Goal: Task Accomplishment & Management: Use online tool/utility

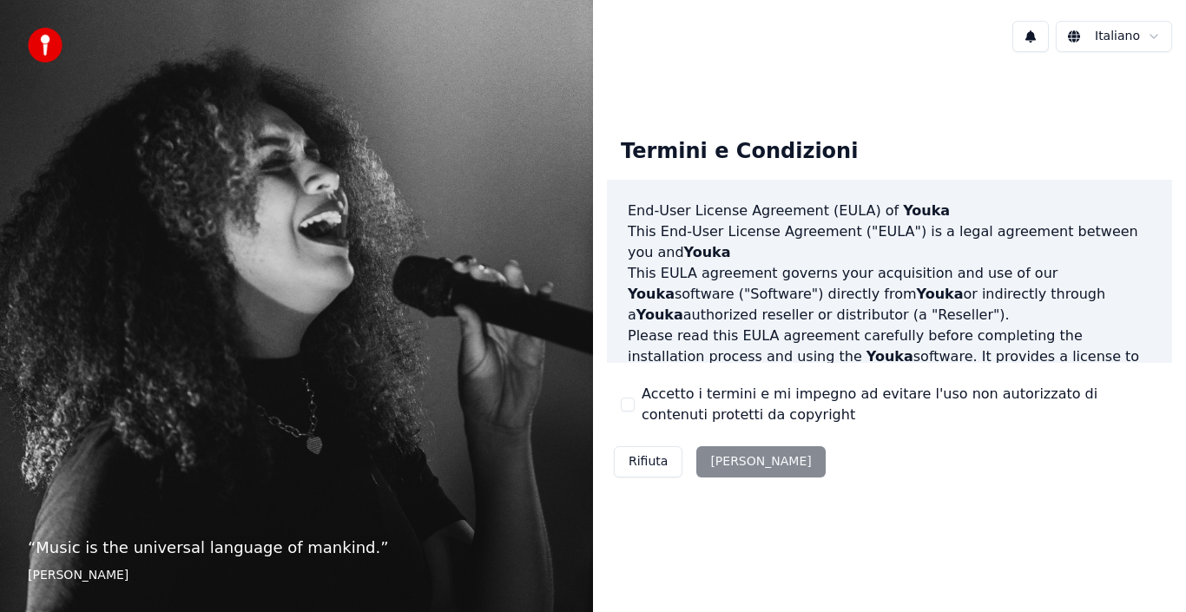
click at [732, 460] on div "Rifiuta Accetta" at bounding box center [720, 461] width 226 height 45
click at [720, 459] on div "Rifiuta Accetta" at bounding box center [720, 461] width 226 height 45
click at [719, 461] on div "Rifiuta Accetta" at bounding box center [720, 461] width 226 height 45
click at [718, 457] on div "Rifiuta Accetta" at bounding box center [720, 461] width 226 height 45
click at [735, 391] on label "Accetto i termini e mi impegno ad evitare l'uso non autorizzato di contenuti pr…" at bounding box center [899, 405] width 516 height 42
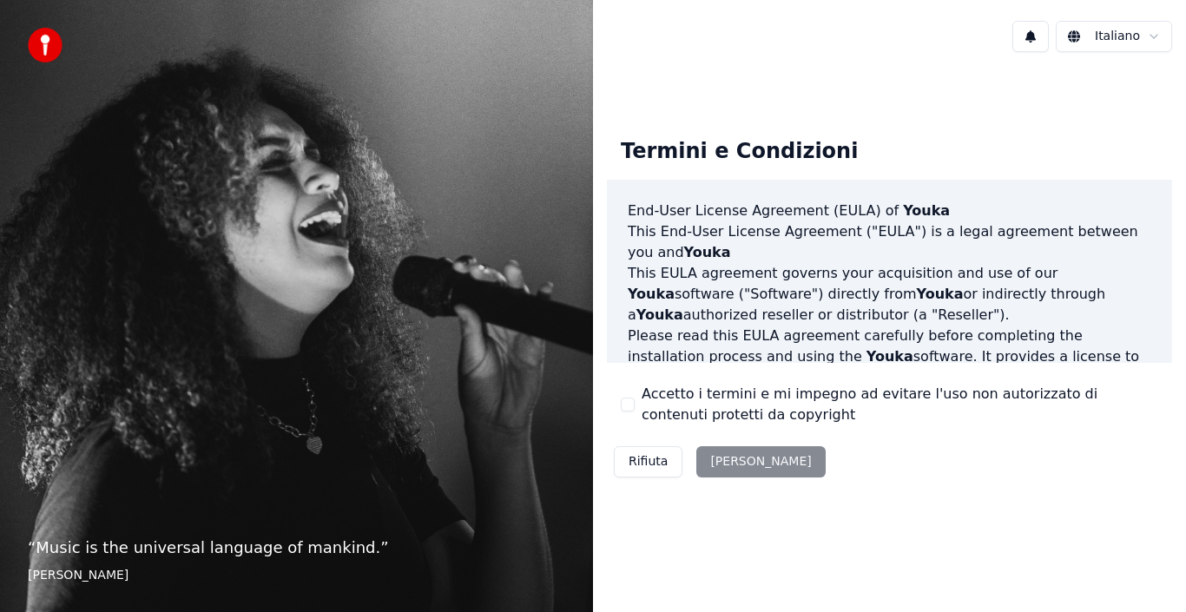
click at [634, 398] on button "Accetto i termini e mi impegno ad evitare l'uso non autorizzato di contenuti pr…" at bounding box center [628, 405] width 14 height 14
click at [726, 457] on button "Accetta" at bounding box center [760, 461] width 128 height 31
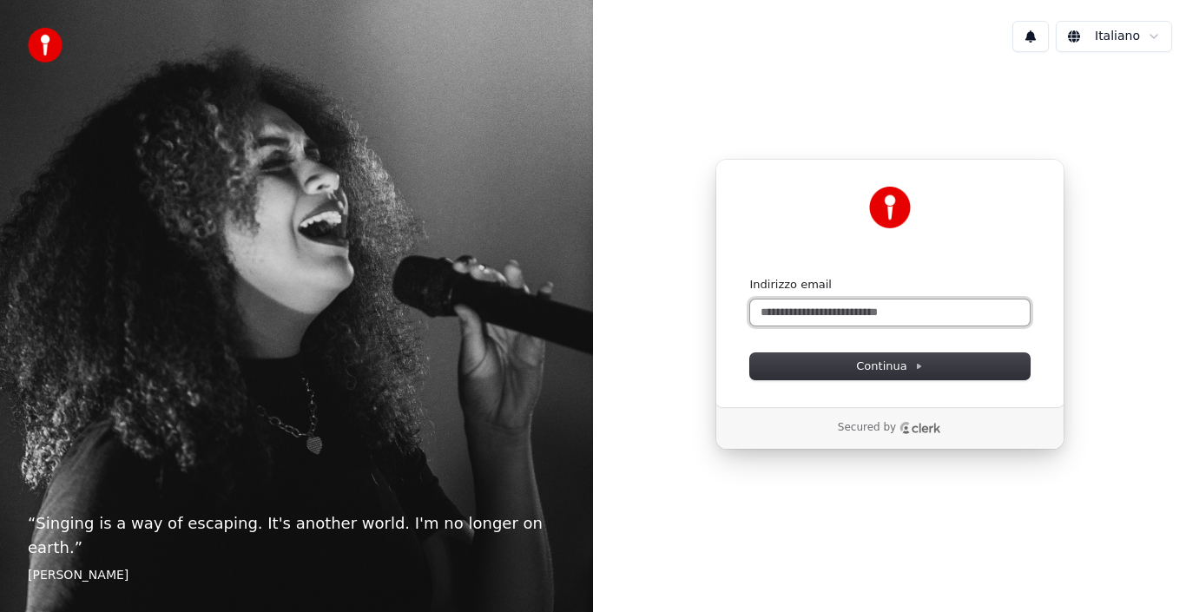
click at [780, 320] on input "Indirizzo email" at bounding box center [889, 312] width 279 height 26
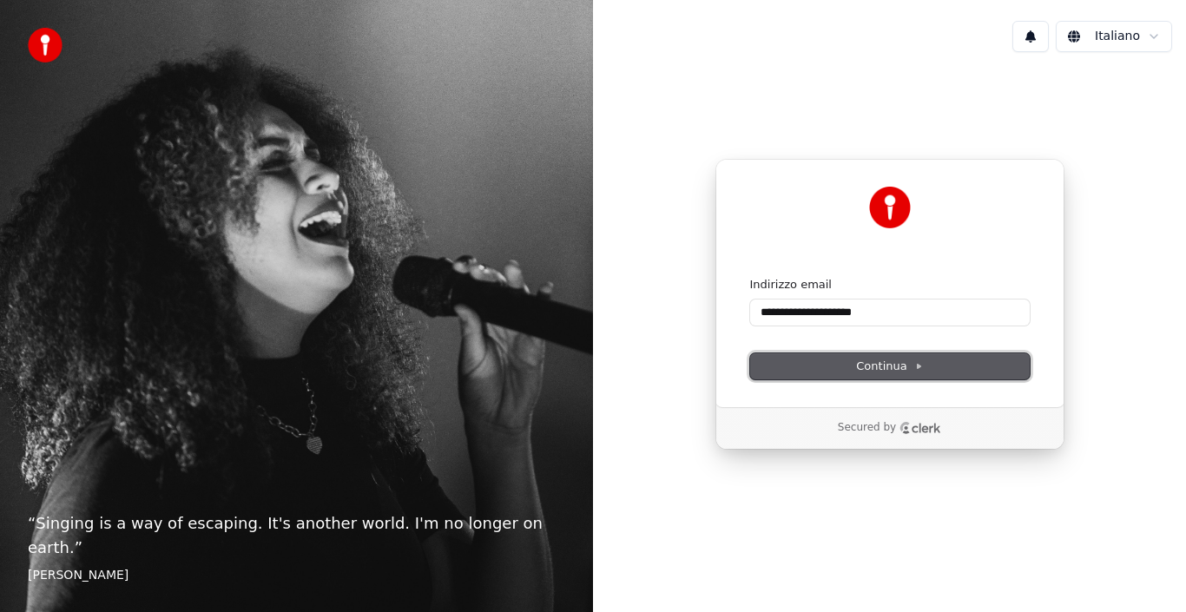
click at [879, 362] on span "Continua" at bounding box center [889, 366] width 66 height 16
type input "**********"
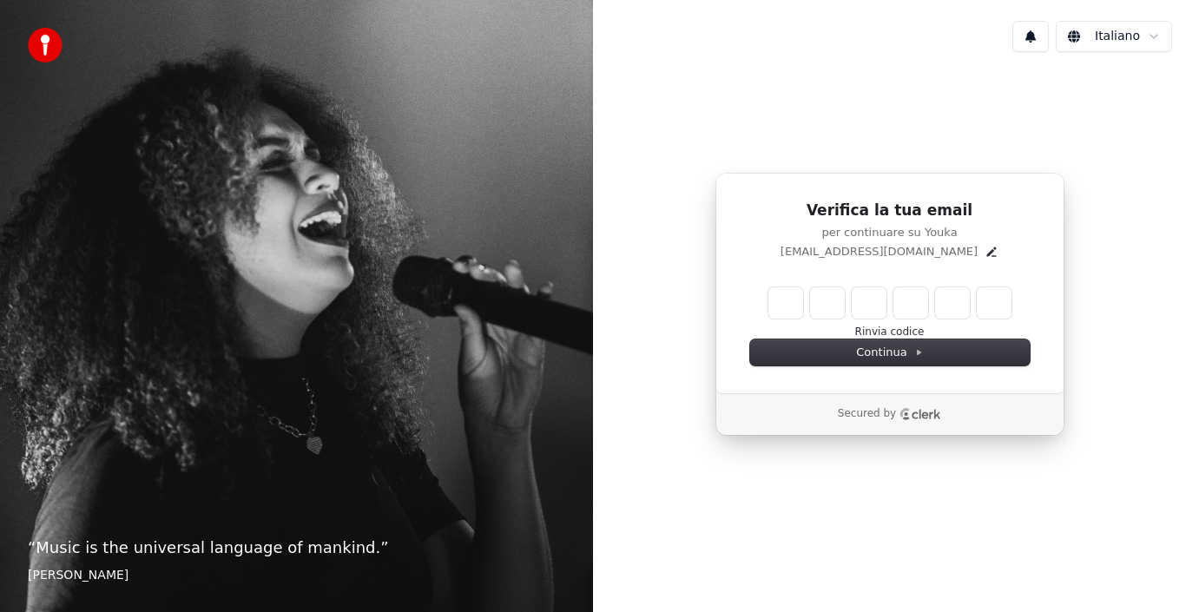
click at [784, 304] on input "Enter verification code" at bounding box center [889, 302] width 243 height 31
type input "******"
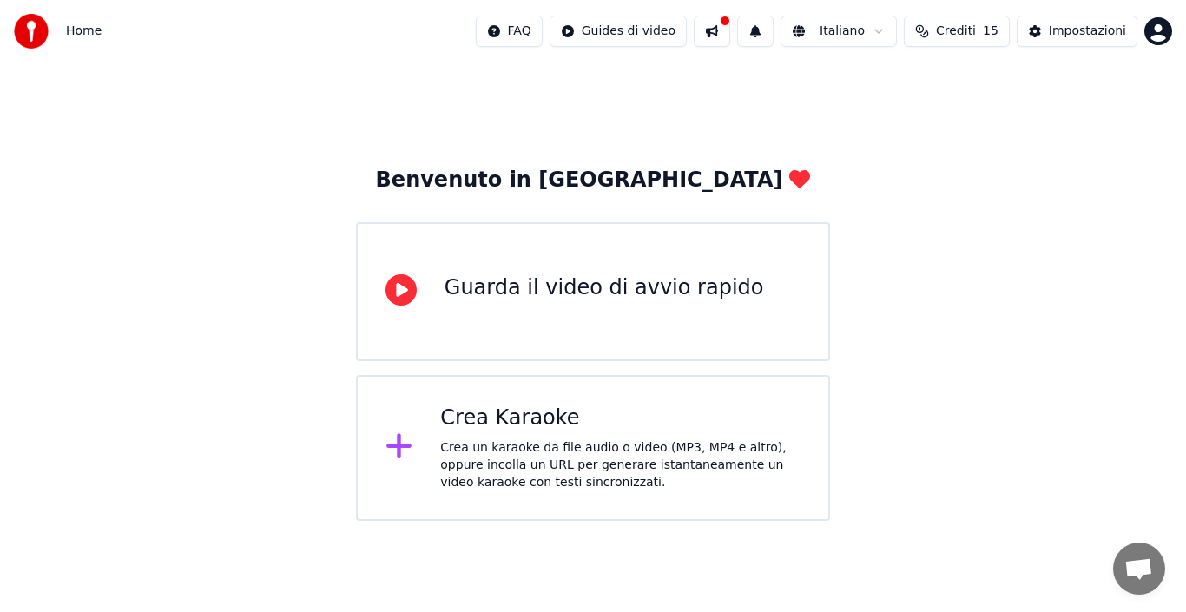
click at [676, 292] on div "Guarda il video di avvio rapido" at bounding box center [603, 288] width 319 height 28
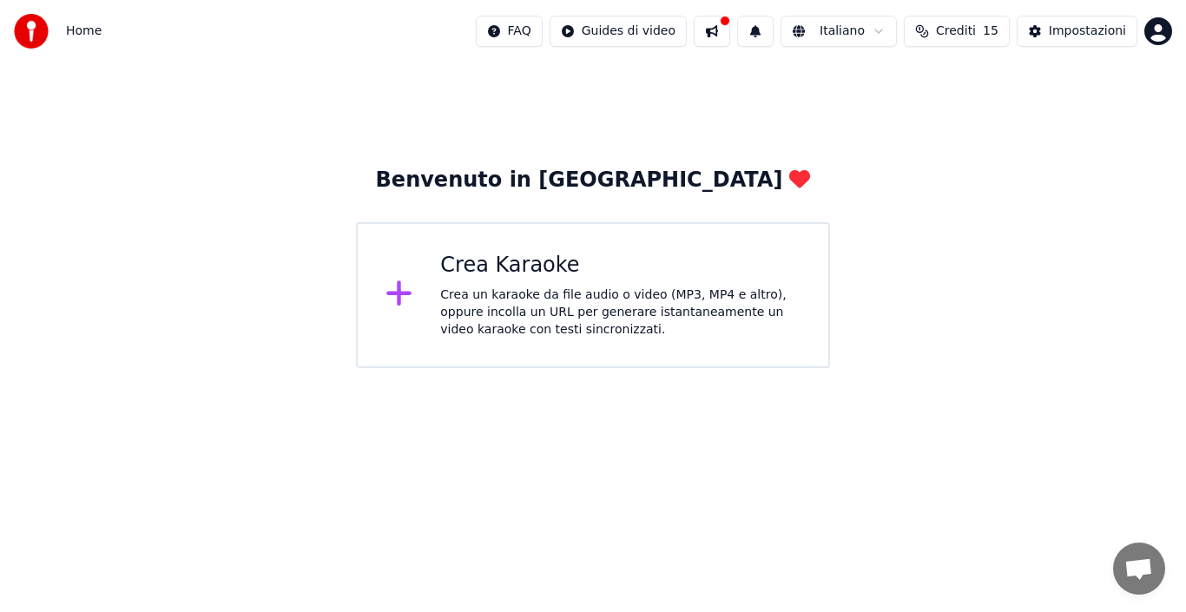
click at [482, 314] on div "Crea un karaoke da file audio o video (MP3, MP4 e altro), oppure incolla un URL…" at bounding box center [620, 312] width 360 height 52
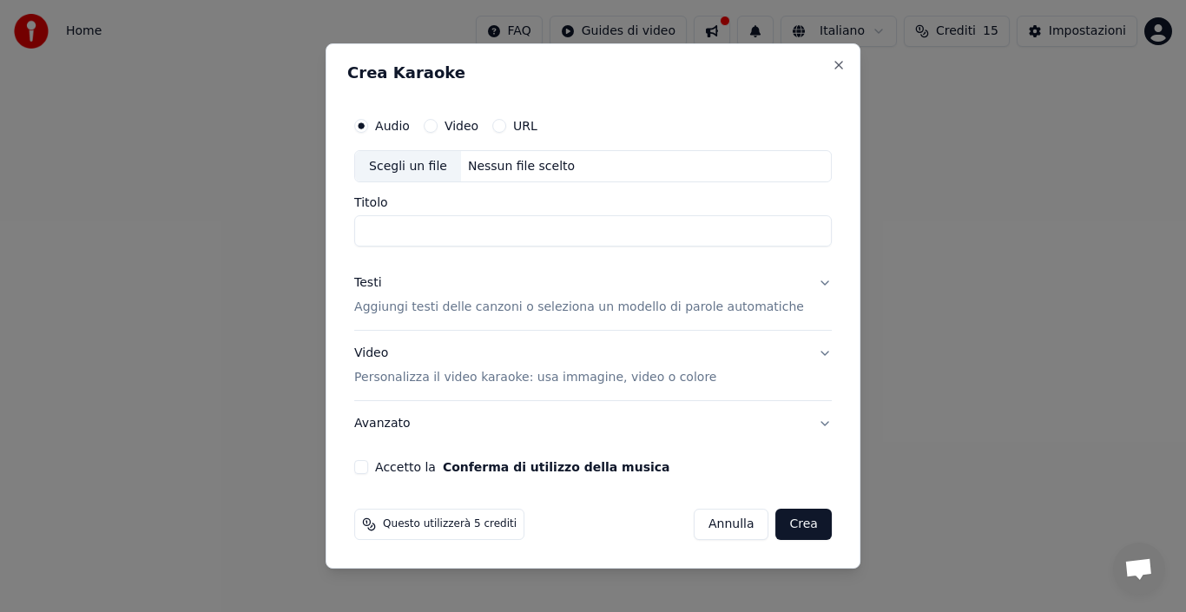
click at [402, 229] on input "Titolo" at bounding box center [592, 231] width 477 height 31
type input "*******"
click at [498, 307] on p "Aggiungi testi delle canzoni o seleziona un modello di parole automatiche" at bounding box center [579, 307] width 450 height 17
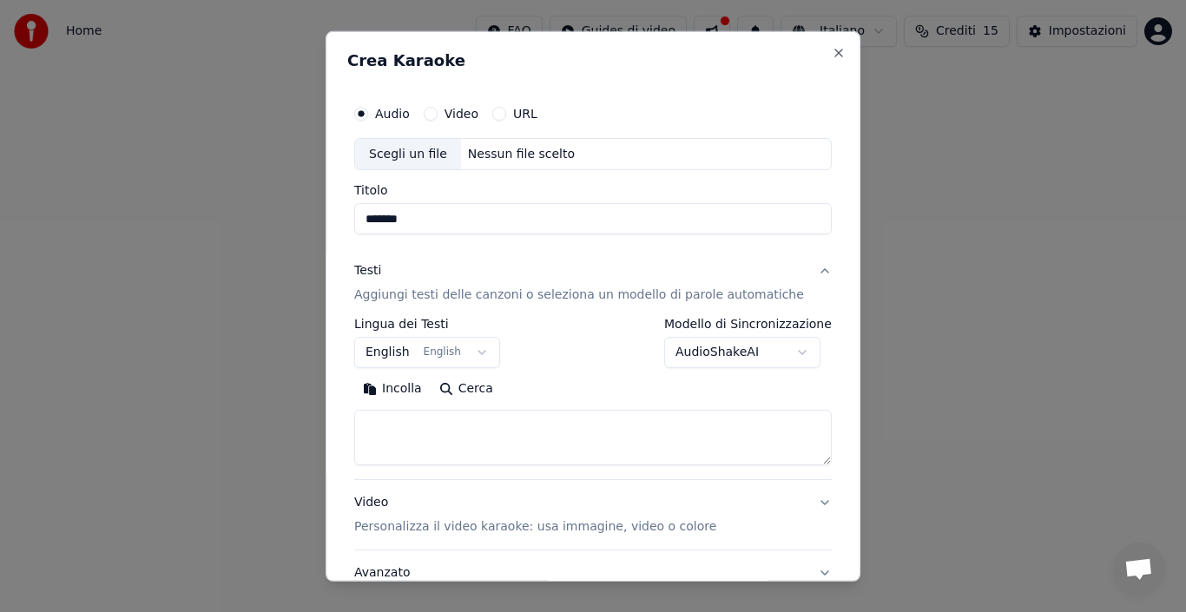
click at [444, 324] on label "Lingua dei Testi" at bounding box center [427, 324] width 146 height 12
click at [478, 387] on button "Cerca" at bounding box center [466, 389] width 71 height 28
click at [477, 350] on button "English English" at bounding box center [427, 352] width 146 height 31
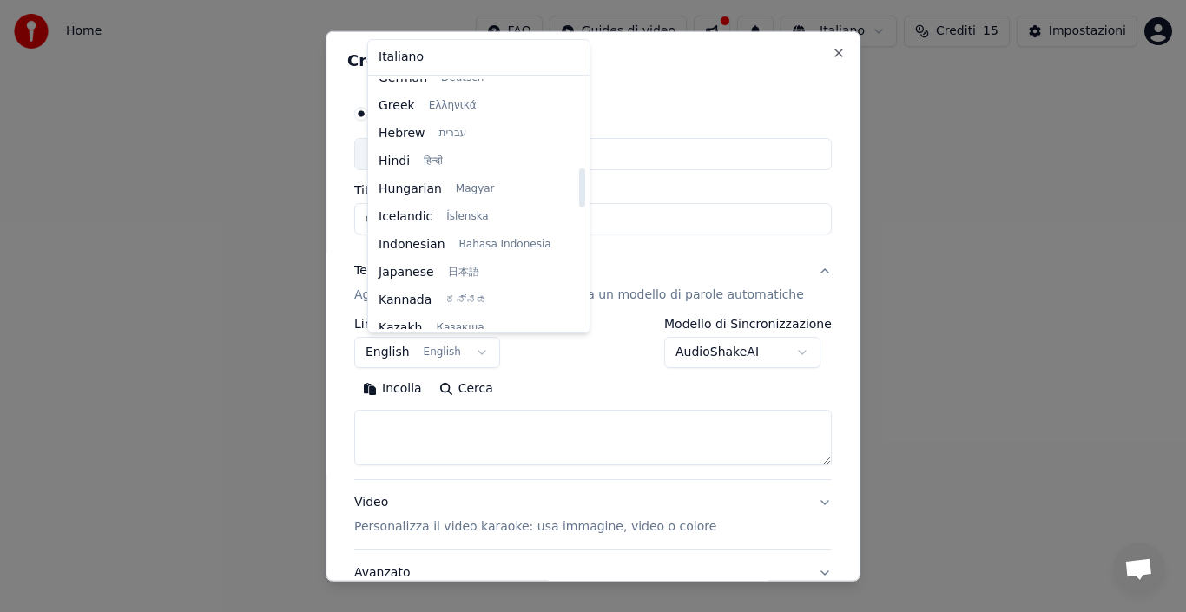
scroll to position [573, 0]
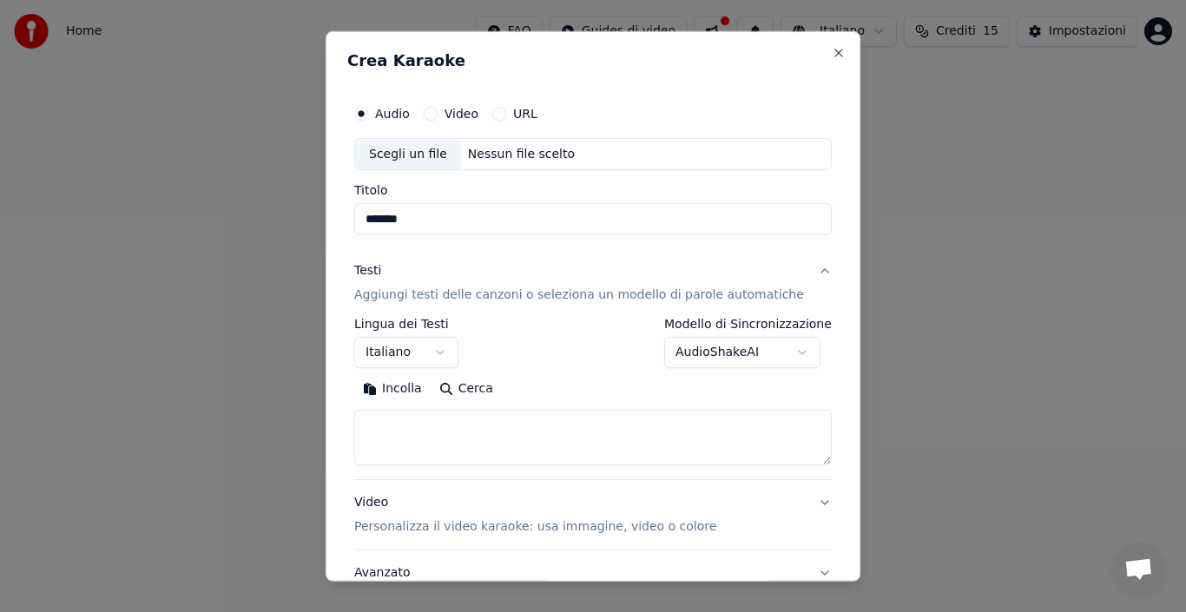
click at [410, 389] on button "Incolla" at bounding box center [392, 389] width 76 height 28
select select "**"
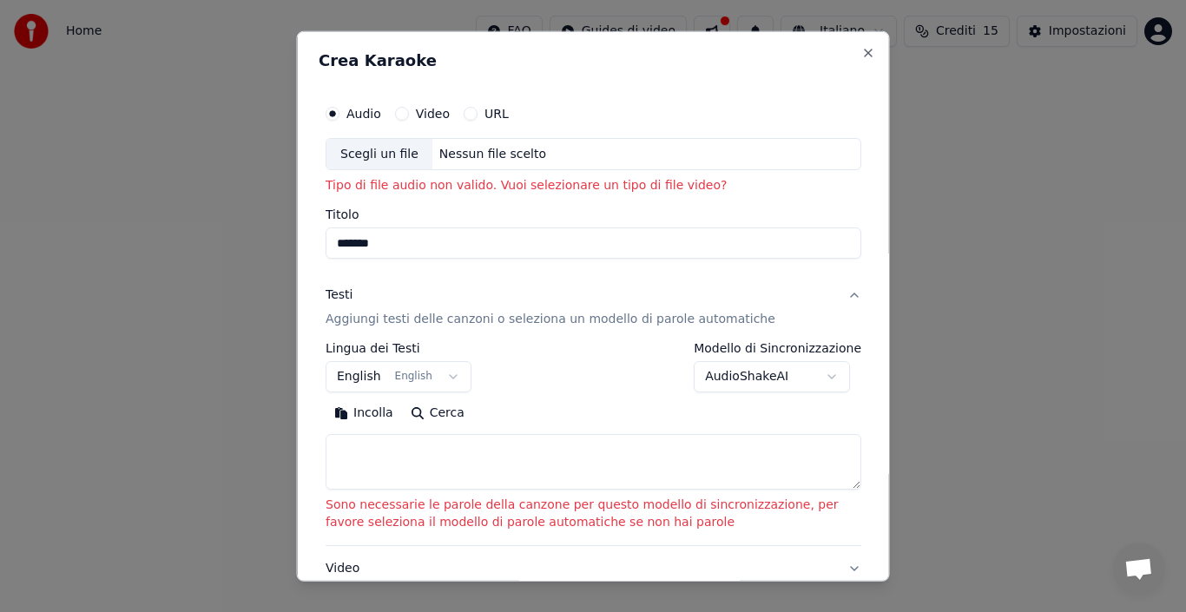
click at [433, 406] on button "Cerca" at bounding box center [436, 413] width 71 height 28
click at [391, 347] on label "Lingua dei Testi" at bounding box center [398, 348] width 146 height 12
click at [437, 415] on button "Cerca" at bounding box center [436, 413] width 71 height 28
click at [380, 158] on div "Scegli un file" at bounding box center [379, 153] width 106 height 31
type input "**********"
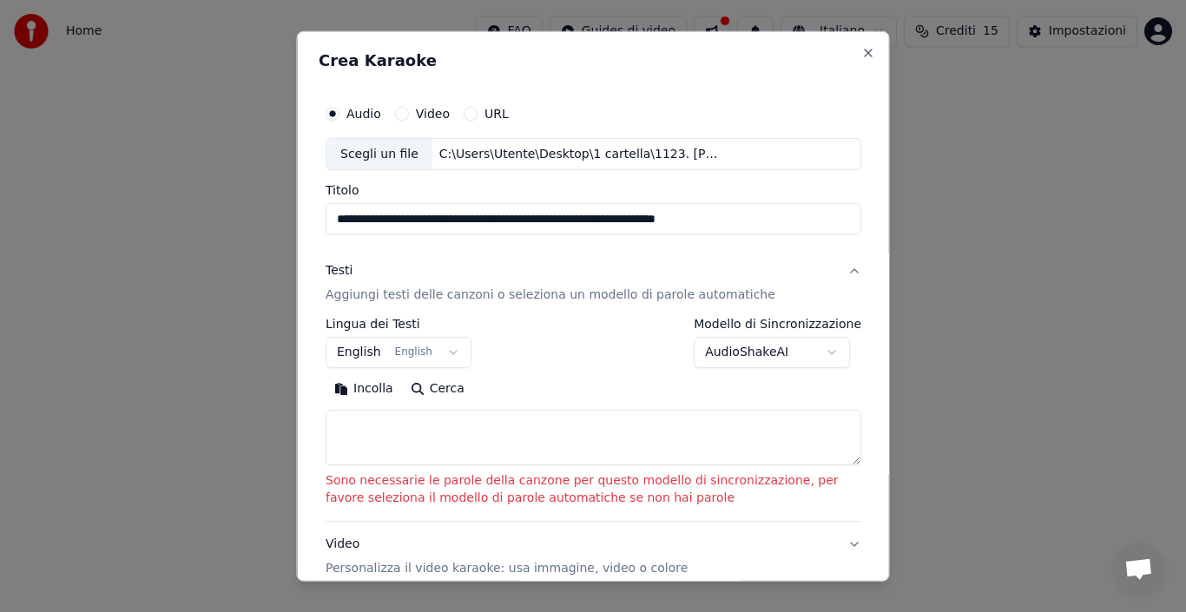
click at [445, 352] on body "**********" at bounding box center [593, 184] width 1186 height 368
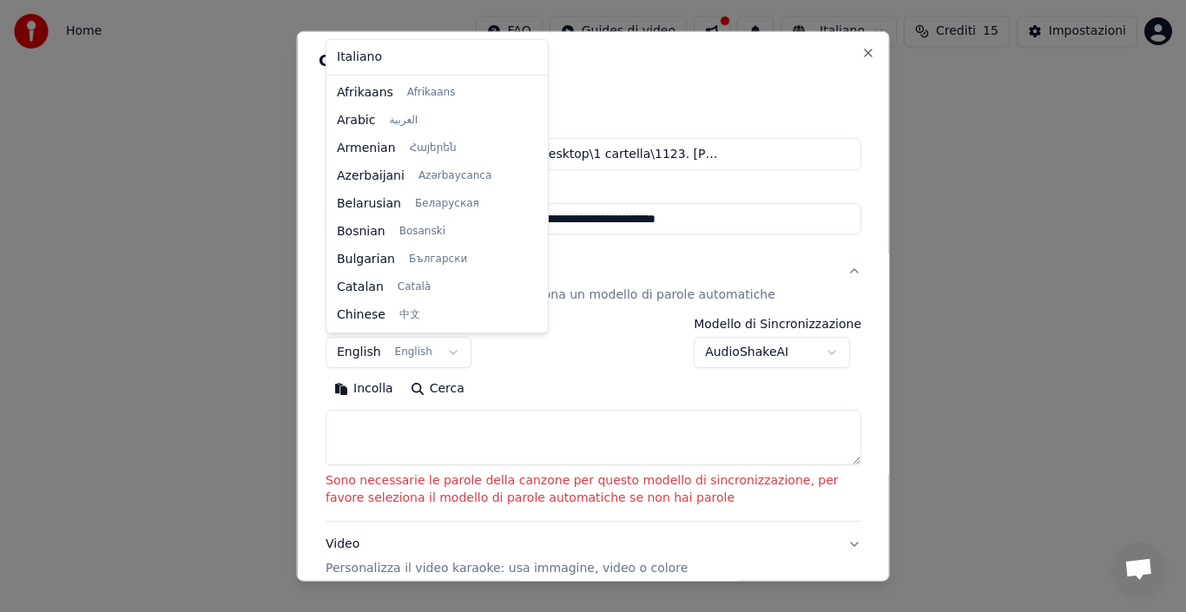
scroll to position [139, 0]
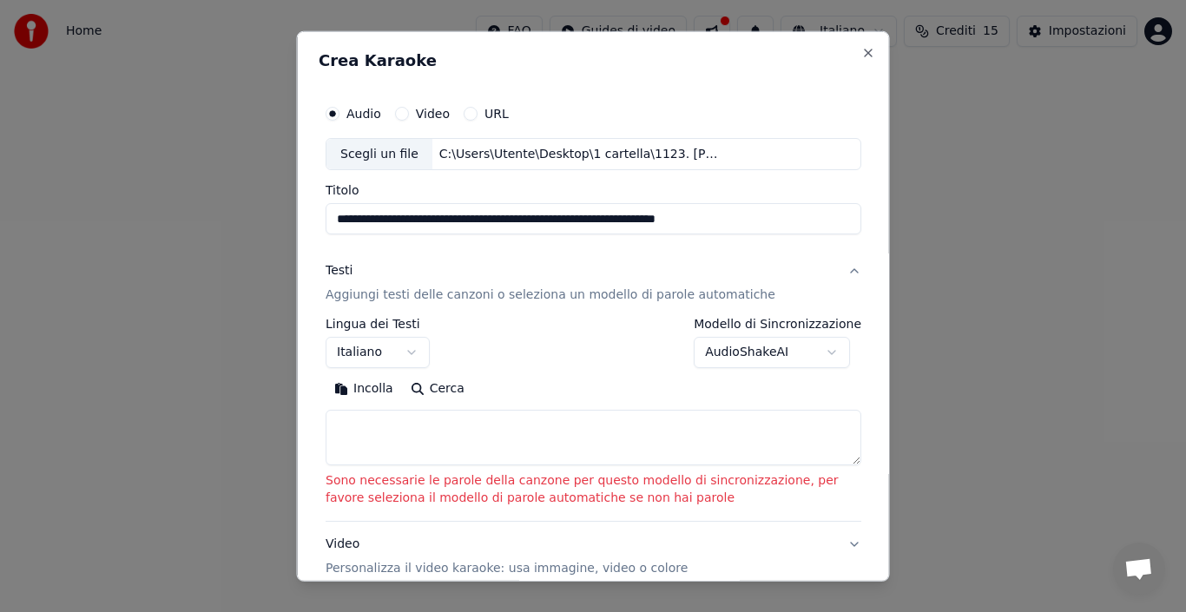
click at [373, 386] on button "Incolla" at bounding box center [363, 389] width 76 height 28
click at [441, 346] on body "**********" at bounding box center [593, 184] width 1186 height 368
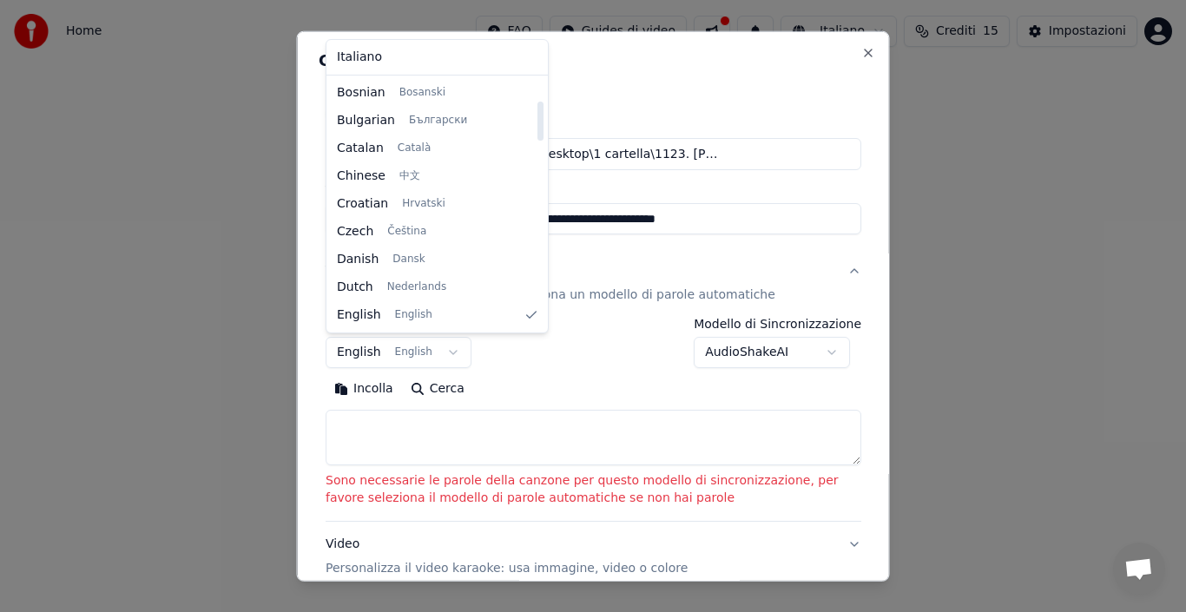
select select "**"
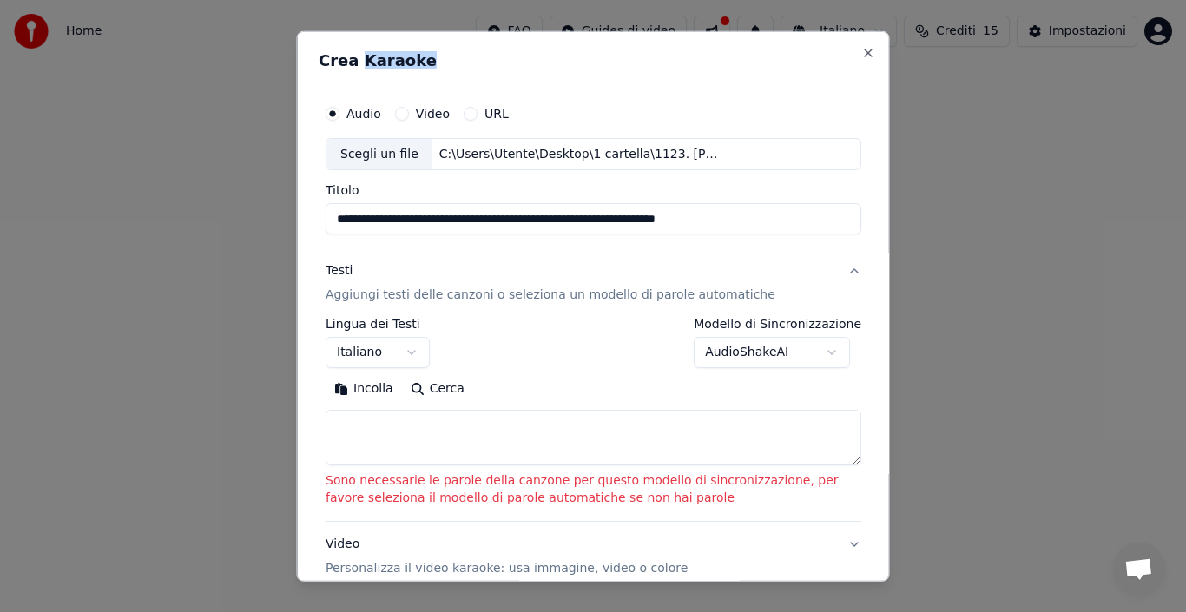
click at [357, 56] on h2 "Crea Karaoke" at bounding box center [593, 60] width 549 height 16
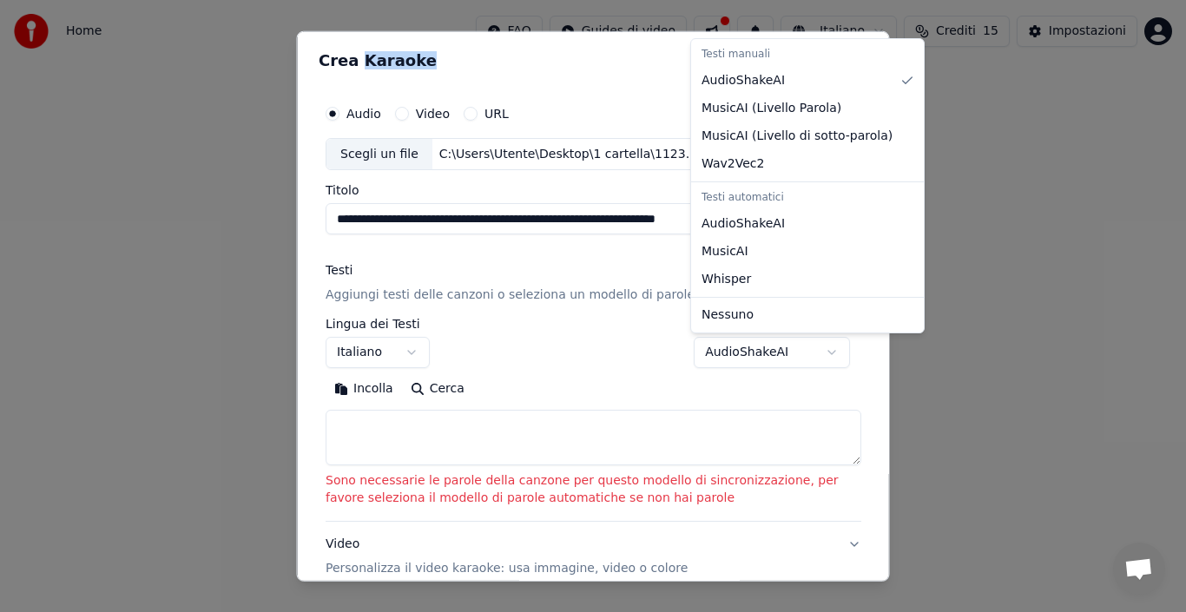
click at [764, 350] on body "**********" at bounding box center [593, 184] width 1186 height 368
select select "**********"
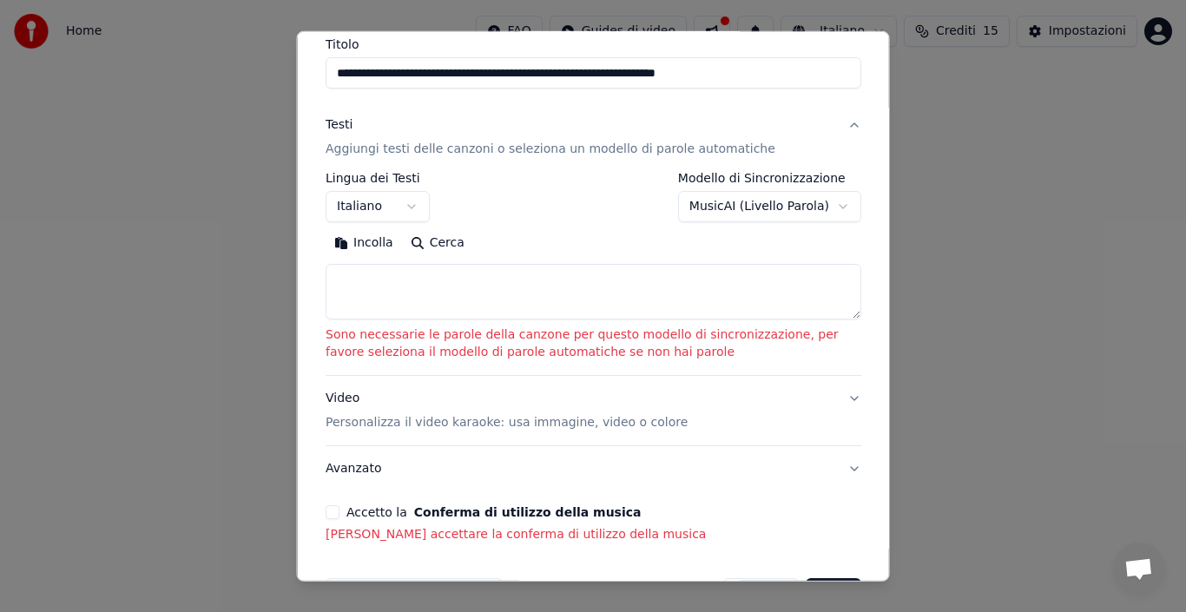
scroll to position [174, 0]
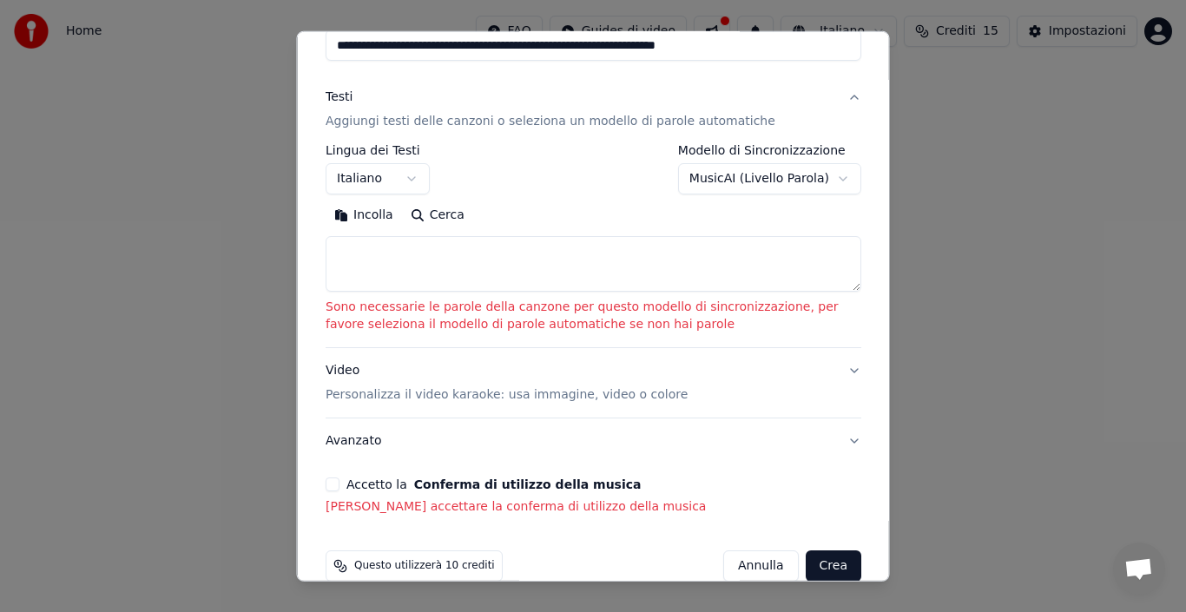
click at [346, 394] on p "Personalizza il video karaoke: usa immagine, video o colore" at bounding box center [506, 394] width 362 height 17
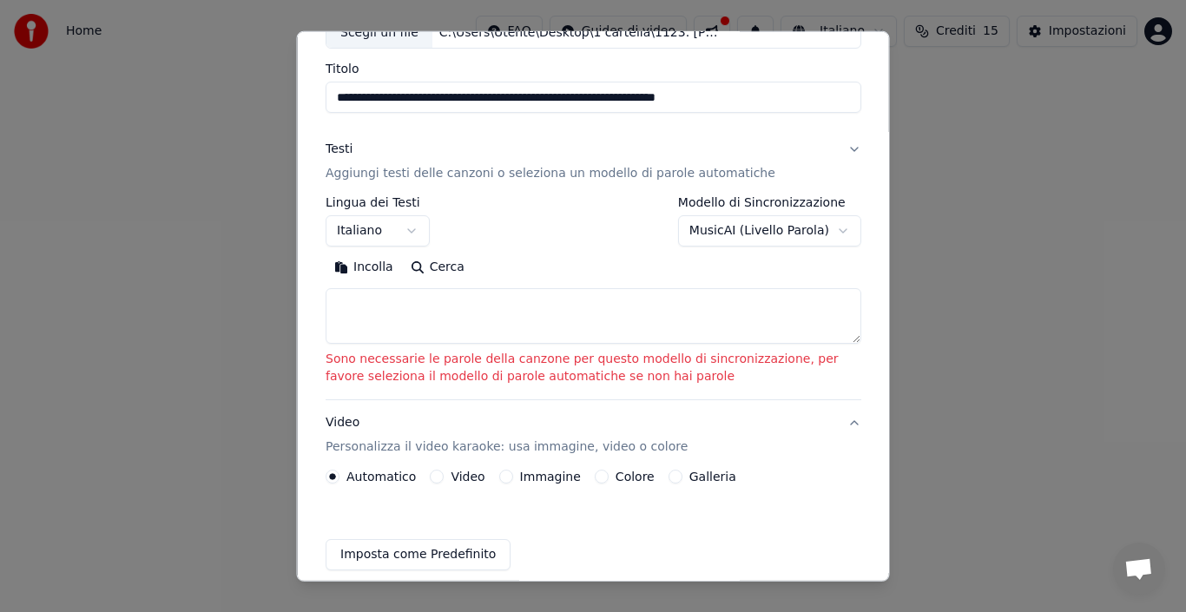
scroll to position [114, 0]
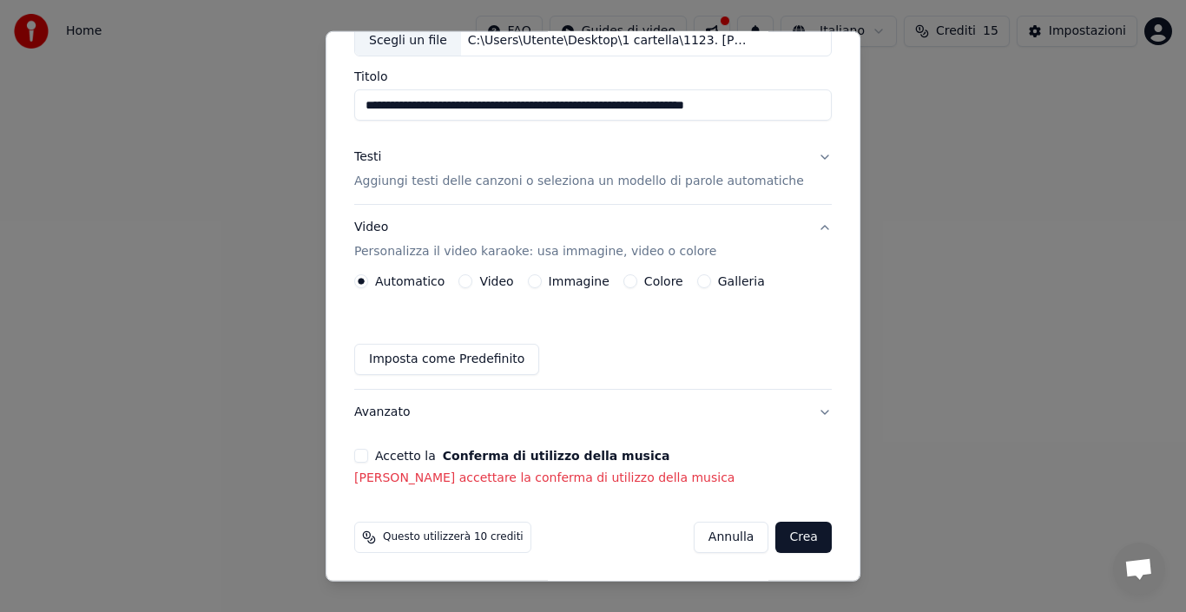
click at [658, 280] on label "Colore" at bounding box center [663, 281] width 39 height 12
click at [637, 280] on button "Colore" at bounding box center [630, 281] width 14 height 14
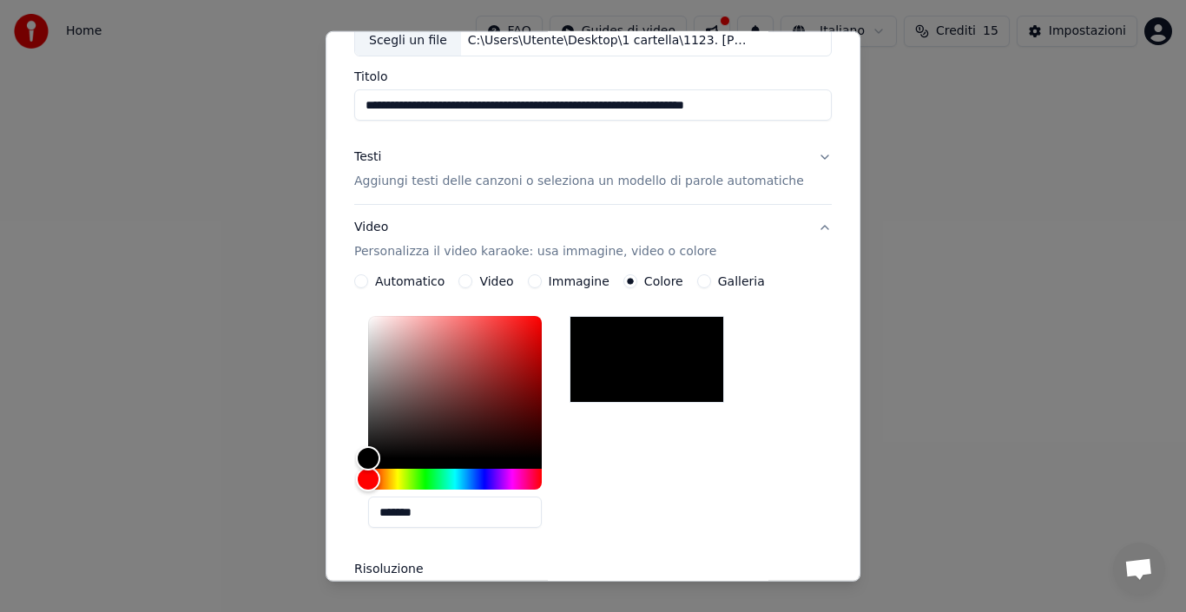
click at [610, 459] on div "*******" at bounding box center [592, 425] width 477 height 233
click at [358, 404] on div "**********" at bounding box center [592, 305] width 535 height 551
click at [389, 562] on label "Risoluzione" at bounding box center [441, 568] width 174 height 12
click at [583, 277] on label "Immagine" at bounding box center [579, 281] width 61 height 12
click at [542, 277] on button "Immagine" at bounding box center [535, 281] width 14 height 14
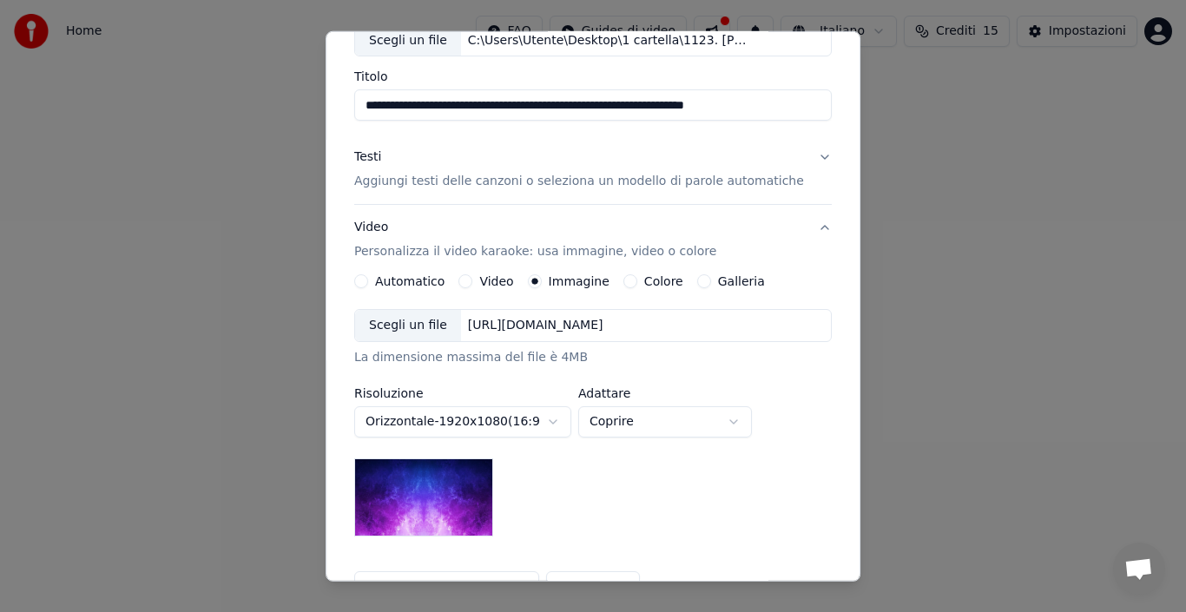
click at [437, 326] on div "Scegli un file" at bounding box center [408, 325] width 106 height 31
click at [457, 181] on p "Aggiungi testi delle canzoni o seleziona un modello di parole automatiche" at bounding box center [579, 181] width 450 height 17
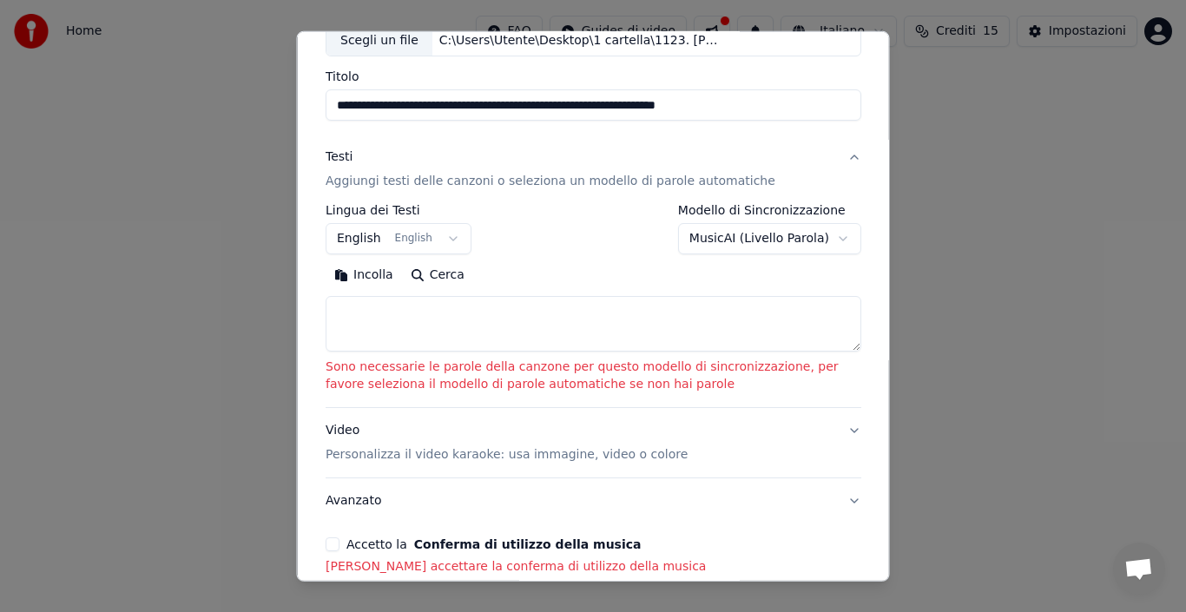
click at [375, 43] on div "Scegli un file" at bounding box center [379, 39] width 106 height 31
click at [494, 43] on div "C:\Users\Utente\Desktop\1 cartella\1123. Tiziano Ferro - Accetto miracoli (Vers…" at bounding box center [578, 39] width 295 height 17
type input "**********"
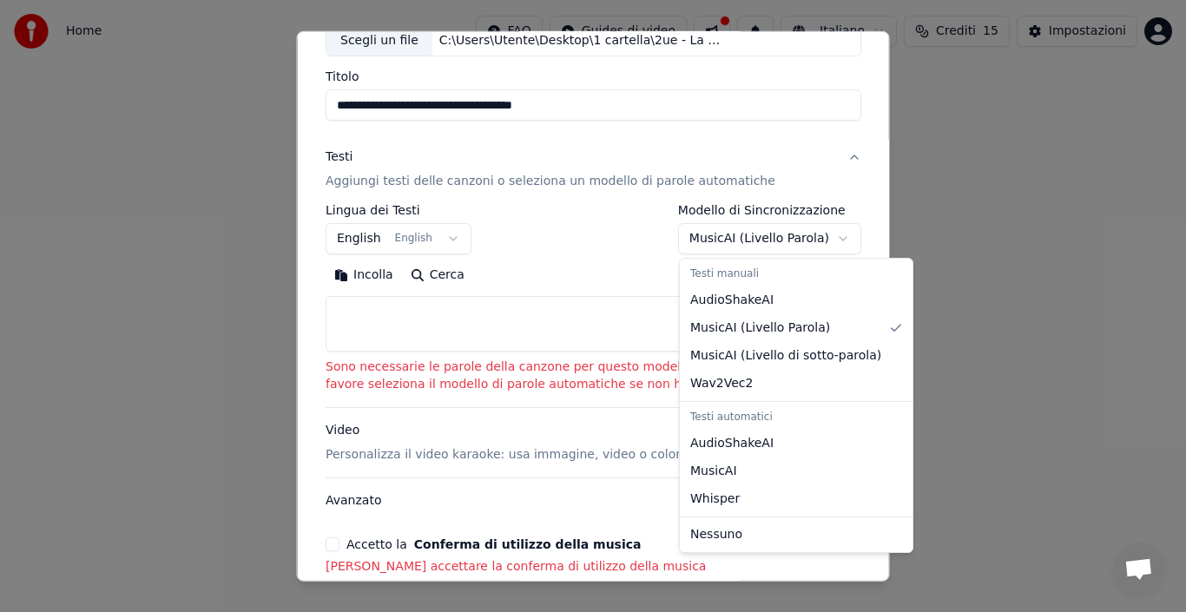
click at [719, 243] on body "**********" at bounding box center [593, 184] width 1186 height 368
click at [622, 251] on body "**********" at bounding box center [593, 184] width 1186 height 368
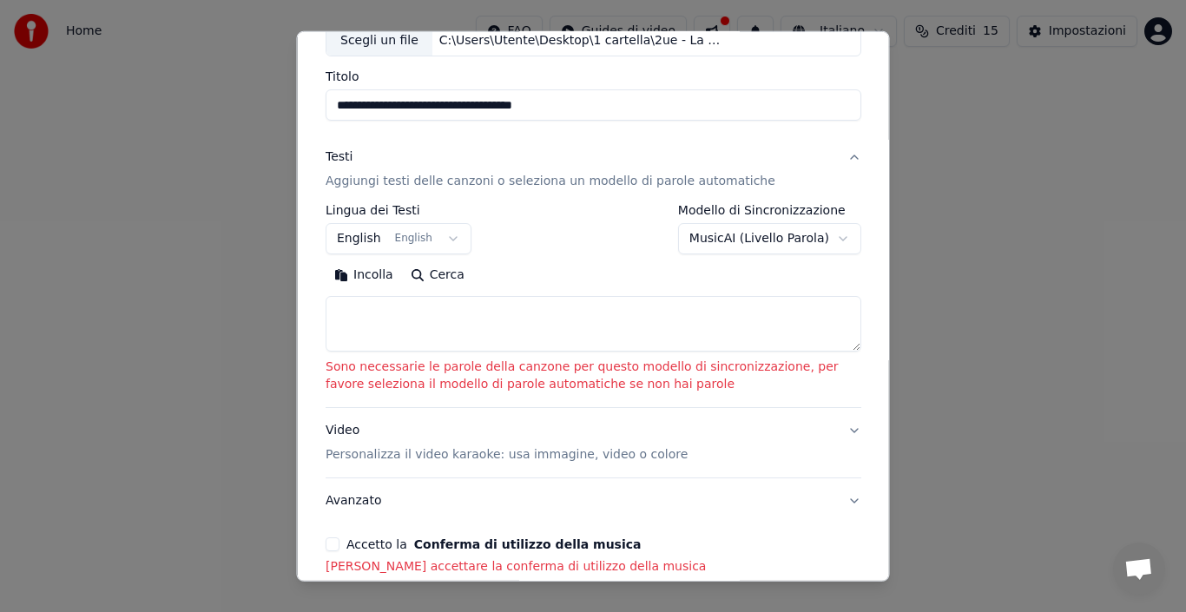
click at [377, 273] on button "Incolla" at bounding box center [363, 275] width 76 height 28
click at [442, 274] on button "Cerca" at bounding box center [436, 275] width 71 height 28
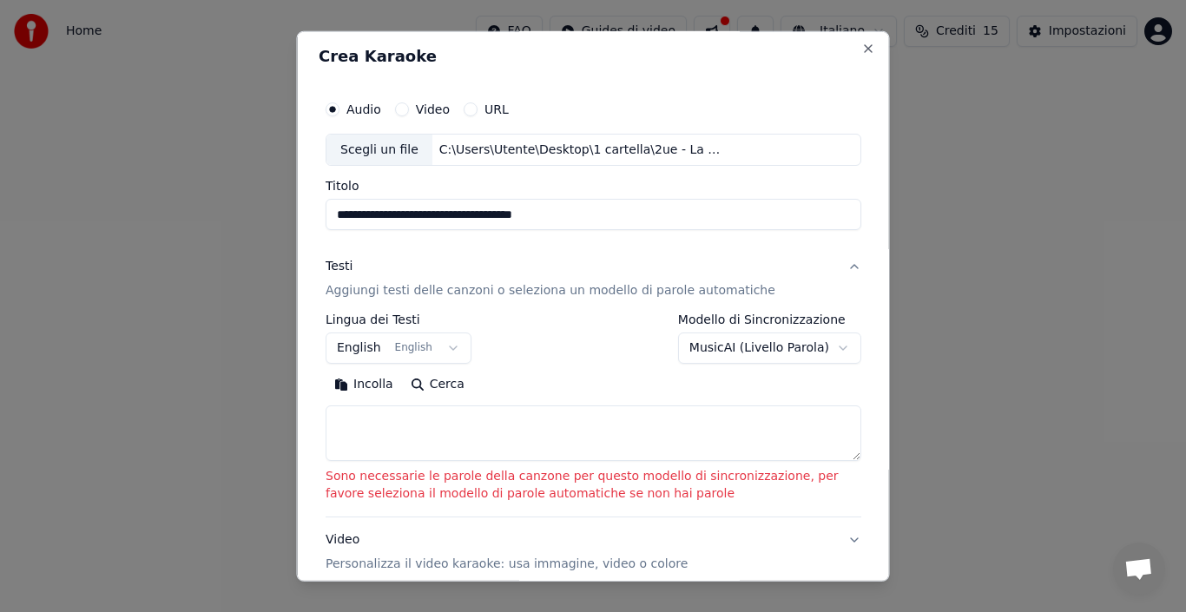
scroll to position [0, 0]
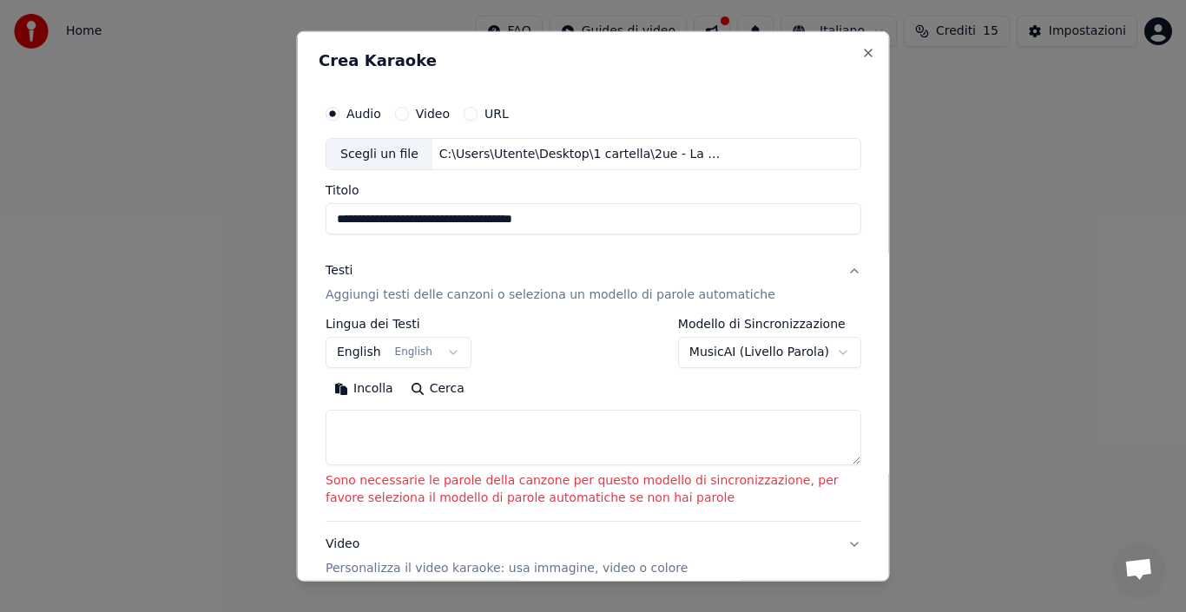
click at [439, 349] on body "**********" at bounding box center [593, 184] width 1186 height 368
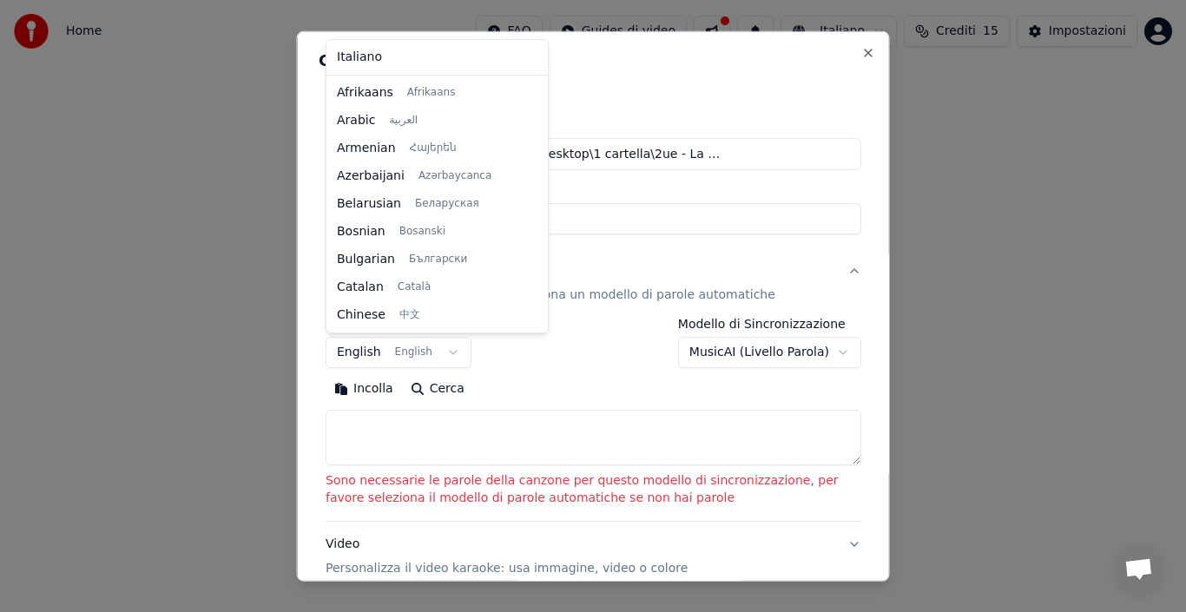
scroll to position [139, 0]
select select "**"
click at [369, 352] on body "**********" at bounding box center [593, 184] width 1186 height 368
click at [366, 368] on body "**********" at bounding box center [593, 184] width 1186 height 368
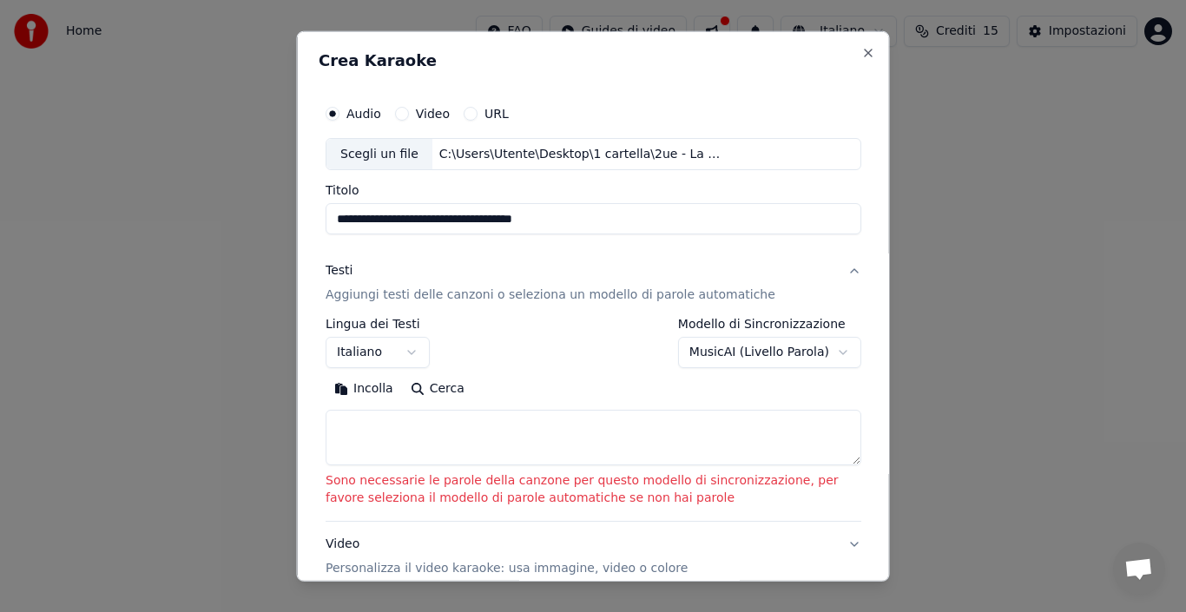
click at [434, 387] on button "Cerca" at bounding box center [436, 389] width 71 height 28
click at [424, 108] on label "Video" at bounding box center [432, 113] width 34 height 12
click at [408, 108] on button "Video" at bounding box center [401, 113] width 14 height 14
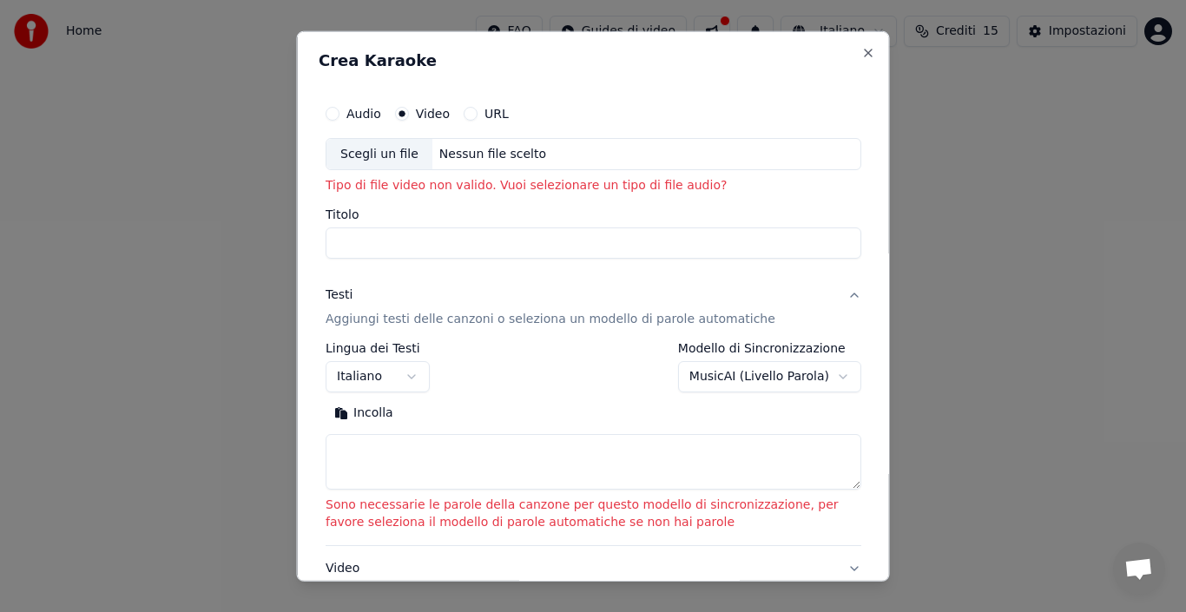
click at [361, 111] on label "Audio" at bounding box center [363, 113] width 35 height 12
click at [339, 111] on button "Audio" at bounding box center [332, 113] width 14 height 14
click at [430, 190] on p "Tipo di file audio non valido. Vuoi selezionare un tipo di file video?" at bounding box center [593, 185] width 536 height 17
click at [333, 212] on label "Titolo" at bounding box center [593, 214] width 536 height 12
click at [333, 227] on input "Titolo" at bounding box center [593, 242] width 536 height 31
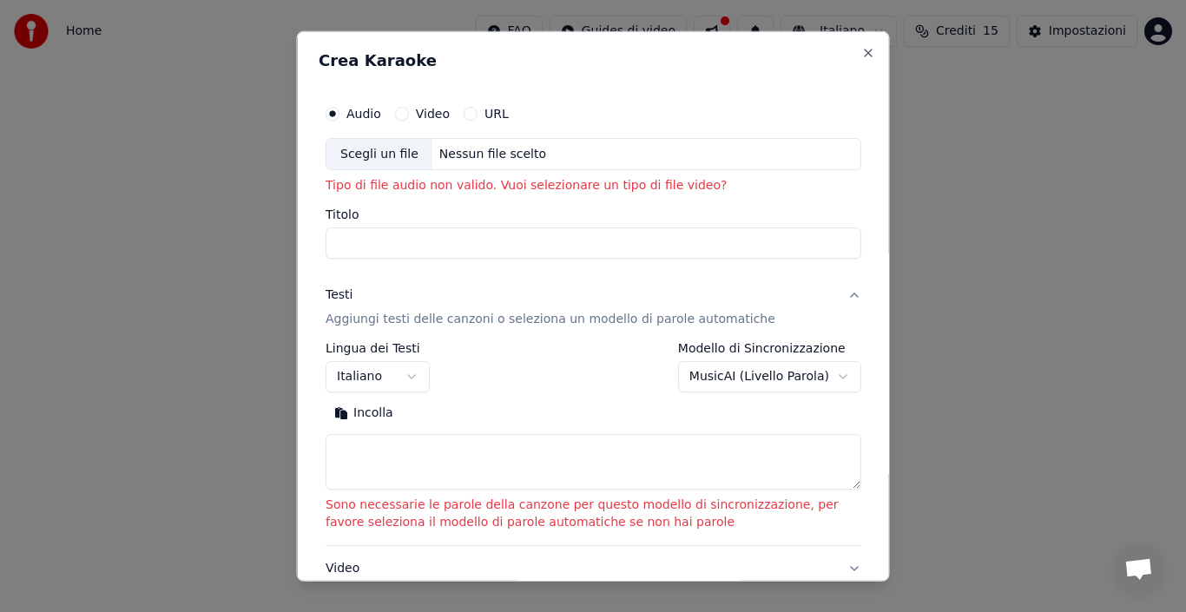
drag, startPoint x: 353, startPoint y: 237, endPoint x: 398, endPoint y: 240, distance: 45.2
click at [398, 240] on input "Titolo" at bounding box center [593, 242] width 536 height 31
type input "********"
click at [406, 313] on p "Aggiungi testi delle canzoni o seleziona un modello di parole automatiche" at bounding box center [550, 319] width 450 height 17
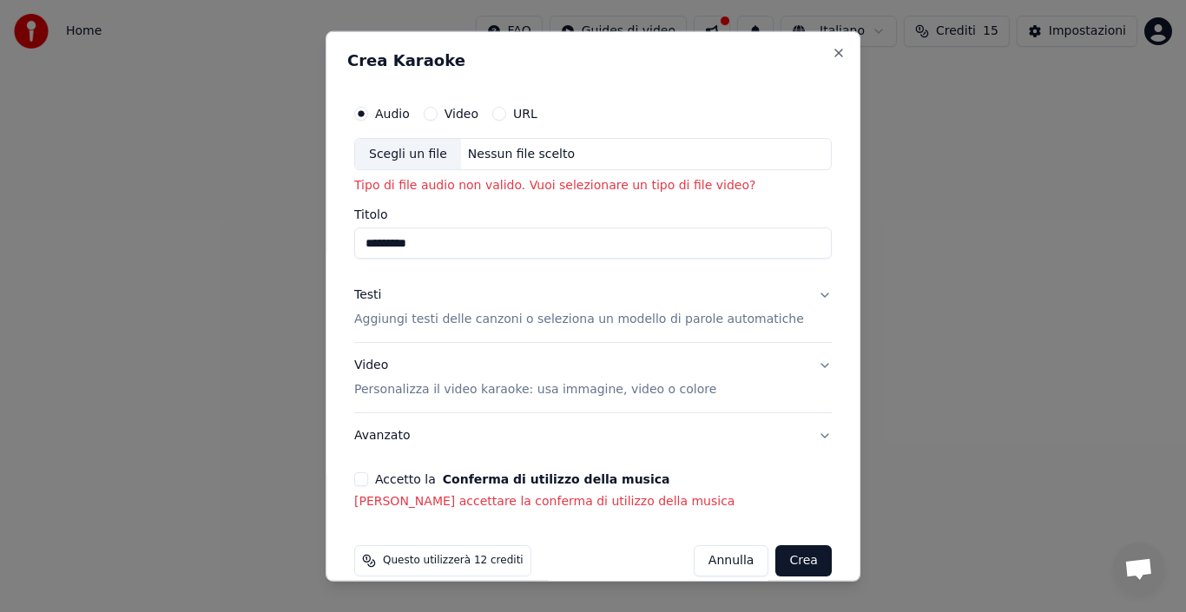
click at [776, 551] on button "Crea" at bounding box center [804, 560] width 56 height 31
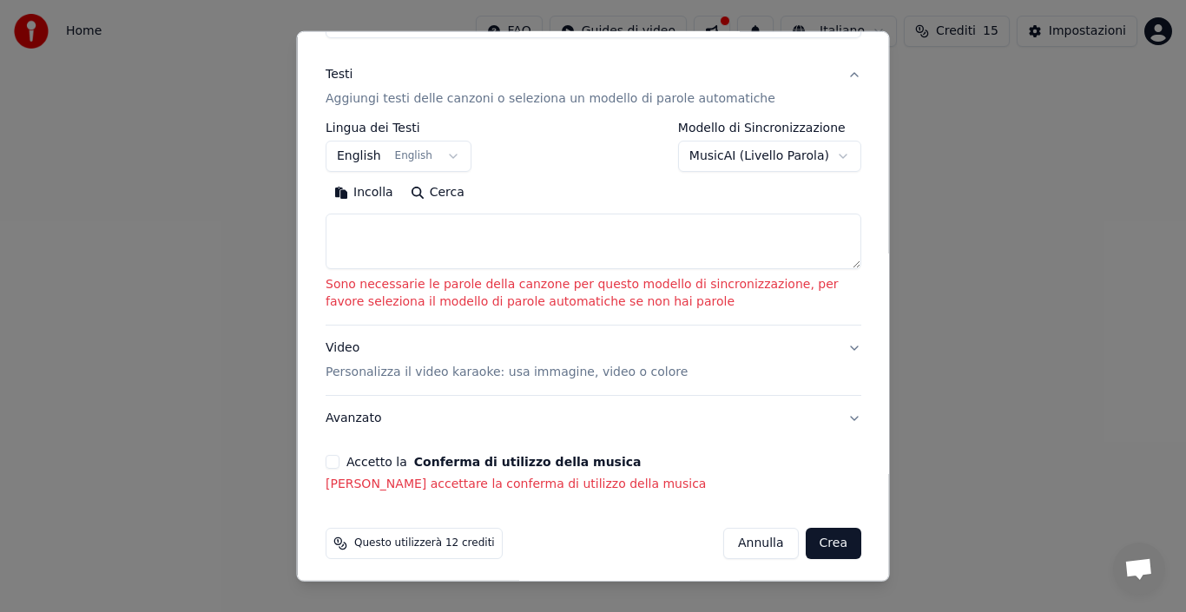
scroll to position [227, 0]
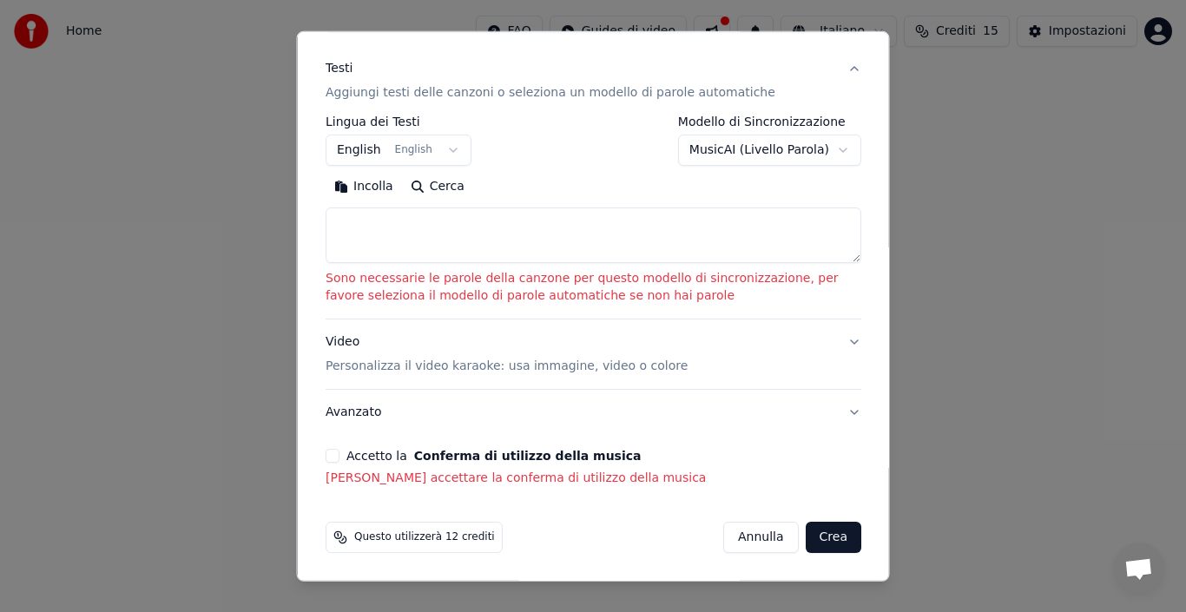
click at [805, 538] on button "Crea" at bounding box center [833, 537] width 56 height 31
click at [473, 285] on p "Sono necessarie le parole della canzone per questo modello di sincronizzazione,…" at bounding box center [593, 287] width 536 height 35
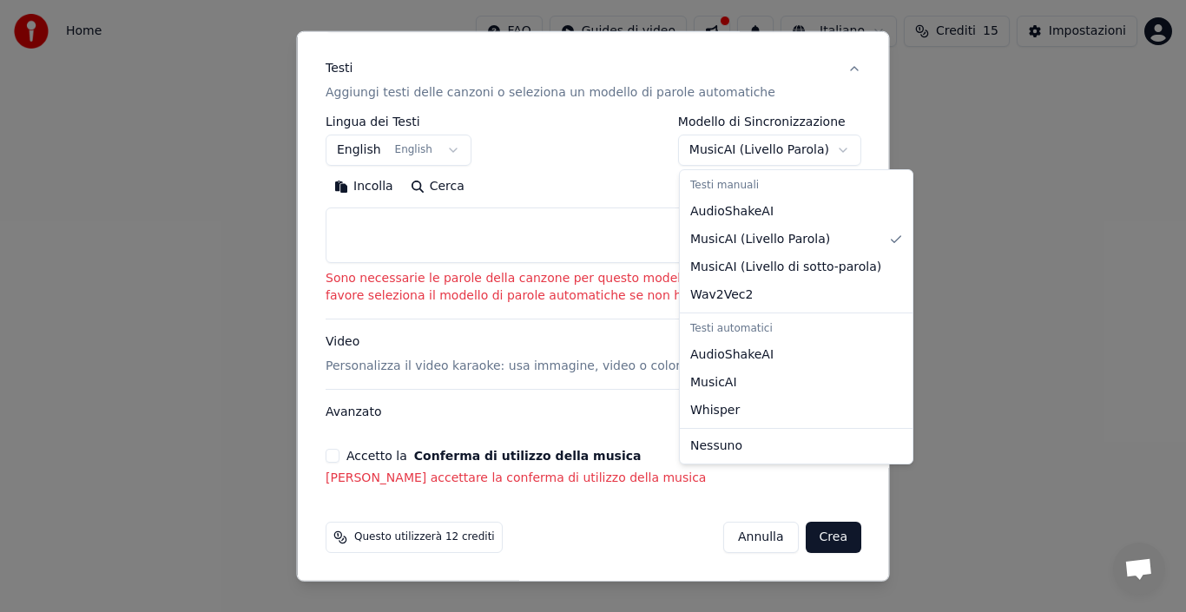
click at [766, 148] on body "**********" at bounding box center [593, 184] width 1186 height 368
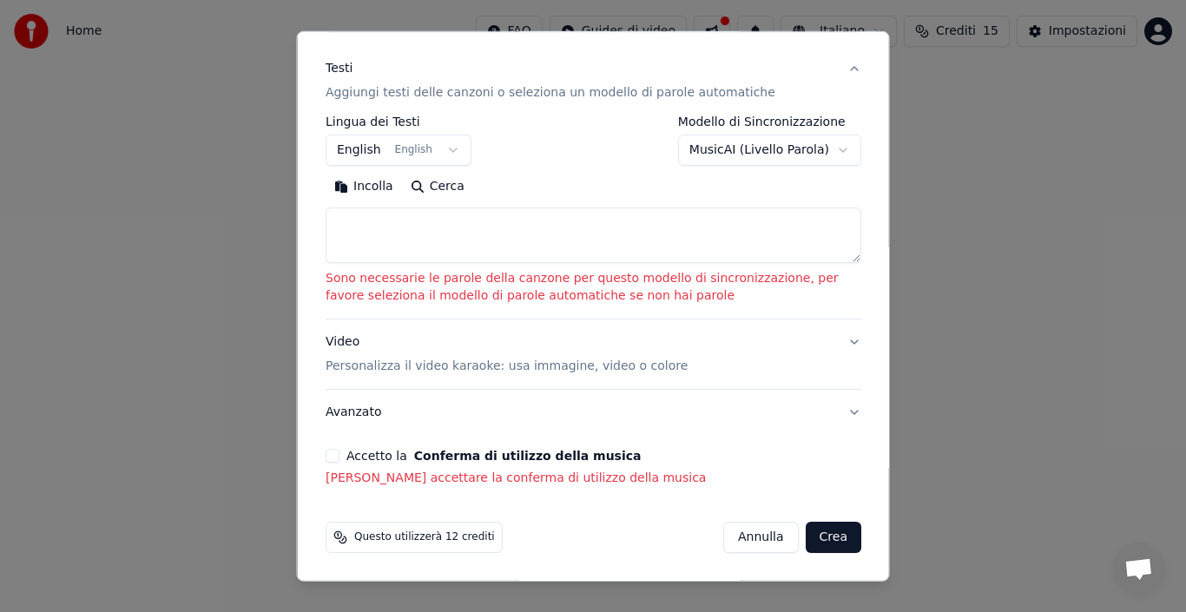
click at [812, 535] on button "Crea" at bounding box center [833, 537] width 56 height 31
click at [818, 531] on button "Crea" at bounding box center [833, 537] width 56 height 31
click at [838, 341] on button "Video Personalizza il video karaoke: usa immagine, video o colore" at bounding box center [593, 353] width 536 height 69
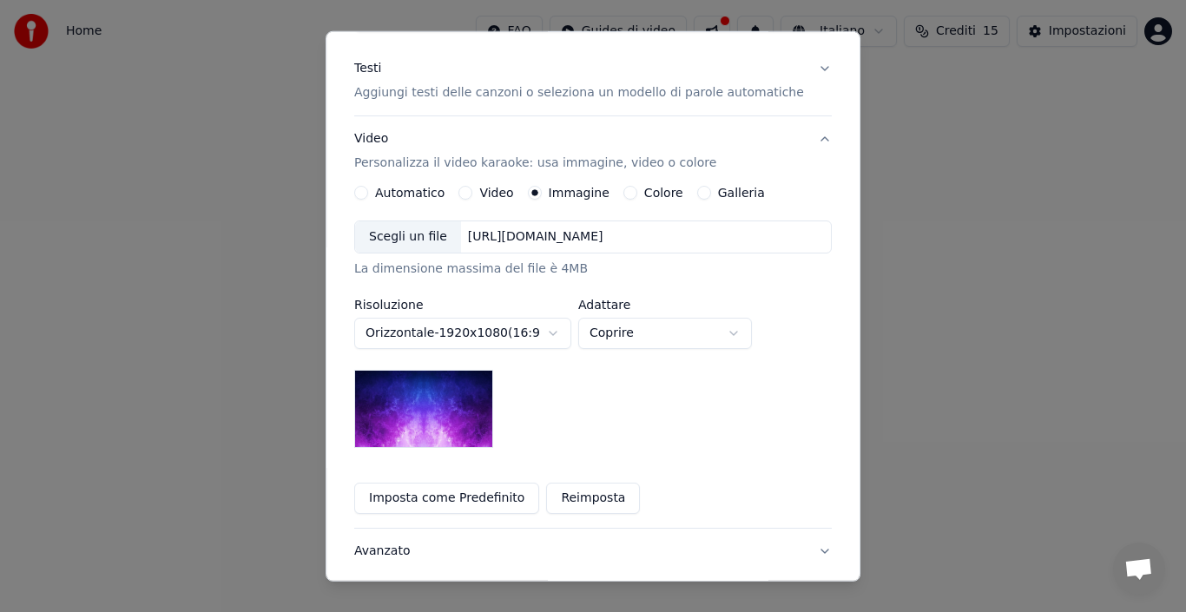
click at [407, 418] on img at bounding box center [423, 409] width 139 height 78
click at [463, 493] on button "Imposta come Predefinito" at bounding box center [446, 498] width 185 height 31
click at [720, 189] on label "Galleria" at bounding box center [741, 193] width 47 height 12
click at [711, 189] on button "Galleria" at bounding box center [704, 193] width 14 height 14
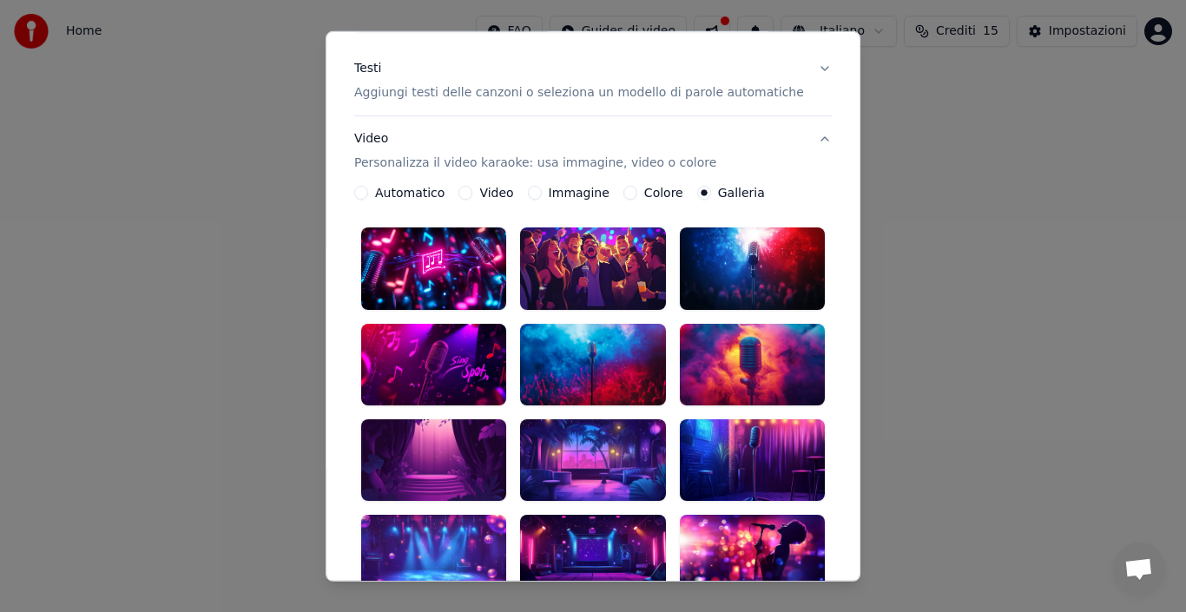
click at [562, 270] on div at bounding box center [592, 268] width 145 height 82
click at [411, 183] on button "Video Personalizza il video karaoke: usa immagine, video o colore" at bounding box center [592, 150] width 477 height 69
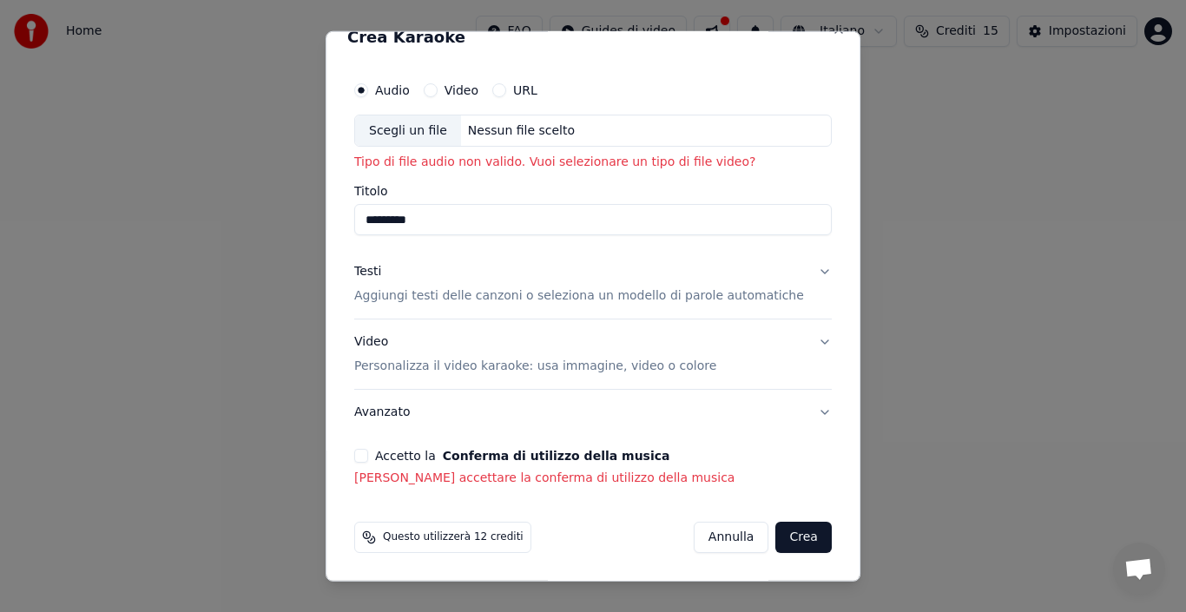
scroll to position [23, 0]
click at [703, 166] on p "Tipo di file audio non valido. Vuoi selezionare un tipo di file video?" at bounding box center [592, 162] width 477 height 17
click at [776, 536] on button "Crea" at bounding box center [804, 537] width 56 height 31
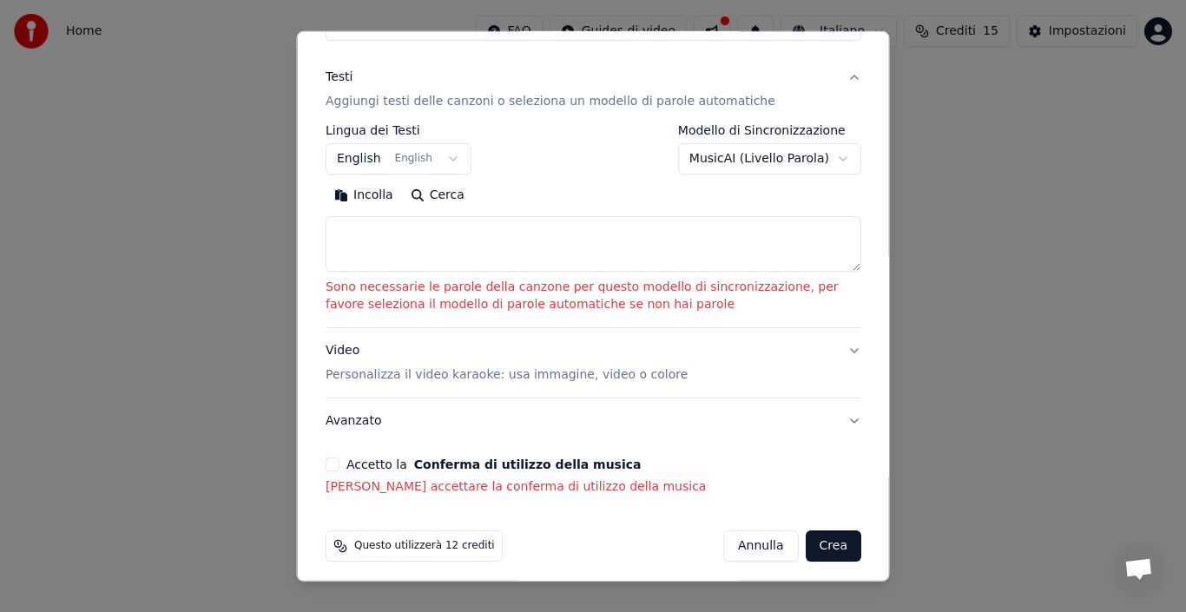
scroll to position [227, 0]
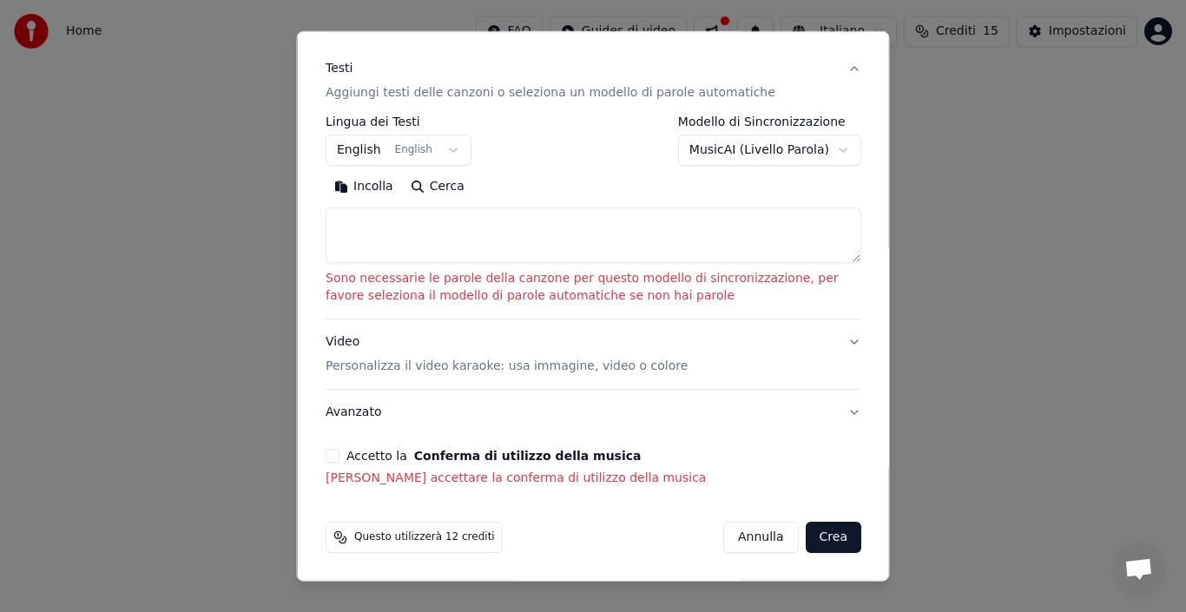
click at [818, 534] on button "Crea" at bounding box center [833, 537] width 56 height 31
click at [817, 534] on button "Crea" at bounding box center [833, 537] width 56 height 31
click at [776, 153] on body "**********" at bounding box center [593, 184] width 1186 height 368
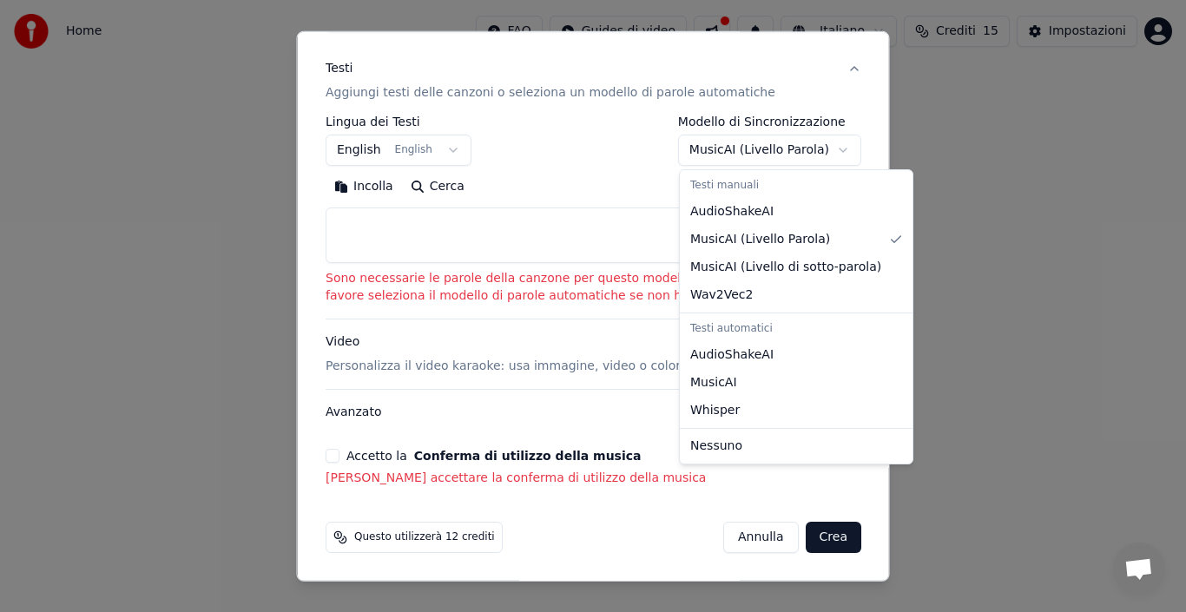
scroll to position [88, 0]
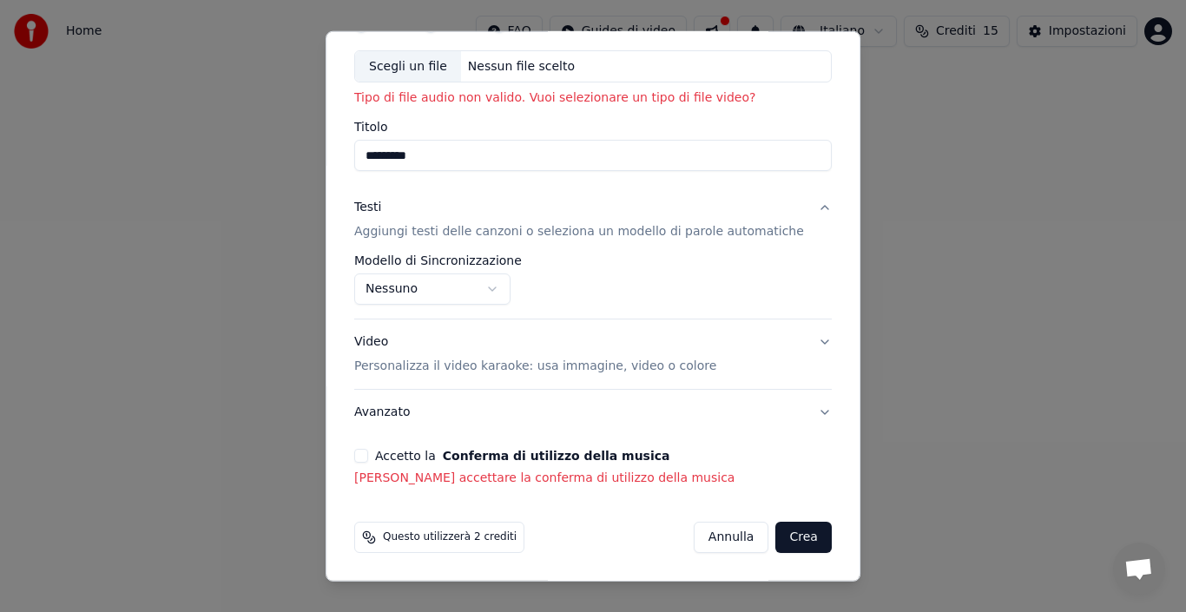
click at [776, 533] on button "Crea" at bounding box center [804, 537] width 56 height 31
click at [785, 529] on button "Crea" at bounding box center [804, 537] width 56 height 31
select select "**********"
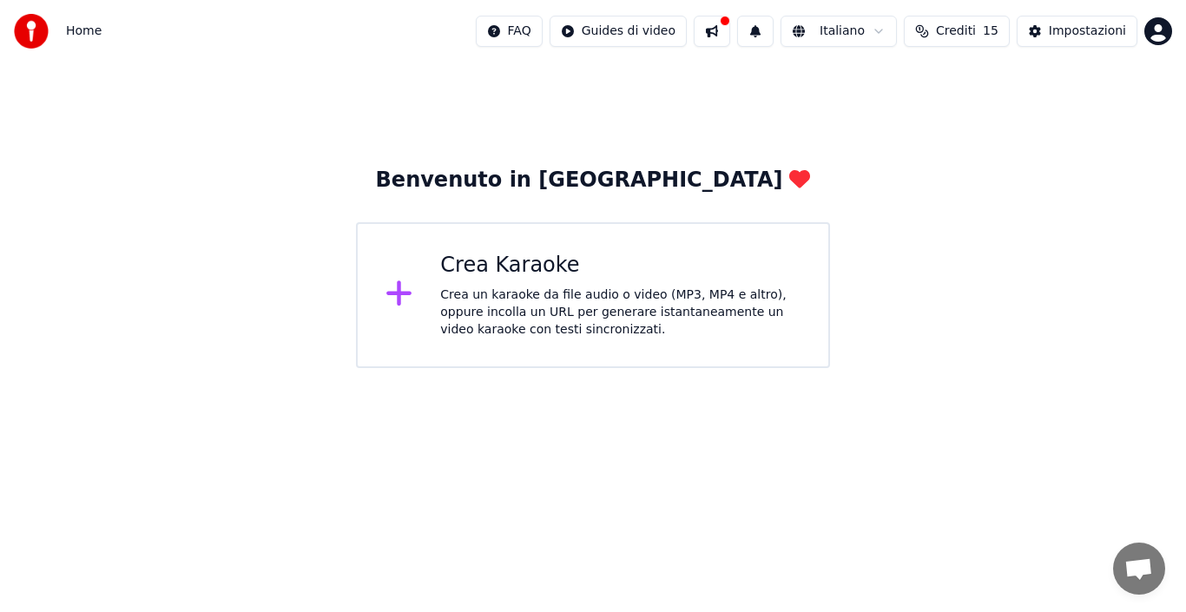
click at [555, 304] on div "Crea un karaoke da file audio o video (MP3, MP4 e altro), oppure incolla un URL…" at bounding box center [620, 312] width 360 height 52
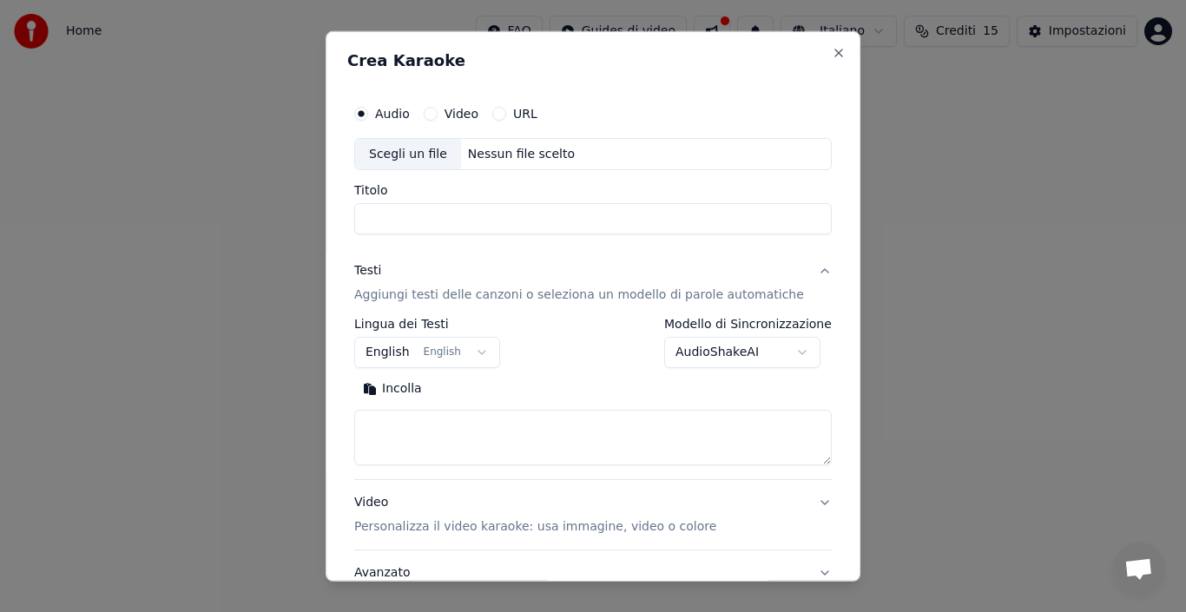
click at [586, 298] on p "Aggiungi testi delle canzoni o seleziona un modello di parole automatiche" at bounding box center [579, 294] width 450 height 17
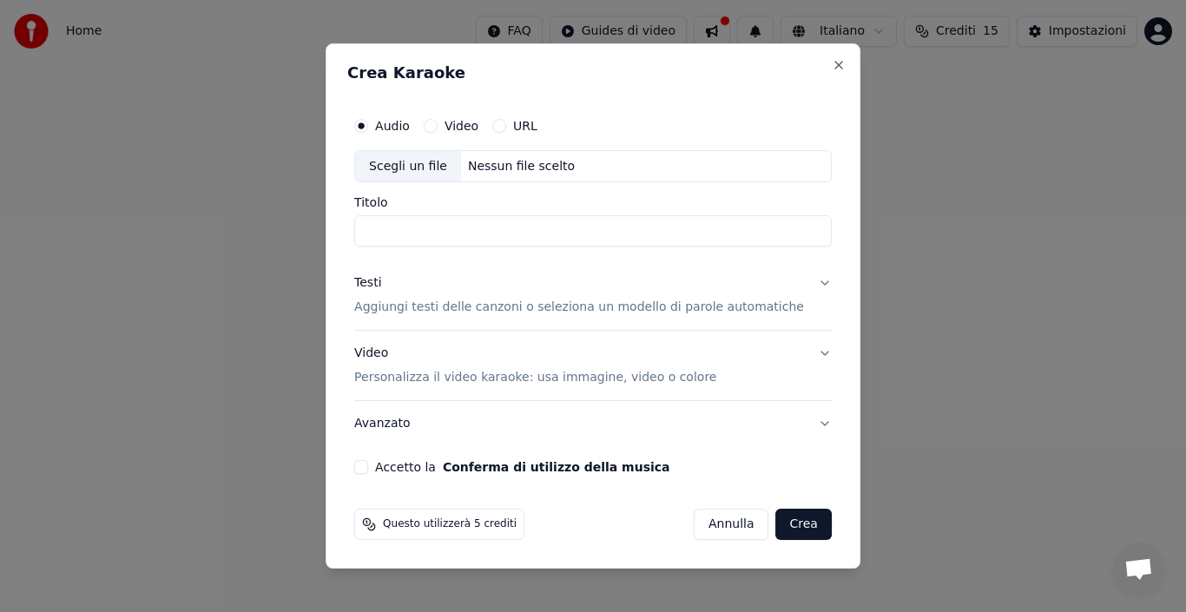
click at [525, 227] on input "Titolo" at bounding box center [592, 231] width 477 height 31
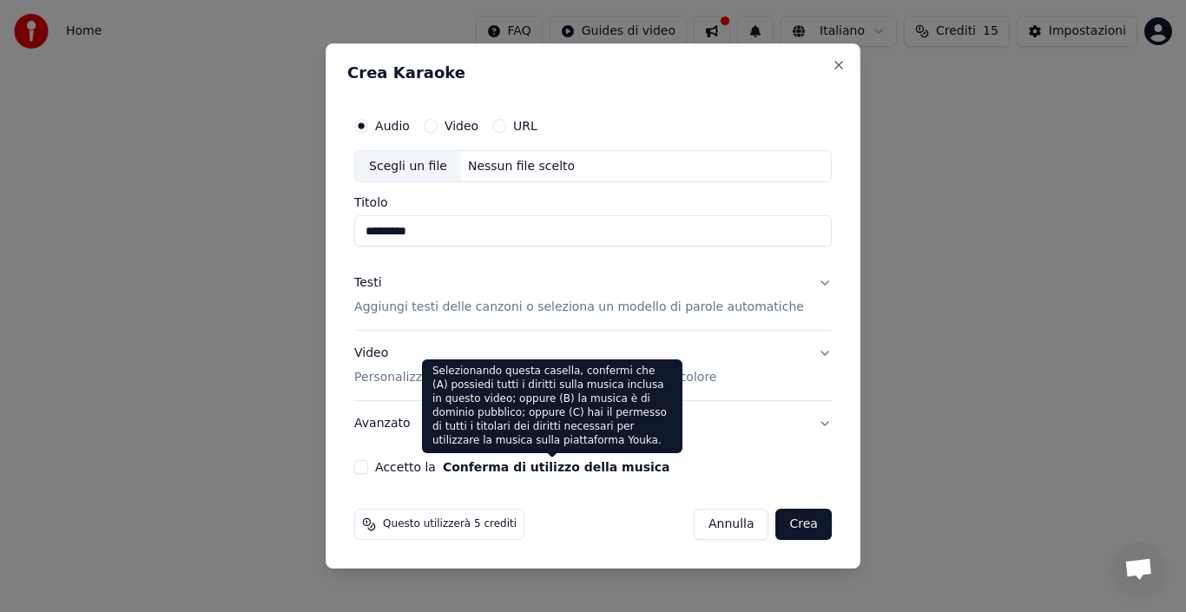
type input "*********"
click at [579, 462] on button "Conferma di utilizzo della musica" at bounding box center [556, 467] width 227 height 12
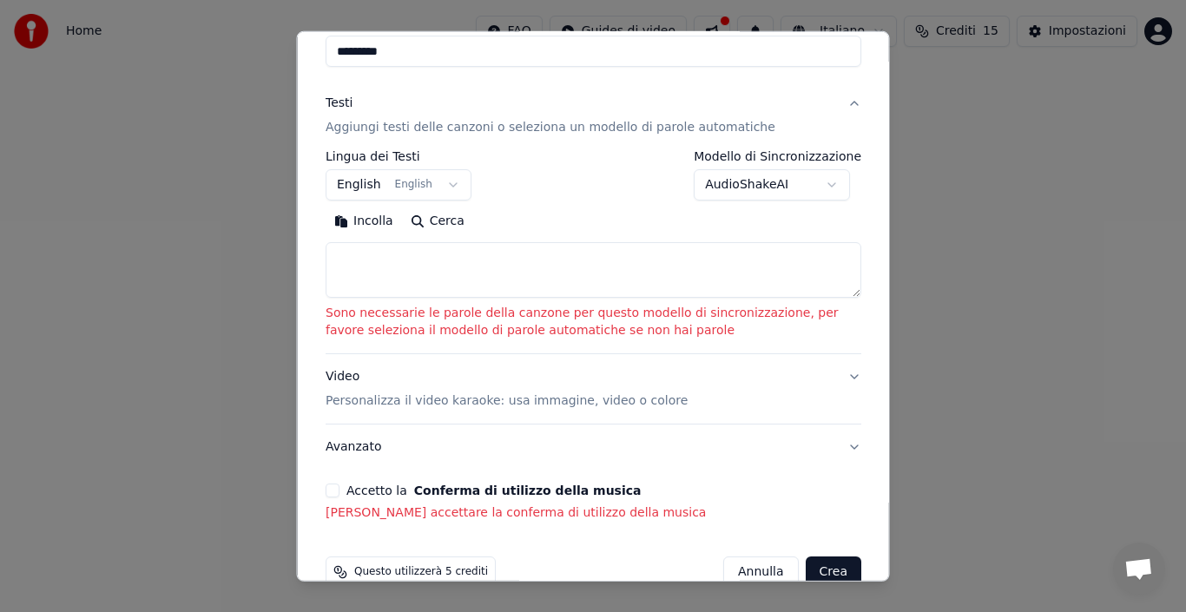
scroll to position [227, 0]
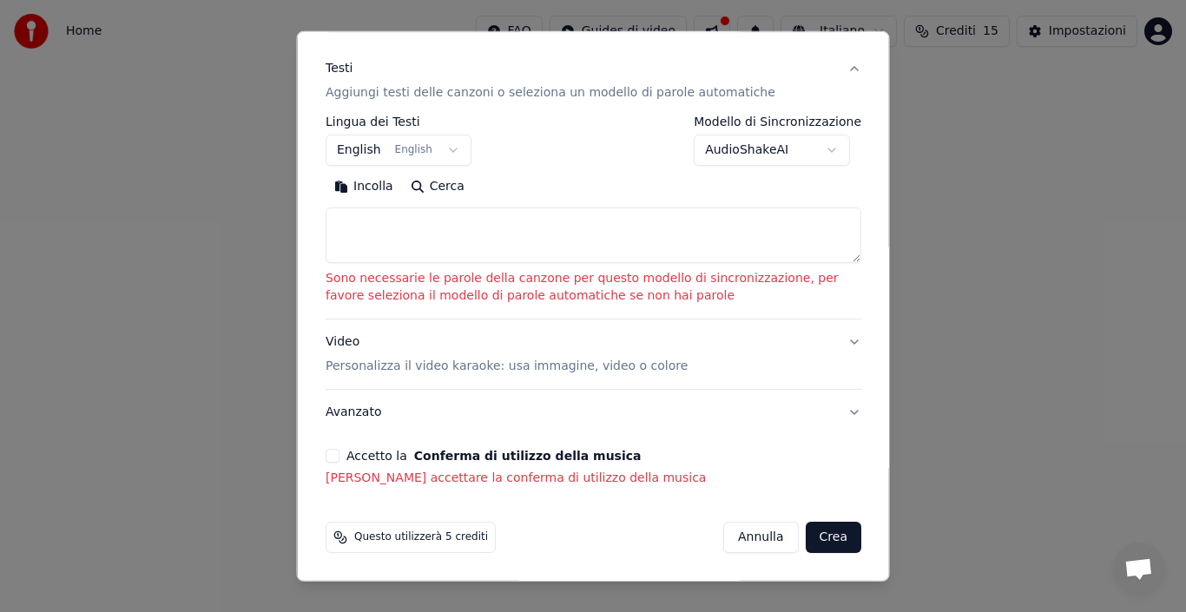
click at [807, 536] on button "Crea" at bounding box center [833, 537] width 56 height 31
click at [440, 538] on span "Questo utilizzerà 5 crediti" at bounding box center [421, 537] width 134 height 14
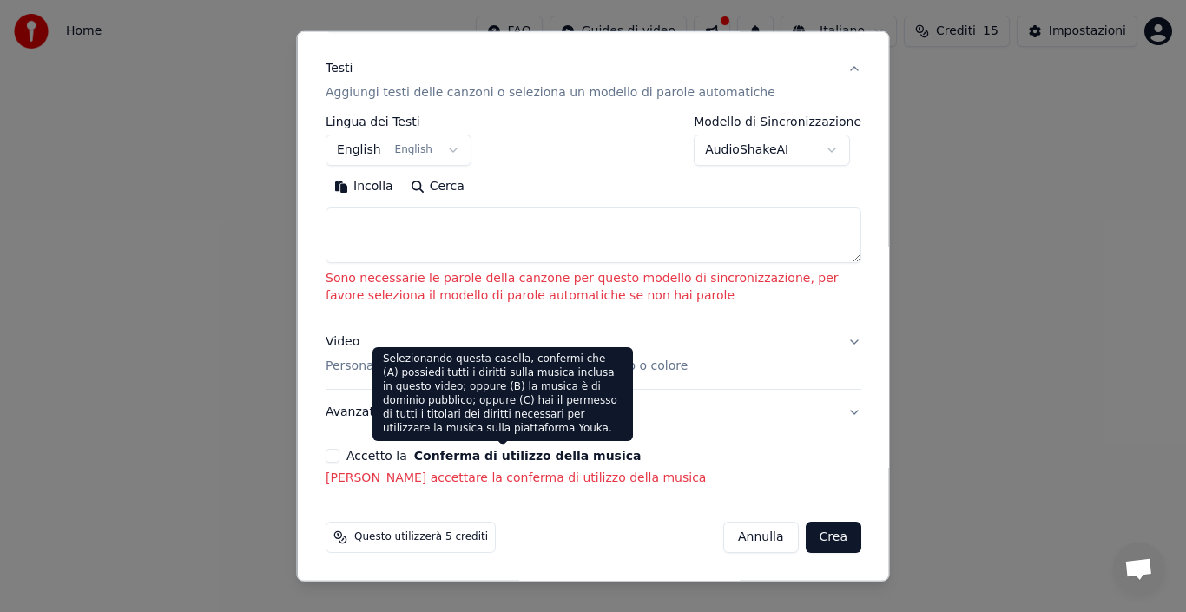
click at [517, 454] on button "Conferma di utilizzo della musica" at bounding box center [526, 456] width 227 height 12
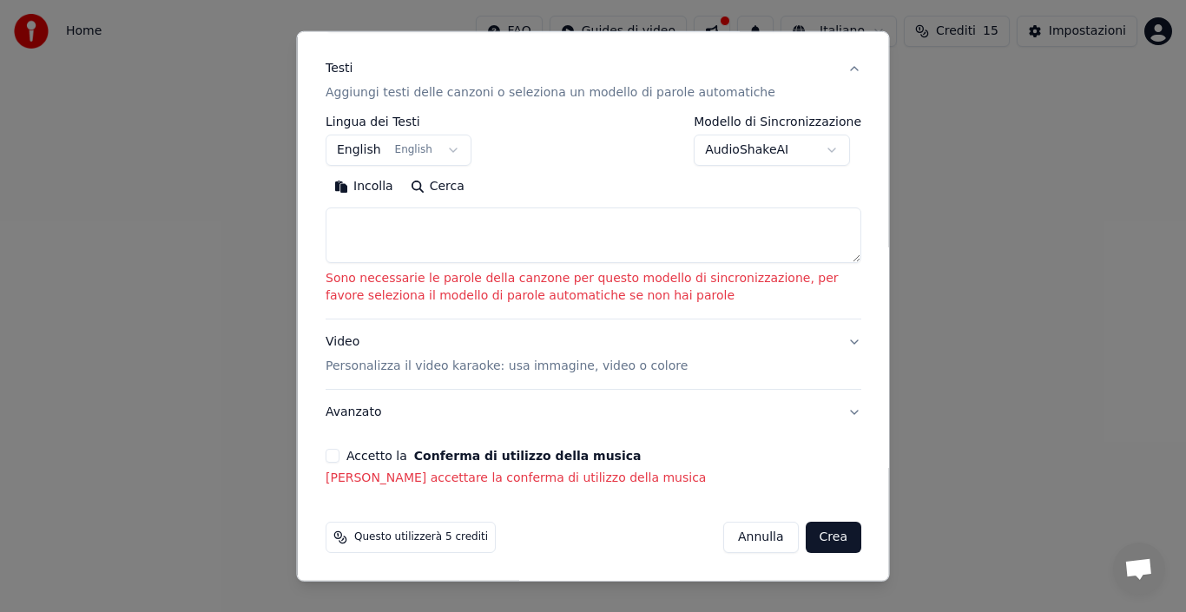
click at [475, 486] on p "Devi accettare la conferma di utilizzo della musica" at bounding box center [593, 478] width 536 height 17
click at [380, 473] on p "Devi accettare la conferma di utilizzo della musica" at bounding box center [593, 478] width 536 height 17
click at [354, 413] on button "Avanzato" at bounding box center [593, 412] width 536 height 45
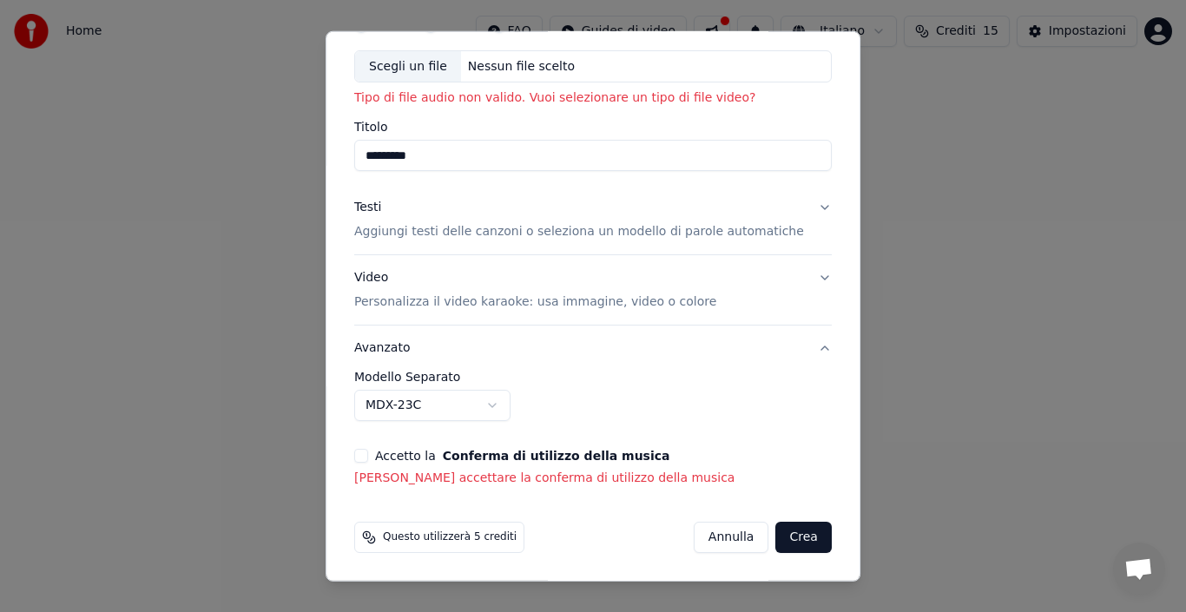
scroll to position [88, 0]
click at [795, 345] on button "Avanzato" at bounding box center [592, 347] width 477 height 45
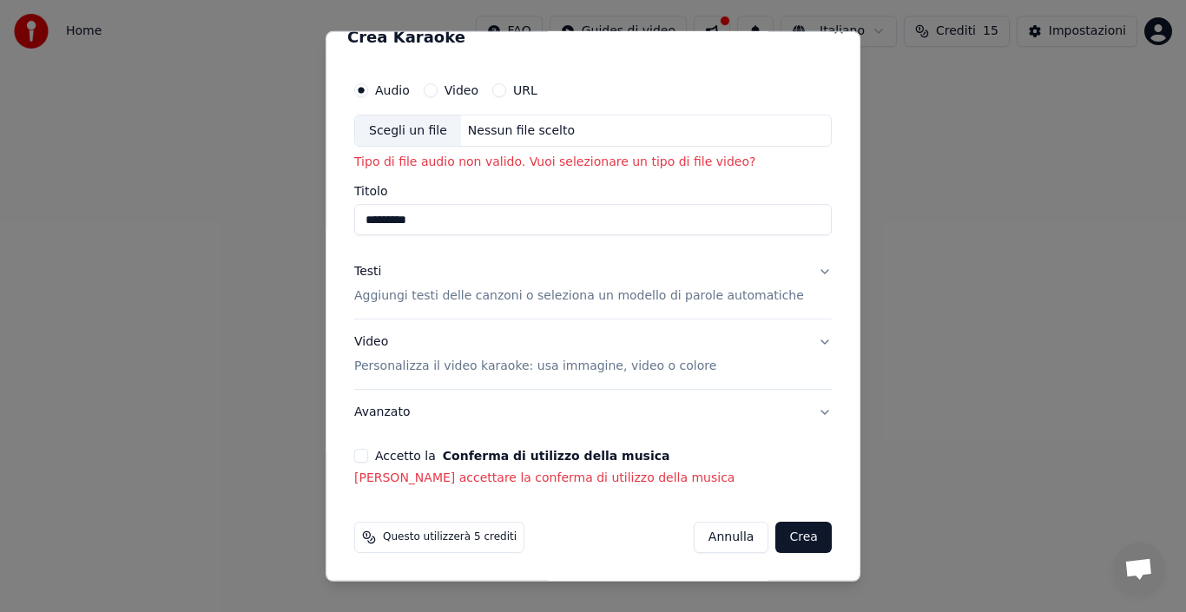
scroll to position [23, 0]
click at [561, 139] on div "Nessun file scelto" at bounding box center [521, 130] width 121 height 17
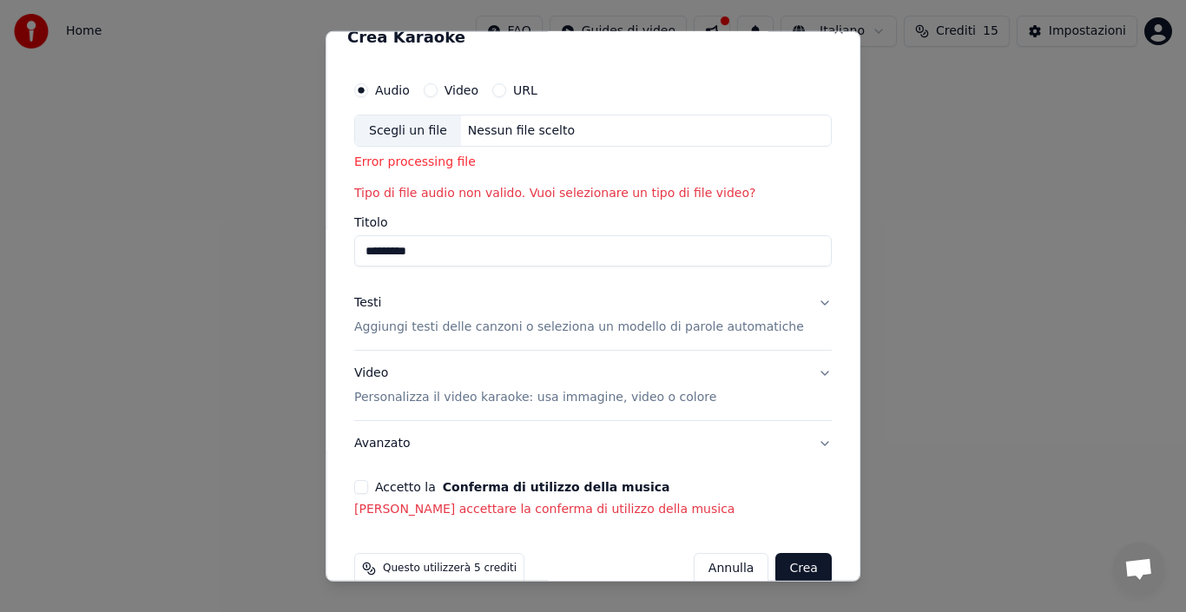
click at [519, 132] on div "Nessun file scelto" at bounding box center [521, 130] width 121 height 17
click at [533, 87] on label "URL" at bounding box center [525, 89] width 24 height 12
click at [506, 87] on button "URL" at bounding box center [499, 89] width 14 height 14
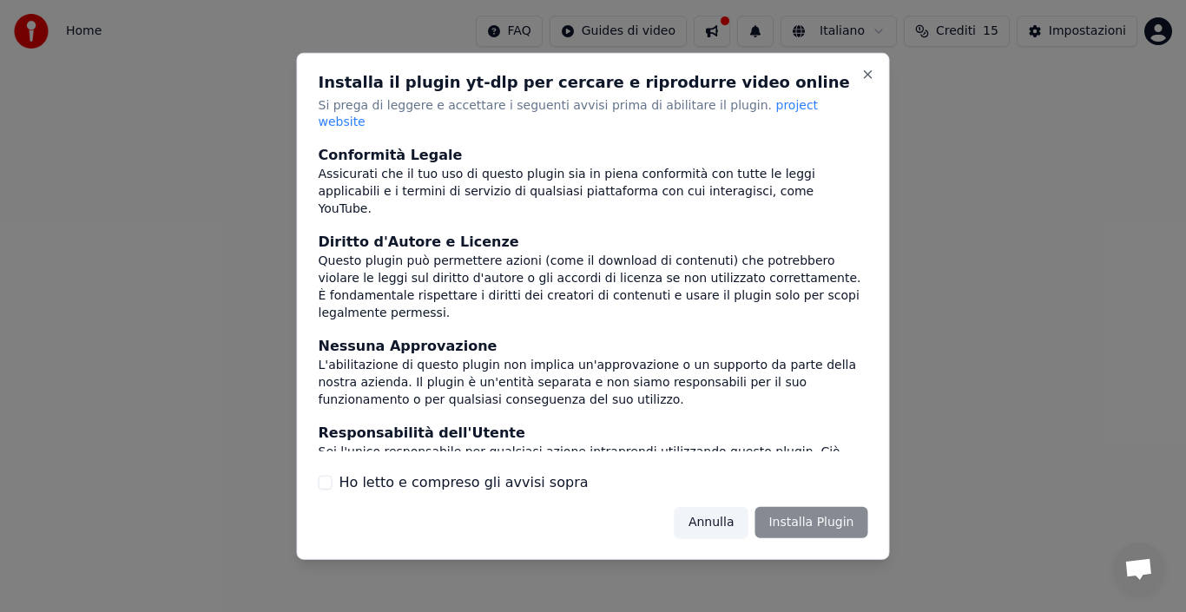
click at [781, 513] on div "Annulla Installa Plugin" at bounding box center [771, 522] width 194 height 31
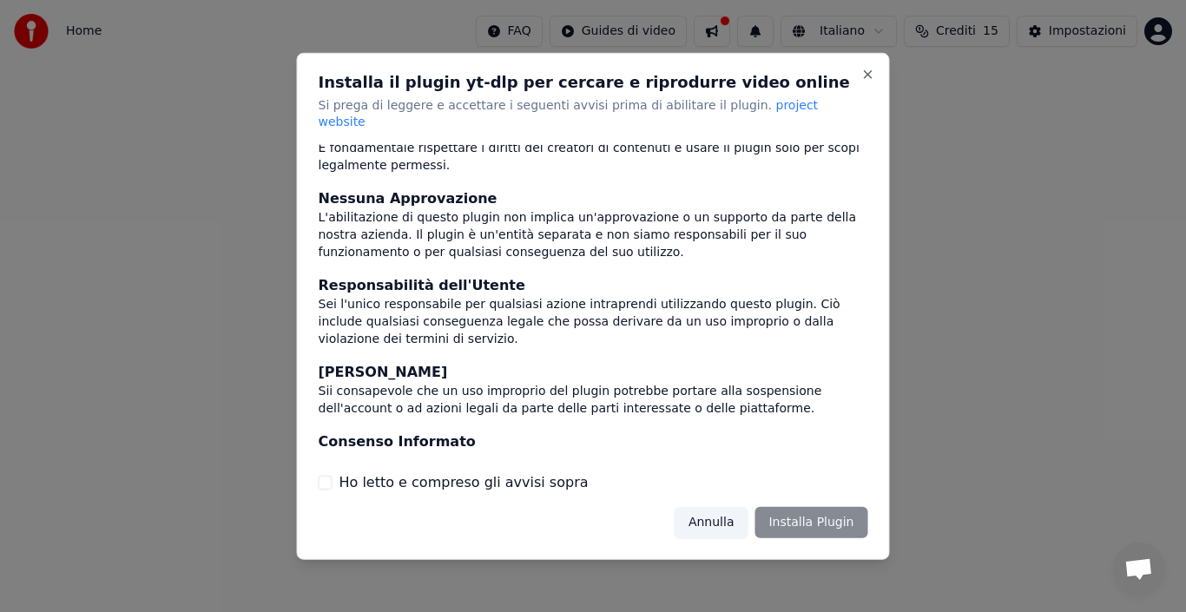
scroll to position [148, 0]
click at [466, 472] on label "Ho letto e compreso gli avvisi sopra" at bounding box center [463, 482] width 249 height 21
click at [332, 476] on button "Ho letto e compreso gli avvisi sopra" at bounding box center [326, 483] width 14 height 14
click at [785, 512] on button "Installa Plugin" at bounding box center [810, 522] width 113 height 31
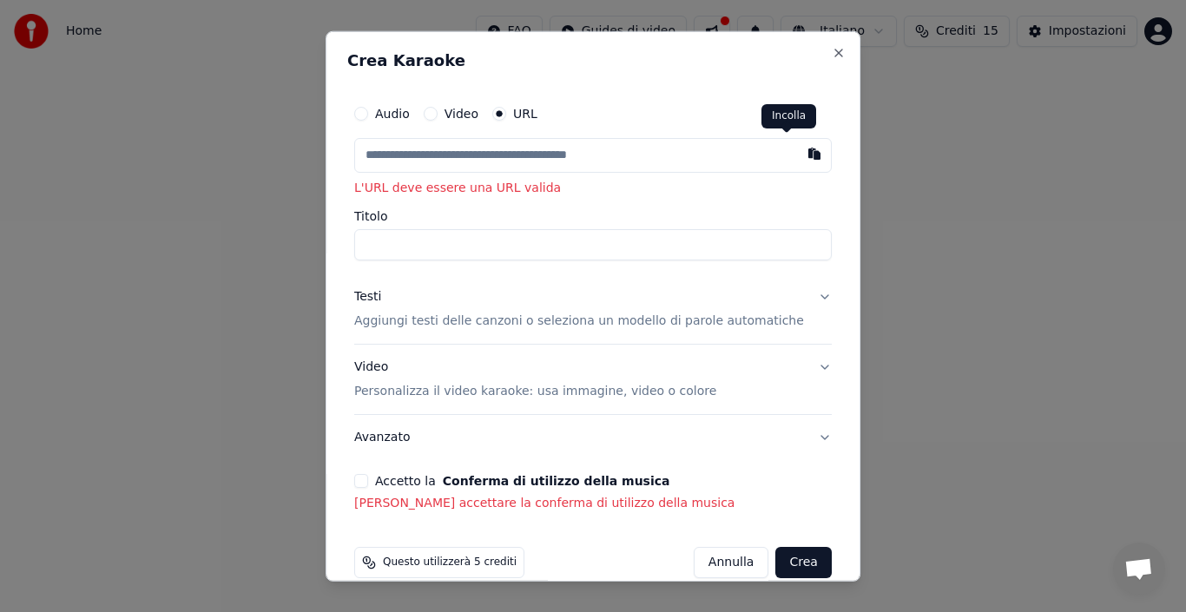
click at [797, 153] on button "button" at bounding box center [814, 152] width 35 height 31
click at [662, 160] on input "text" at bounding box center [592, 154] width 477 height 35
click at [831, 51] on button "Close" at bounding box center [838, 52] width 14 height 14
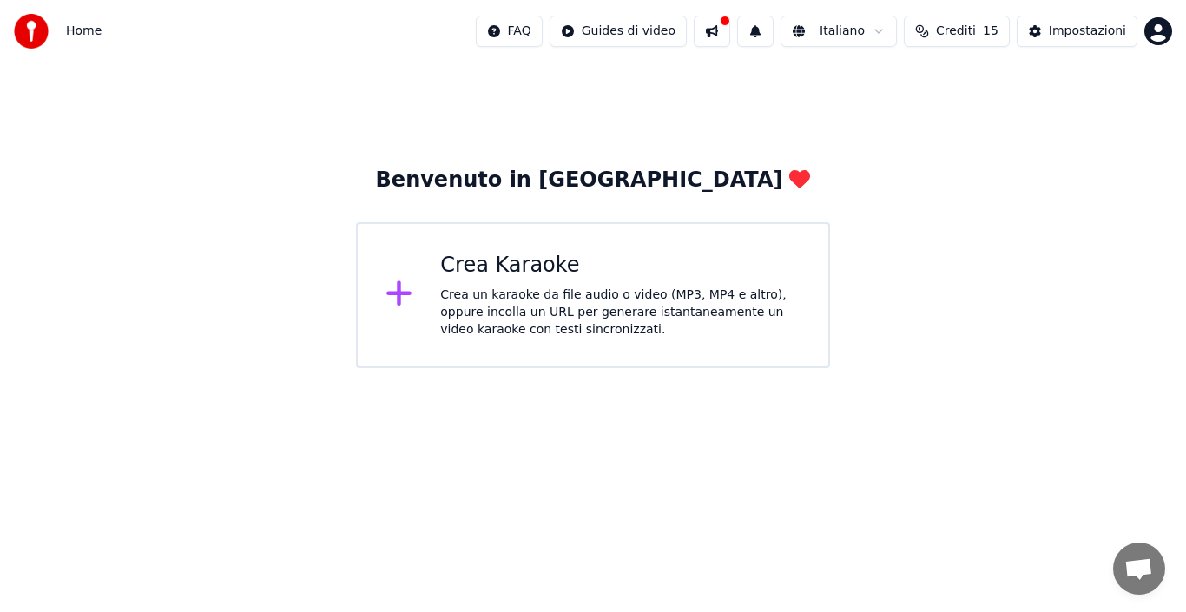
click at [517, 292] on div "Crea un karaoke da file audio o video (MP3, MP4 e altro), oppure incolla un URL…" at bounding box center [620, 312] width 360 height 52
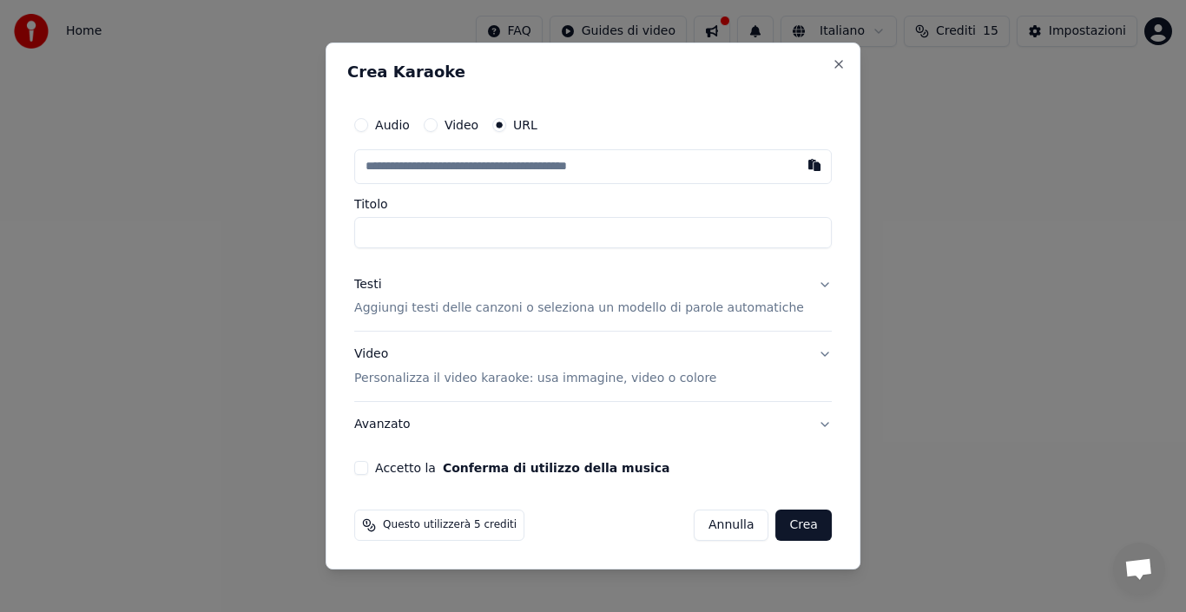
click at [507, 305] on p "Aggiungi testi delle canzoni o seleziona un modello di parole automatiche" at bounding box center [579, 308] width 450 height 17
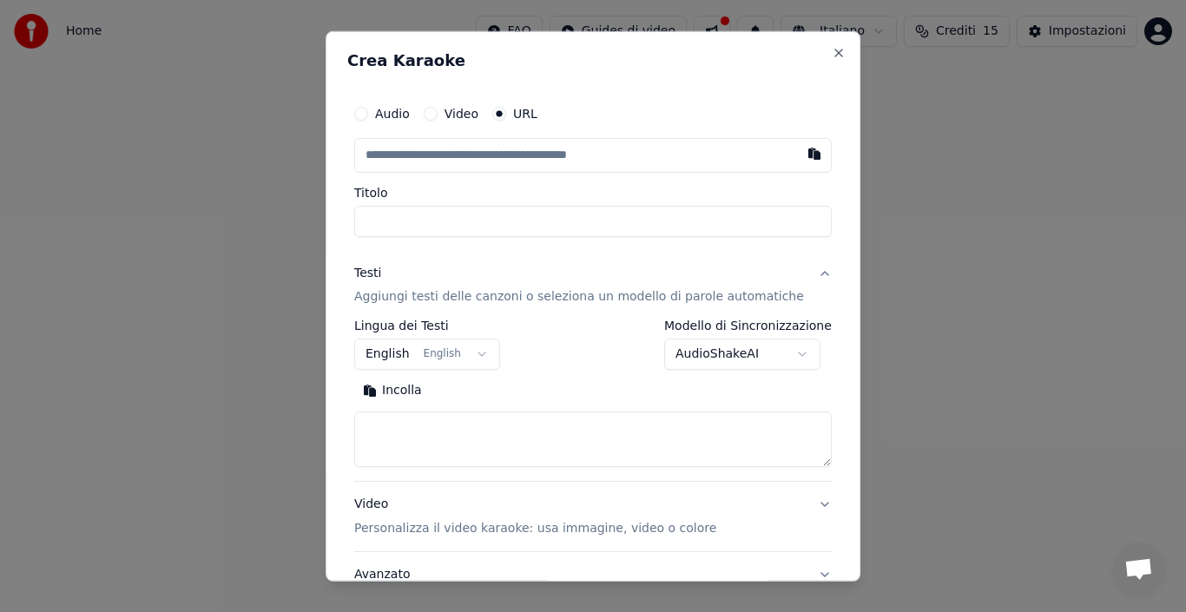
click at [482, 346] on button "English English" at bounding box center [427, 354] width 146 height 31
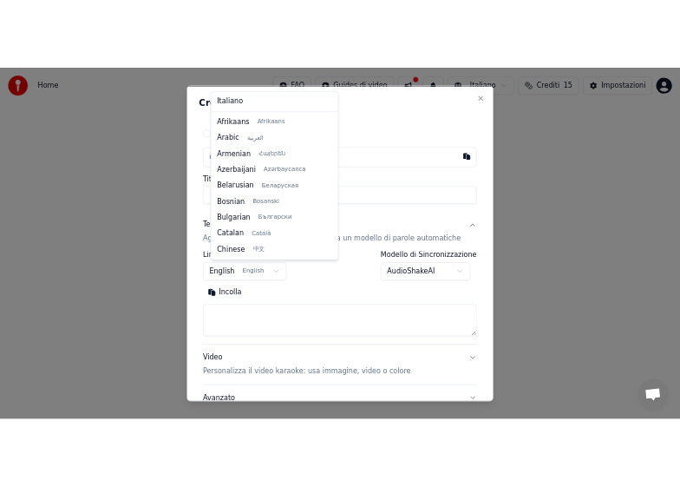
scroll to position [139, 0]
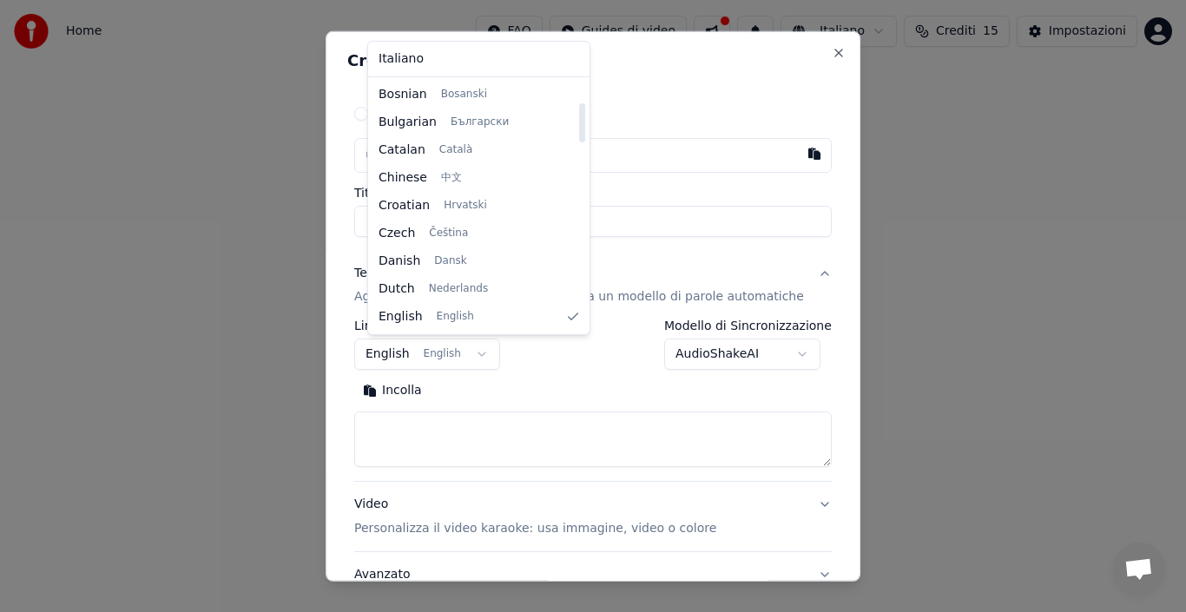
select select "**"
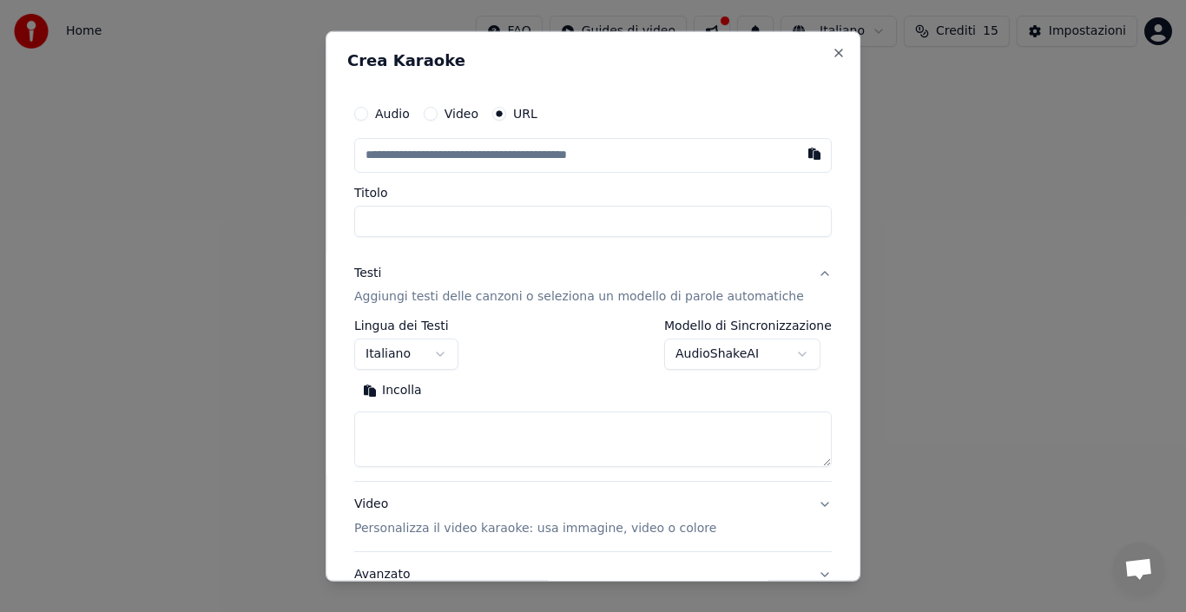
click at [433, 436] on textarea at bounding box center [592, 439] width 477 height 56
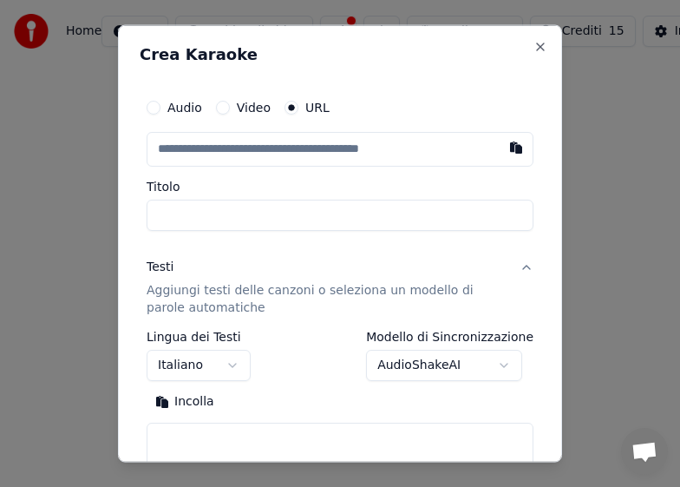
click at [169, 152] on input "text" at bounding box center [340, 148] width 387 height 35
click at [499, 146] on button "button" at bounding box center [516, 146] width 35 height 31
click at [305, 153] on input "text" at bounding box center [340, 148] width 387 height 35
click at [227, 218] on input "Titolo" at bounding box center [340, 214] width 387 height 31
click at [201, 215] on input "Titolo" at bounding box center [340, 214] width 387 height 31
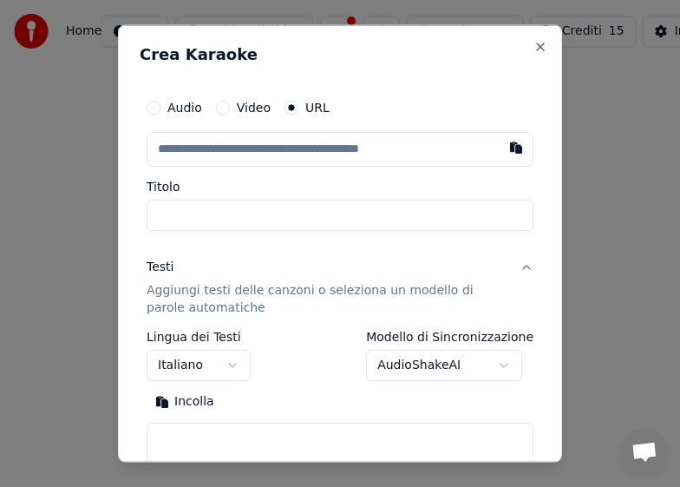
click at [163, 215] on input "Titolo" at bounding box center [340, 214] width 387 height 31
type input "**********"
click at [271, 404] on button "Cerca" at bounding box center [258, 402] width 71 height 28
type textarea "**********"
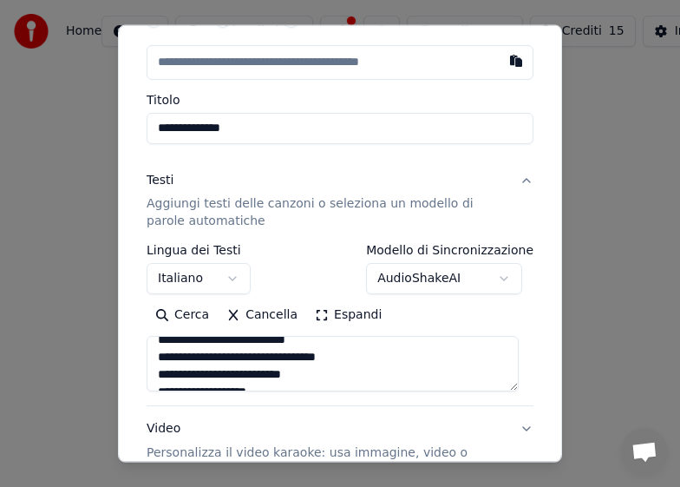
scroll to position [0, 0]
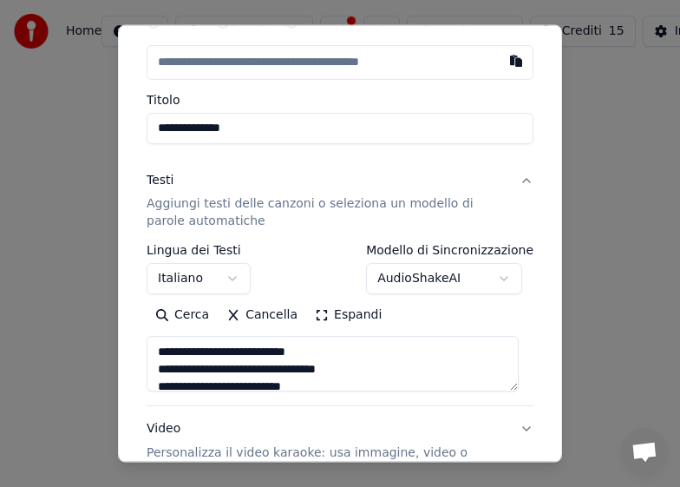
click at [418, 276] on body "**********" at bounding box center [340, 215] width 680 height 431
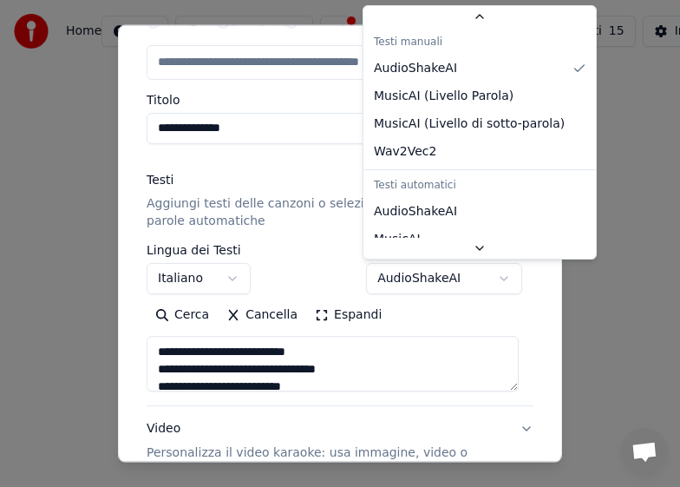
scroll to position [56, 0]
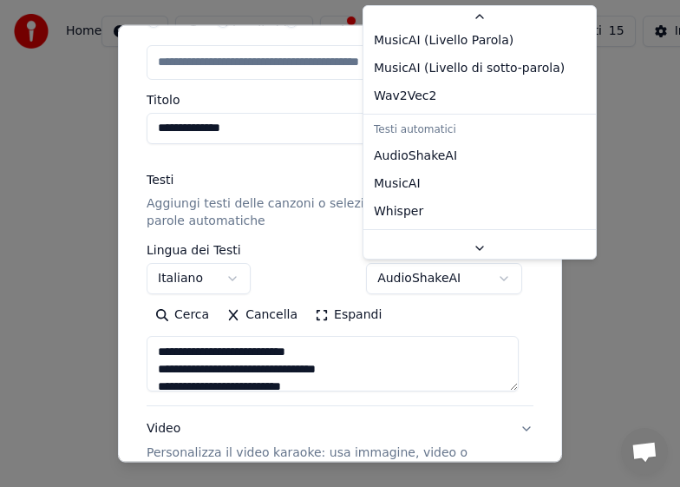
select select "**********"
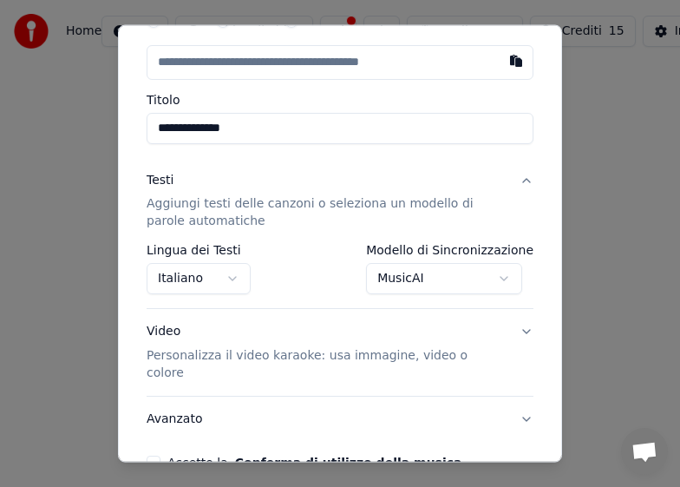
click at [329, 357] on p "Personalizza il video karaoke: usa immagine, video o colore" at bounding box center [326, 364] width 359 height 35
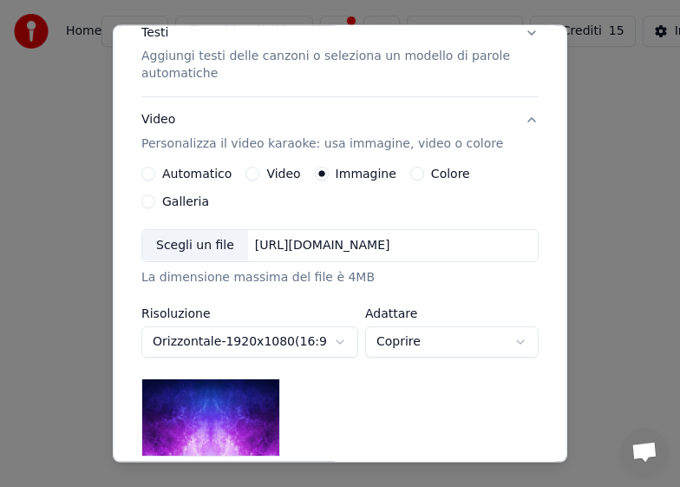
scroll to position [260, 0]
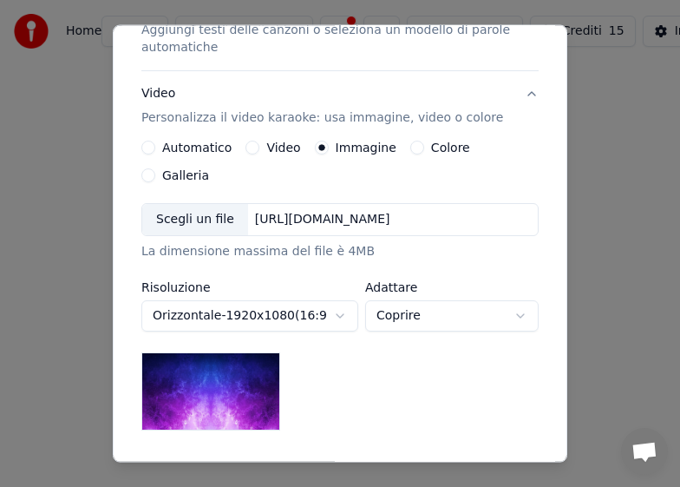
click at [220, 360] on img at bounding box center [210, 391] width 139 height 78
click at [222, 360] on img at bounding box center [210, 391] width 139 height 78
click at [398, 287] on body "**********" at bounding box center [340, 215] width 680 height 431
select select "*******"
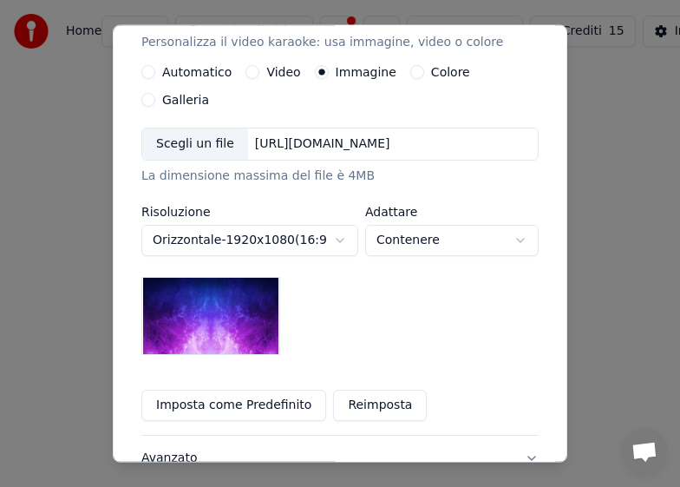
scroll to position [434, 0]
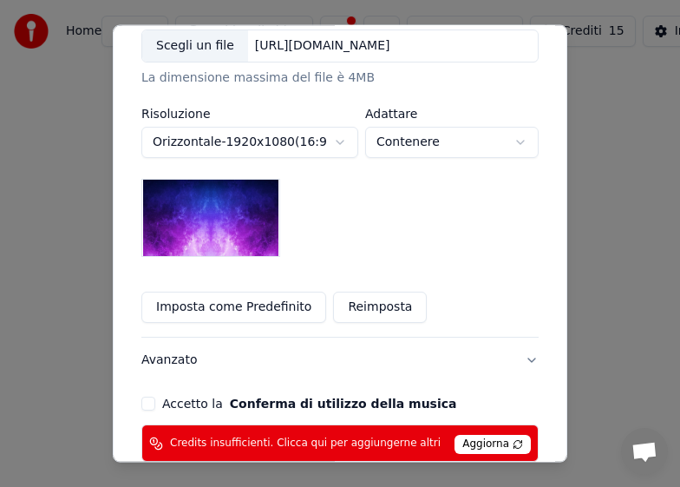
click at [271, 292] on button "Imposta come Predefinito" at bounding box center [233, 307] width 185 height 31
click at [472, 435] on span "Aggiorna" at bounding box center [493, 444] width 76 height 19
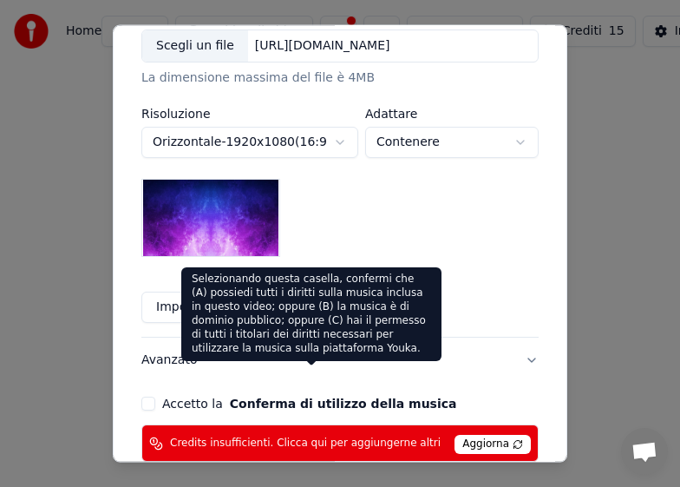
click at [371, 398] on button "Conferma di utilizzo della musica" at bounding box center [343, 404] width 227 height 12
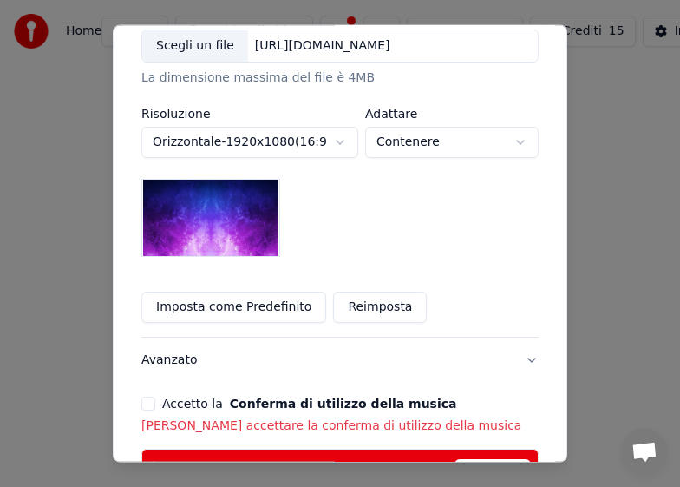
click at [479, 459] on span "Aggiorna" at bounding box center [493, 468] width 76 height 19
click at [182, 398] on label "Accetto la Conferma di utilizzo della musica" at bounding box center [309, 404] width 294 height 12
click at [155, 397] on button "Accetto la Conferma di utilizzo della musica" at bounding box center [148, 404] width 14 height 14
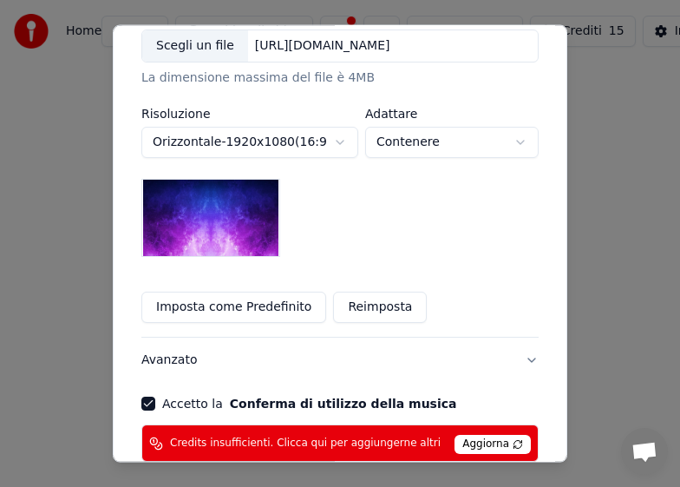
click at [157, 338] on button "Avanzato" at bounding box center [340, 360] width 398 height 45
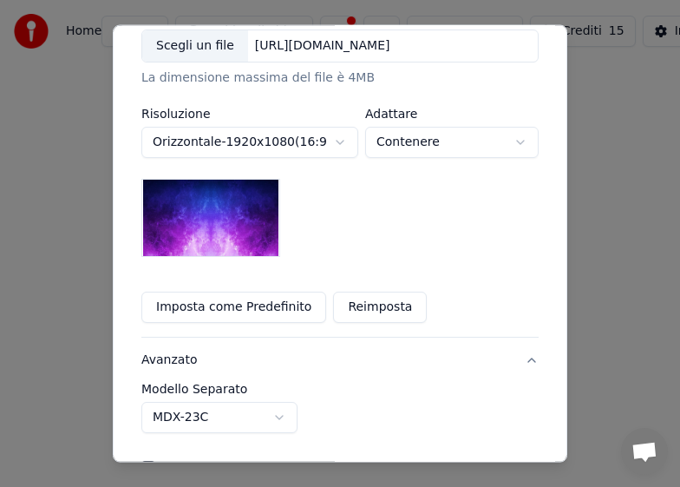
scroll to position [246, 0]
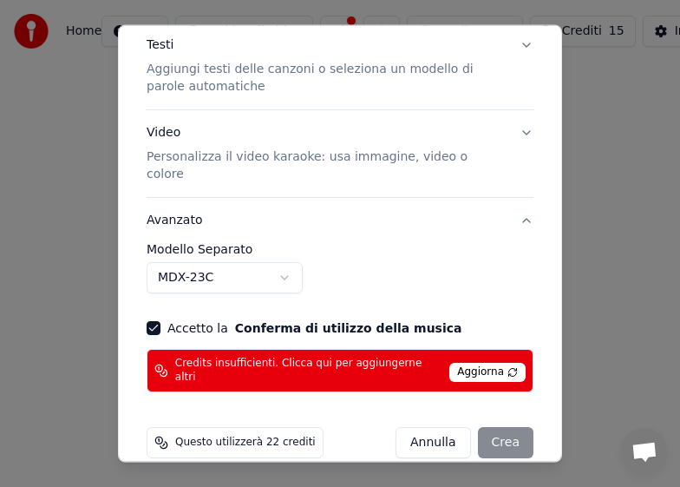
click at [489, 427] on div "Annulla Crea" at bounding box center [465, 442] width 138 height 31
click at [315, 154] on p "Personalizza il video karaoke: usa immagine, video o colore" at bounding box center [326, 165] width 359 height 35
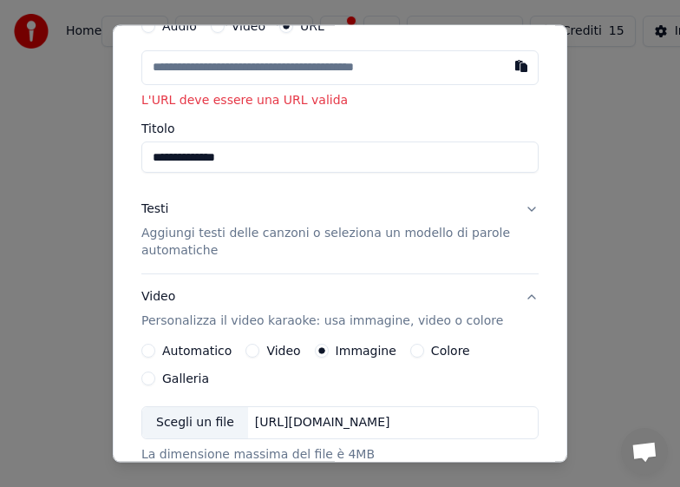
scroll to position [72, 0]
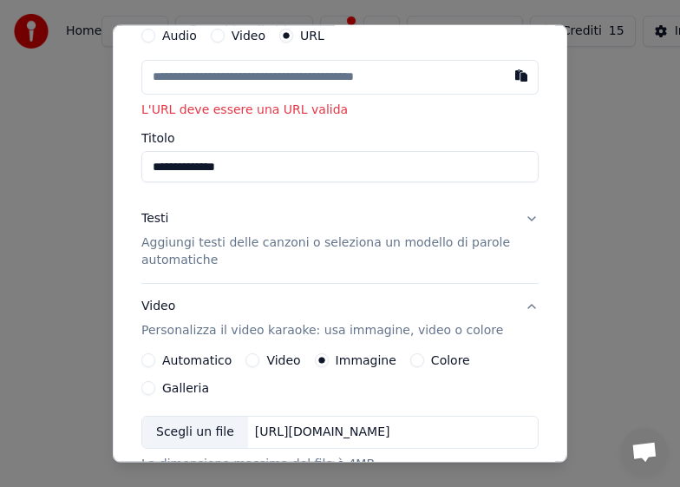
click at [301, 111] on p "L'URL deve essere una URL valida" at bounding box center [340, 109] width 398 height 17
click at [323, 82] on input "text" at bounding box center [340, 76] width 398 height 35
click at [173, 365] on label "Automatico" at bounding box center [196, 360] width 69 height 12
click at [155, 365] on button "Automatico" at bounding box center [148, 360] width 14 height 14
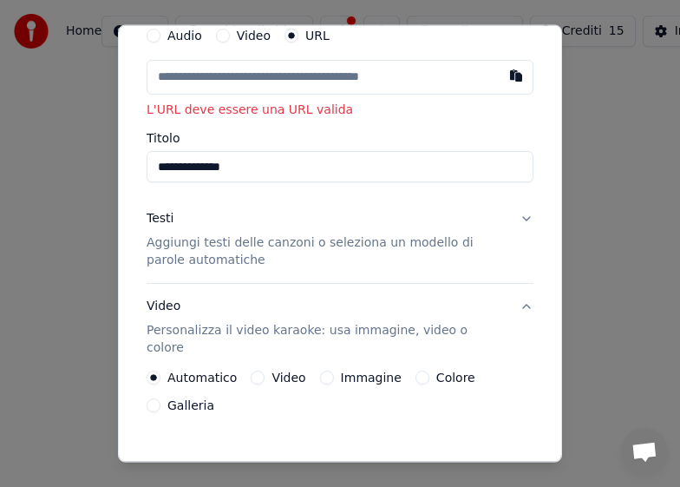
click at [285, 371] on label "Video" at bounding box center [289, 377] width 34 height 12
click at [265, 371] on button "Video" at bounding box center [258, 378] width 14 height 14
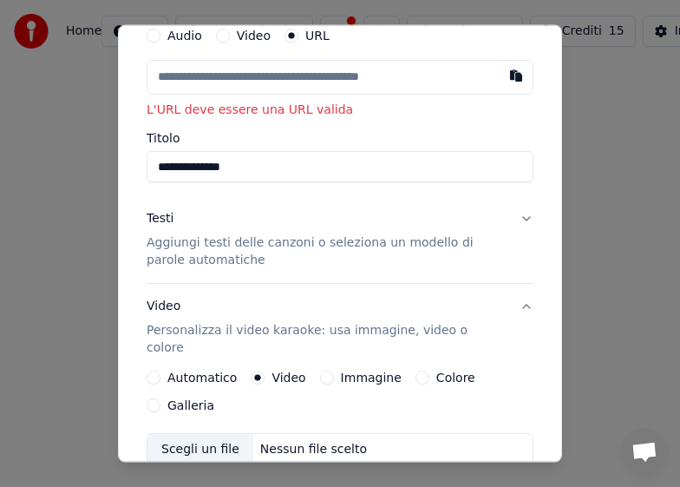
click at [290, 441] on div "Nessun file scelto" at bounding box center [313, 449] width 121 height 17
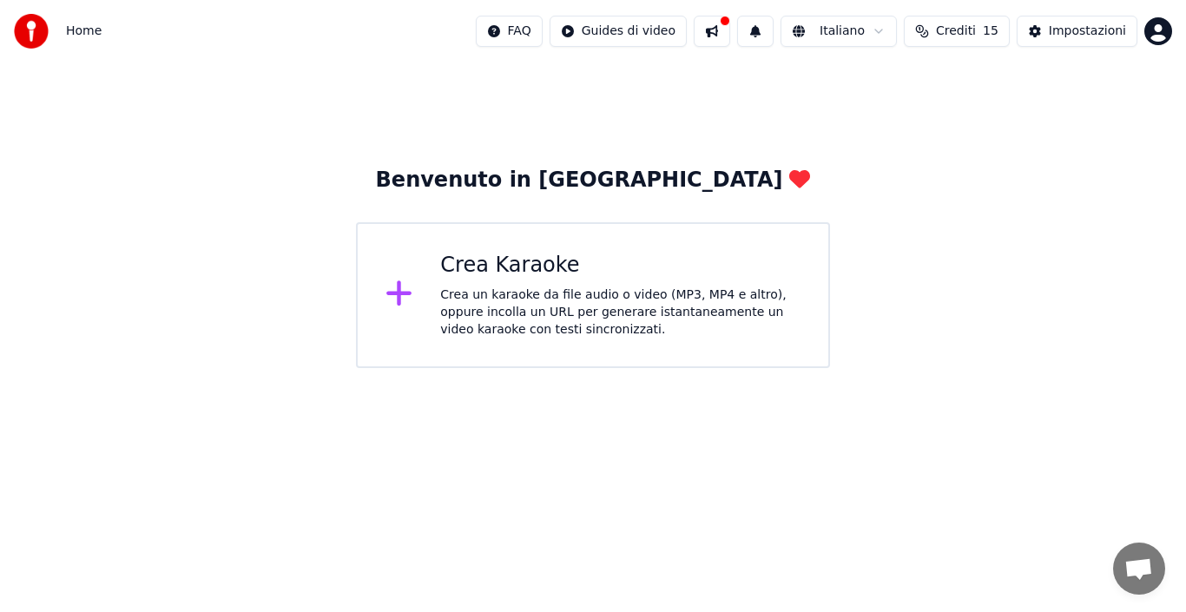
click at [549, 273] on div "Crea Karaoke" at bounding box center [620, 266] width 360 height 28
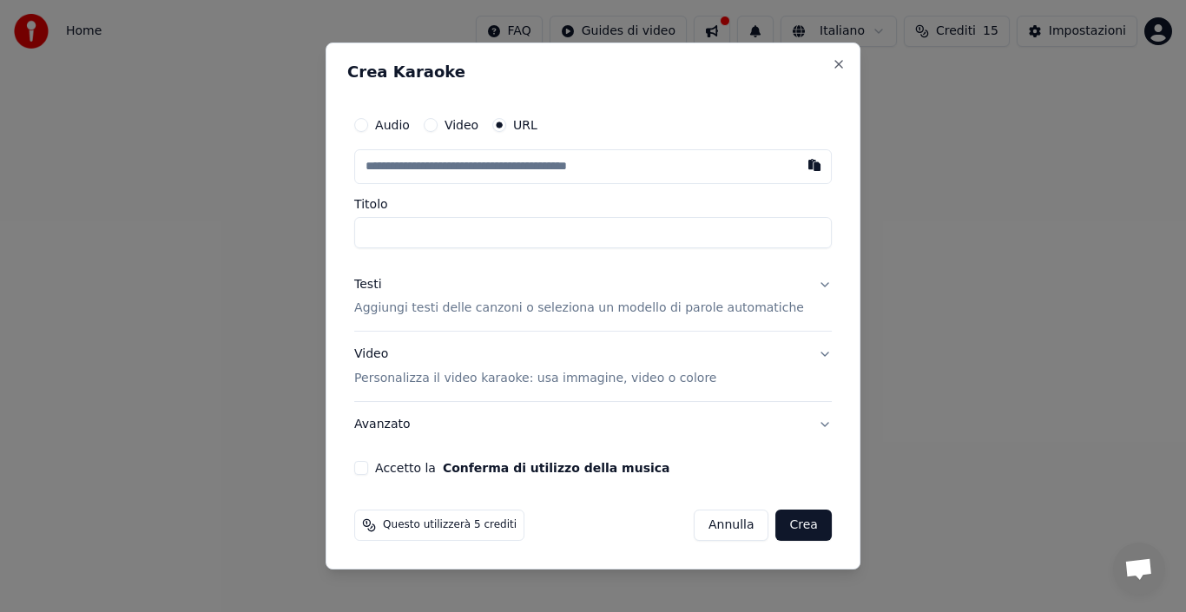
click at [393, 165] on input "text" at bounding box center [592, 166] width 477 height 35
click at [390, 165] on input "text" at bounding box center [592, 166] width 477 height 35
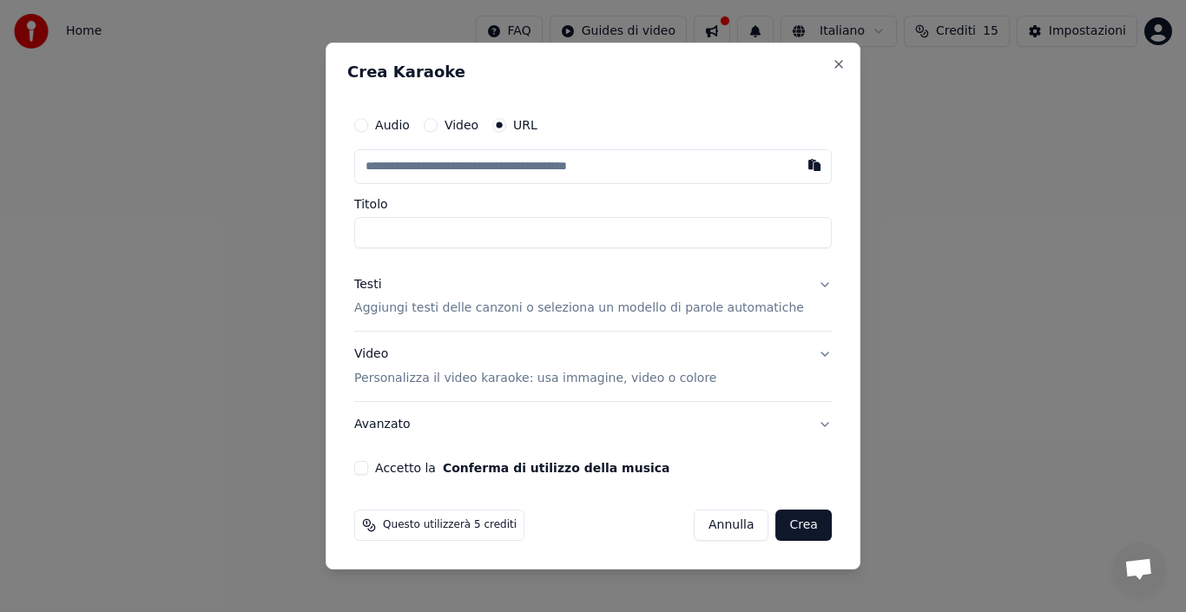
click at [390, 165] on input "text" at bounding box center [592, 166] width 477 height 35
click at [388, 164] on input "text" at bounding box center [592, 166] width 477 height 35
click at [459, 160] on input "text" at bounding box center [592, 166] width 477 height 35
click at [797, 161] on button "button" at bounding box center [814, 164] width 35 height 31
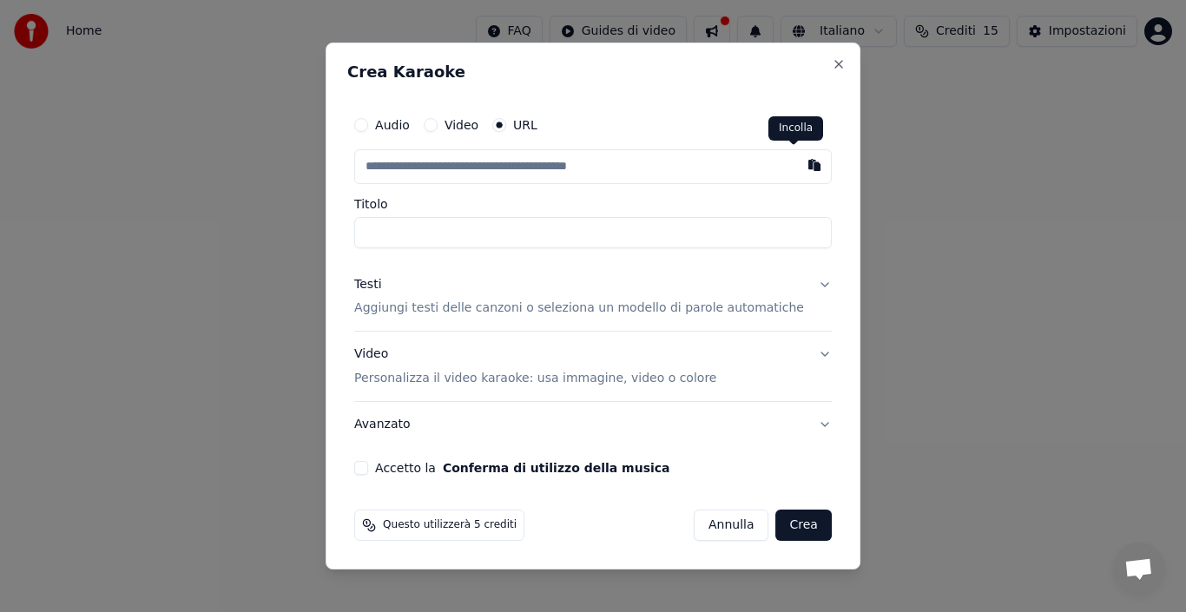
type input "**********"
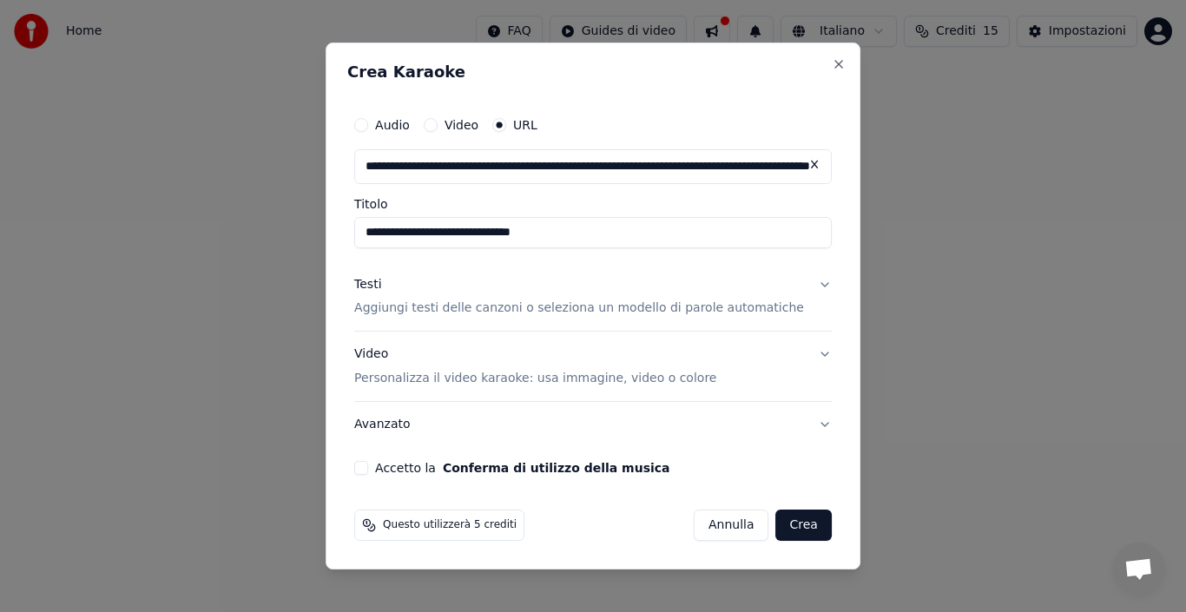
type input "**********"
click at [410, 309] on p "Aggiungi testi delle canzoni o seleziona un modello di parole automatiche" at bounding box center [579, 308] width 450 height 17
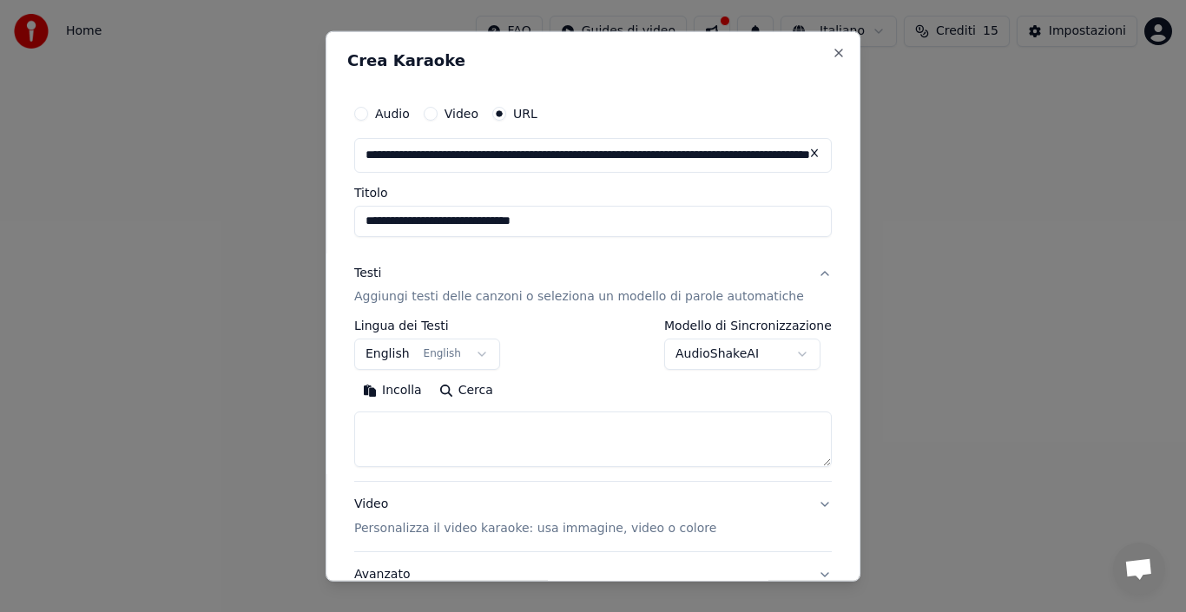
click at [485, 351] on button "English English" at bounding box center [427, 354] width 146 height 31
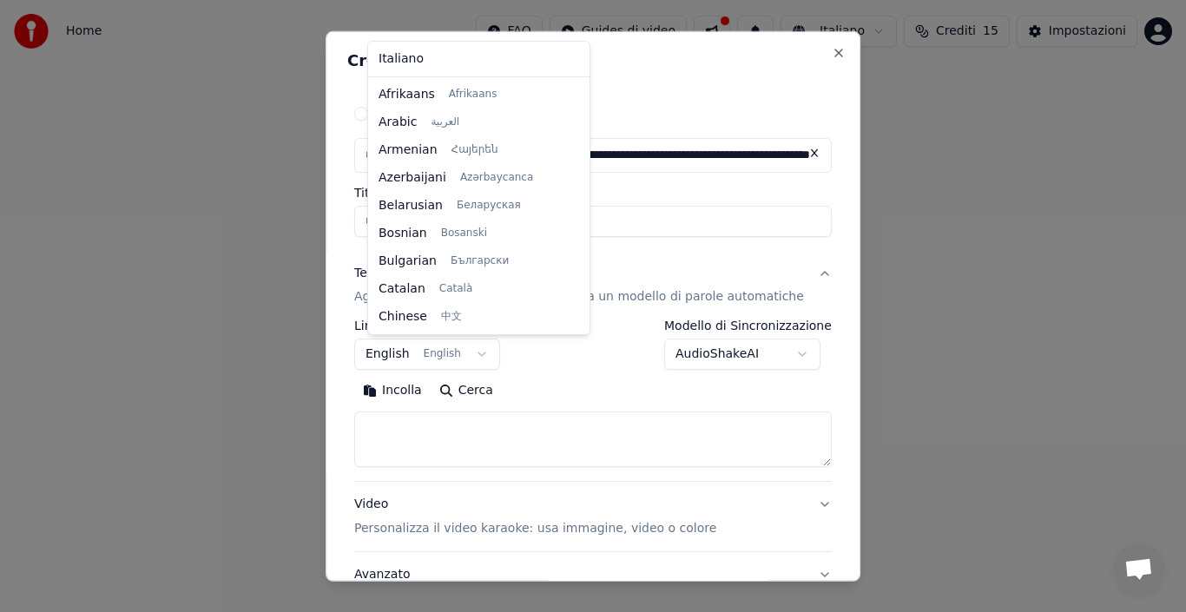
scroll to position [139, 0]
select select "**"
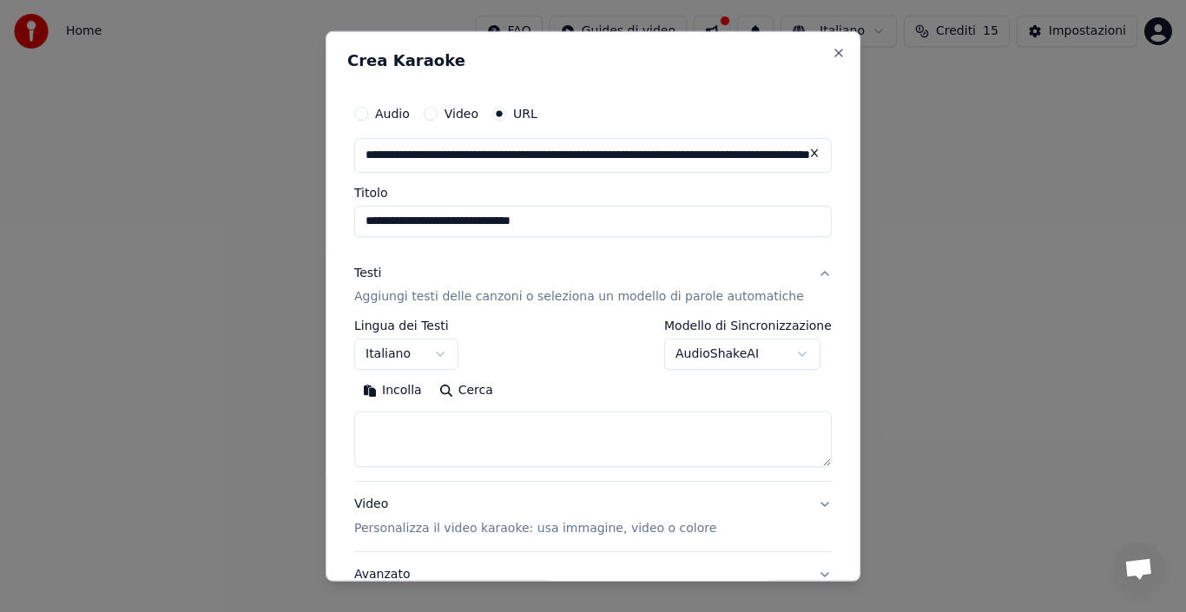
click at [410, 388] on button "Incolla" at bounding box center [392, 391] width 76 height 28
type textarea "**********"
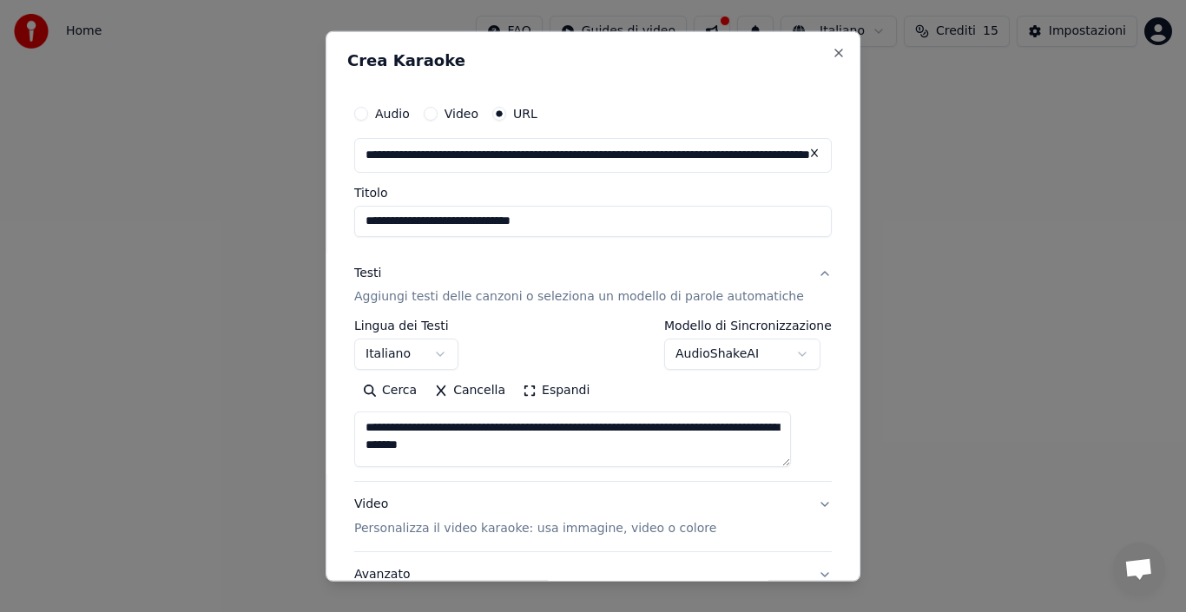
scroll to position [12, 0]
click at [477, 529] on p "Personalizza il video karaoke: usa immagine, video o colore" at bounding box center [535, 528] width 362 height 17
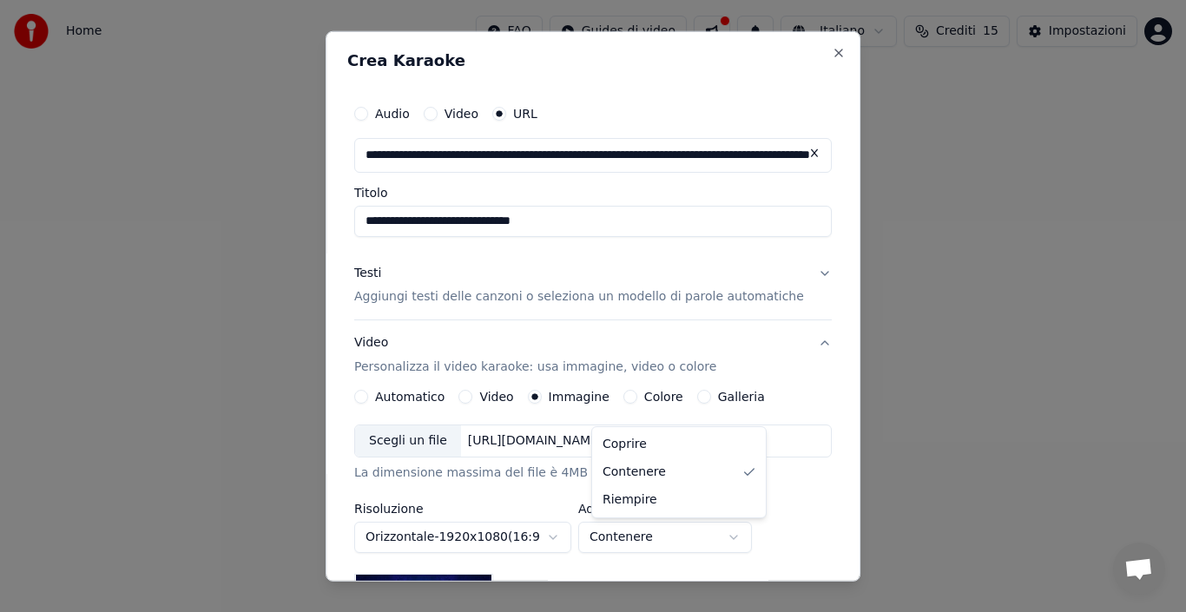
click at [661, 368] on body "**********" at bounding box center [593, 184] width 1186 height 368
select select "****"
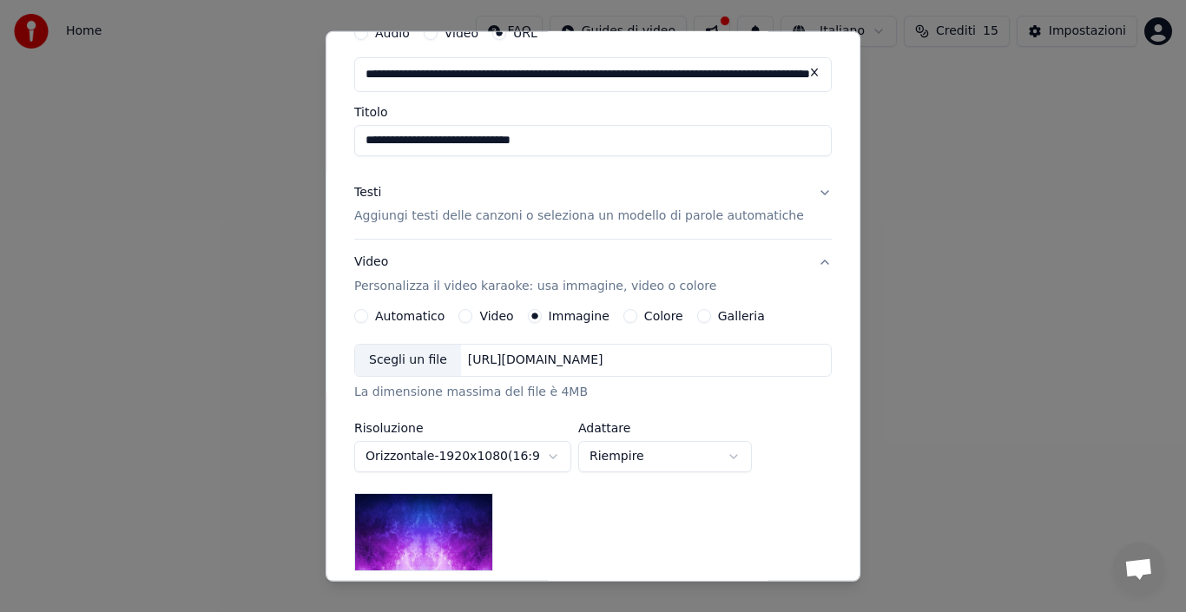
scroll to position [260, 0]
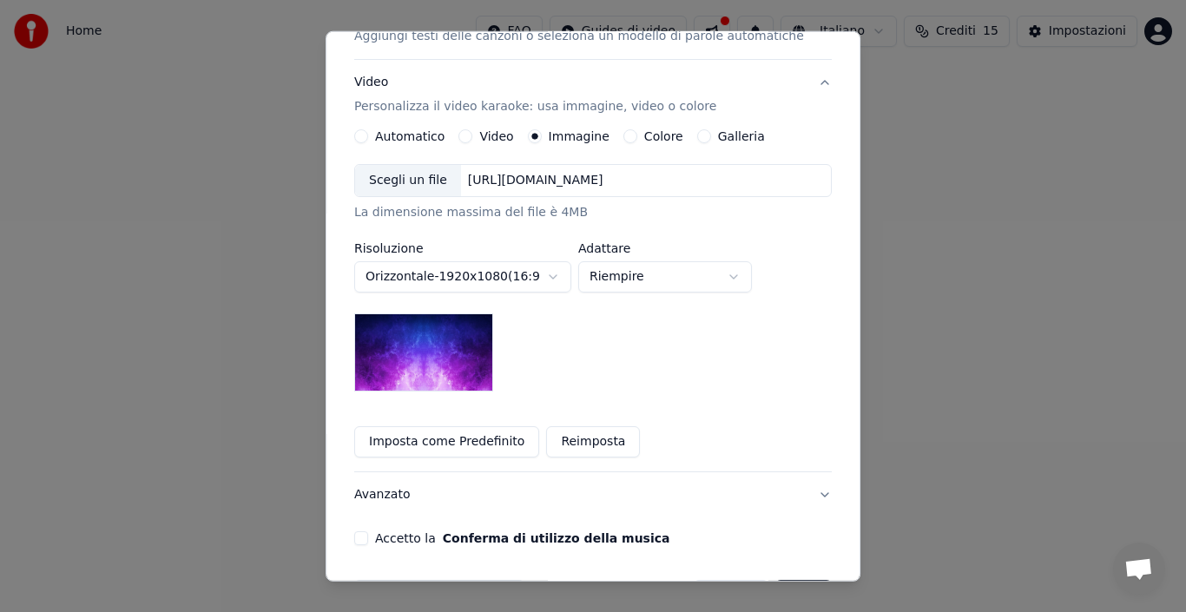
click at [472, 437] on button "Imposta come Predefinito" at bounding box center [446, 441] width 185 height 31
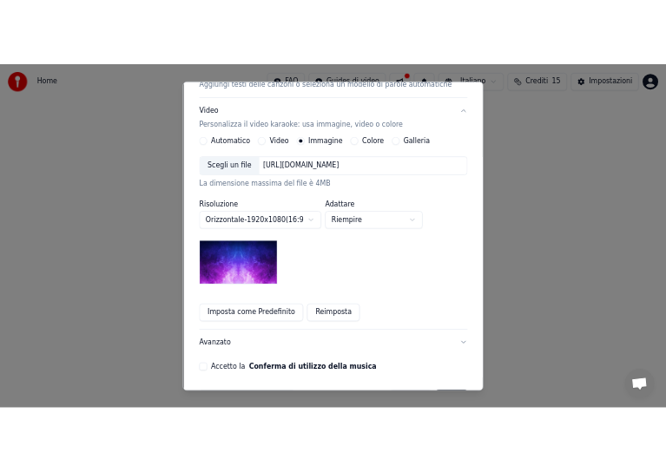
scroll to position [319, 0]
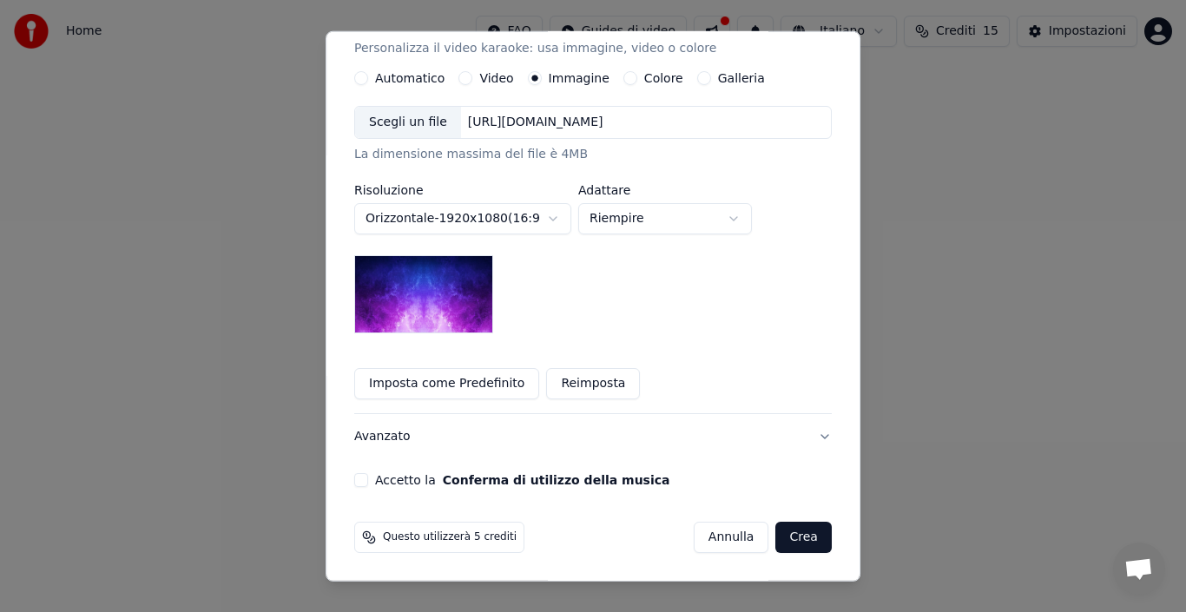
click at [368, 477] on button "Accetto la Conferma di utilizzo della musica" at bounding box center [361, 480] width 14 height 14
click at [780, 536] on button "Crea" at bounding box center [804, 537] width 56 height 31
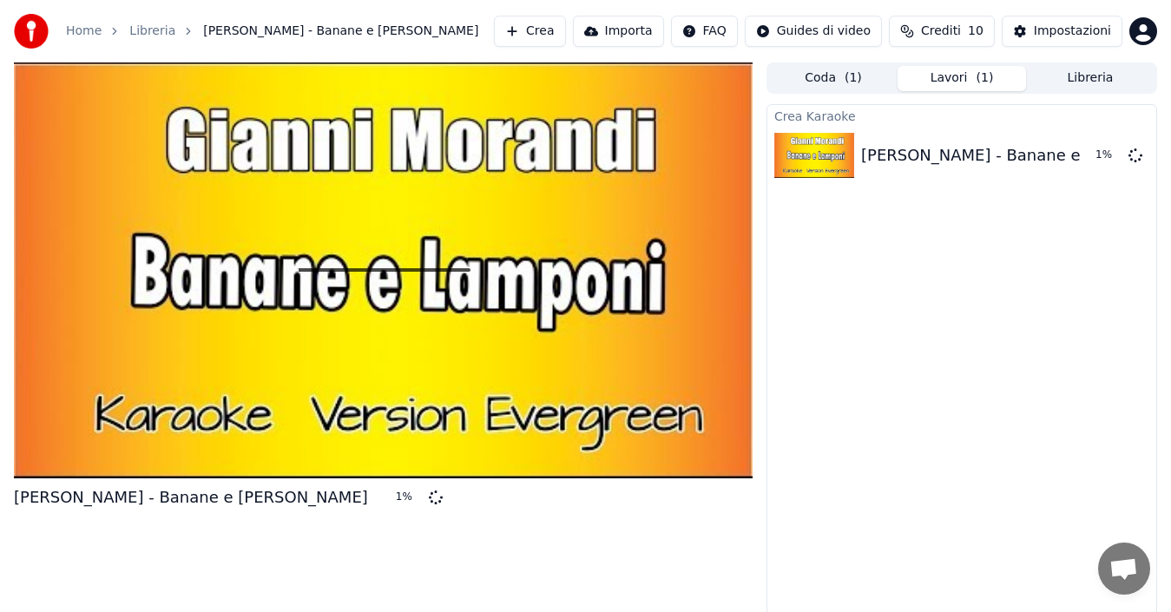
click at [629, 258] on div at bounding box center [383, 270] width 739 height 416
click at [810, 149] on img at bounding box center [814, 155] width 80 height 45
click at [641, 28] on button "Importa" at bounding box center [618, 31] width 91 height 31
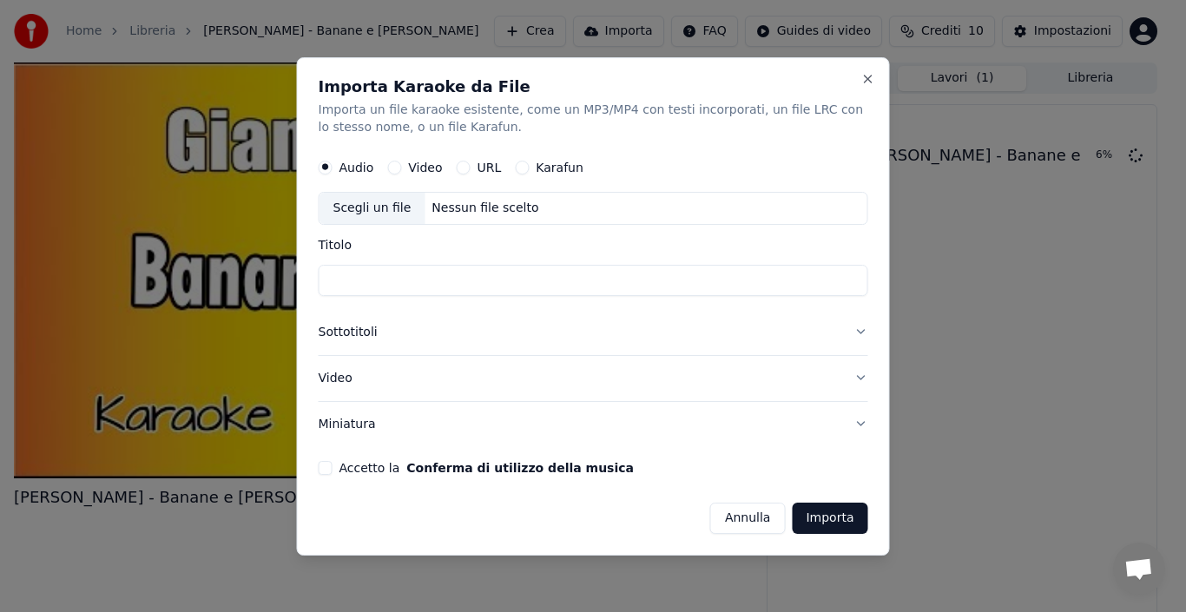
click at [317, 468] on div "Importa Karaoke da File Importa un file karaoke esistente, come un MP3/MP4 con …" at bounding box center [593, 306] width 593 height 498
click at [324, 468] on button "Accetto la Conferma di utilizzo della musica" at bounding box center [326, 467] width 14 height 14
click at [818, 516] on button "Importa" at bounding box center [830, 517] width 76 height 31
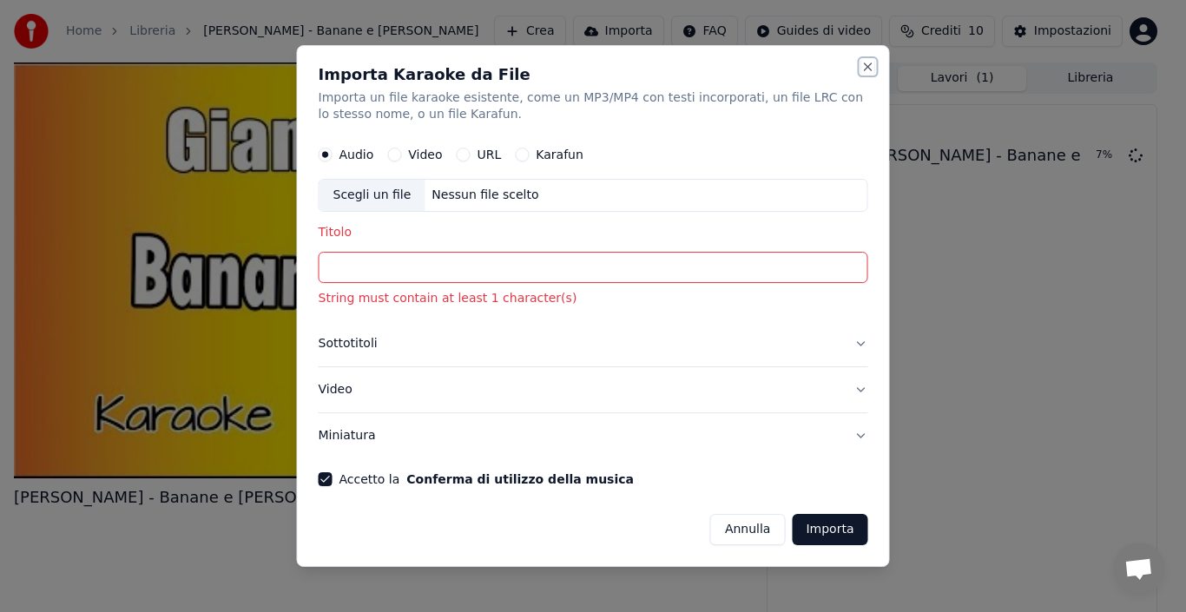
click at [864, 68] on button "Close" at bounding box center [868, 67] width 14 height 14
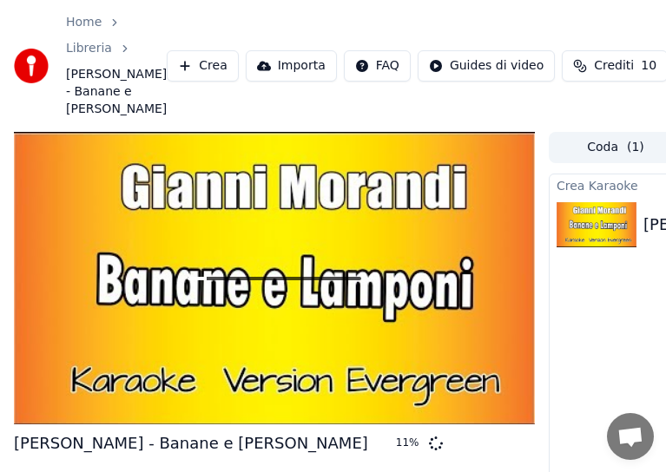
click at [208, 282] on div at bounding box center [274, 278] width 521 height 293
click at [110, 42] on div "Libreria" at bounding box center [98, 48] width 65 height 17
click at [84, 51] on link "Libreria" at bounding box center [89, 48] width 46 height 17
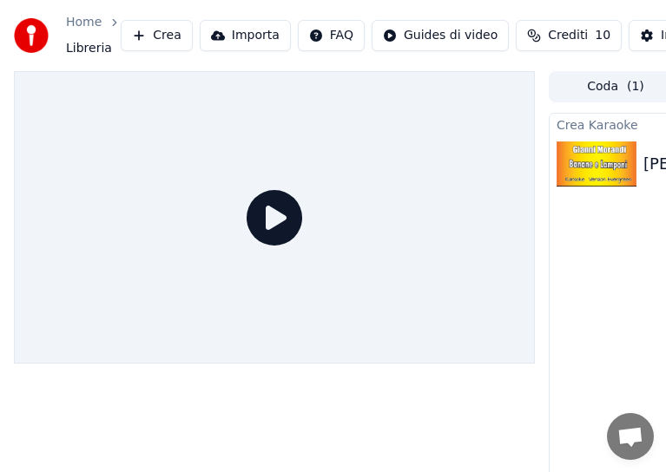
click at [267, 224] on icon at bounding box center [274, 218] width 56 height 56
click at [574, 162] on img at bounding box center [596, 163] width 80 height 45
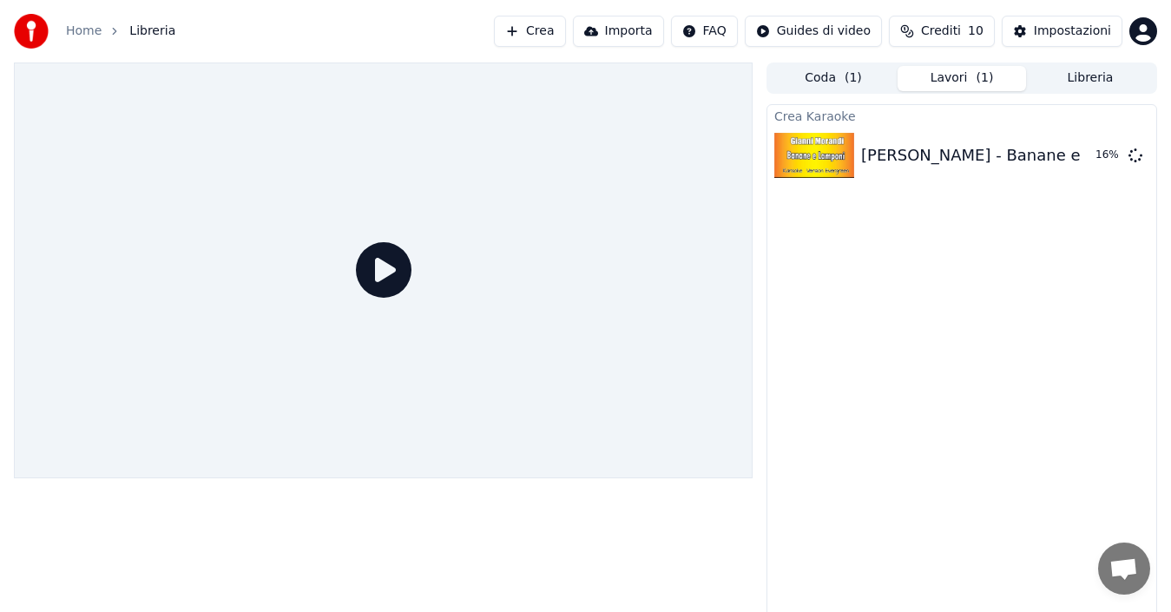
click at [652, 29] on button "Importa" at bounding box center [618, 31] width 91 height 31
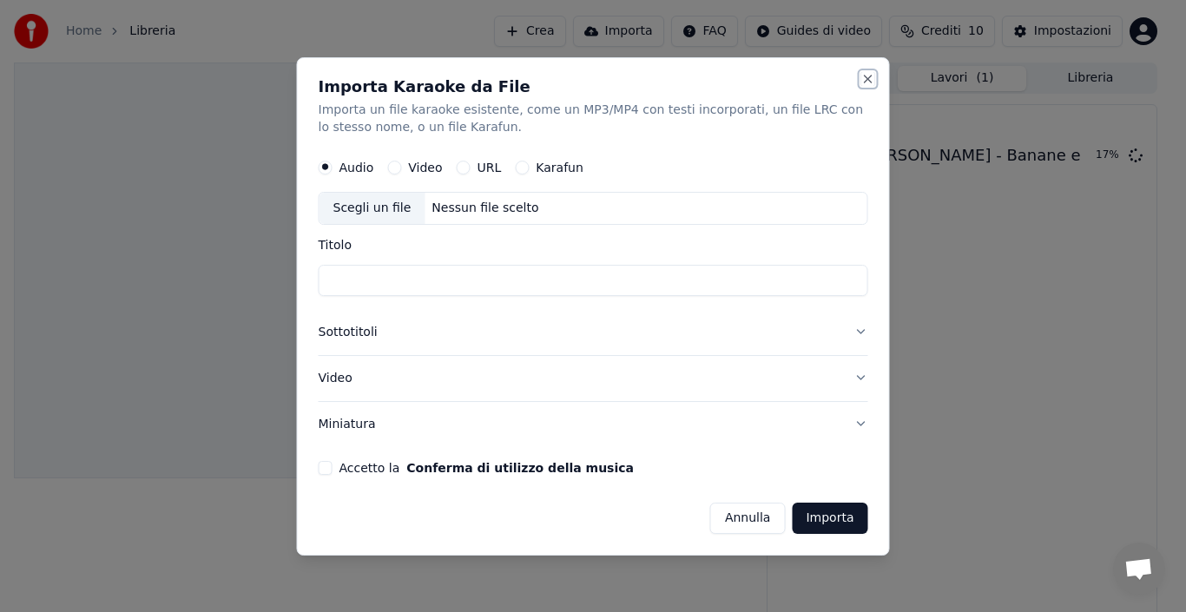
click at [865, 75] on button "Close" at bounding box center [868, 79] width 14 height 14
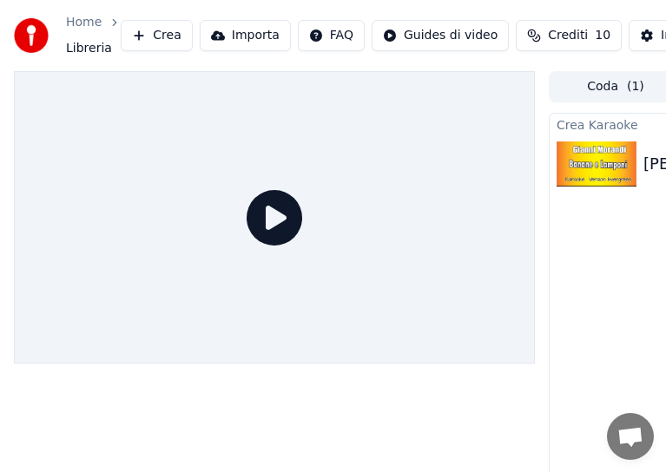
click at [272, 222] on icon at bounding box center [274, 218] width 56 height 56
click at [148, 34] on button "Crea" at bounding box center [156, 35] width 71 height 31
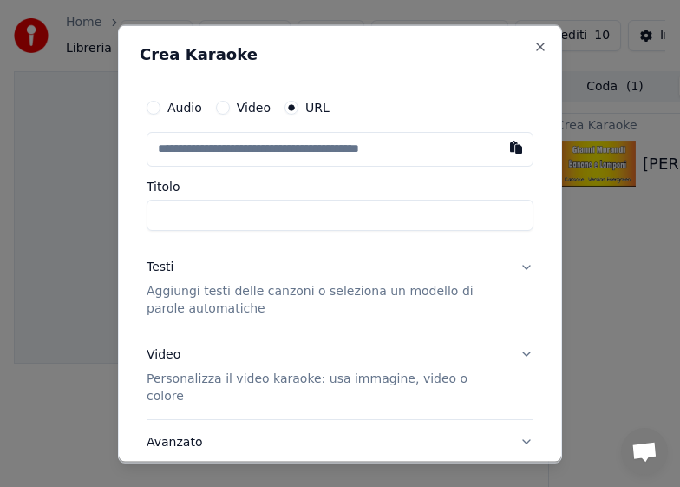
click at [211, 205] on input "Titolo" at bounding box center [340, 214] width 387 height 31
click at [197, 220] on input "Titolo" at bounding box center [340, 214] width 387 height 31
click at [222, 154] on input "text" at bounding box center [340, 148] width 387 height 35
click at [516, 47] on h2 "Crea Karaoke" at bounding box center [340, 54] width 401 height 16
click at [534, 42] on button "Close" at bounding box center [541, 46] width 14 height 14
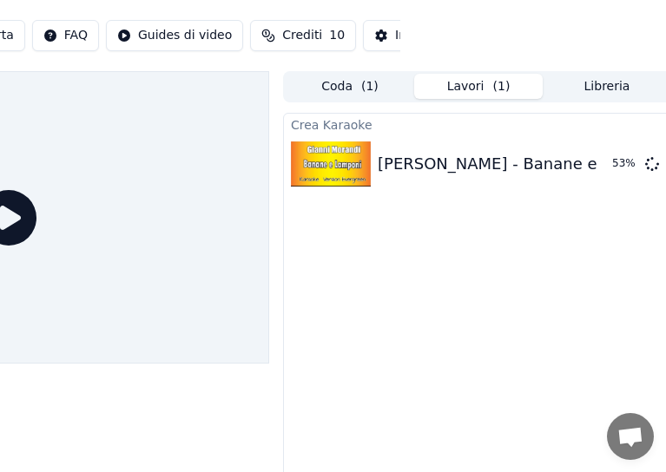
scroll to position [0, 273]
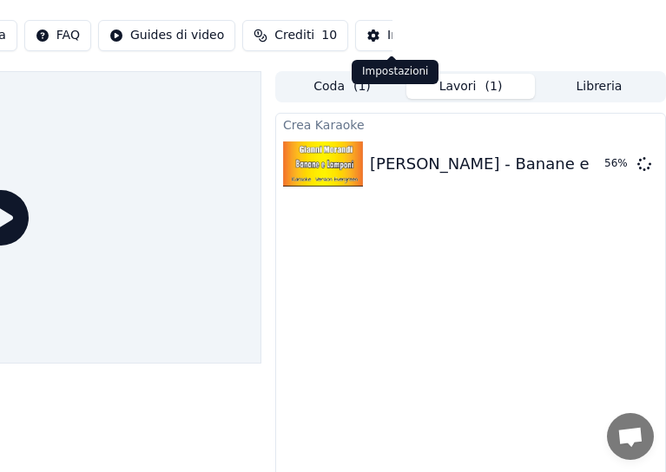
click at [372, 25] on button "Impostazioni" at bounding box center [415, 35] width 121 height 31
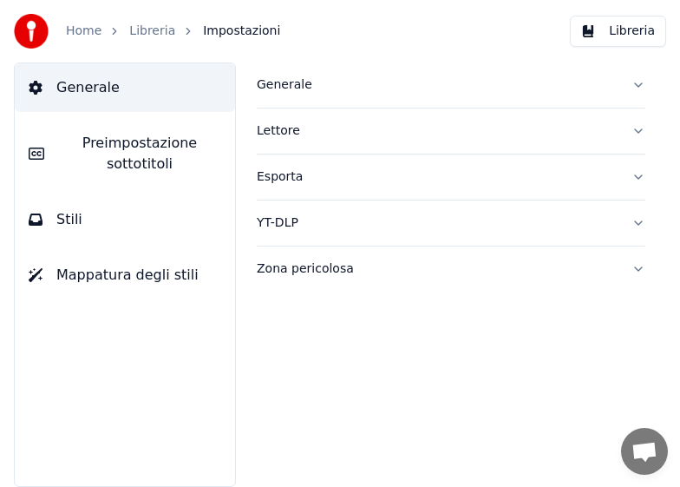
click at [639, 174] on button "Esporta" at bounding box center [451, 176] width 389 height 45
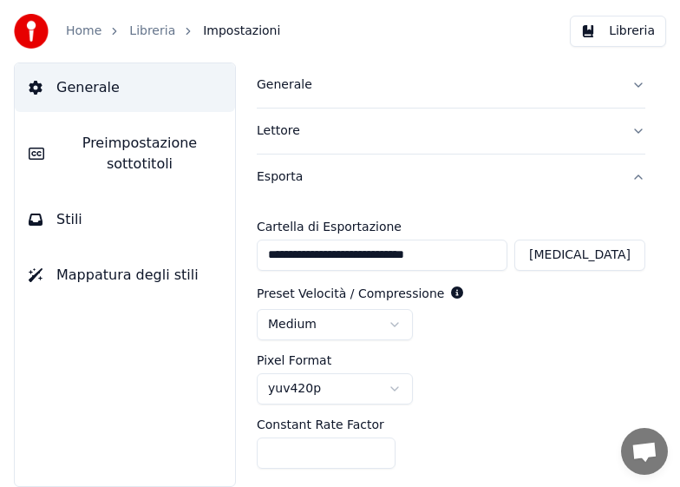
click at [625, 177] on button "Esporta" at bounding box center [451, 176] width 389 height 45
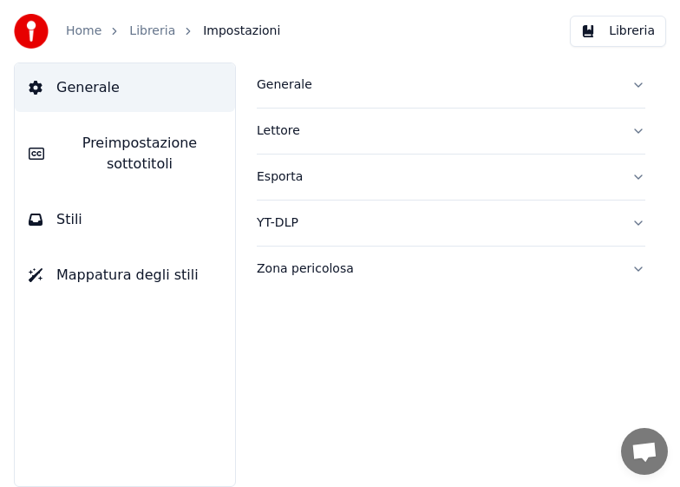
click at [625, 177] on button "Esporta" at bounding box center [451, 176] width 389 height 45
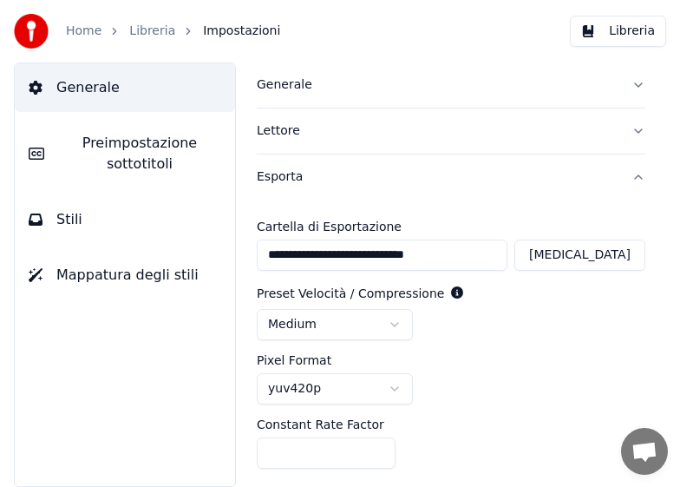
click at [625, 177] on button "Esporta" at bounding box center [451, 176] width 389 height 45
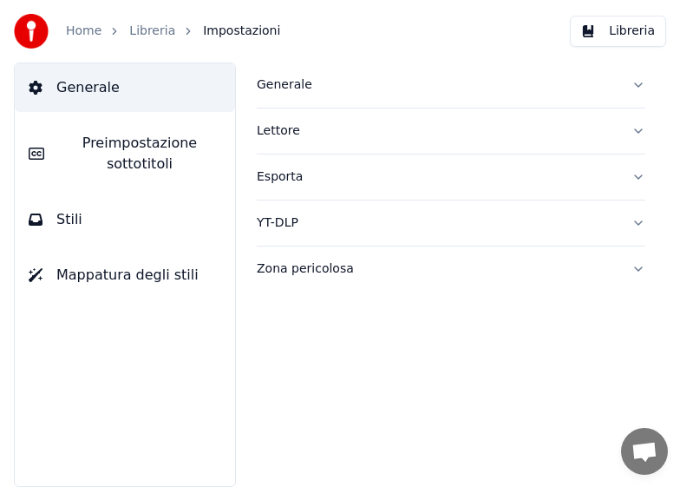
click at [634, 176] on button "Esporta" at bounding box center [451, 176] width 389 height 45
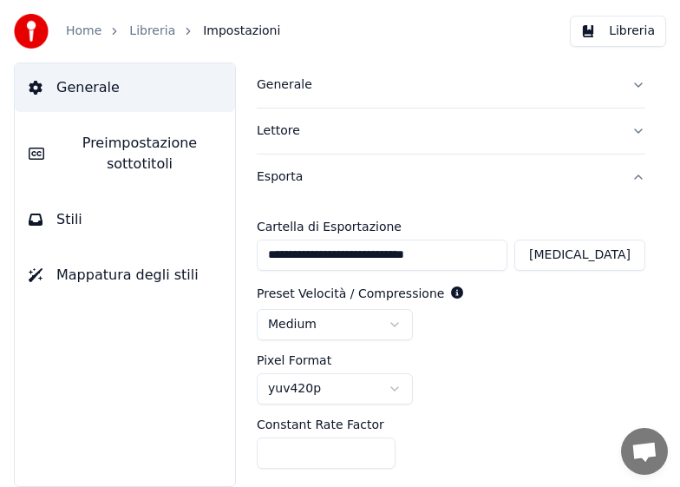
click at [622, 133] on button "Lettore" at bounding box center [451, 130] width 389 height 45
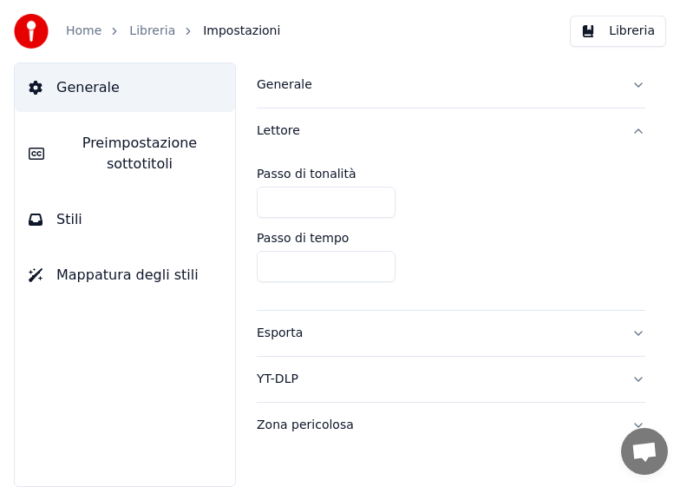
click at [622, 133] on button "Lettore" at bounding box center [451, 130] width 389 height 45
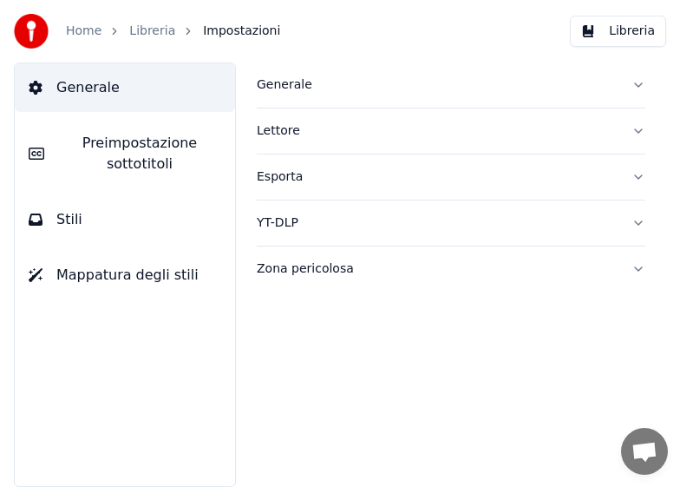
click at [634, 82] on button "Generale" at bounding box center [451, 84] width 389 height 45
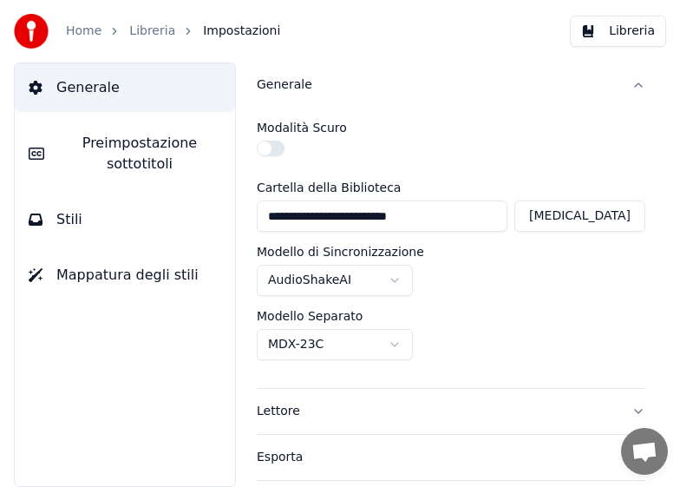
click at [634, 82] on div "**********" at bounding box center [451, 274] width 458 height 424
click at [586, 212] on button "Cambia" at bounding box center [580, 215] width 131 height 31
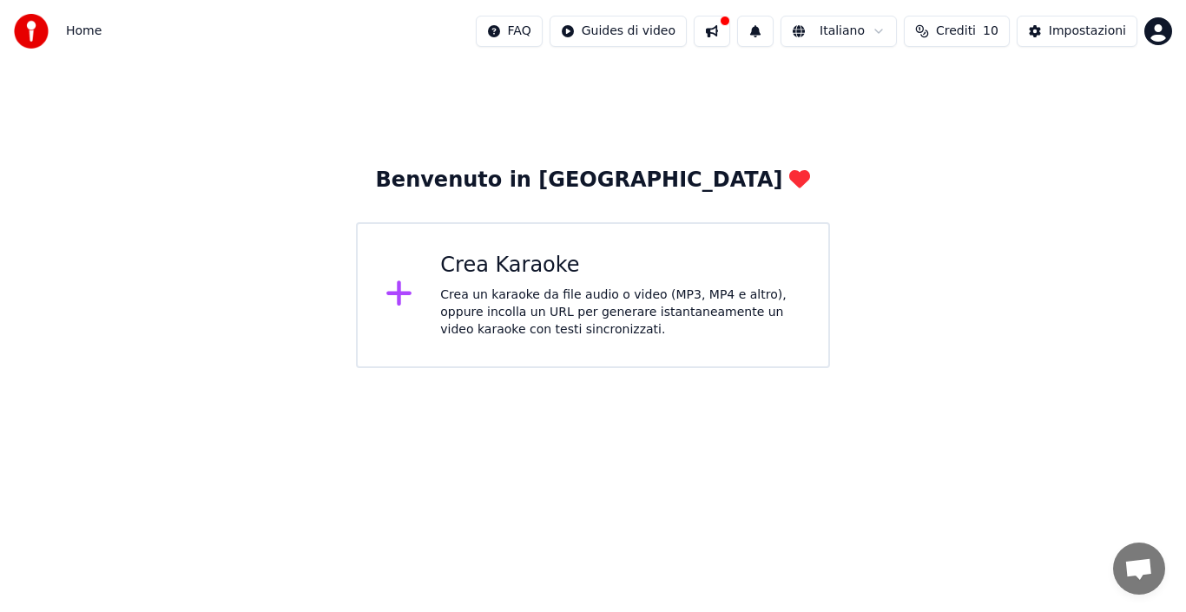
click at [624, 294] on div "Crea un karaoke da file audio o video (MP3, MP4 e altro), oppure incolla un URL…" at bounding box center [620, 312] width 360 height 52
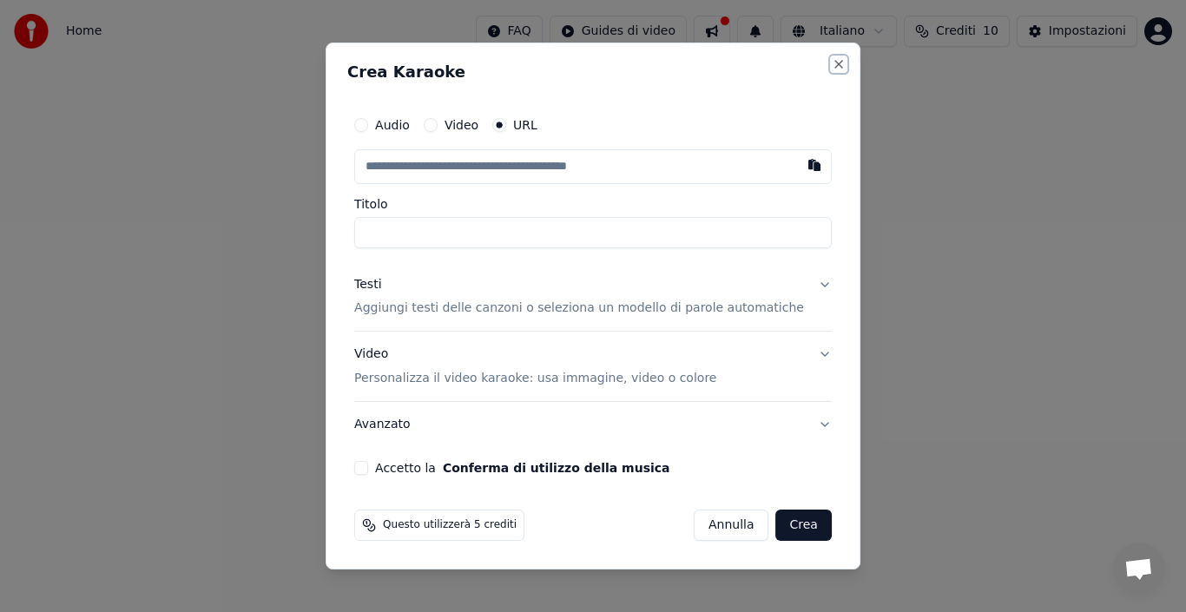
click at [831, 65] on button "Close" at bounding box center [838, 64] width 14 height 14
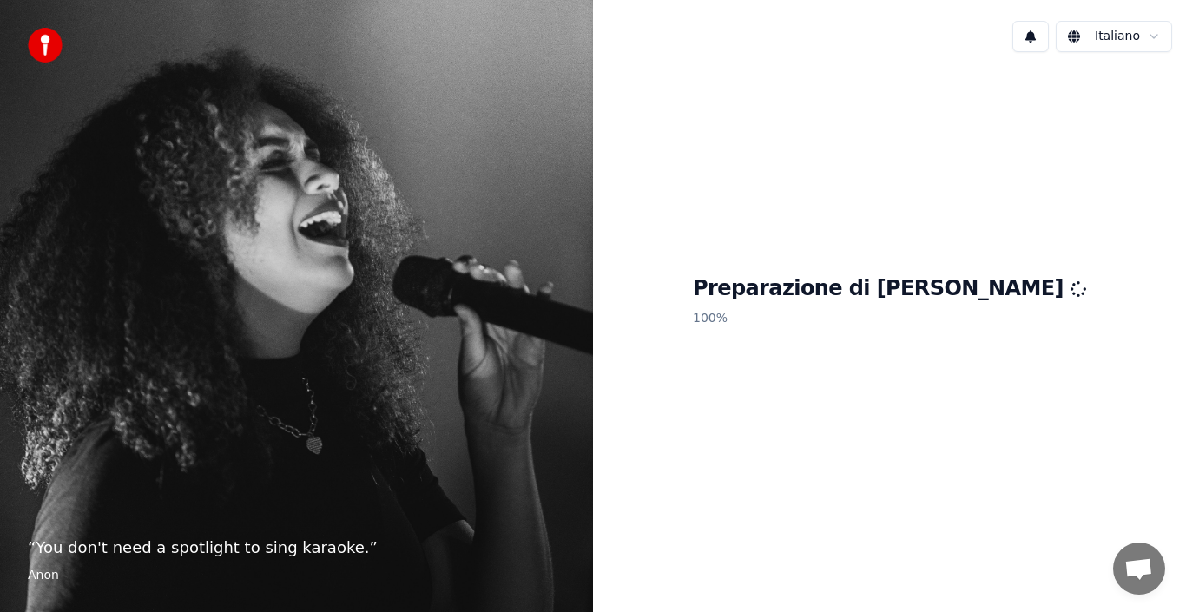
click at [56, 55] on img at bounding box center [45, 45] width 35 height 35
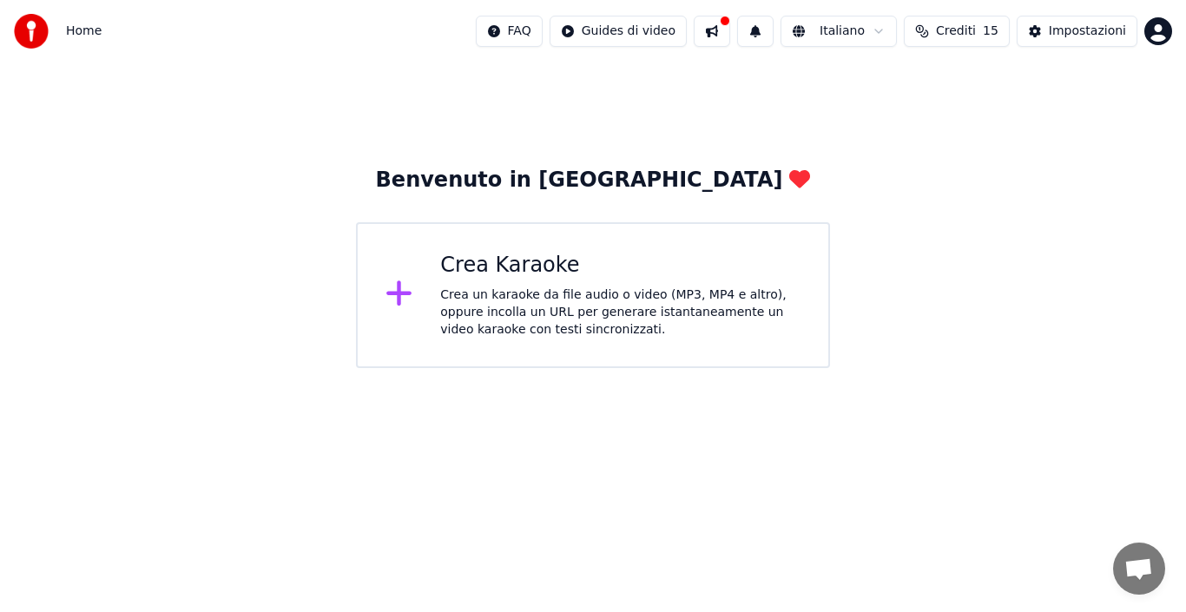
click at [701, 300] on div "Crea un karaoke da file audio o video (MP3, MP4 e altro), oppure incolla un URL…" at bounding box center [620, 312] width 360 height 52
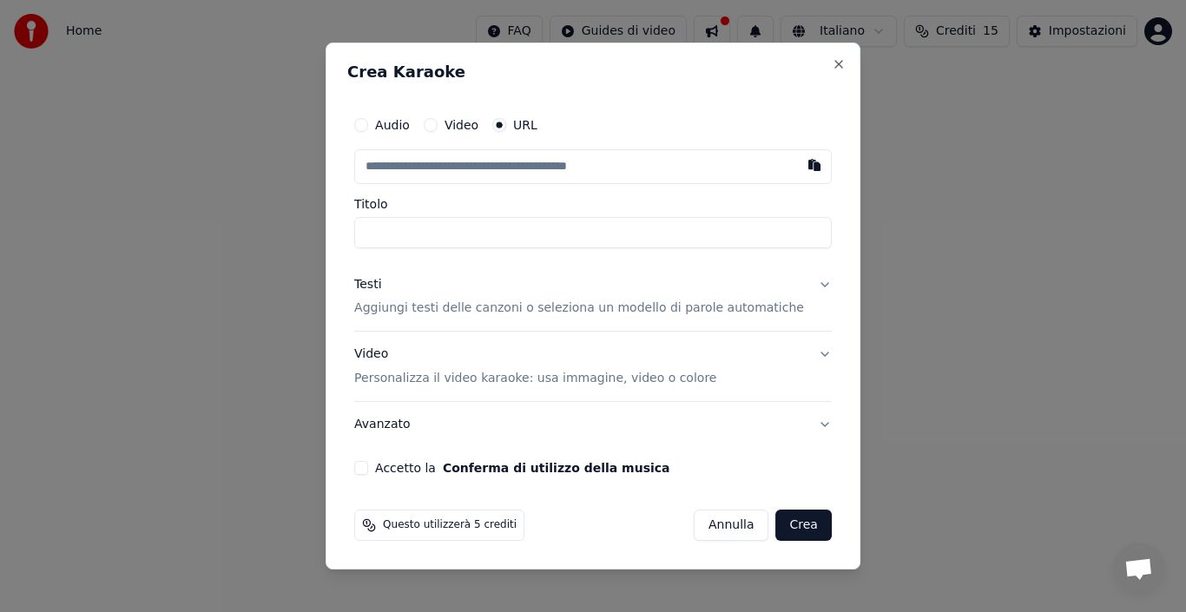
click at [368, 118] on button "Audio" at bounding box center [361, 125] width 14 height 14
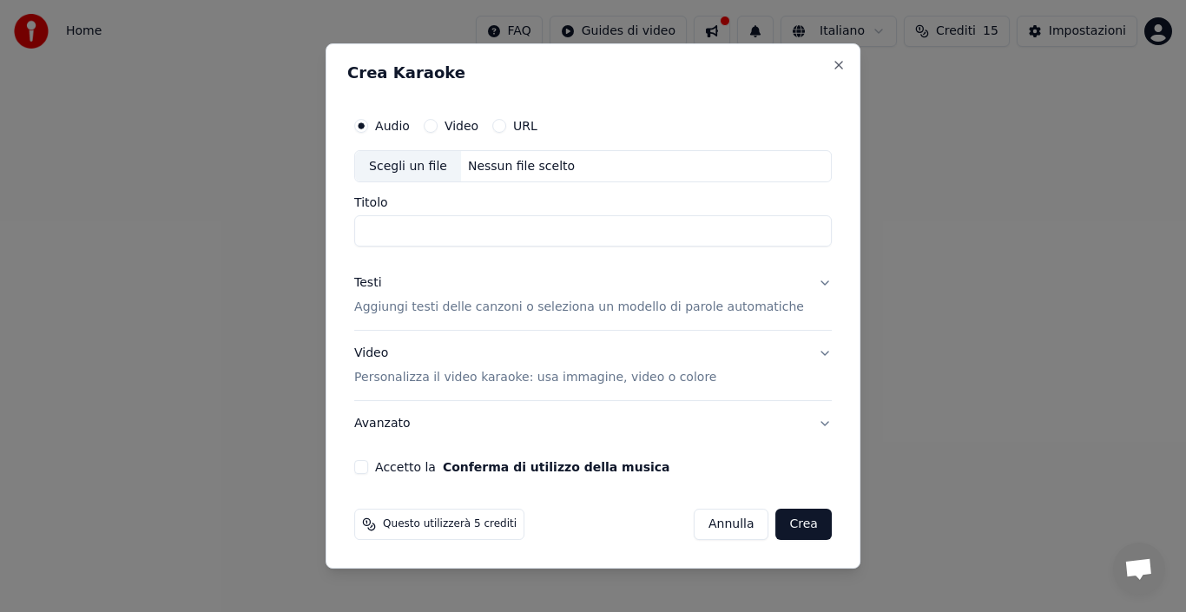
click at [518, 169] on div "Nessun file scelto" at bounding box center [521, 166] width 121 height 17
type input "**********"
click at [368, 464] on button "Accetto la Conferma di utilizzo della musica" at bounding box center [361, 467] width 14 height 14
click at [787, 524] on button "Crea" at bounding box center [804, 524] width 56 height 31
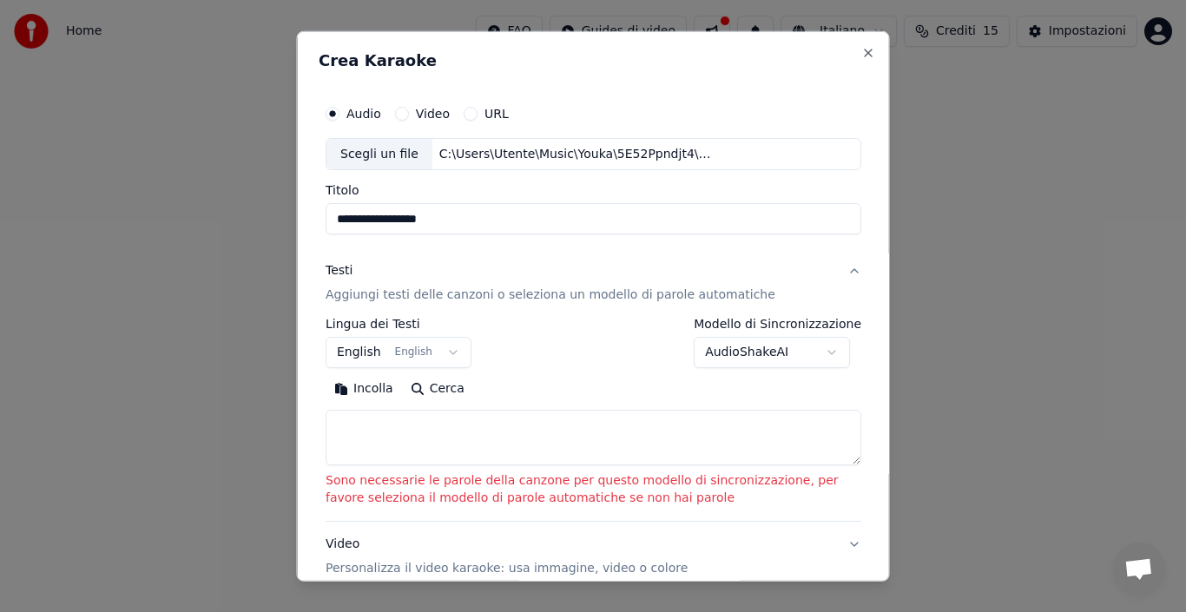
click at [395, 105] on div "Audio Video URL" at bounding box center [593, 112] width 536 height 35
click at [394, 115] on button "Video" at bounding box center [401, 113] width 14 height 14
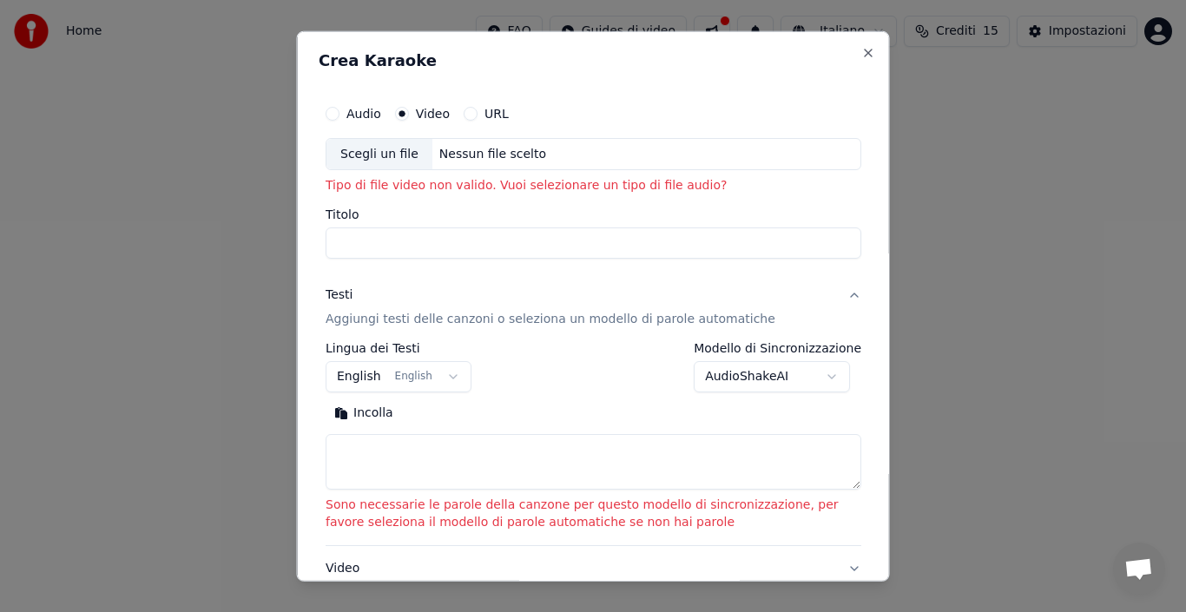
click at [443, 371] on button "English English" at bounding box center [398, 376] width 146 height 31
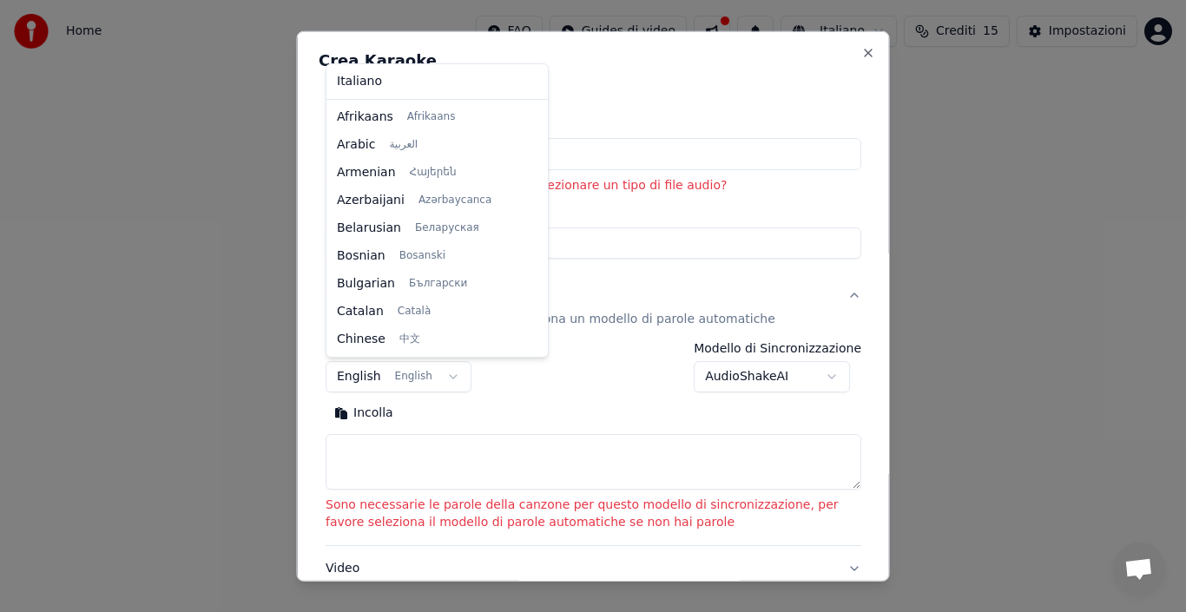
scroll to position [139, 0]
select select "**"
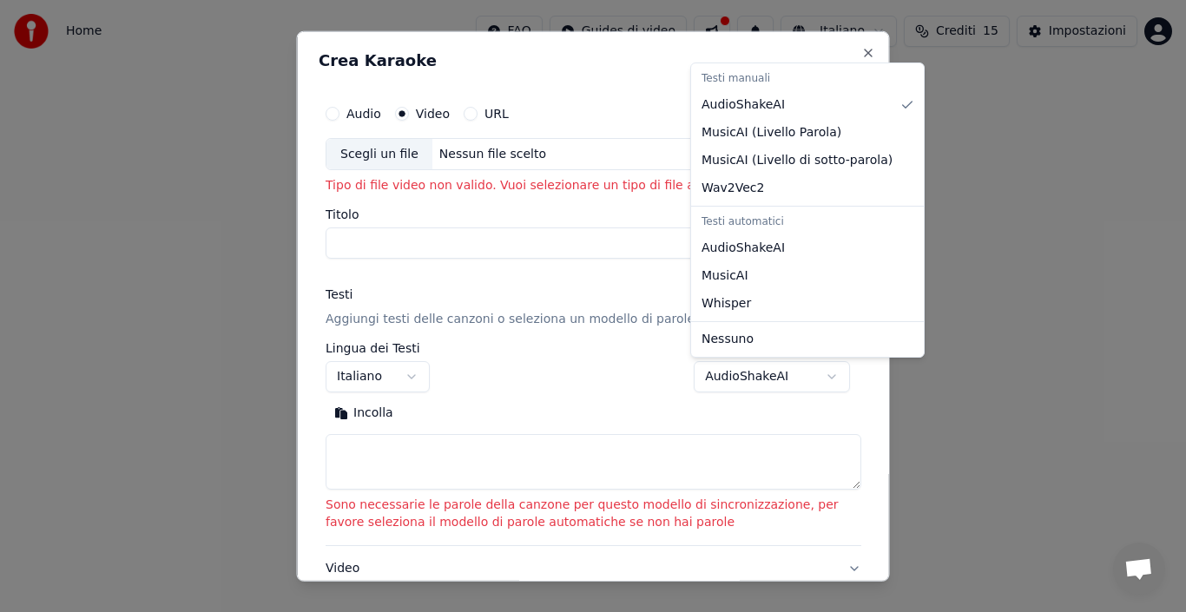
click at [733, 368] on body "**********" at bounding box center [593, 184] width 1186 height 368
click at [735, 224] on div "Testi automatici" at bounding box center [807, 222] width 226 height 24
click at [717, 225] on div "Testi automatici" at bounding box center [807, 222] width 226 height 24
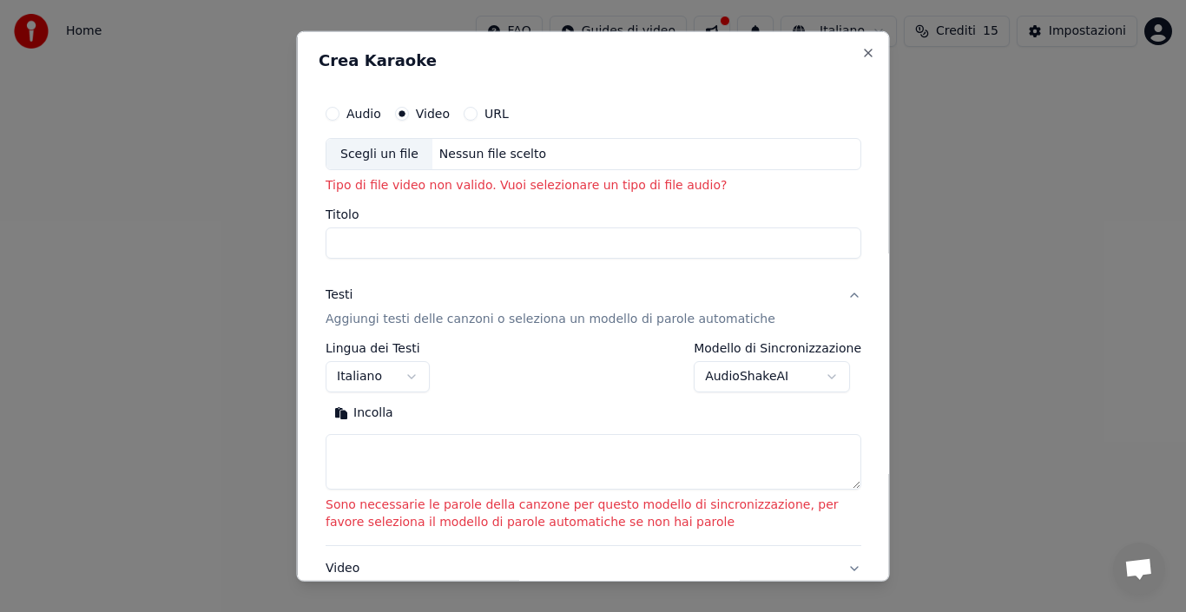
click at [335, 566] on div "Video Personalizza il video karaoke: usa immagine, video o colore" at bounding box center [506, 581] width 362 height 42
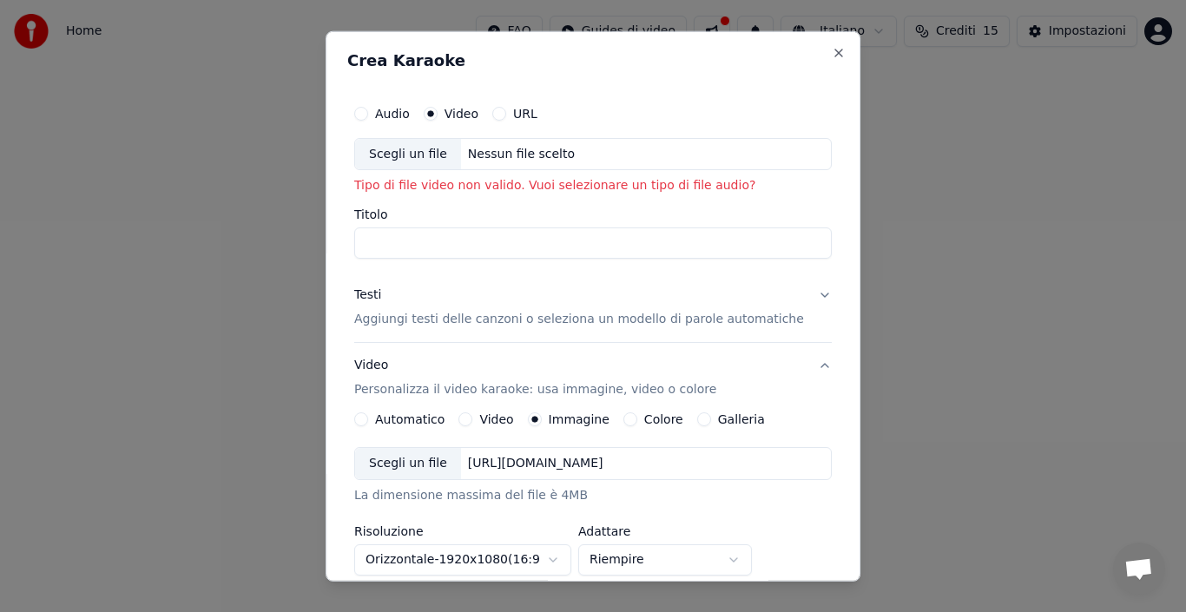
click at [366, 417] on div "**********" at bounding box center [592, 462] width 491 height 746
click at [368, 417] on button "Automatico" at bounding box center [361, 419] width 14 height 14
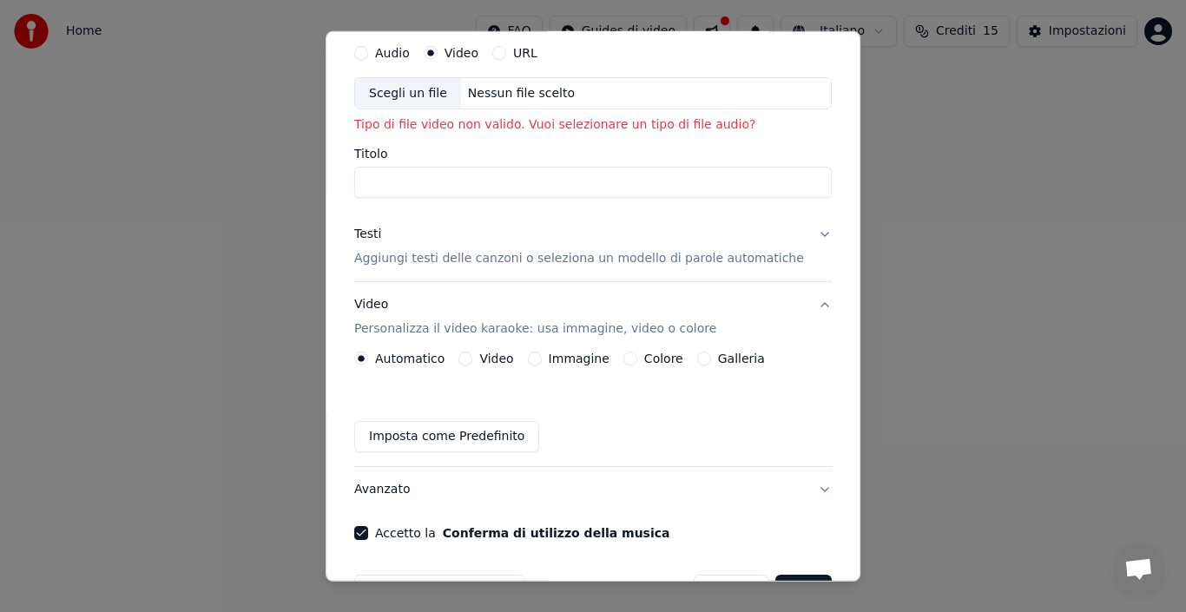
scroll to position [114, 0]
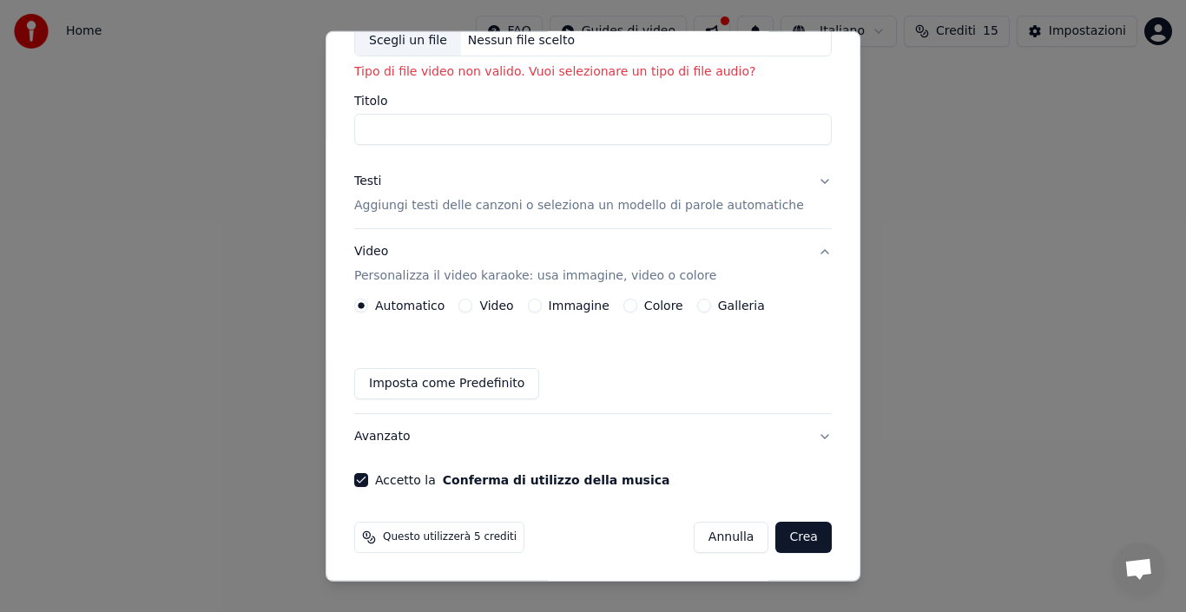
click at [452, 385] on button "Imposta come Predefinito" at bounding box center [446, 383] width 185 height 31
click at [776, 539] on button "Crea" at bounding box center [804, 537] width 56 height 31
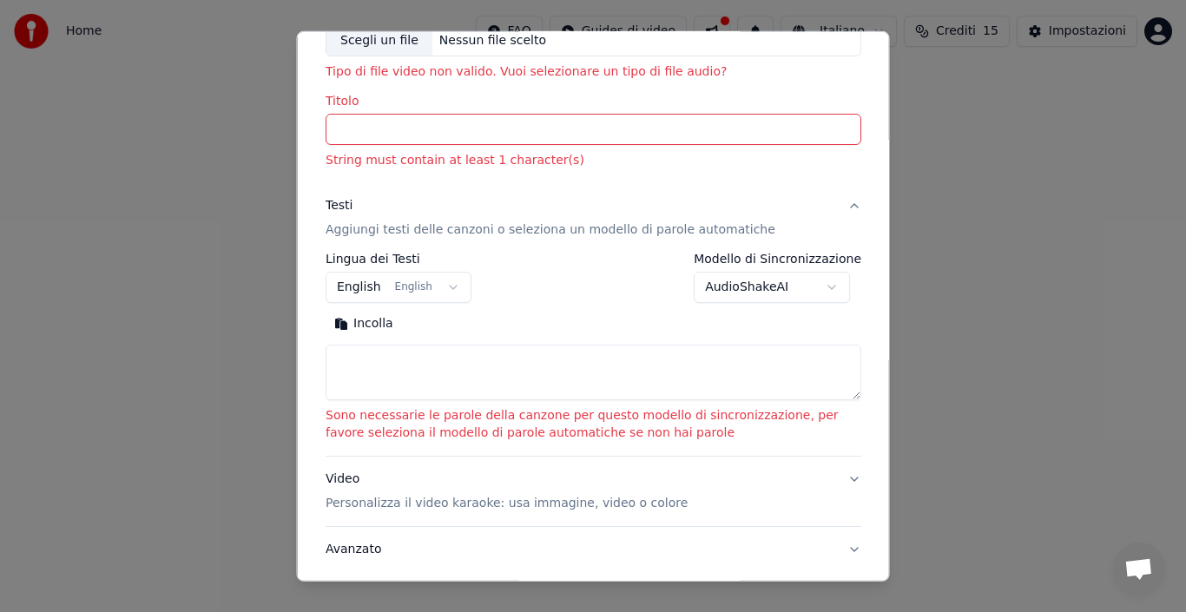
click at [490, 381] on textarea at bounding box center [593, 373] width 536 height 56
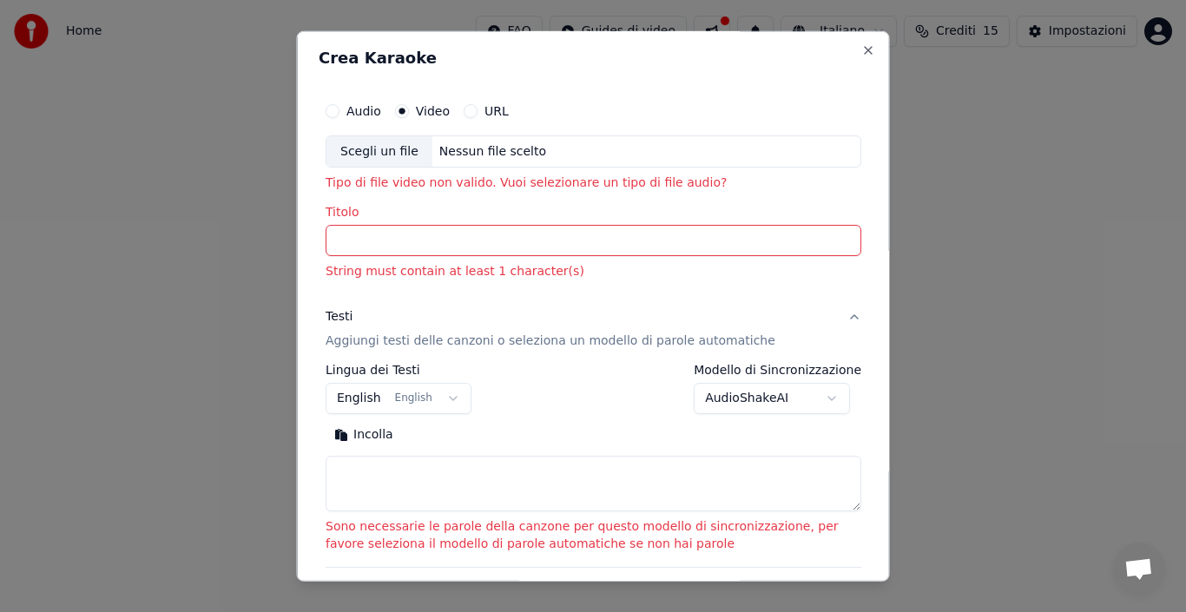
scroll to position [0, 0]
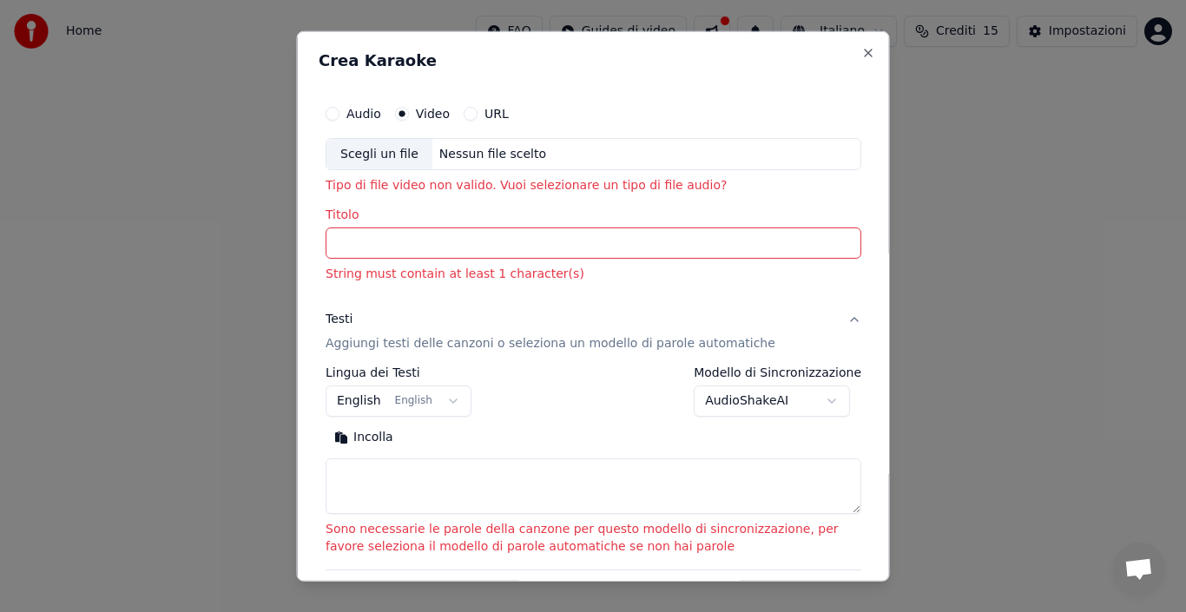
click at [469, 116] on button "URL" at bounding box center [470, 113] width 14 height 14
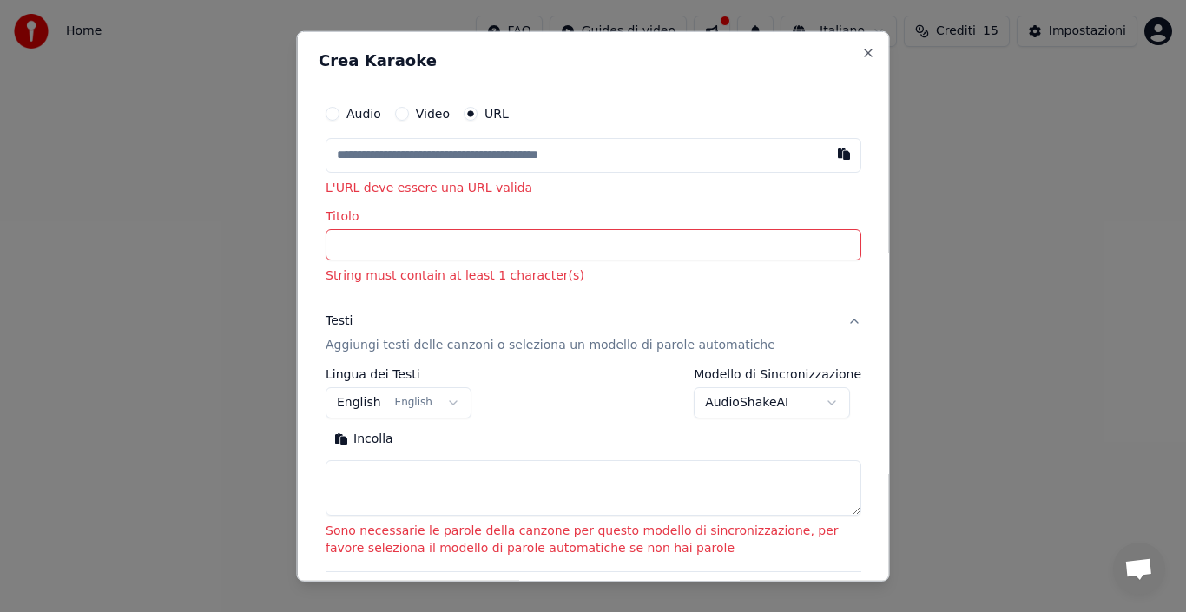
click at [474, 166] on input "text" at bounding box center [593, 154] width 536 height 35
click at [826, 161] on button "button" at bounding box center [843, 152] width 35 height 31
type input "**********"
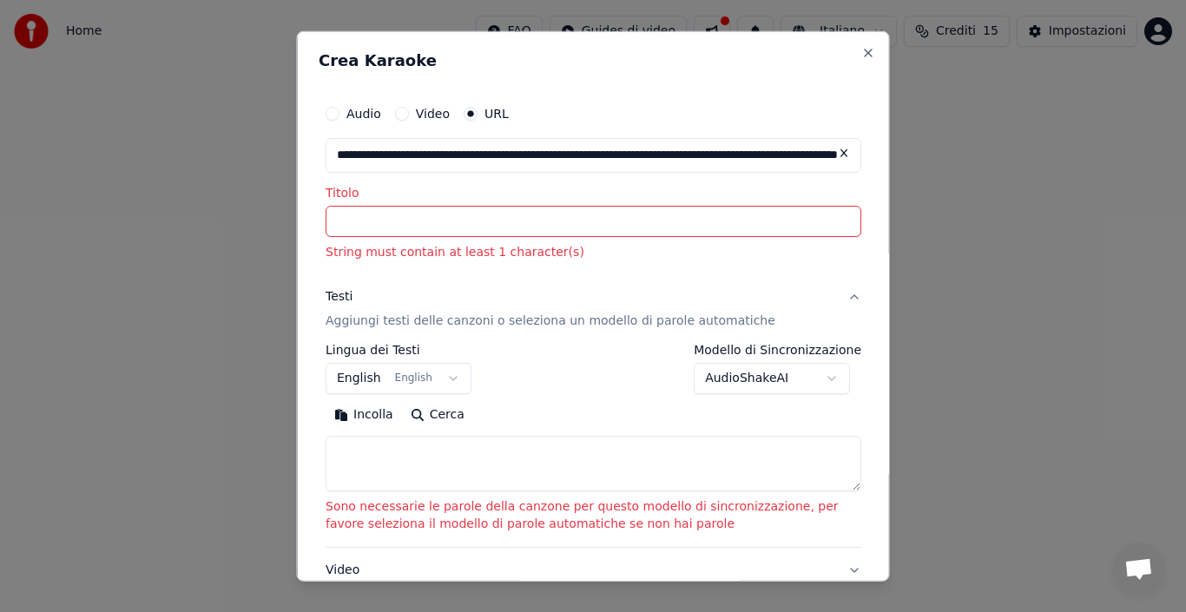
type input "**********"
click at [441, 377] on button "English English" at bounding box center [398, 378] width 146 height 31
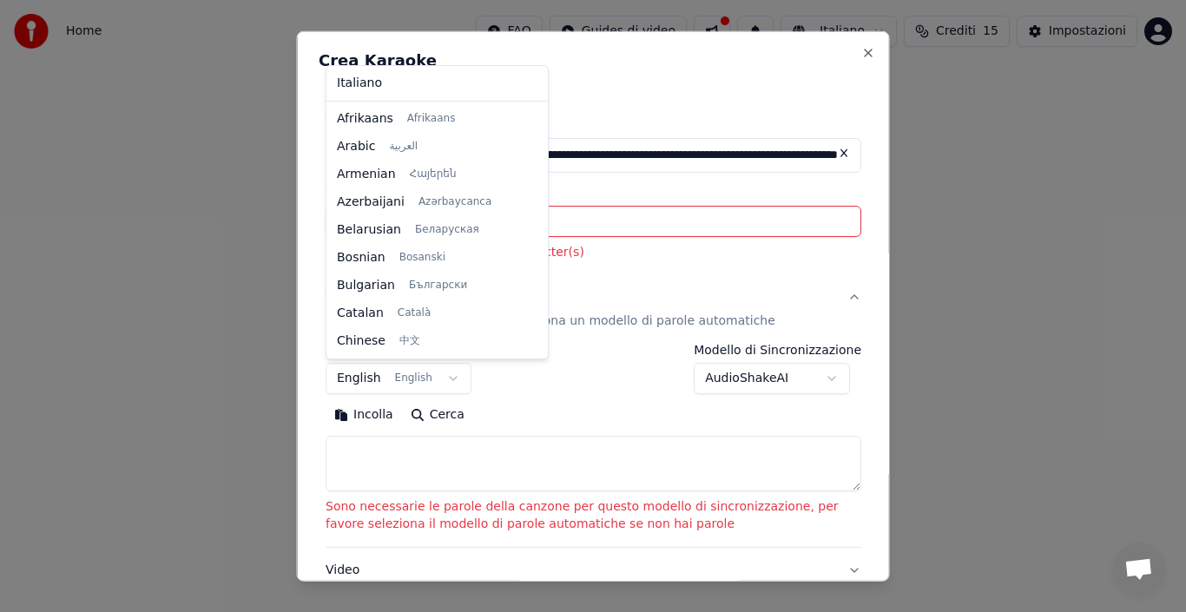
scroll to position [139, 0]
select select "**"
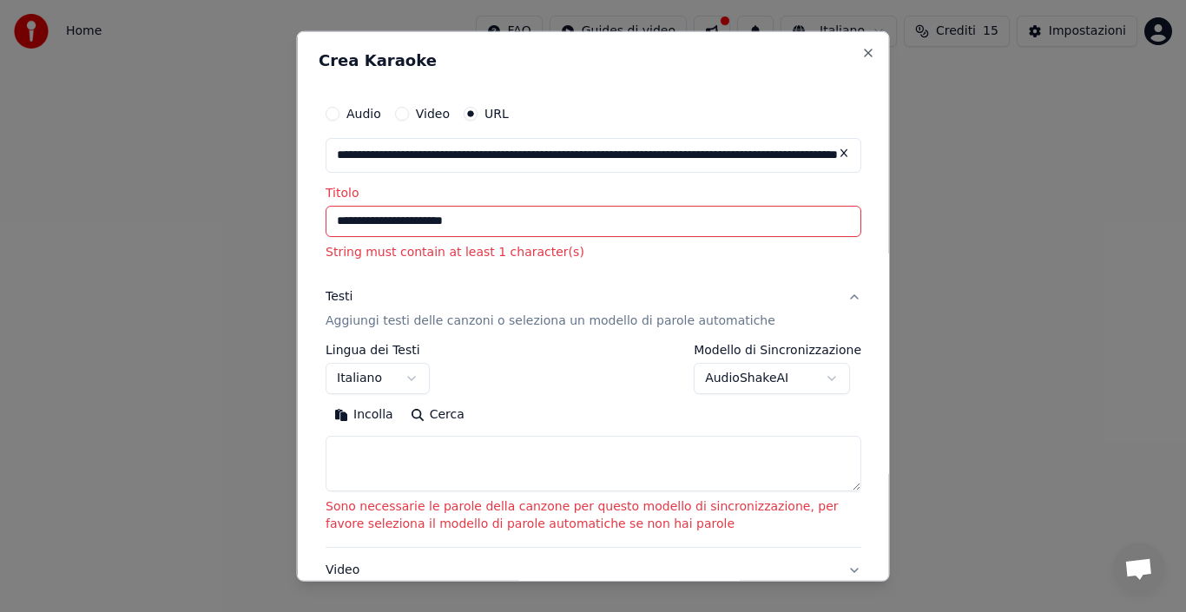
click at [821, 368] on body "**********" at bounding box center [593, 184] width 1186 height 368
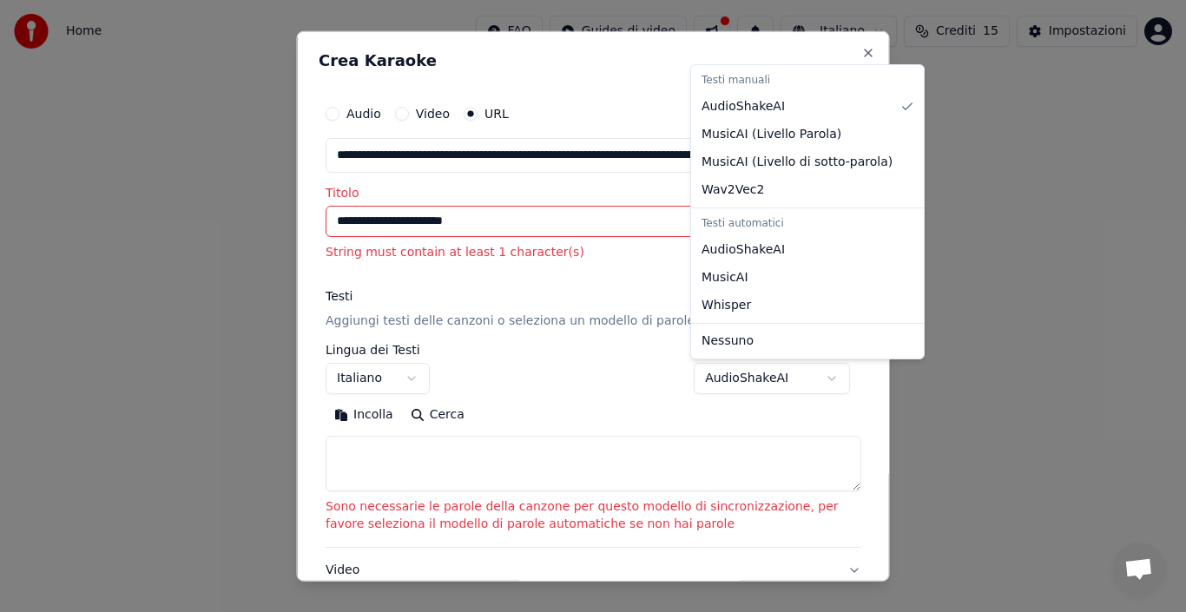
select select "****"
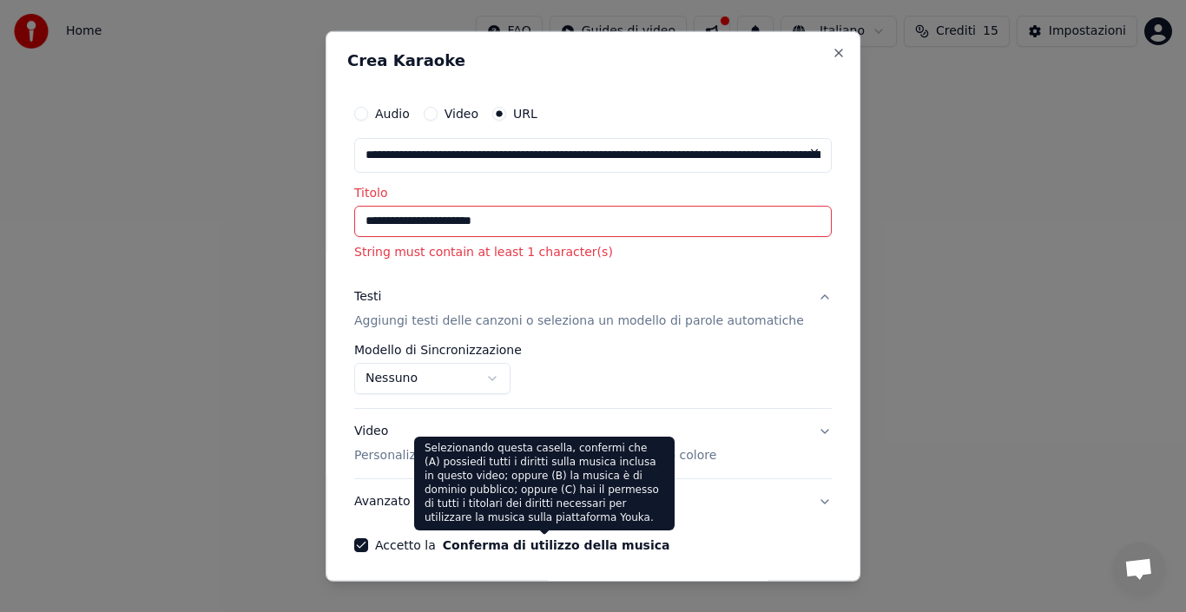
click at [549, 547] on button "Conferma di utilizzo della musica" at bounding box center [556, 545] width 227 height 12
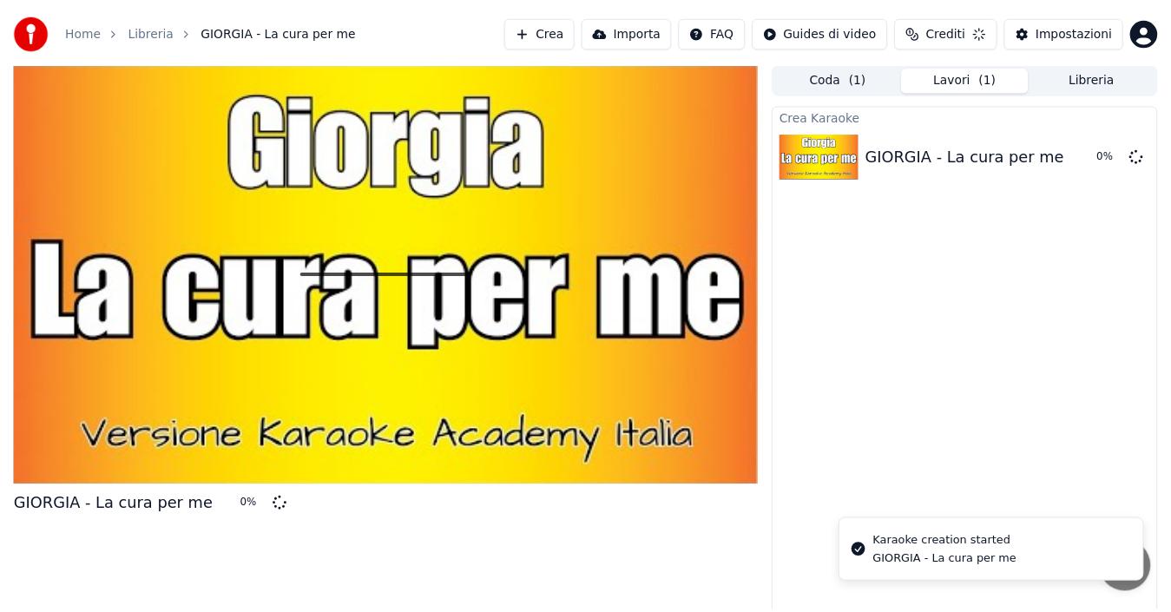
scroll to position [12, 0]
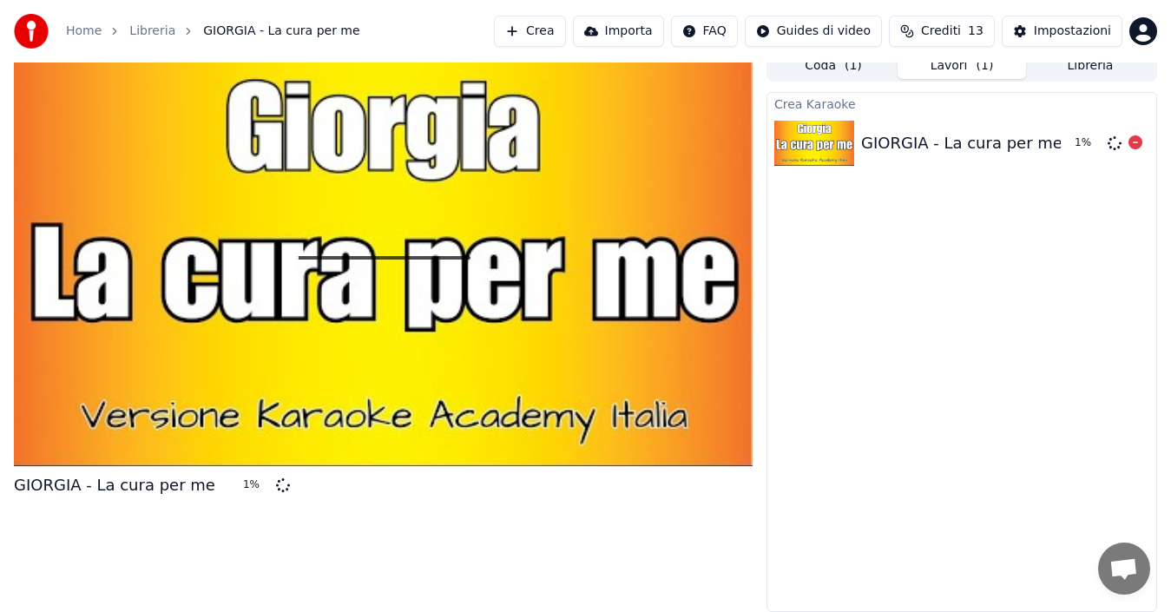
click at [822, 146] on img at bounding box center [814, 143] width 80 height 45
click at [568, 286] on div at bounding box center [383, 258] width 739 height 416
click at [642, 28] on button "Importa" at bounding box center [618, 31] width 91 height 31
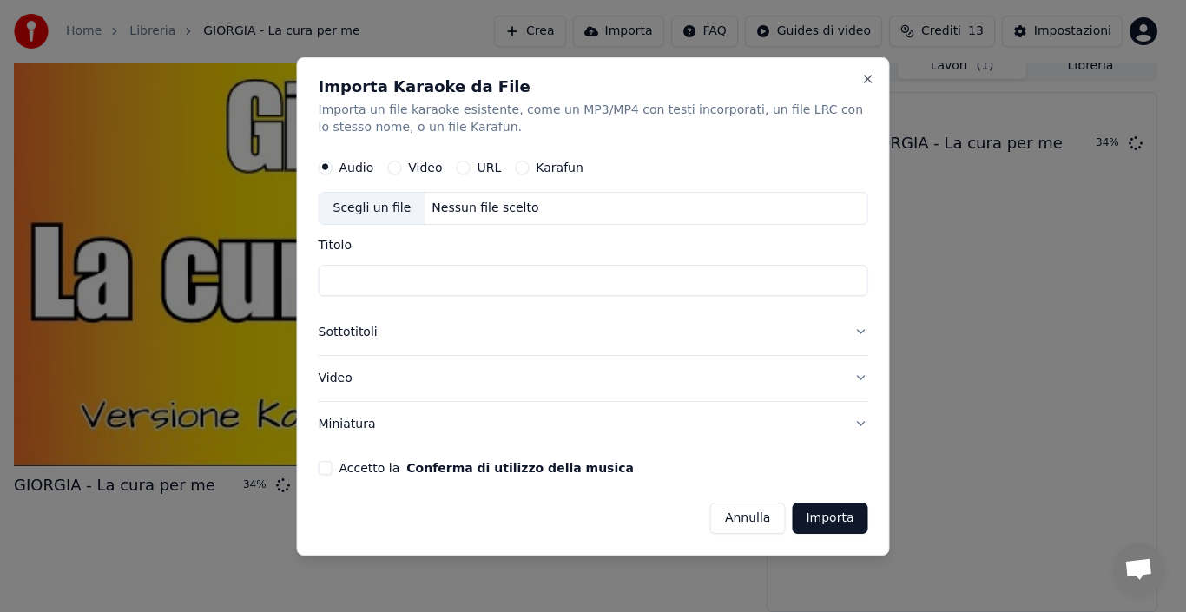
click at [416, 276] on input "Titolo" at bounding box center [593, 280] width 549 height 31
click at [396, 278] on input "Titolo" at bounding box center [593, 280] width 549 height 31
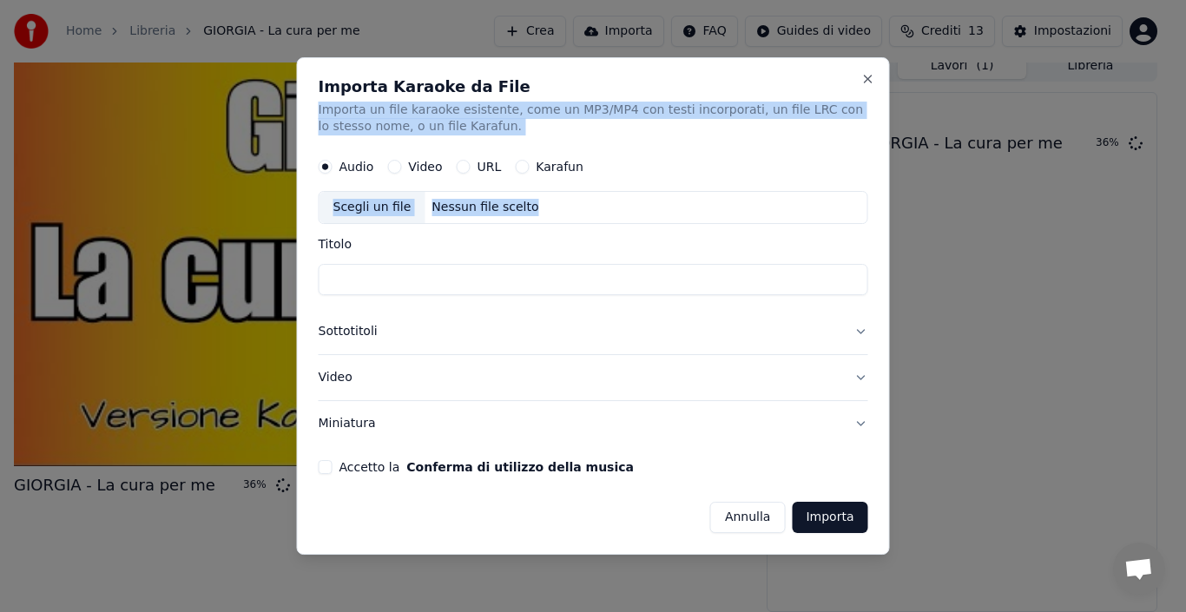
drag, startPoint x: 574, startPoint y: 77, endPoint x: 629, endPoint y: 228, distance: 160.9
click at [629, 228] on div "Importa Karaoke da File Importa un file karaoke esistente, come un MP3/MP4 con …" at bounding box center [593, 306] width 593 height 498
click at [597, 87] on h2 "Importa Karaoke da File" at bounding box center [593, 87] width 549 height 16
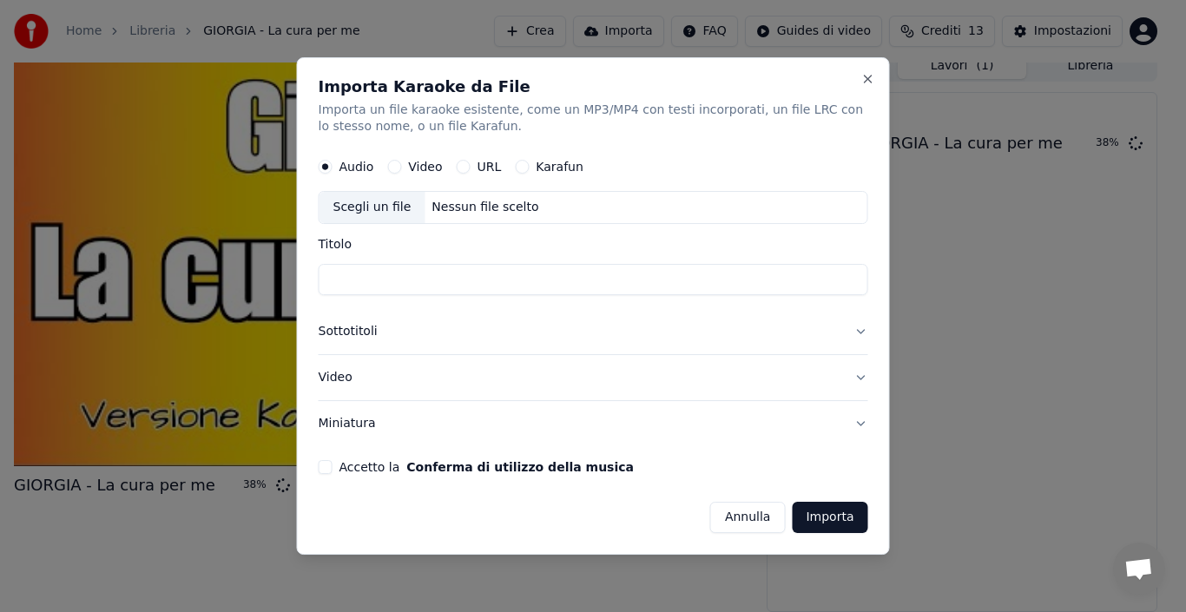
click at [641, 67] on div "Importa Karaoke da File Importa un file karaoke esistente, come un MP3/MP4 con …" at bounding box center [593, 306] width 593 height 498
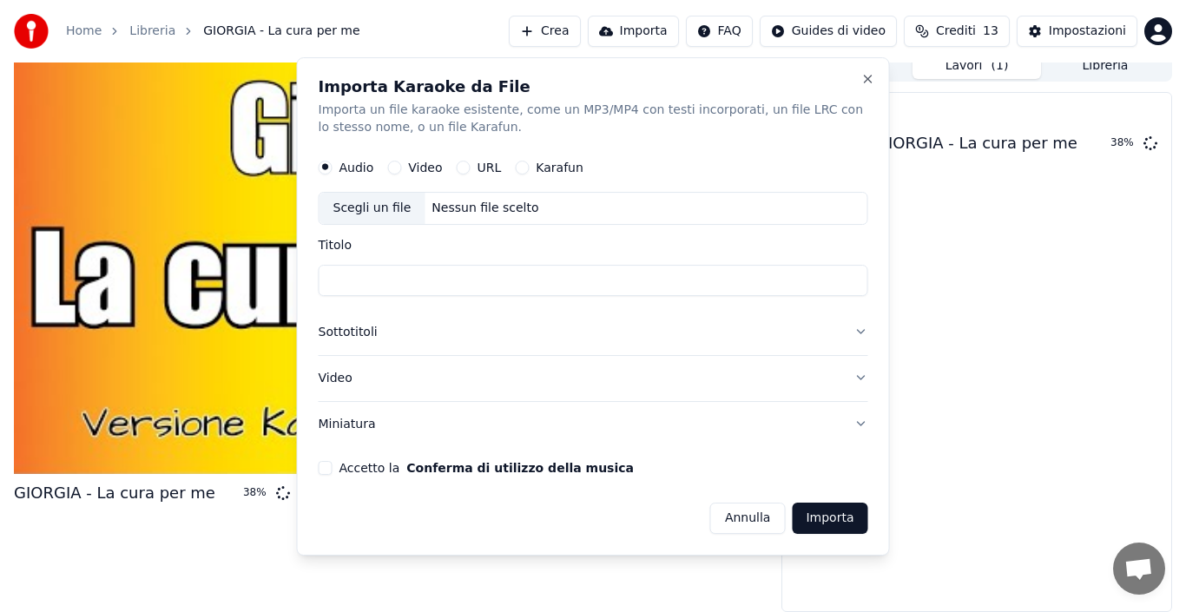
click at [332, 467] on div "Accetto la Conferma di utilizzo della musica" at bounding box center [593, 467] width 549 height 14
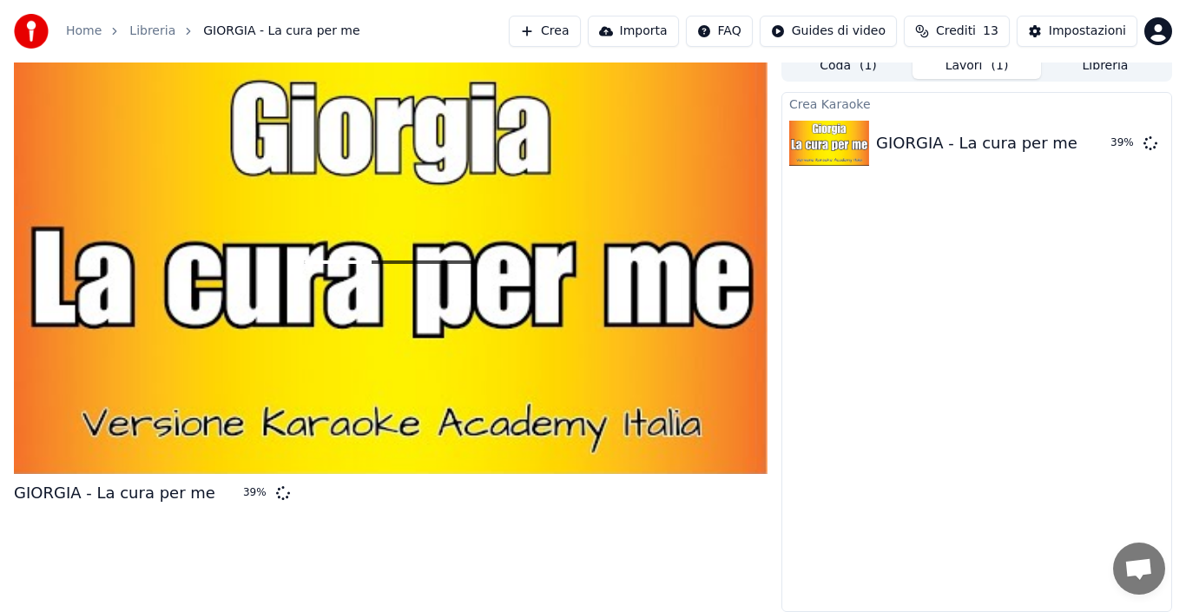
click at [1054, 24] on html "Home Libreria GIORGIA - La cura per me Crea Importa FAQ Guides di video Crediti…" at bounding box center [593, 294] width 1186 height 612
click at [1048, 30] on html "Home Libreria GIORGIA - La cura per me Crea Importa FAQ Guides di video Crediti…" at bounding box center [593, 294] width 1186 height 612
click at [943, 35] on html "Home Libreria GIORGIA - La cura per me Crea Importa FAQ Guides di video Crediti…" at bounding box center [593, 294] width 1186 height 612
click at [845, 32] on html "Home Libreria GIORGIA - La cura per me Crea Importa FAQ Guides di video Crediti…" at bounding box center [593, 294] width 1186 height 612
click at [827, 68] on html "Home Libreria GIORGIA - La cura per me Crea Importa FAQ Guides di video Crediti…" at bounding box center [593, 294] width 1186 height 612
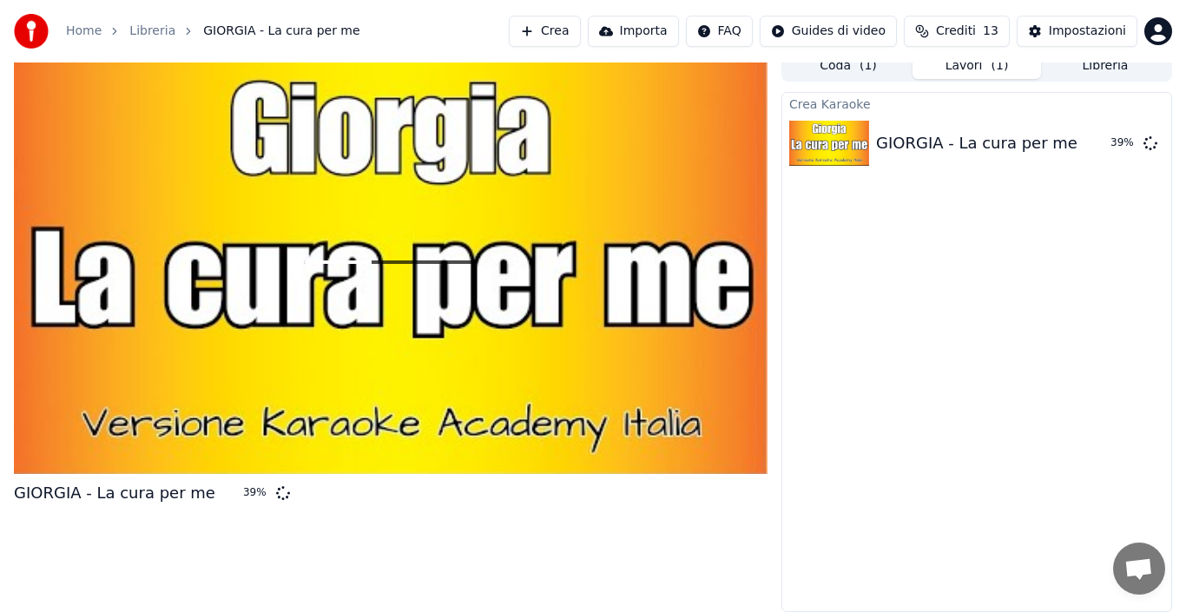
click at [950, 63] on html "Home Libreria GIORGIA - La cura per me Crea Importa FAQ Guides di video Crediti…" at bounding box center [593, 294] width 1186 height 612
click at [731, 28] on html "Home Libreria GIORGIA - La cura per me Crea Importa FAQ Guides di video Crediti…" at bounding box center [593, 294] width 1186 height 612
click at [660, 26] on html "Home Libreria GIORGIA - La cura per me Crea Importa FAQ Guides di video Crediti…" at bounding box center [593, 294] width 1186 height 612
click at [537, 26] on html "Home Libreria GIORGIA - La cura per me Crea Importa FAQ Guides di video Crediti…" at bounding box center [593, 294] width 1186 height 612
click at [476, 255] on div at bounding box center [390, 262] width 753 height 424
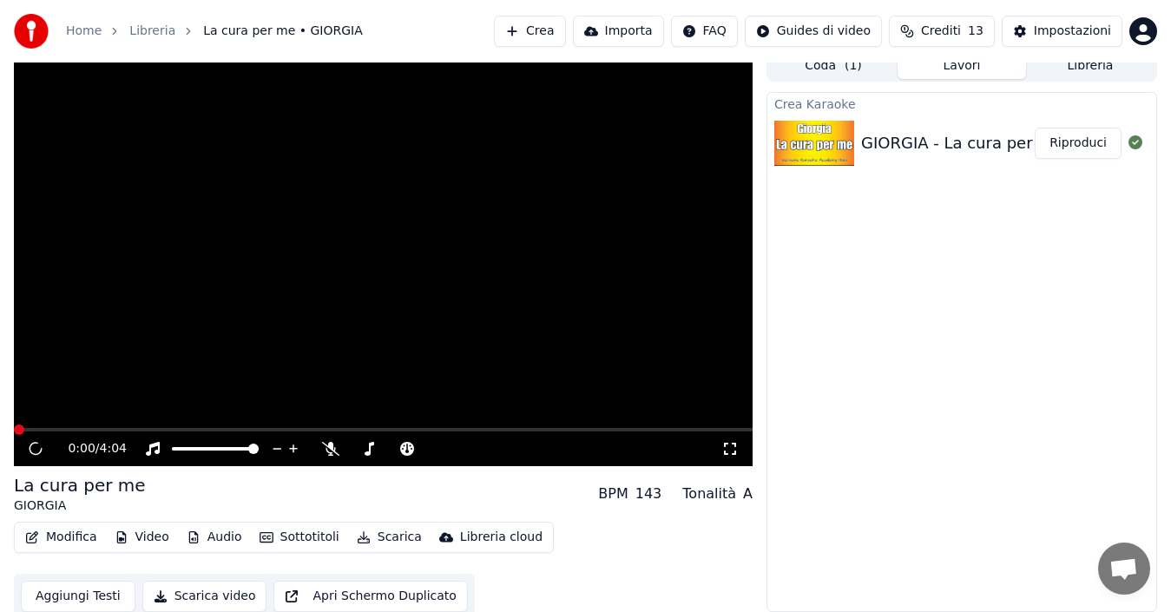
click at [568, 234] on video at bounding box center [383, 258] width 739 height 416
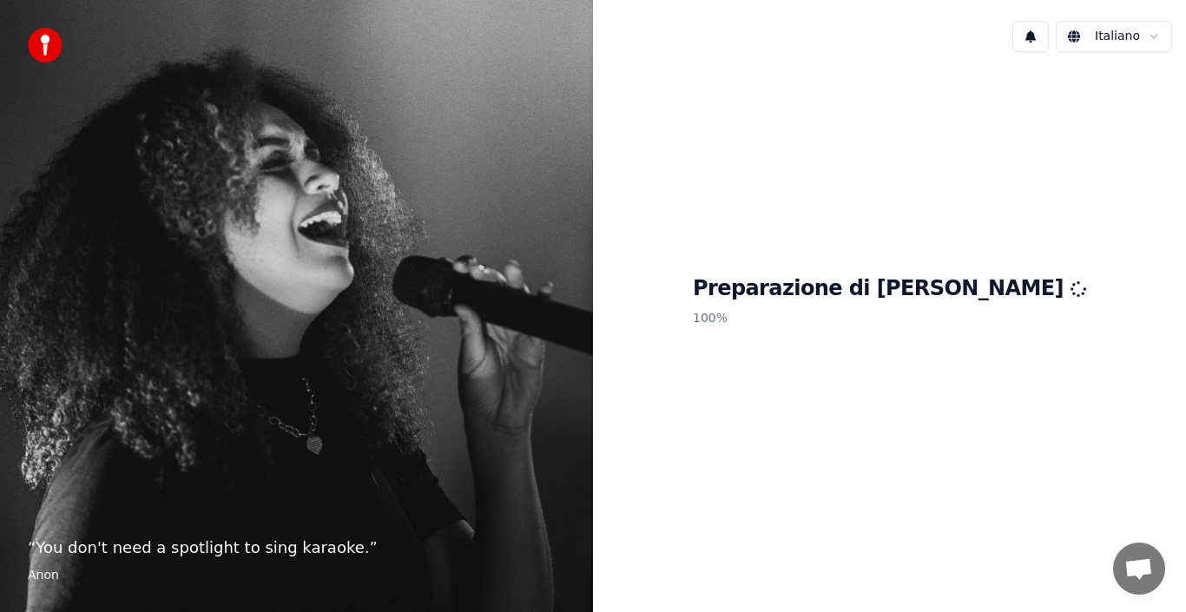
click at [888, 290] on h1 "Preparazione di [PERSON_NAME]" at bounding box center [889, 289] width 393 height 28
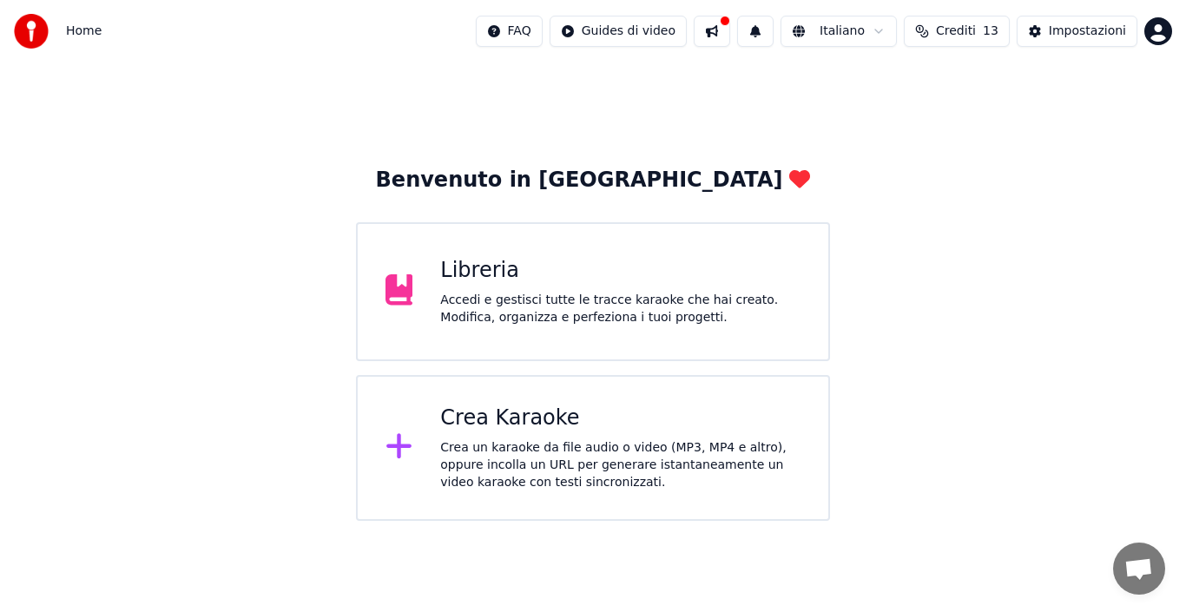
click at [512, 424] on div "Crea Karaoke" at bounding box center [620, 418] width 360 height 28
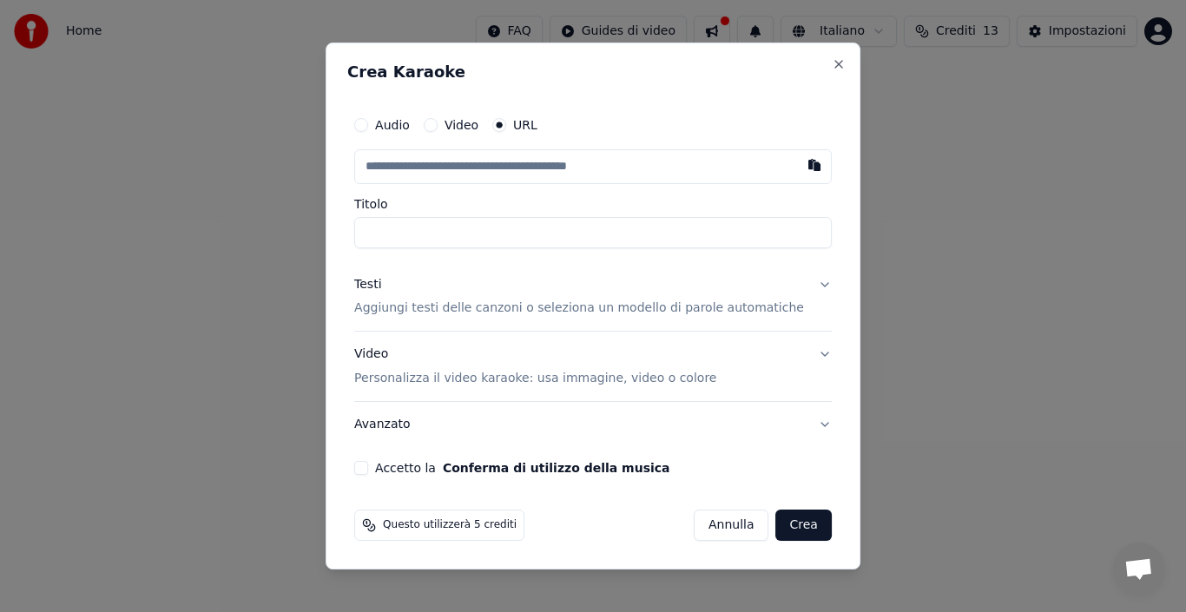
click at [461, 164] on input "text" at bounding box center [592, 166] width 477 height 35
click at [797, 165] on button "button" at bounding box center [814, 164] width 35 height 31
type input "**********"
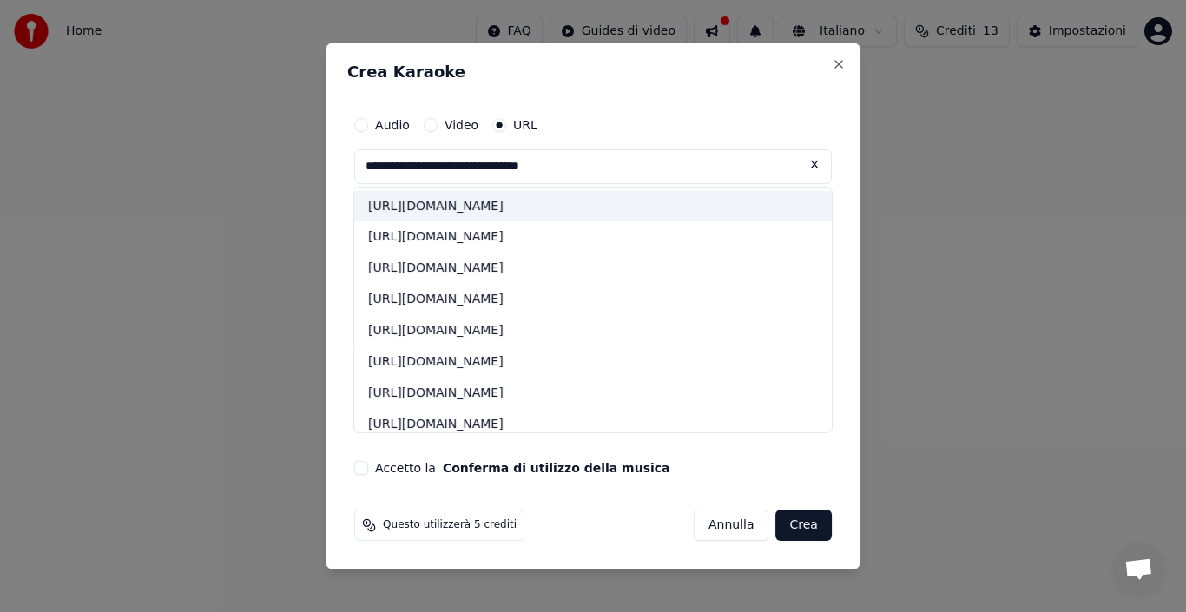
click at [569, 200] on div "[URL][DOMAIN_NAME]" at bounding box center [592, 206] width 477 height 31
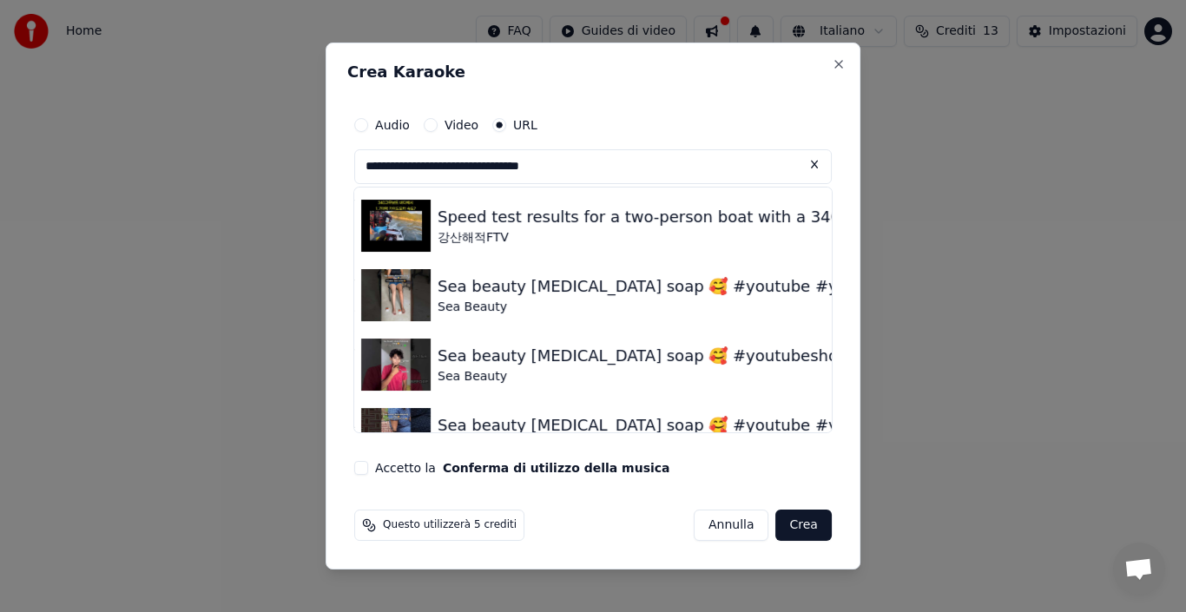
click at [797, 164] on button at bounding box center [814, 164] width 35 height 31
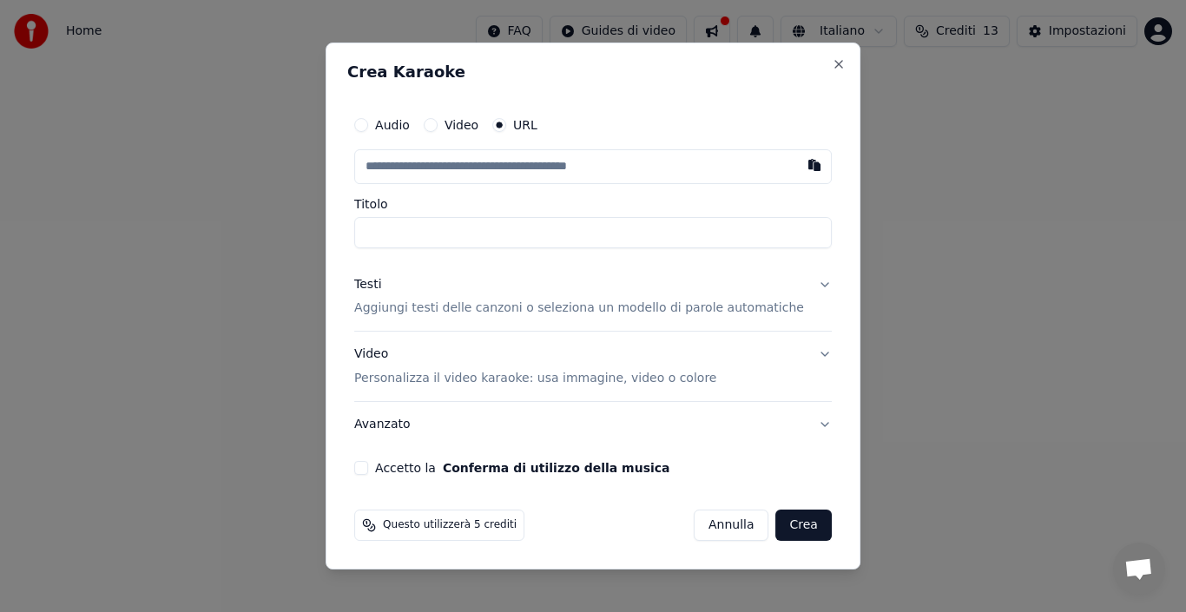
click at [494, 169] on input "text" at bounding box center [592, 166] width 477 height 35
click at [644, 167] on input "text" at bounding box center [592, 166] width 477 height 35
click at [647, 167] on input "text" at bounding box center [592, 166] width 477 height 35
click at [457, 378] on p "Personalizza il video karaoke: usa immagine, video o colore" at bounding box center [535, 378] width 362 height 17
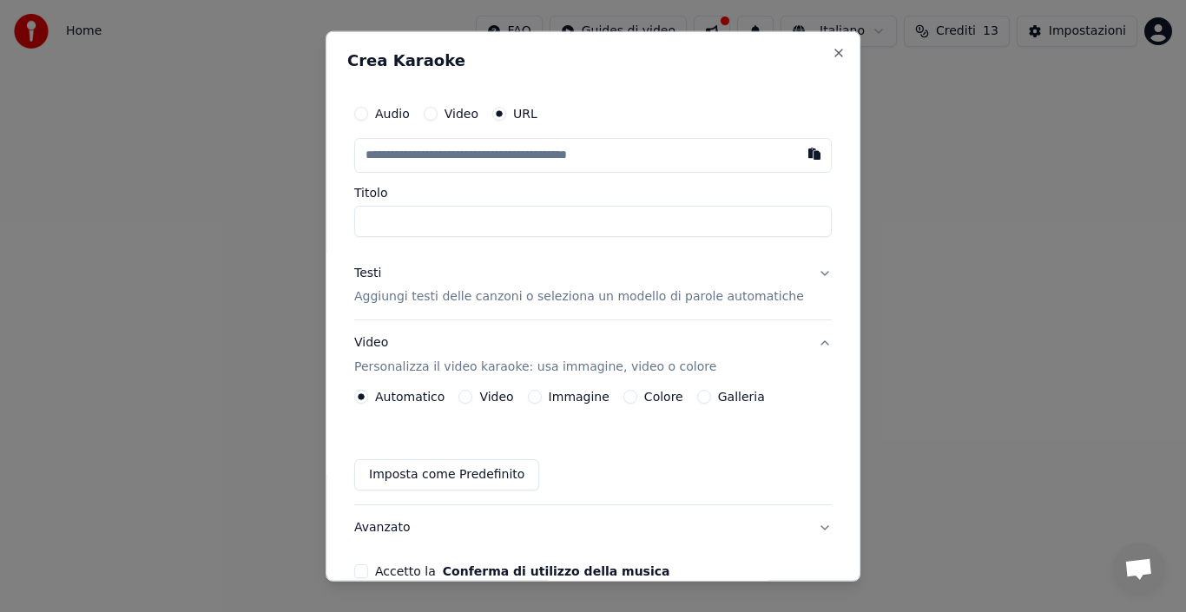
click at [473, 294] on p "Aggiungi testi delle canzoni o seleziona un modello di parole automatiche" at bounding box center [579, 296] width 450 height 17
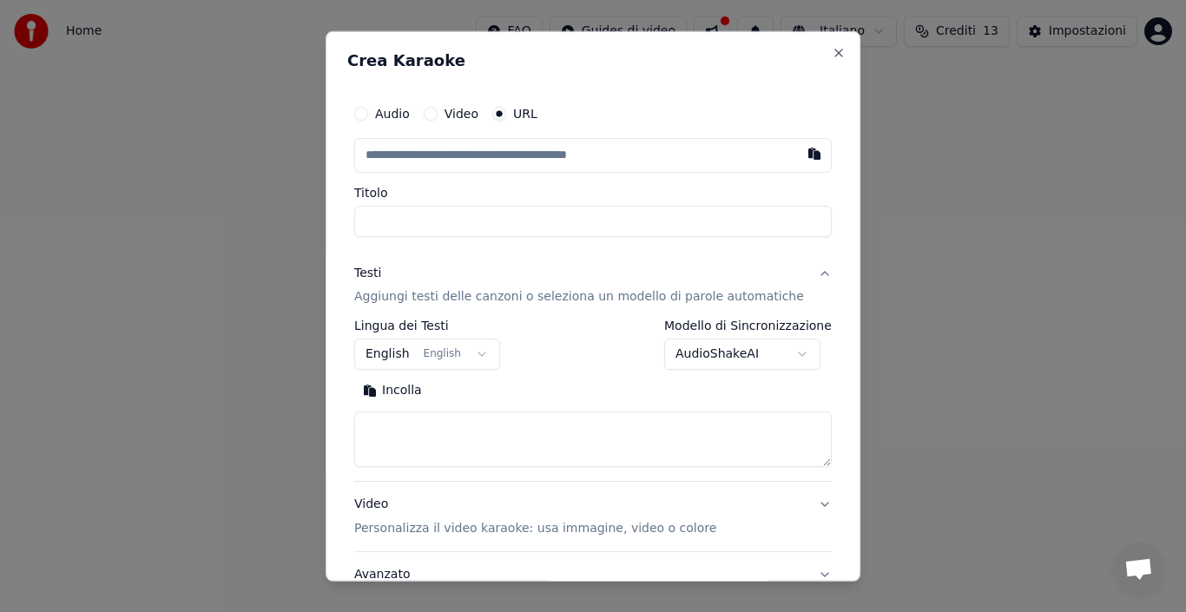
click at [483, 298] on p "Aggiungi testi delle canzoni o seleziona un modello di parole automatiche" at bounding box center [579, 296] width 450 height 17
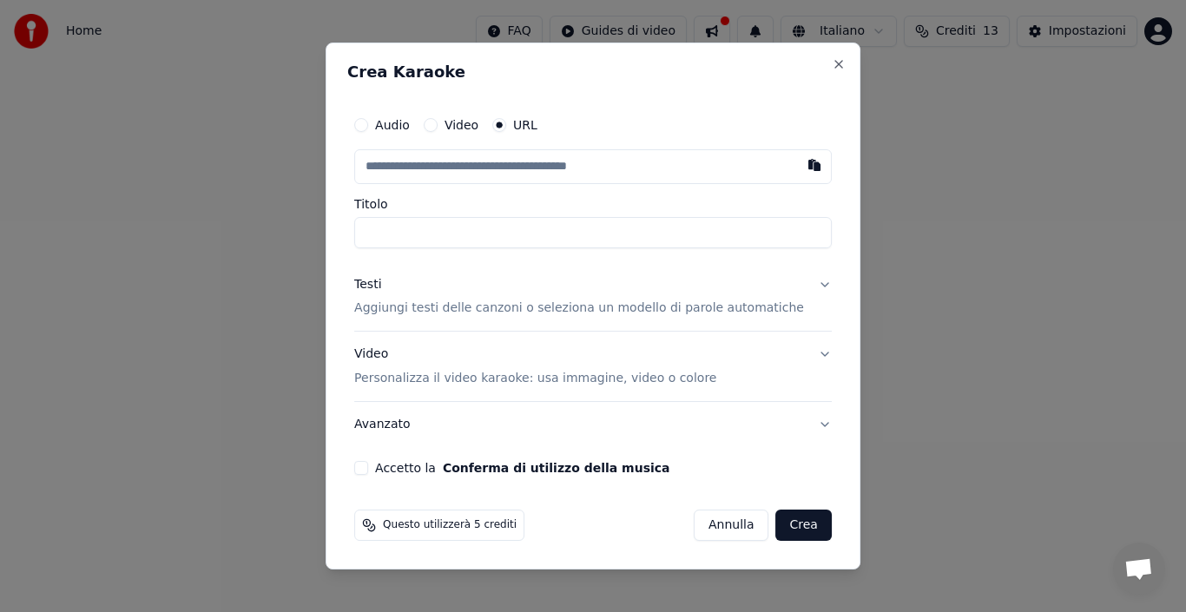
click at [447, 234] on input "Titolo" at bounding box center [592, 232] width 477 height 31
click at [505, 165] on input "text" at bounding box center [592, 166] width 477 height 35
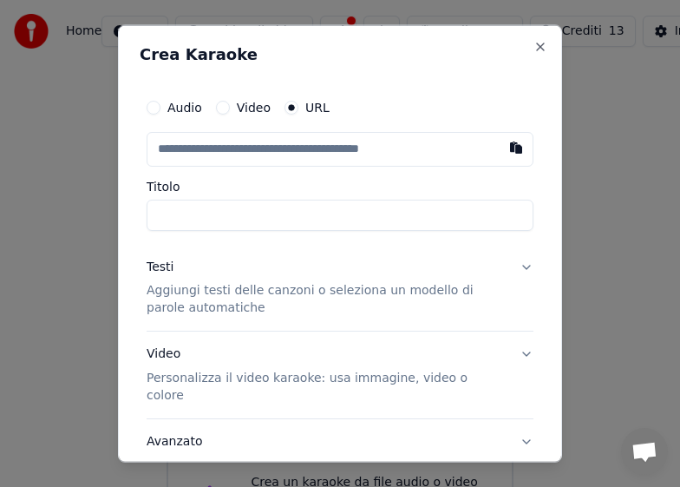
click at [185, 147] on input "text" at bounding box center [340, 148] width 387 height 35
click at [189, 148] on input "text" at bounding box center [340, 148] width 387 height 35
click at [184, 215] on input "Titolo" at bounding box center [340, 214] width 387 height 31
click at [248, 214] on input "Titolo" at bounding box center [340, 214] width 387 height 31
click at [207, 144] on input "text" at bounding box center [340, 148] width 387 height 35
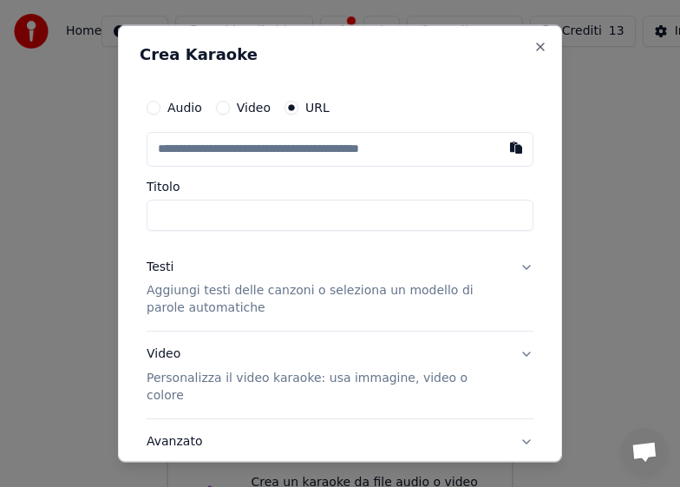
click at [198, 147] on input "text" at bounding box center [340, 148] width 387 height 35
click at [201, 148] on input "text" at bounding box center [340, 148] width 387 height 35
click at [202, 148] on input "text" at bounding box center [340, 148] width 387 height 35
click at [203, 148] on input "text" at bounding box center [340, 148] width 387 height 35
click at [189, 151] on input "text" at bounding box center [340, 148] width 387 height 35
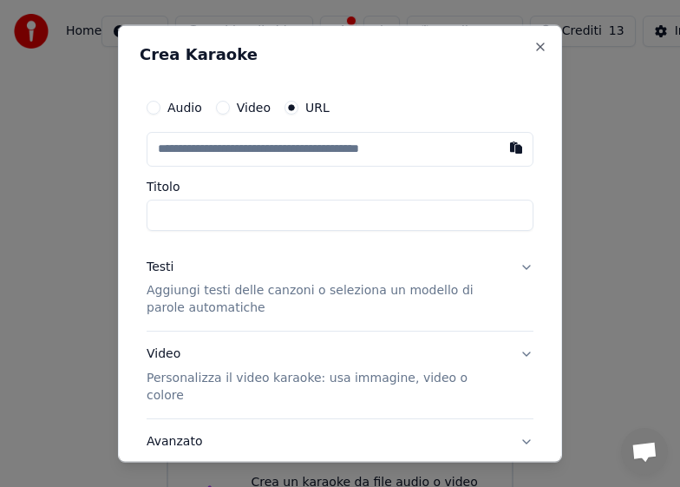
click at [221, 154] on input "text" at bounding box center [340, 148] width 387 height 35
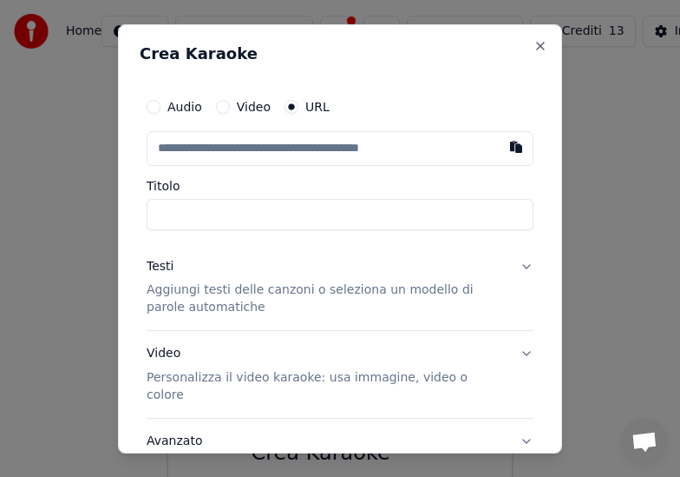
click at [313, 149] on input "text" at bounding box center [340, 147] width 387 height 35
click at [284, 154] on input "text" at bounding box center [340, 147] width 387 height 35
click at [248, 220] on input "Titolo" at bounding box center [340, 213] width 387 height 31
type input "**********"
click at [499, 143] on button "button" at bounding box center [516, 145] width 35 height 31
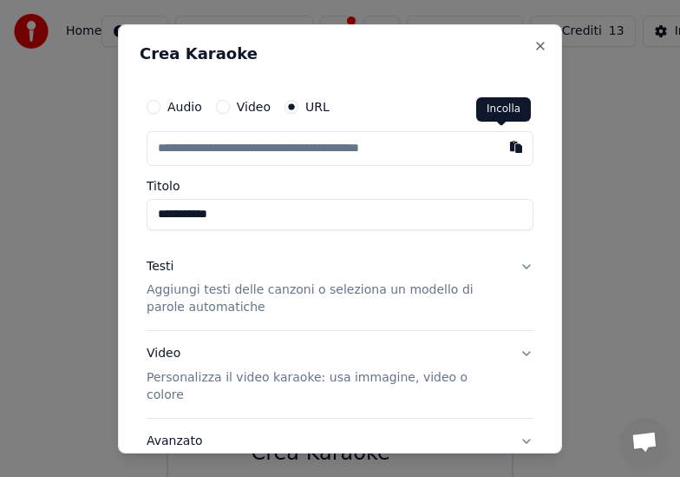
type input "**********"
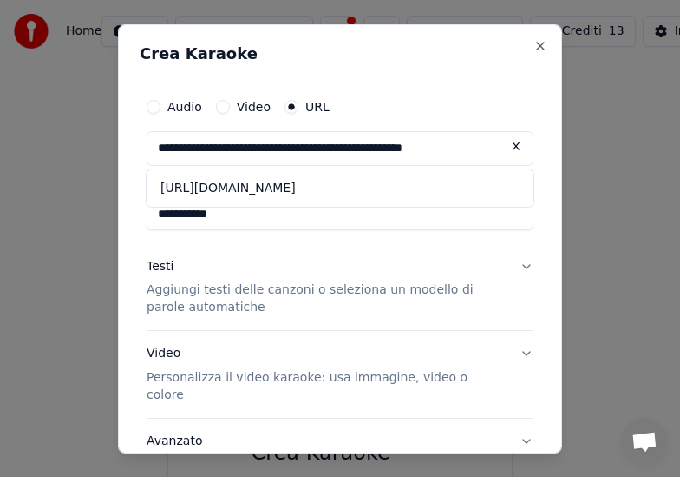
click at [308, 295] on p "Aggiungi testi delle canzoni o seleziona un modello di parole automatiche" at bounding box center [326, 298] width 359 height 35
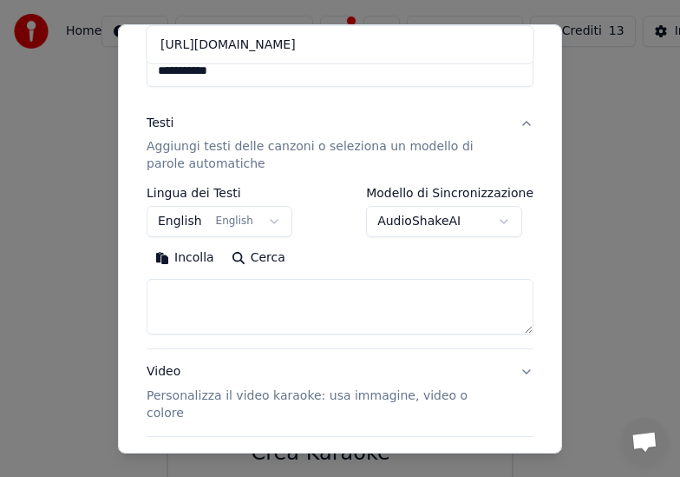
scroll to position [174, 0]
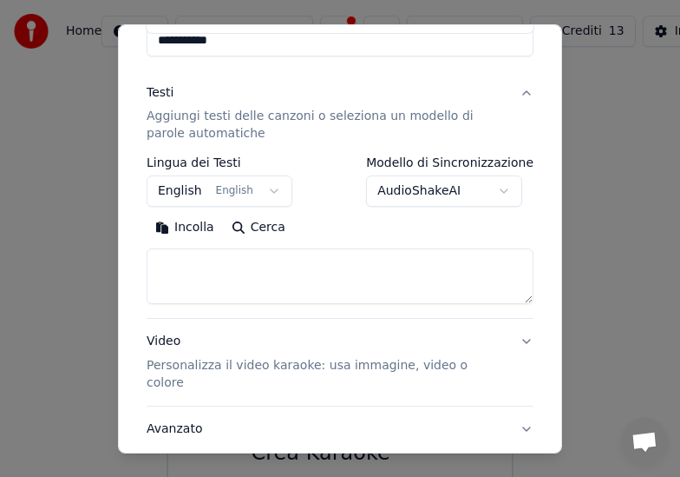
click at [260, 185] on button "English English" at bounding box center [220, 190] width 146 height 31
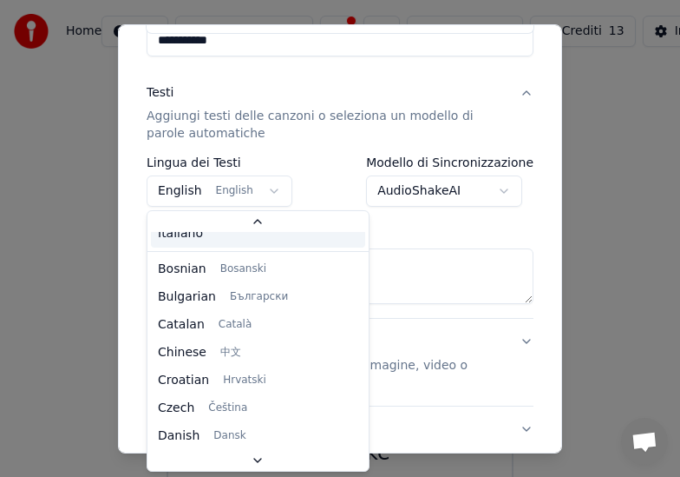
scroll to position [0, 0]
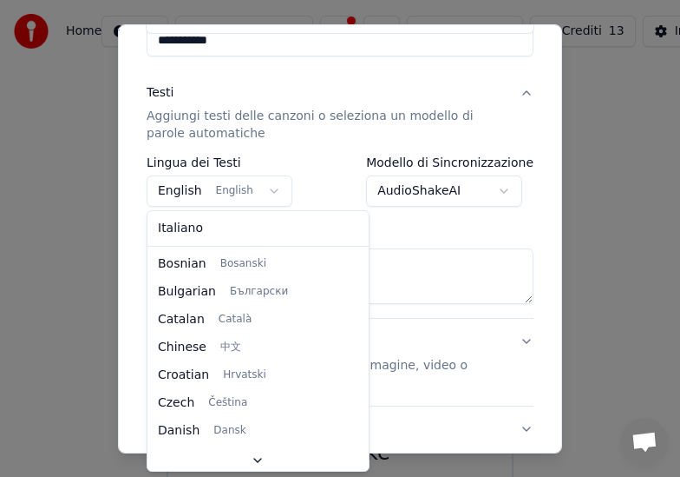
select select "**"
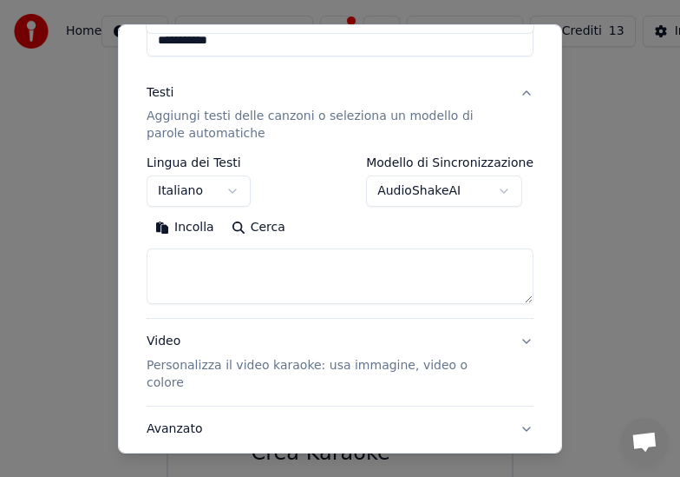
scroll to position [260, 0]
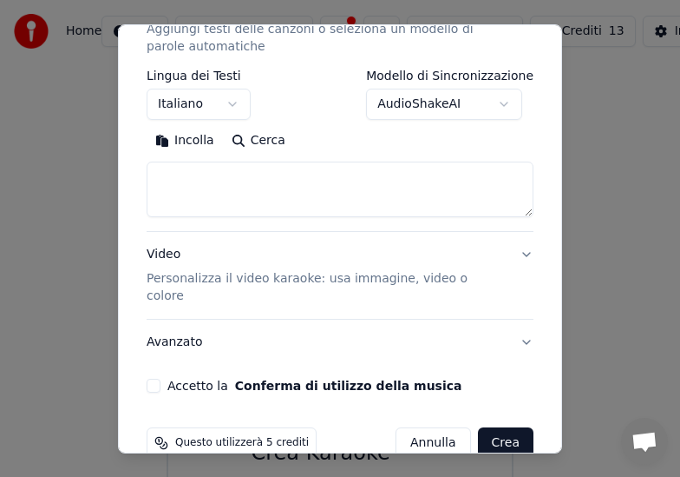
click at [154, 378] on button "Accetto la Conferma di utilizzo della musica" at bounding box center [154, 385] width 14 height 14
click at [162, 276] on p "Personalizza il video karaoke: usa immagine, video o colore" at bounding box center [326, 287] width 359 height 35
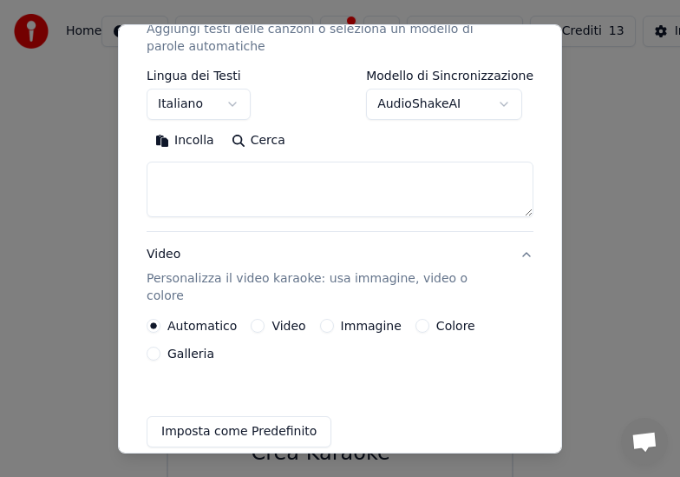
scroll to position [259, 0]
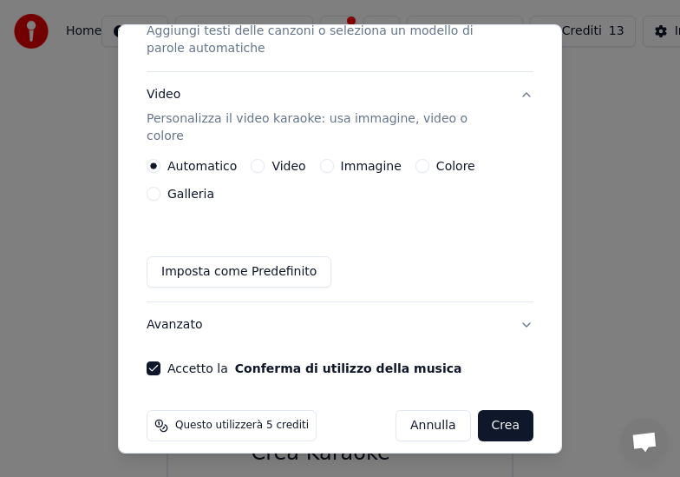
click at [263, 256] on button "Imposta come Predefinito" at bounding box center [239, 271] width 185 height 31
click at [494, 410] on button "Crea" at bounding box center [506, 425] width 56 height 31
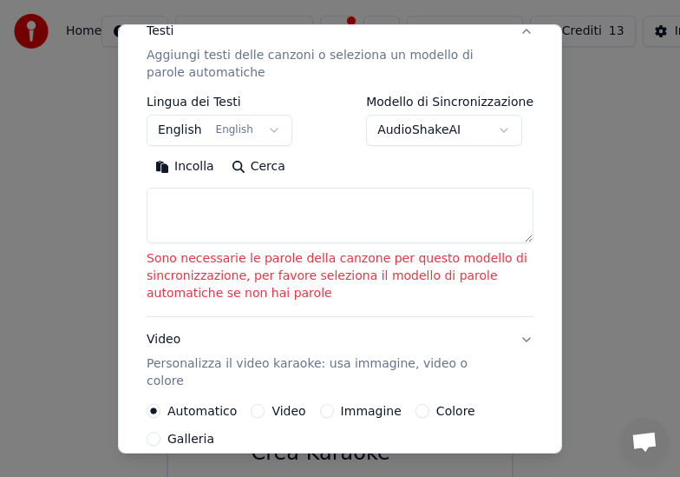
scroll to position [283, 0]
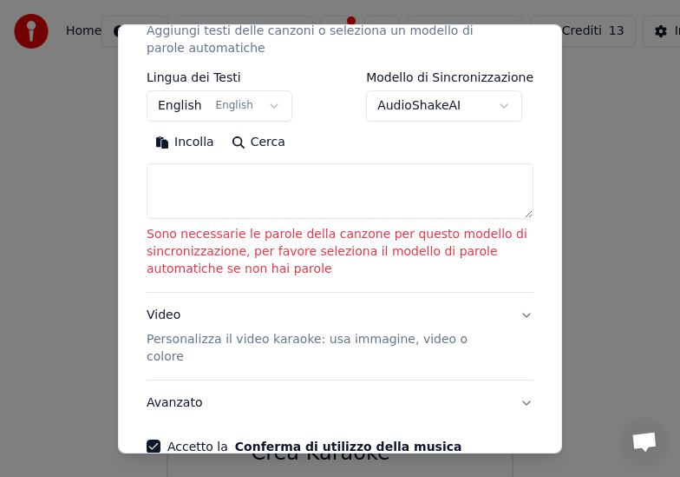
click at [263, 181] on textarea at bounding box center [340, 191] width 387 height 56
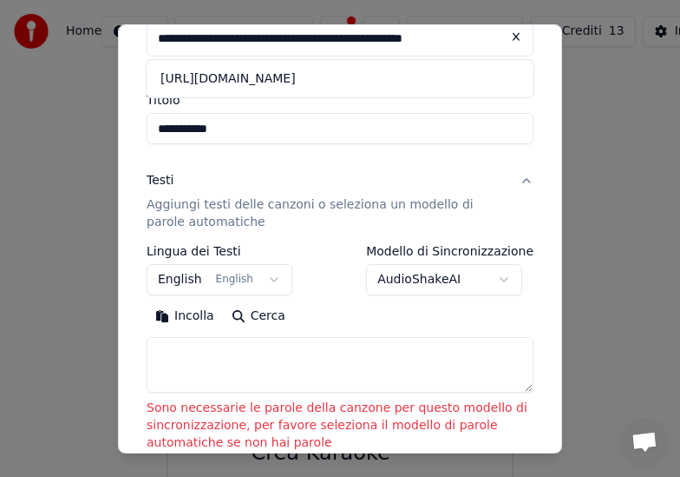
scroll to position [23, 0]
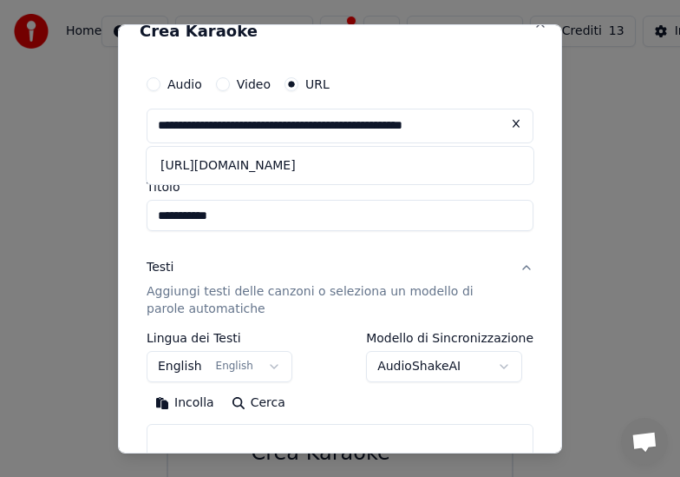
click at [242, 214] on input "**********" at bounding box center [340, 215] width 387 height 31
click at [156, 83] on button "Audio" at bounding box center [154, 83] width 14 height 14
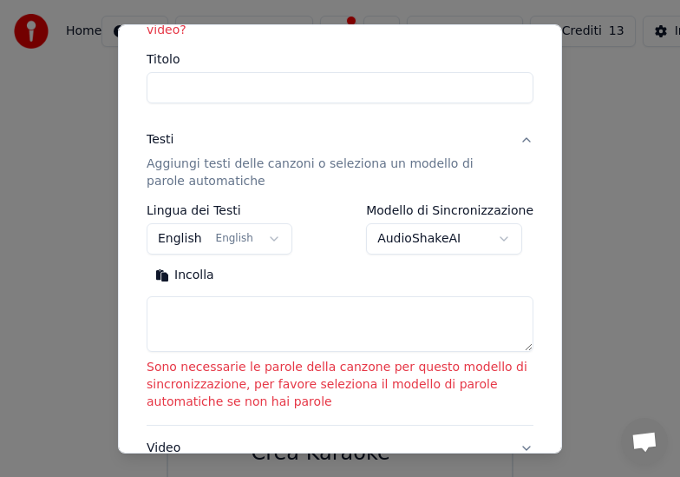
scroll to position [283, 0]
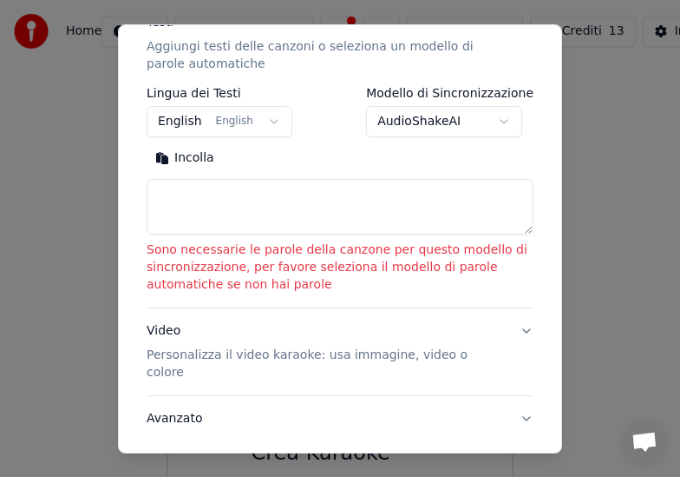
click at [271, 196] on textarea at bounding box center [340, 207] width 387 height 56
click at [284, 250] on p "Sono necessarie le parole della canzone per questo modello di sincronizzazione,…" at bounding box center [340, 267] width 387 height 52
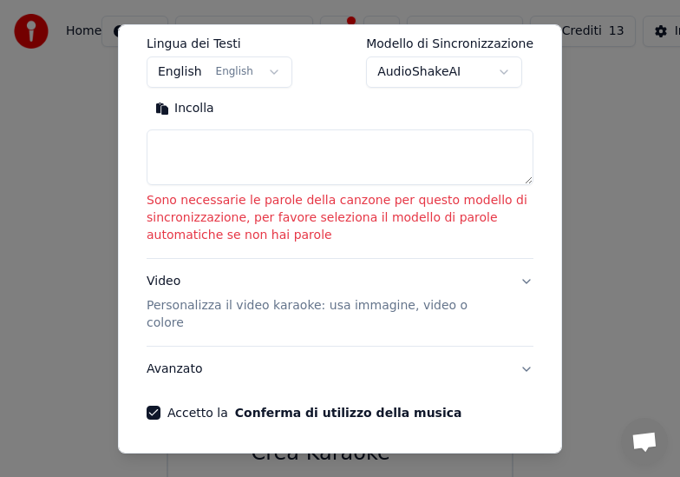
scroll to position [358, 0]
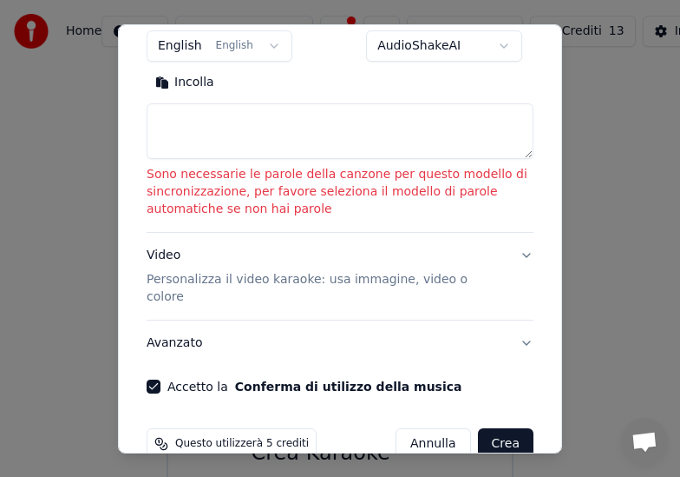
click at [516, 320] on button "Avanzato" at bounding box center [340, 342] width 387 height 45
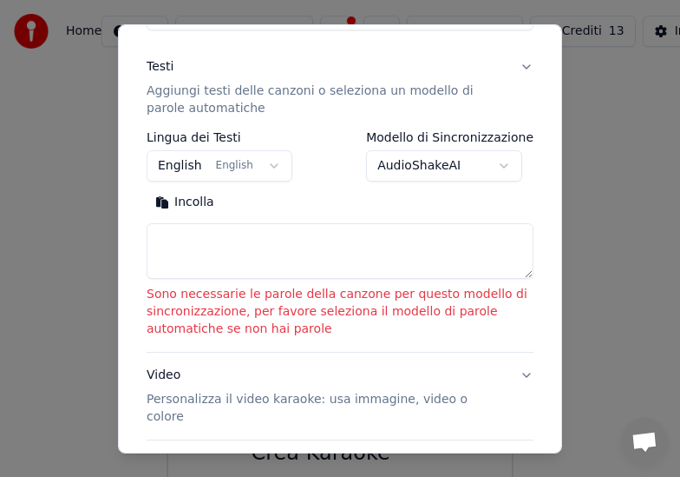
scroll to position [203, 0]
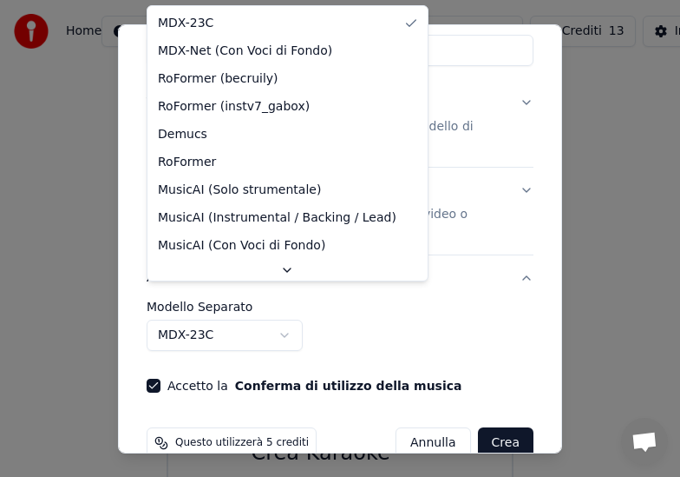
click at [284, 297] on body "**********" at bounding box center [340, 295] width 680 height 590
click at [285, 297] on body "**********" at bounding box center [340, 295] width 680 height 590
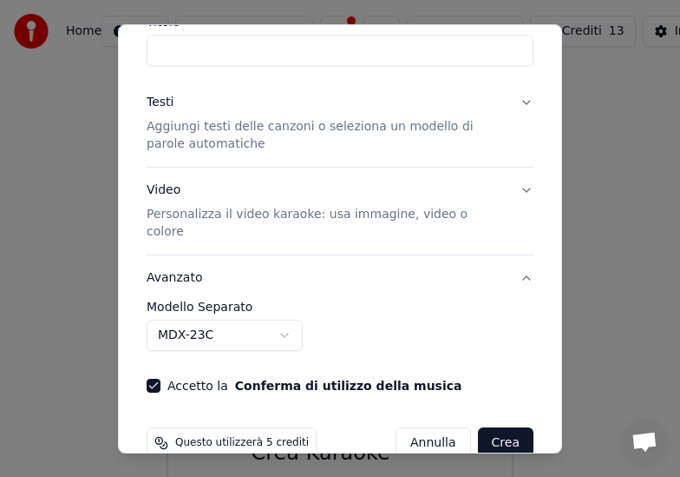
click at [209, 300] on label "Modello Separato" at bounding box center [340, 306] width 387 height 12
click at [514, 255] on button "Avanzato" at bounding box center [340, 277] width 387 height 45
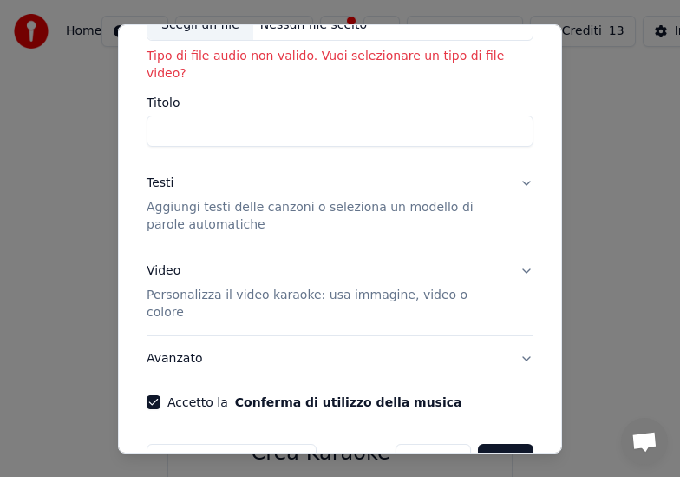
scroll to position [138, 0]
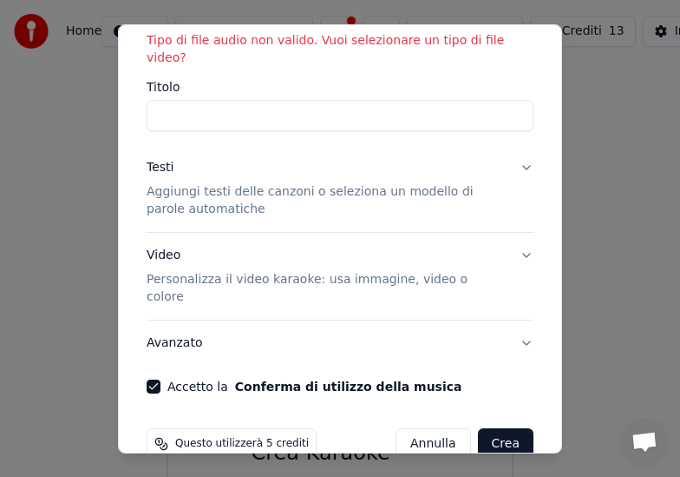
click at [484, 428] on button "Crea" at bounding box center [506, 443] width 56 height 31
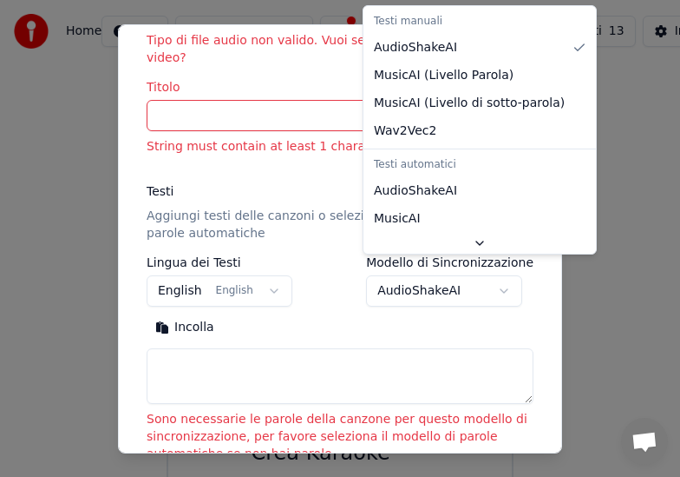
click at [514, 271] on body "**********" at bounding box center [340, 295] width 680 height 590
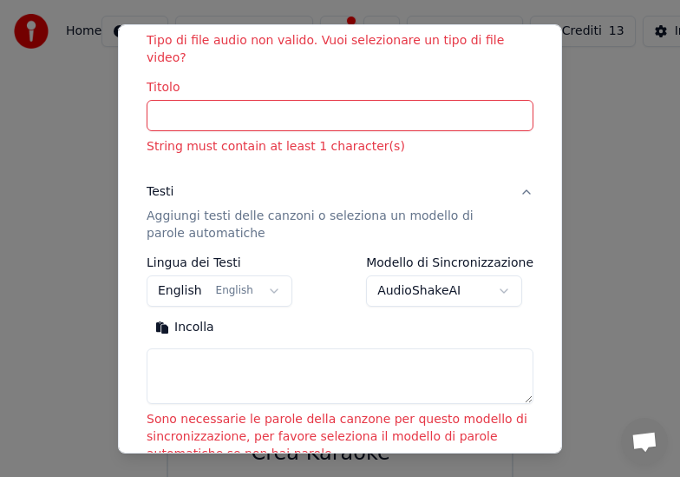
click at [507, 275] on body "**********" at bounding box center [340, 295] width 680 height 590
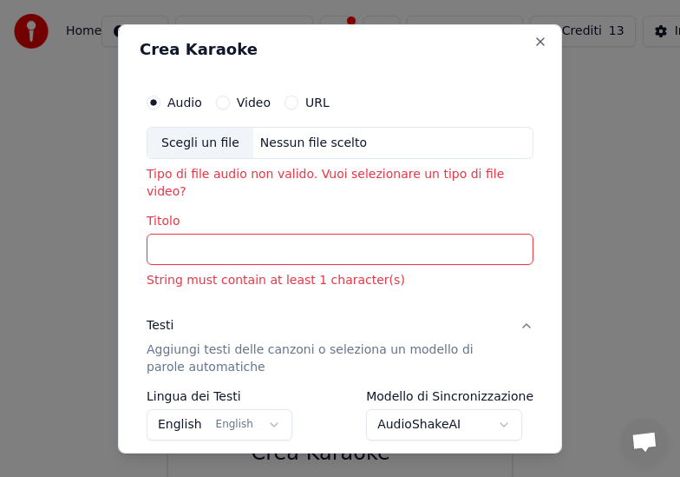
scroll to position [0, 0]
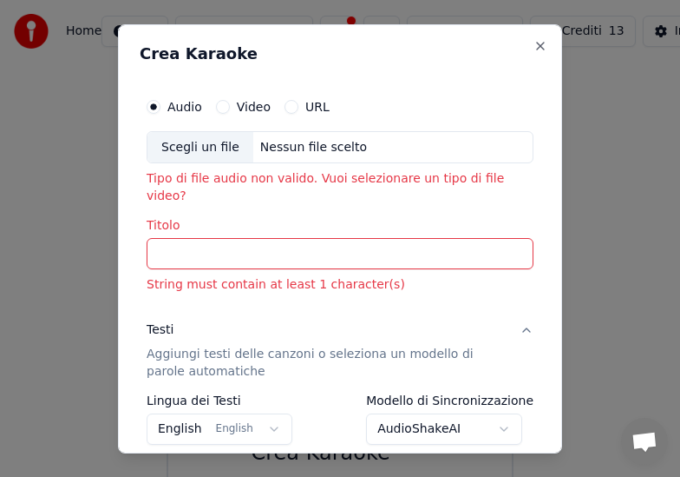
click at [292, 144] on div "Nessun file scelto" at bounding box center [313, 146] width 121 height 17
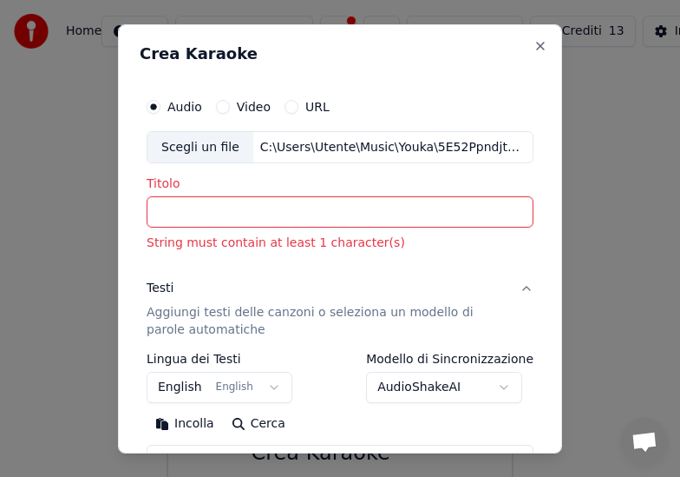
type input "**********"
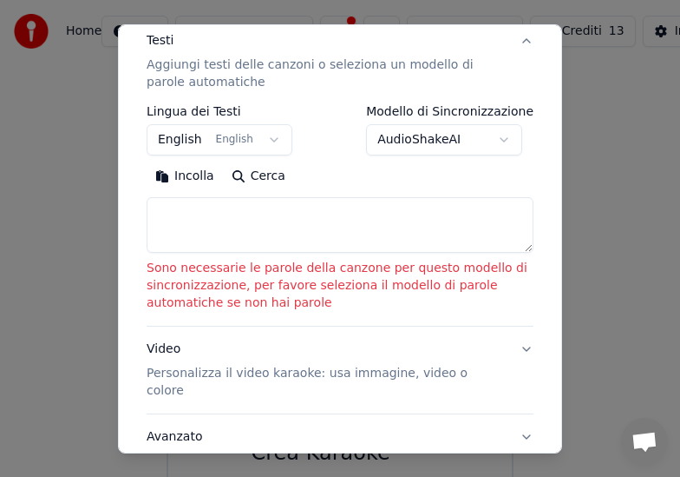
scroll to position [347, 0]
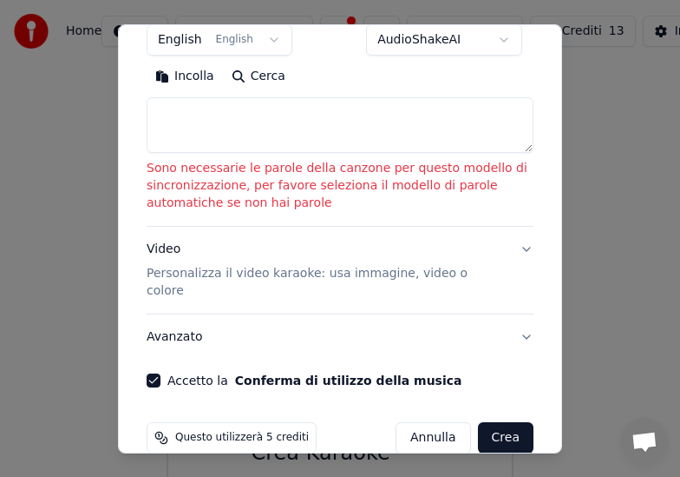
click at [493, 422] on button "Crea" at bounding box center [506, 437] width 56 height 31
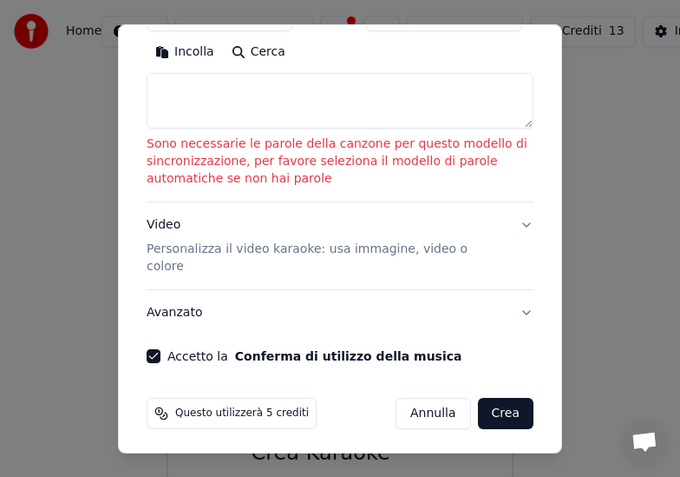
scroll to position [323, 0]
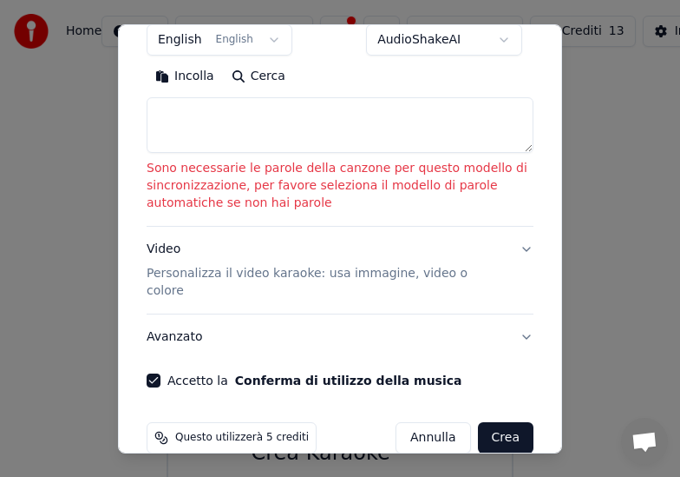
click at [341, 374] on button "Conferma di utilizzo della musica" at bounding box center [348, 380] width 227 height 12
click at [517, 319] on button "Avanzato" at bounding box center [340, 336] width 387 height 45
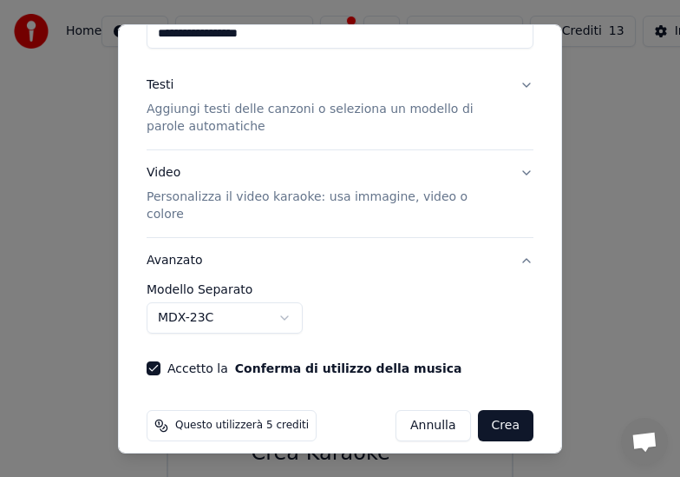
scroll to position [179, 0]
click at [517, 319] on div "**********" at bounding box center [340, 315] width 387 height 64
click at [283, 300] on body "**********" at bounding box center [340, 295] width 680 height 590
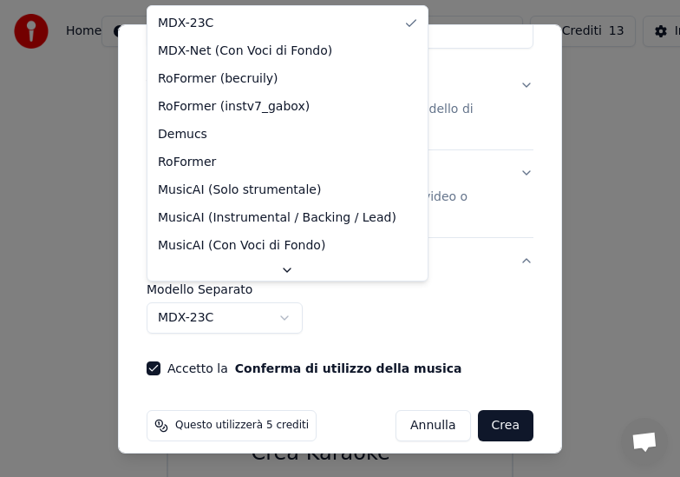
click at [464, 298] on body "**********" at bounding box center [340, 295] width 680 height 590
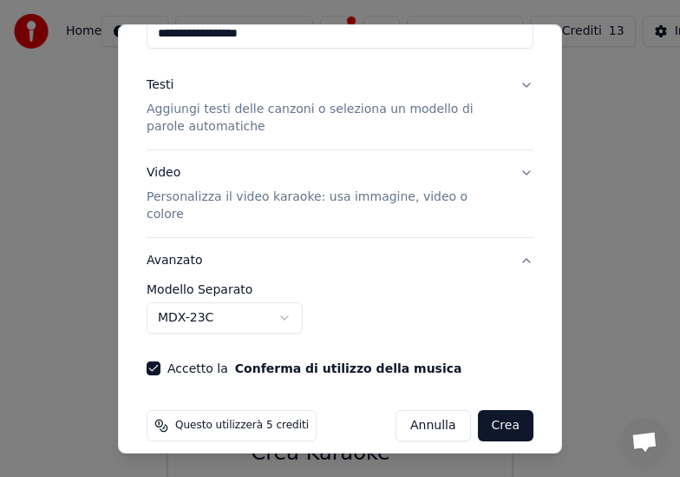
click at [510, 169] on button "Video Personalizza il video karaoke: usa immagine, video o colore" at bounding box center [340, 193] width 387 height 87
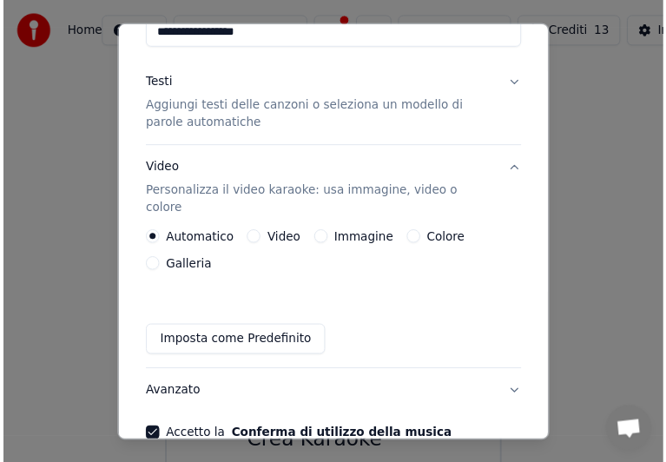
scroll to position [256, 0]
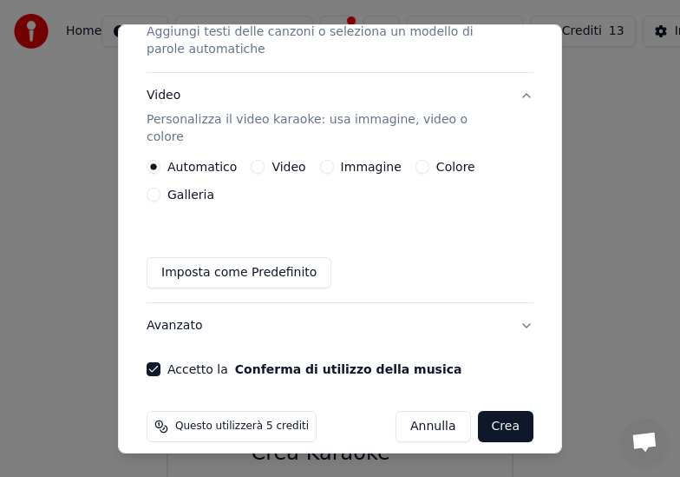
click at [273, 257] on button "Imposta come Predefinito" at bounding box center [239, 272] width 185 height 31
click at [495, 412] on button "Crea" at bounding box center [506, 426] width 56 height 31
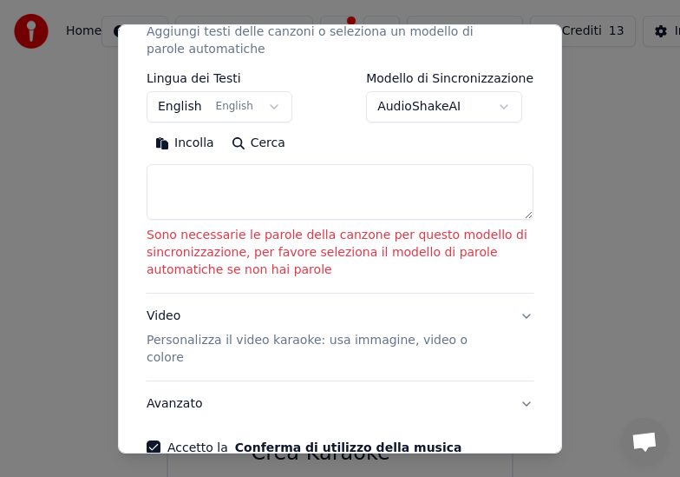
click at [387, 345] on p "Personalizza il video karaoke: usa immagine, video o colore" at bounding box center [326, 349] width 359 height 35
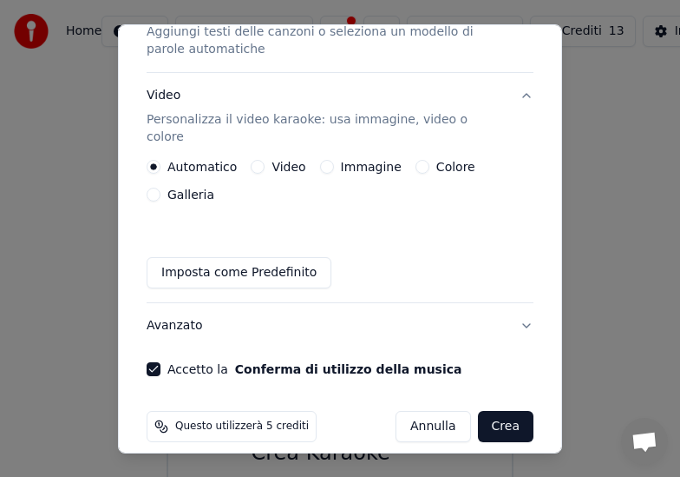
click at [492, 411] on button "Crea" at bounding box center [506, 426] width 56 height 31
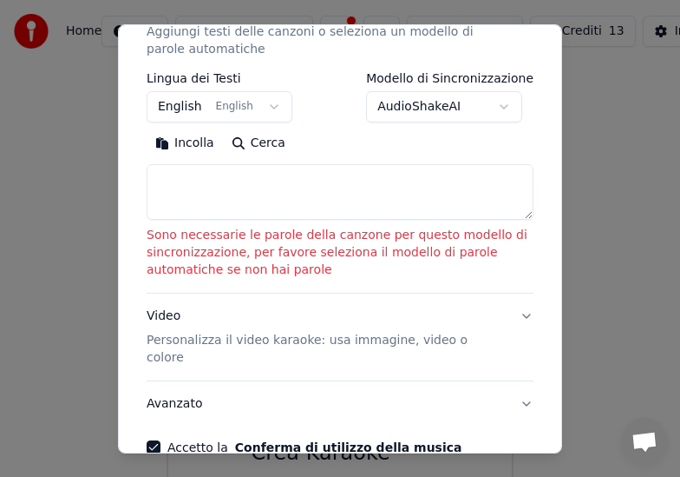
click at [339, 254] on p "Sono necessarie le parole della canzone per questo modello di sincronizzazione,…" at bounding box center [340, 253] width 387 height 52
click at [200, 141] on button "Incolla" at bounding box center [185, 143] width 76 height 28
type textarea "**********"
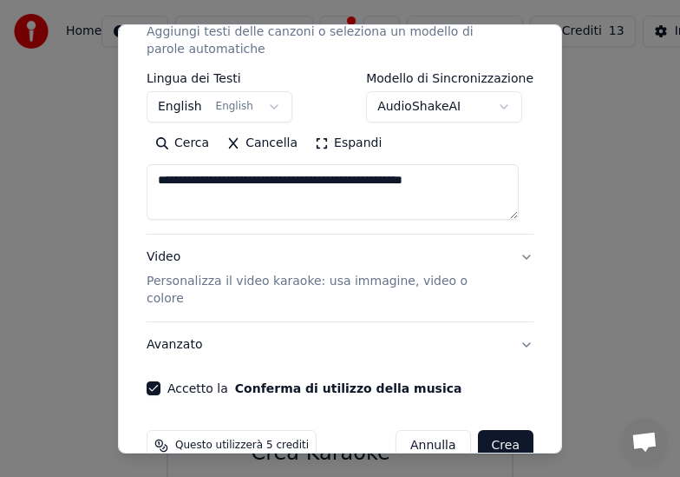
click at [489, 430] on button "Crea" at bounding box center [506, 445] width 56 height 31
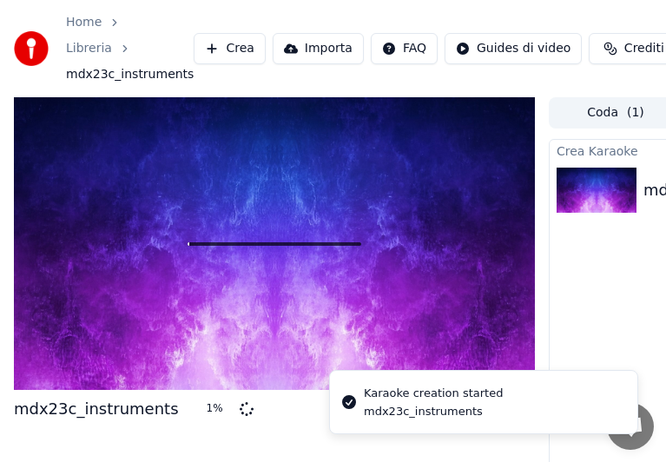
drag, startPoint x: 357, startPoint y: 3, endPoint x: 448, endPoint y: 3, distance: 91.1
click at [448, 3] on div "Home Libreria mdx23c_instruments Crea Importa FAQ Guides di video Crediti 8 Imp…" at bounding box center [333, 48] width 666 height 97
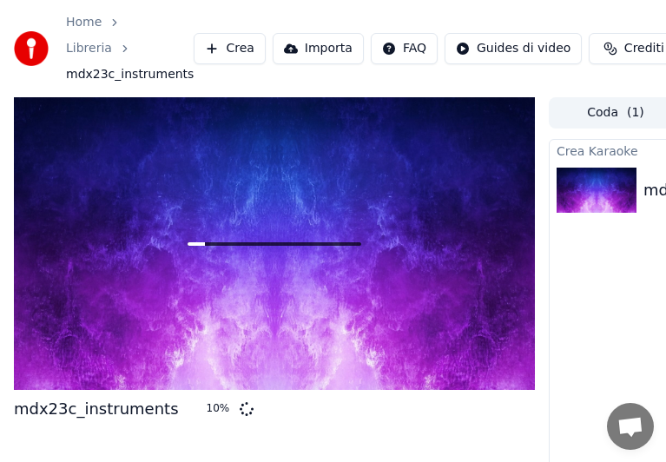
click at [220, 242] on span at bounding box center [274, 243] width 174 height 3
click at [211, 244] on span at bounding box center [274, 243] width 174 height 3
click at [230, 245] on span at bounding box center [274, 243] width 174 height 3
click at [255, 244] on span at bounding box center [274, 243] width 174 height 3
click at [273, 243] on span at bounding box center [274, 243] width 174 height 3
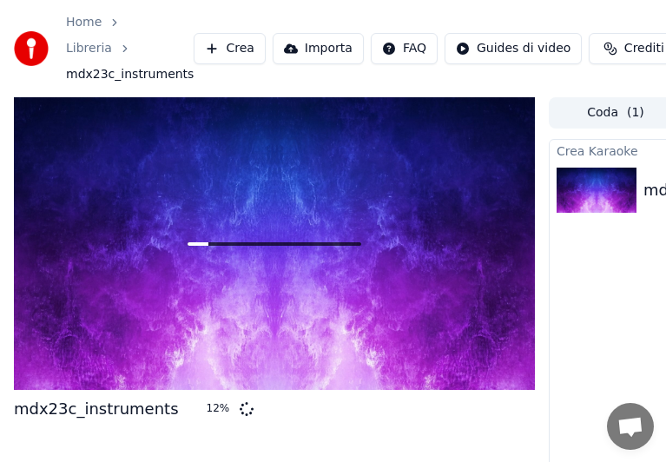
click at [299, 243] on span at bounding box center [274, 243] width 174 height 3
click at [89, 49] on link "Libreria" at bounding box center [89, 48] width 46 height 17
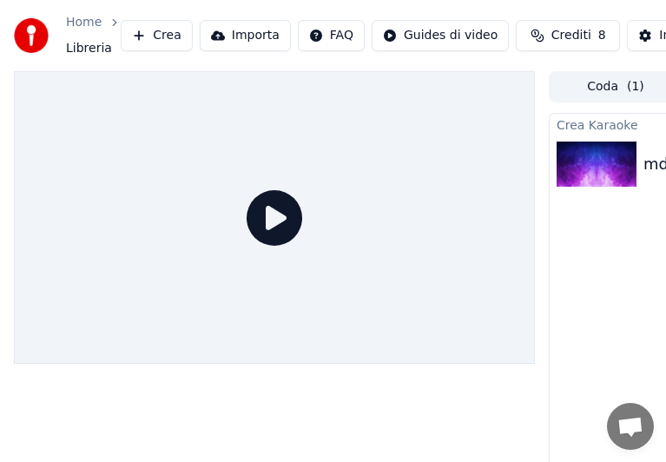
click at [273, 211] on icon at bounding box center [274, 218] width 56 height 56
click at [270, 220] on icon at bounding box center [274, 218] width 56 height 56
click at [269, 220] on icon at bounding box center [274, 218] width 56 height 56
click at [236, 32] on button "Importa" at bounding box center [245, 35] width 91 height 31
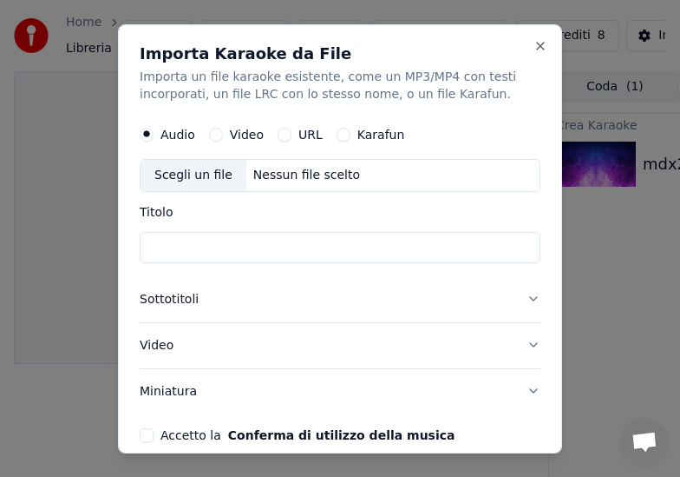
click at [216, 178] on div "Scegli un file" at bounding box center [194, 174] width 106 height 31
type input "**********"
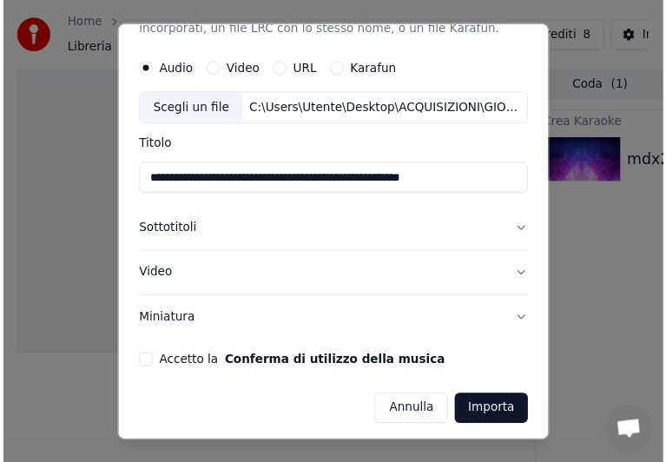
scroll to position [69, 0]
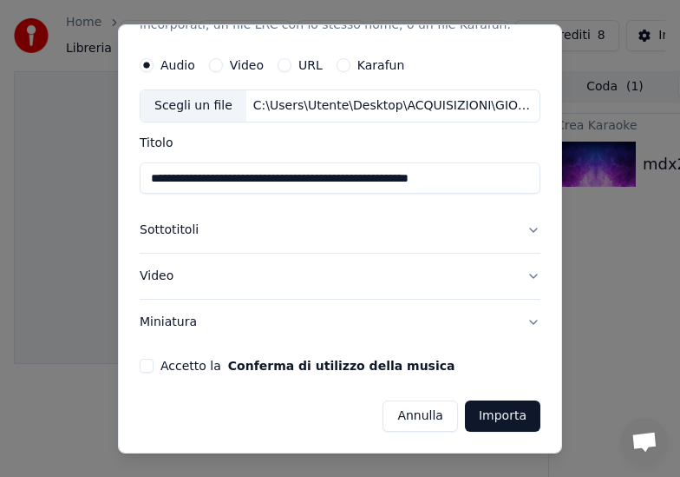
click at [147, 365] on button "Accetto la Conferma di utilizzo della musica" at bounding box center [147, 365] width 14 height 14
click at [504, 424] on button "Importa" at bounding box center [503, 415] width 76 height 31
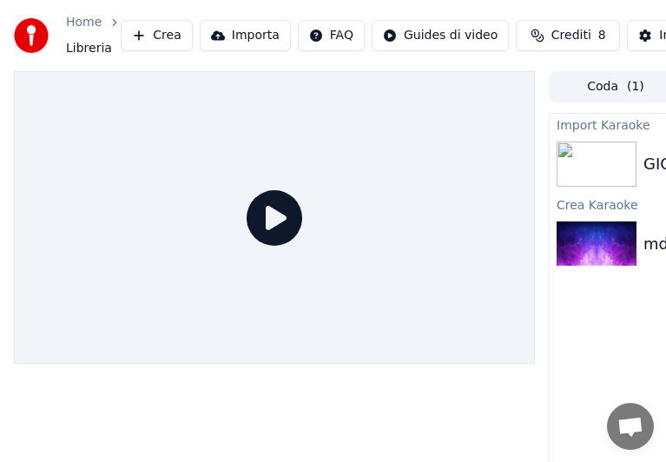
click at [577, 248] on img at bounding box center [596, 243] width 80 height 45
click at [576, 154] on img at bounding box center [596, 163] width 80 height 45
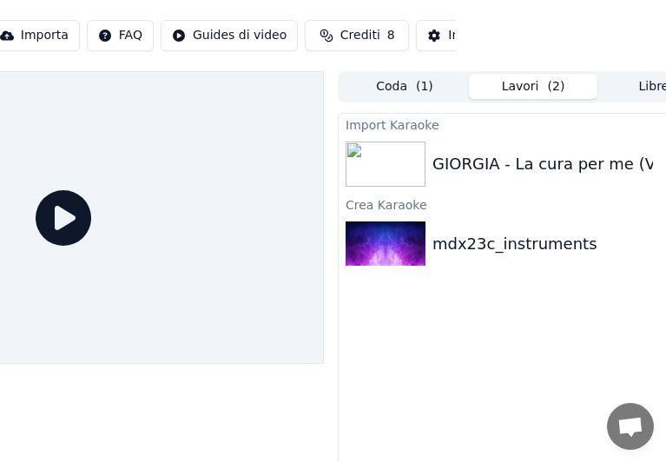
scroll to position [0, 213]
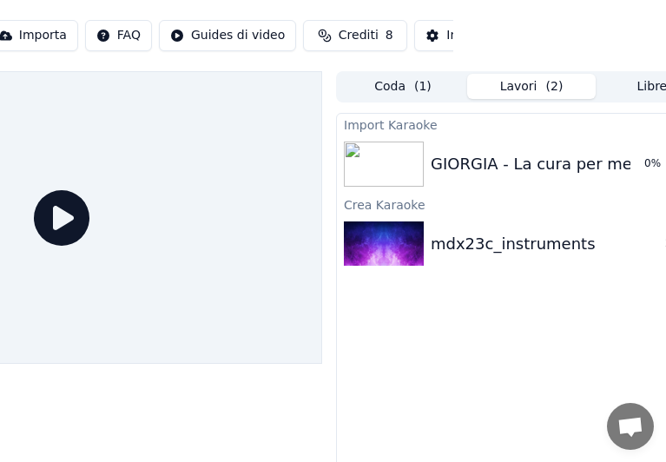
click at [398, 166] on img at bounding box center [384, 163] width 80 height 45
click at [398, 165] on img at bounding box center [384, 163] width 80 height 45
click at [401, 227] on img at bounding box center [384, 243] width 80 height 45
click at [64, 220] on icon at bounding box center [62, 218] width 56 height 56
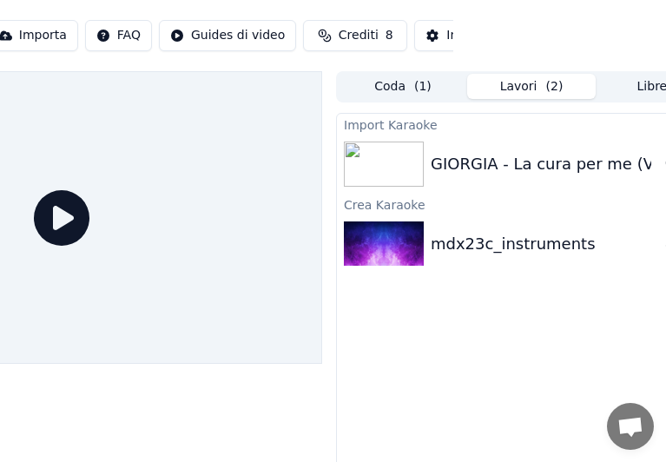
click at [58, 212] on icon at bounding box center [62, 218] width 56 height 56
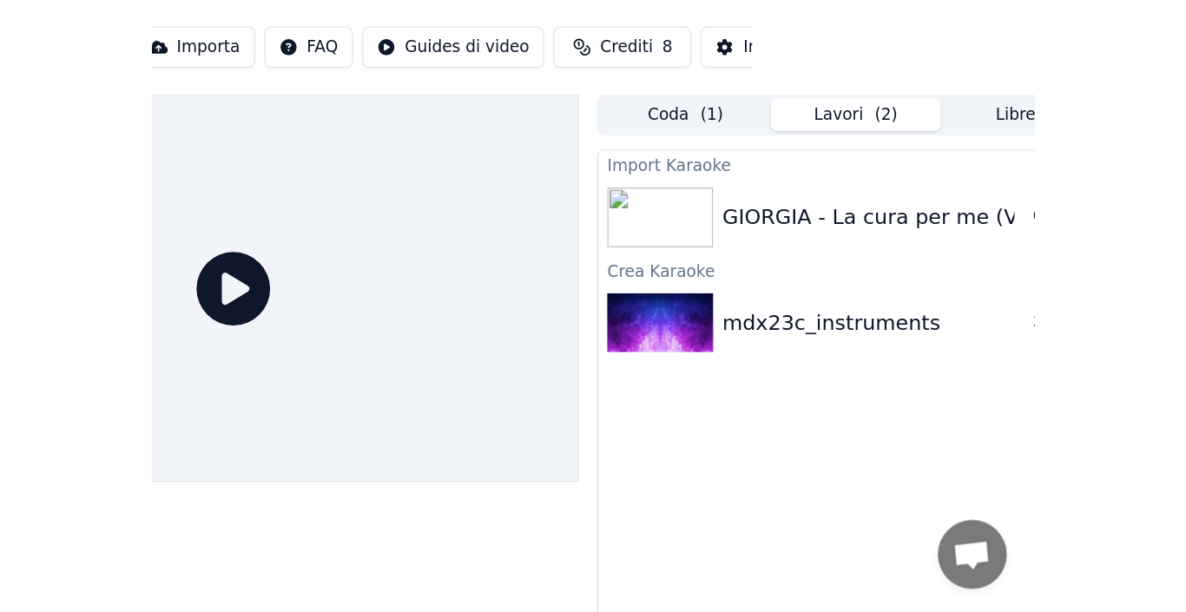
scroll to position [0, 0]
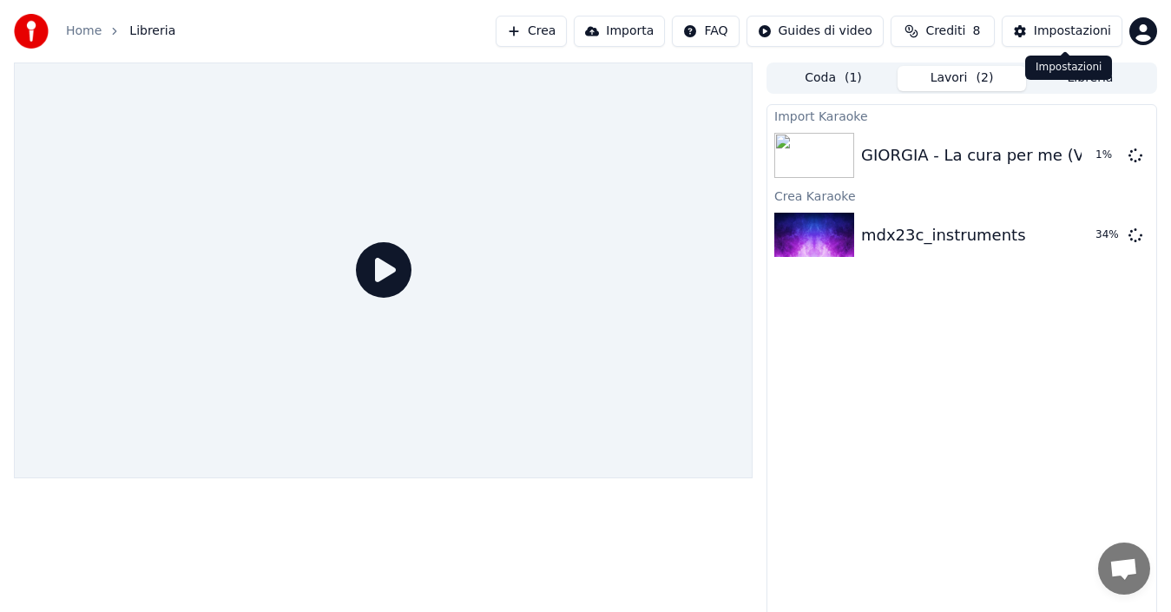
click at [1076, 25] on div "Impostazioni" at bounding box center [1072, 31] width 77 height 17
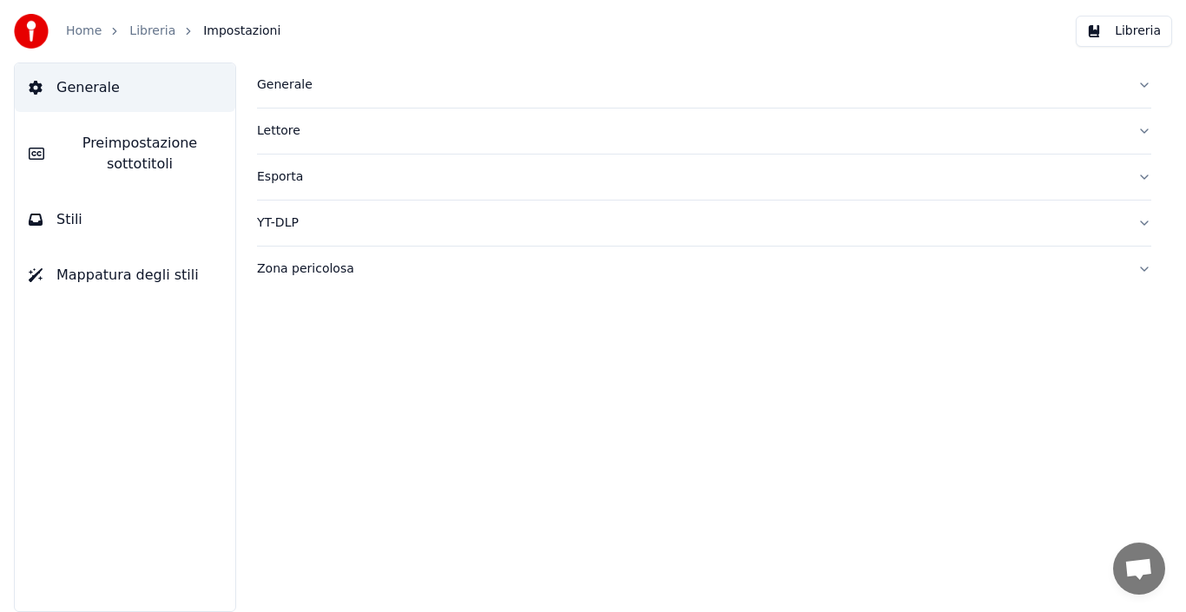
click at [184, 146] on span "Preimpostazione sottotitoli" at bounding box center [139, 154] width 163 height 42
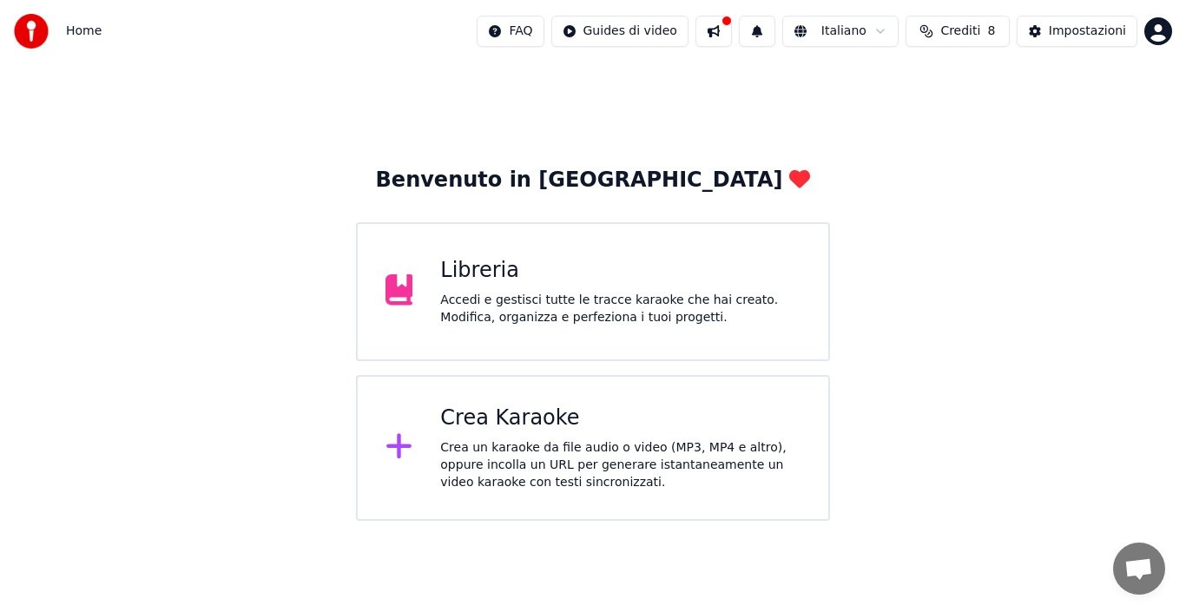
click at [516, 427] on div "Crea Karaoke" at bounding box center [620, 418] width 360 height 28
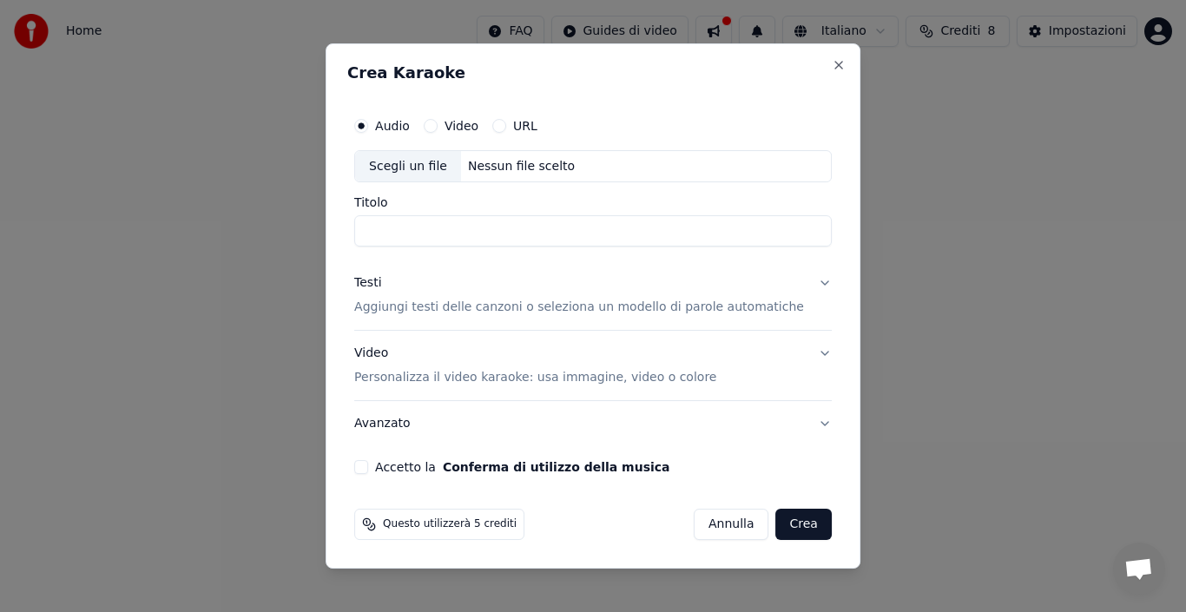
click at [443, 121] on div "Video" at bounding box center [451, 126] width 55 height 14
click at [437, 124] on button "Video" at bounding box center [431, 126] width 14 height 14
click at [465, 232] on input "Titolo" at bounding box center [592, 231] width 477 height 31
click at [515, 158] on div "Nessun file scelto" at bounding box center [521, 166] width 121 height 17
click at [444, 167] on div "Scegli un file" at bounding box center [408, 166] width 106 height 31
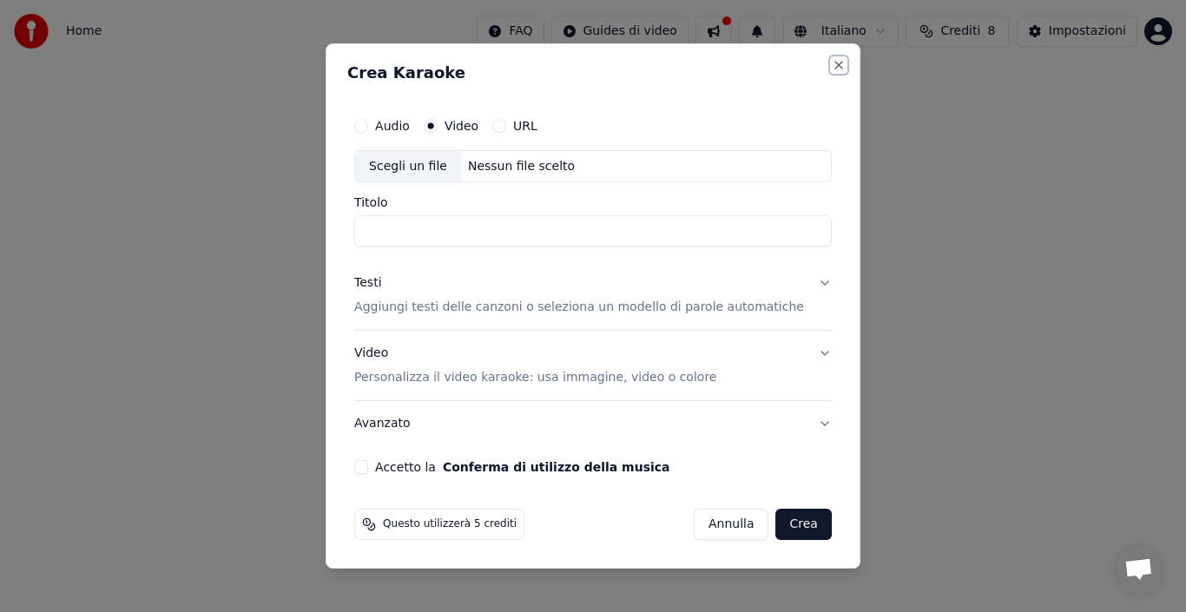
click at [831, 61] on button "Close" at bounding box center [838, 65] width 14 height 14
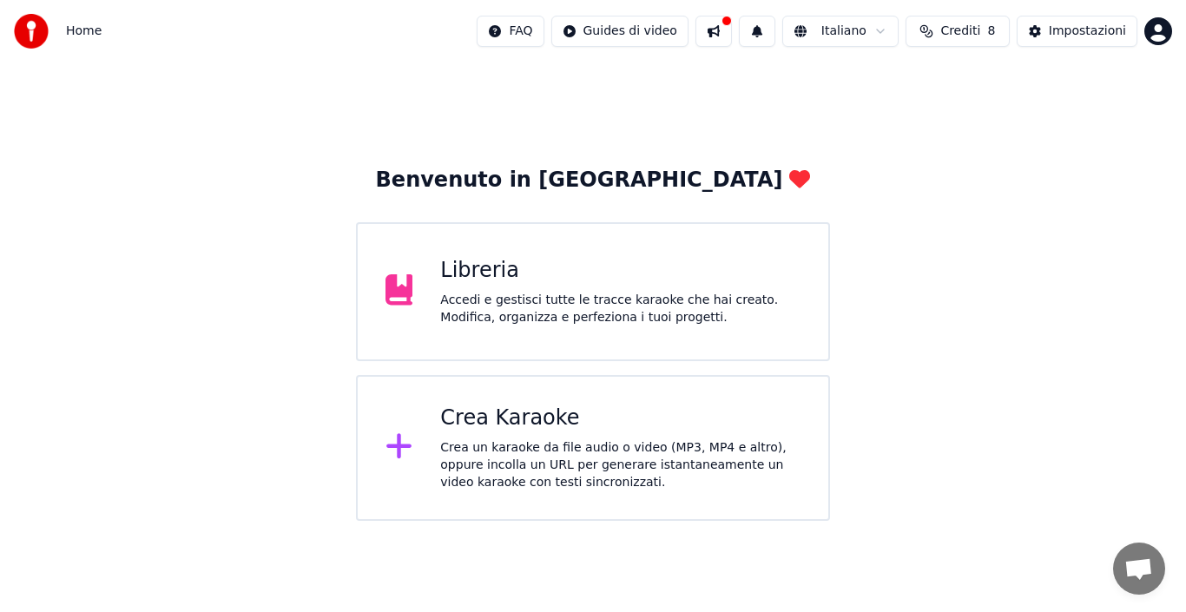
click at [397, 446] on icon at bounding box center [399, 446] width 28 height 31
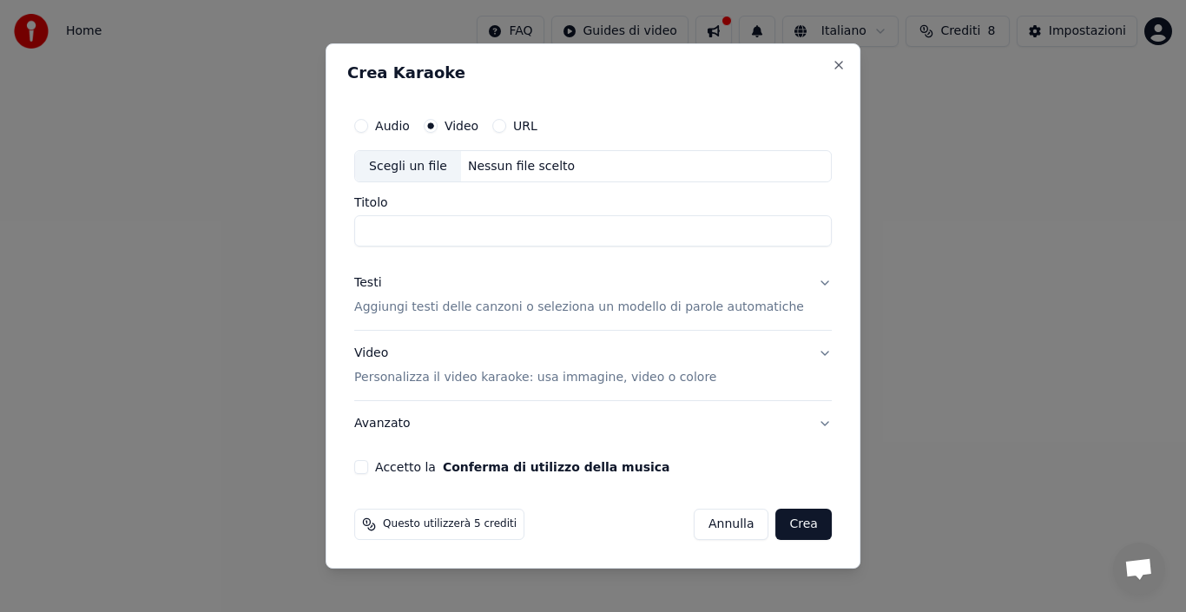
click at [397, 446] on div "Audio Video URL Scegli un file Nessun file scelto Titolo Testi Aggiungi testi d…" at bounding box center [592, 292] width 491 height 380
click at [368, 463] on button "Accetto la Conferma di utilizzo della musica" at bounding box center [361, 467] width 14 height 14
click at [510, 165] on div "Nessun file scelto" at bounding box center [521, 166] width 121 height 17
drag, startPoint x: 679, startPoint y: 50, endPoint x: 843, endPoint y: 84, distance: 167.5
click at [843, 84] on body "Home FAQ Guides di video Italiano Crediti 8 Impostazioni Benvenuto in Youka Lib…" at bounding box center [593, 260] width 1186 height 521
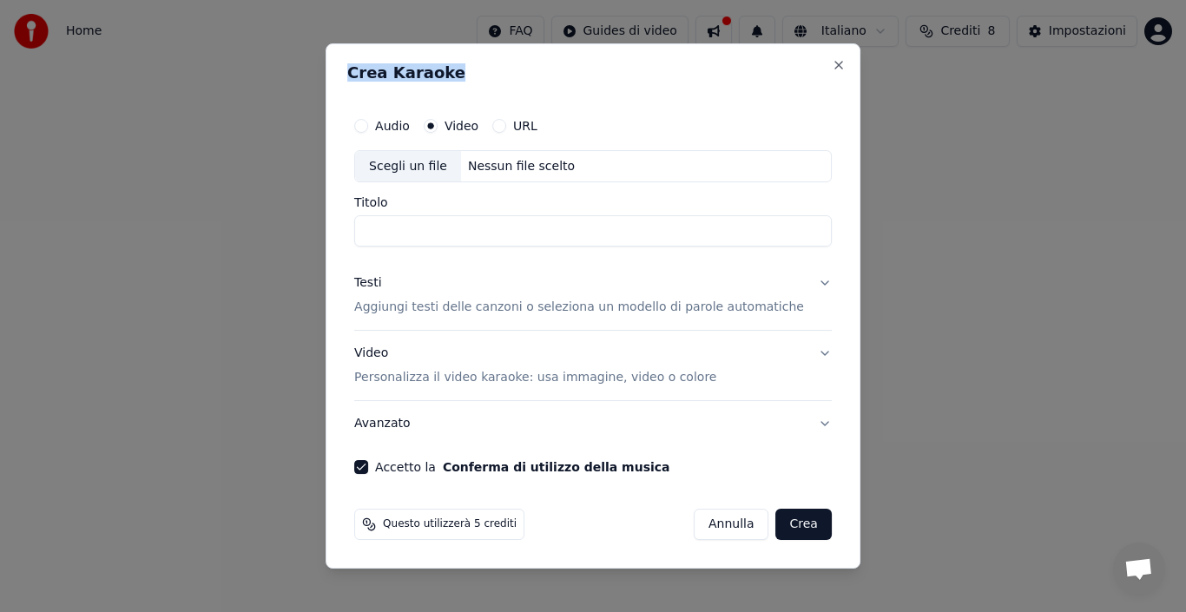
click at [819, 57] on div "Crea Karaoke Audio Video URL Scegli un file Nessun file scelto Titolo Testi Agg…" at bounding box center [592, 306] width 535 height 526
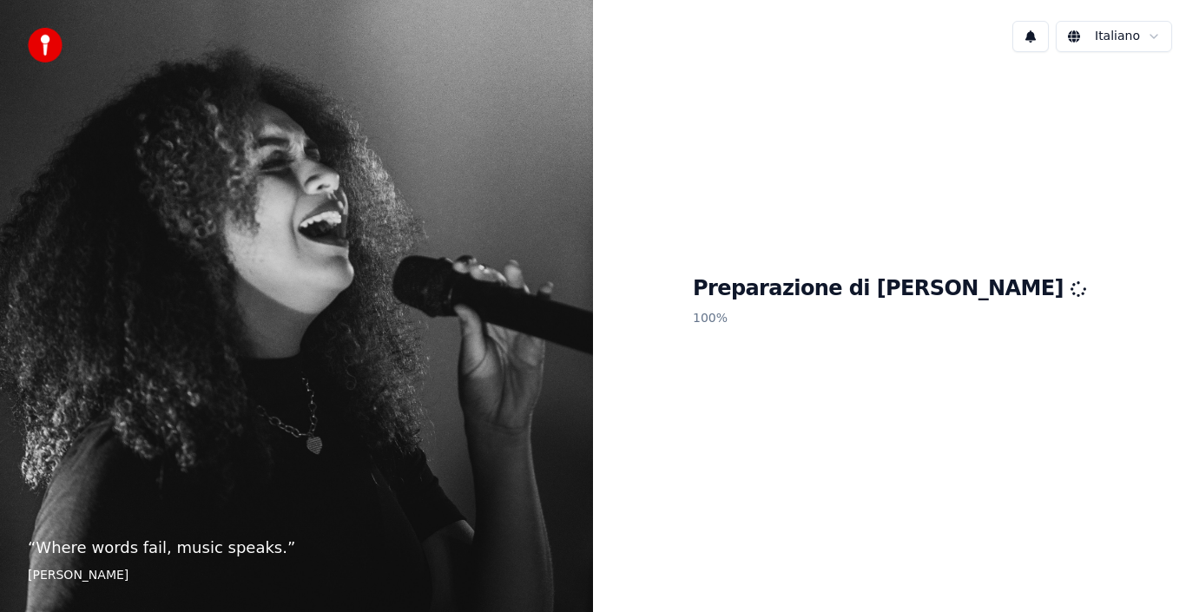
click at [829, 293] on h1 "Preparazione di [PERSON_NAME]" at bounding box center [889, 289] width 393 height 28
click at [1143, 571] on span "Aprire la chat" at bounding box center [1138, 570] width 29 height 24
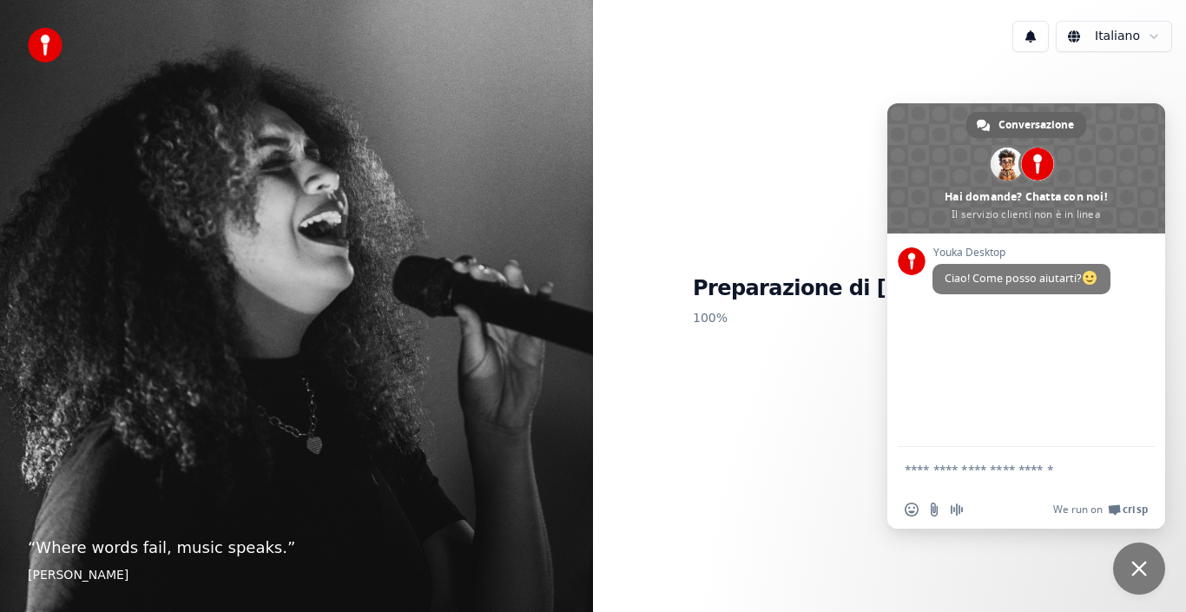
click at [799, 318] on p "100 %" at bounding box center [889, 318] width 393 height 31
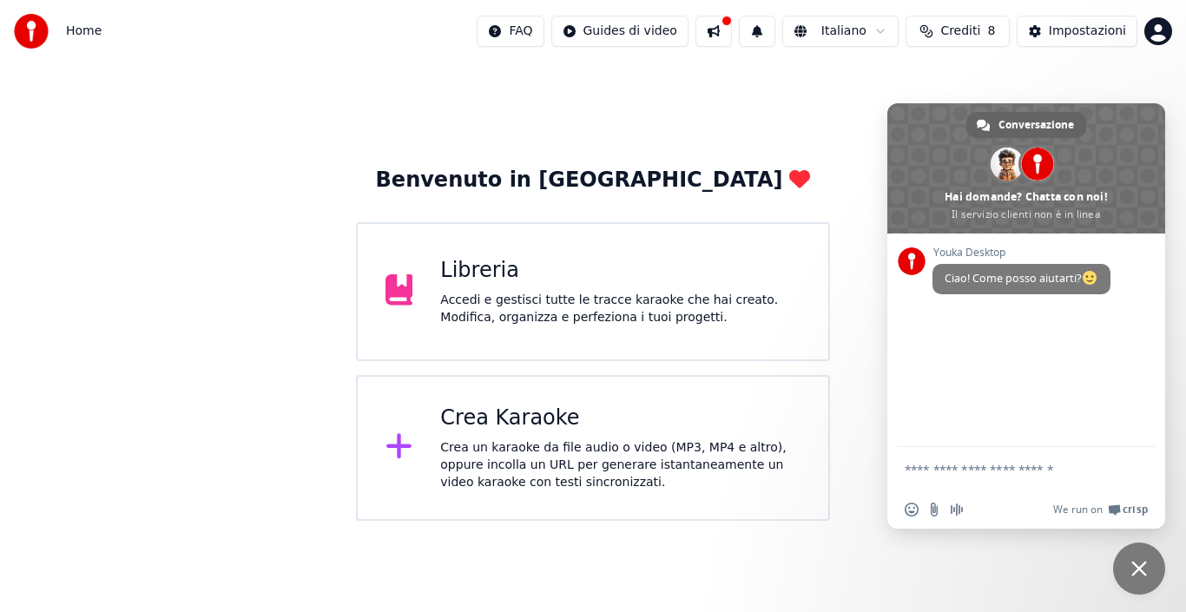
click at [534, 430] on div "Crea Karaoke" at bounding box center [620, 418] width 360 height 28
click at [1146, 567] on span "Chiudere la chat" at bounding box center [1139, 569] width 16 height 16
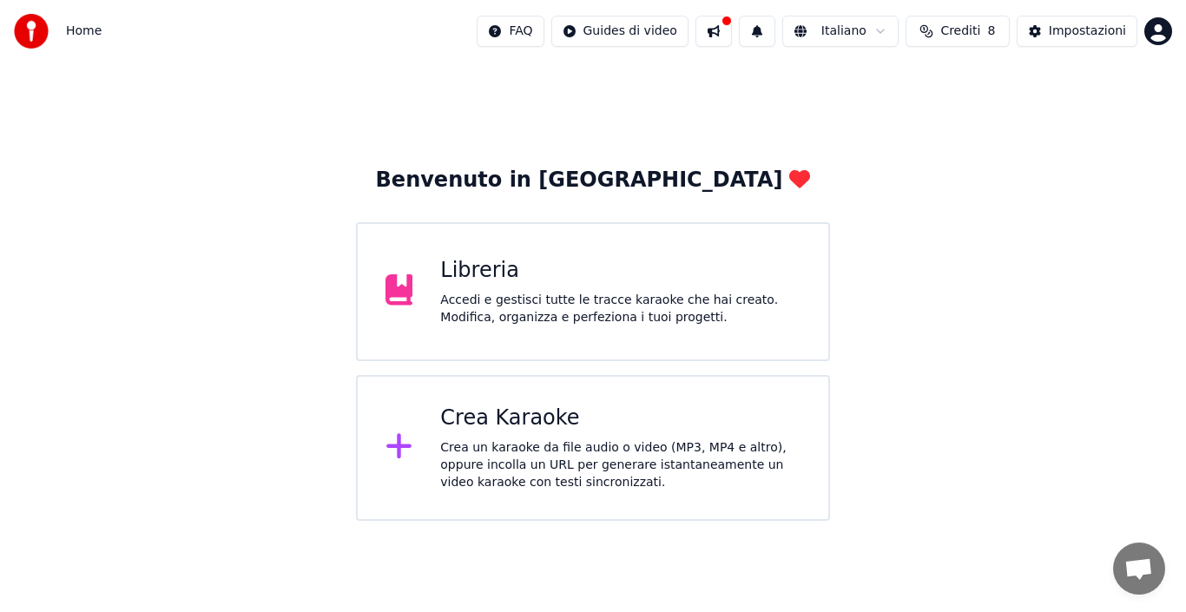
click at [539, 427] on div "Crea Karaoke" at bounding box center [620, 418] width 360 height 28
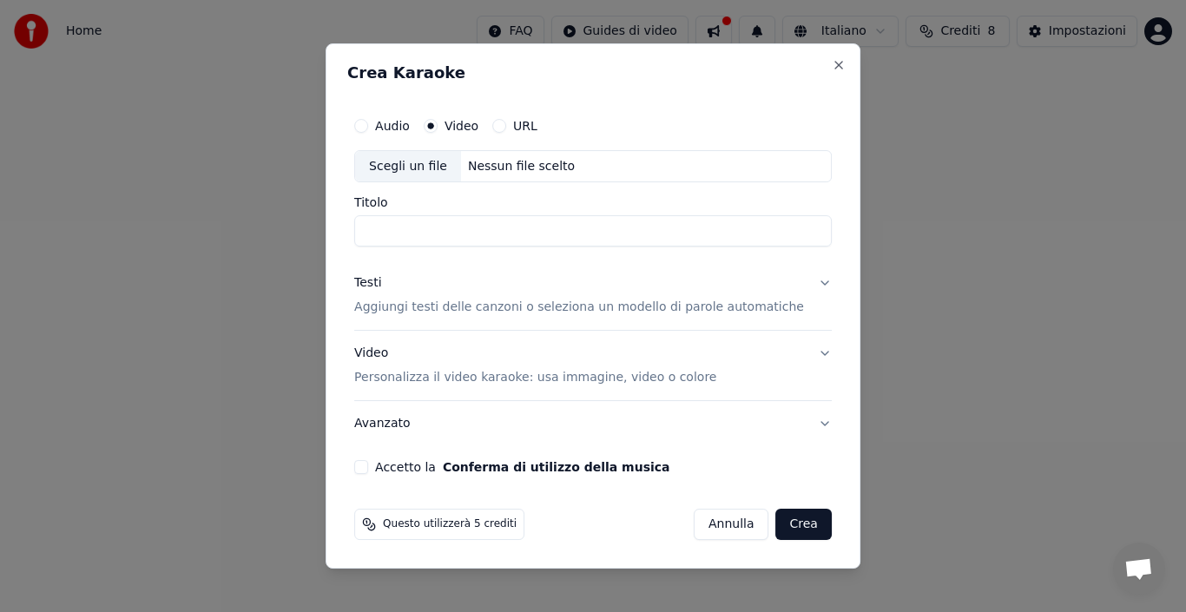
click at [539, 427] on button "Avanzato" at bounding box center [592, 423] width 477 height 45
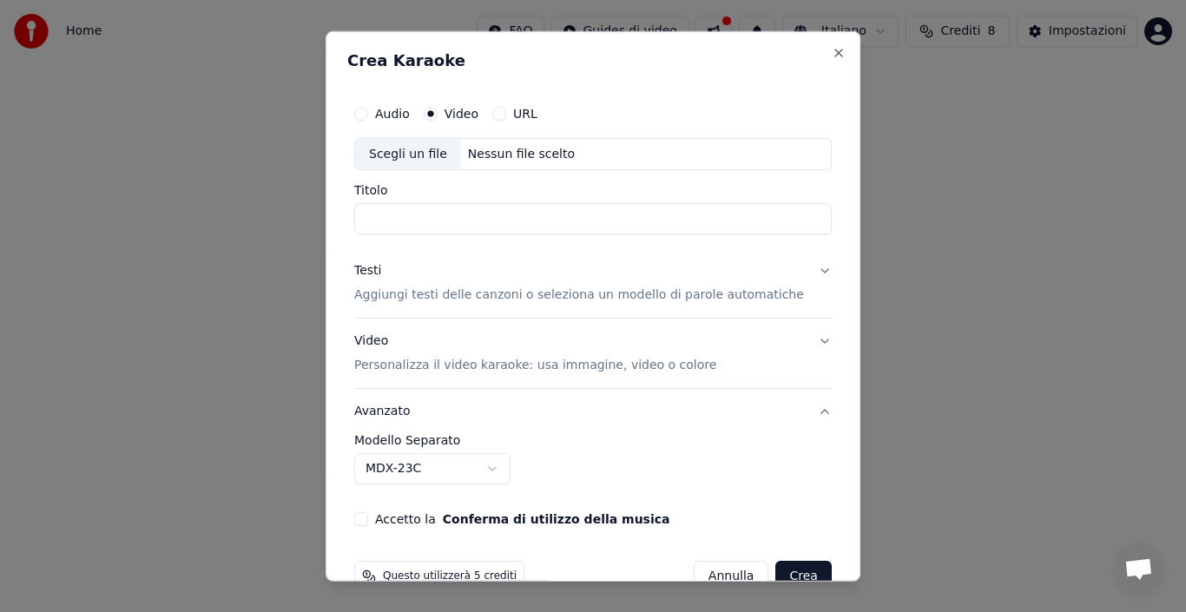
click at [368, 113] on button "Audio" at bounding box center [361, 113] width 14 height 14
click at [457, 113] on label "Video" at bounding box center [461, 113] width 34 height 12
click at [437, 113] on button "Video" at bounding box center [431, 113] width 14 height 14
click at [458, 216] on input "Titolo" at bounding box center [592, 218] width 477 height 31
click at [794, 339] on button "Video Personalizza il video karaoke: usa immagine, video o colore" at bounding box center [592, 353] width 477 height 69
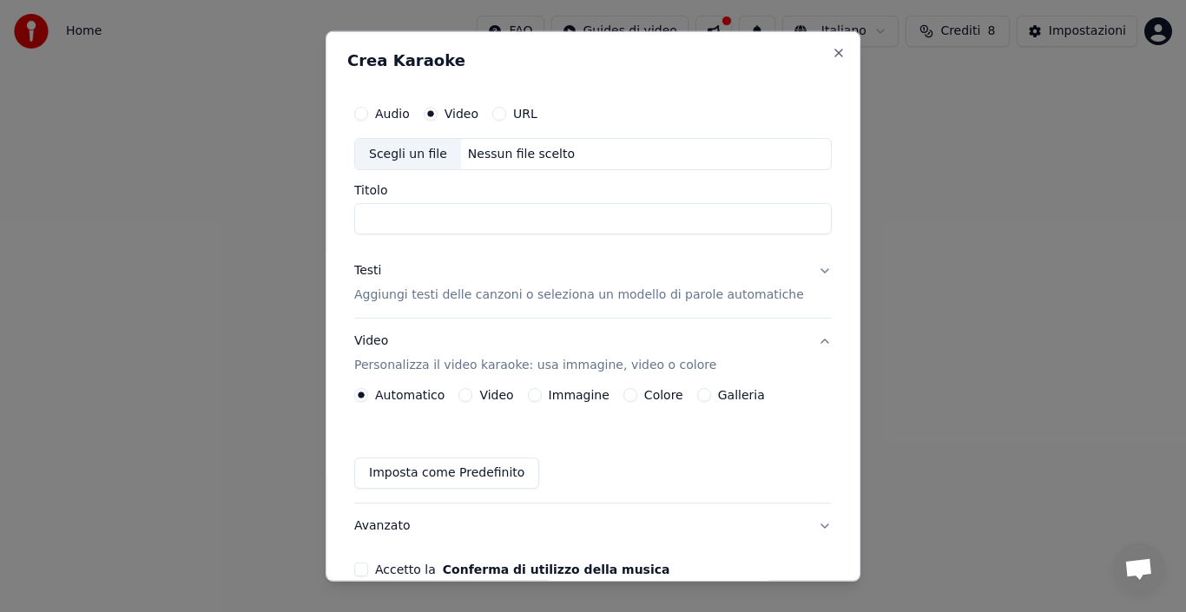
click at [794, 339] on button "Video Personalizza il video karaoke: usa immagine, video o colore" at bounding box center [592, 353] width 477 height 69
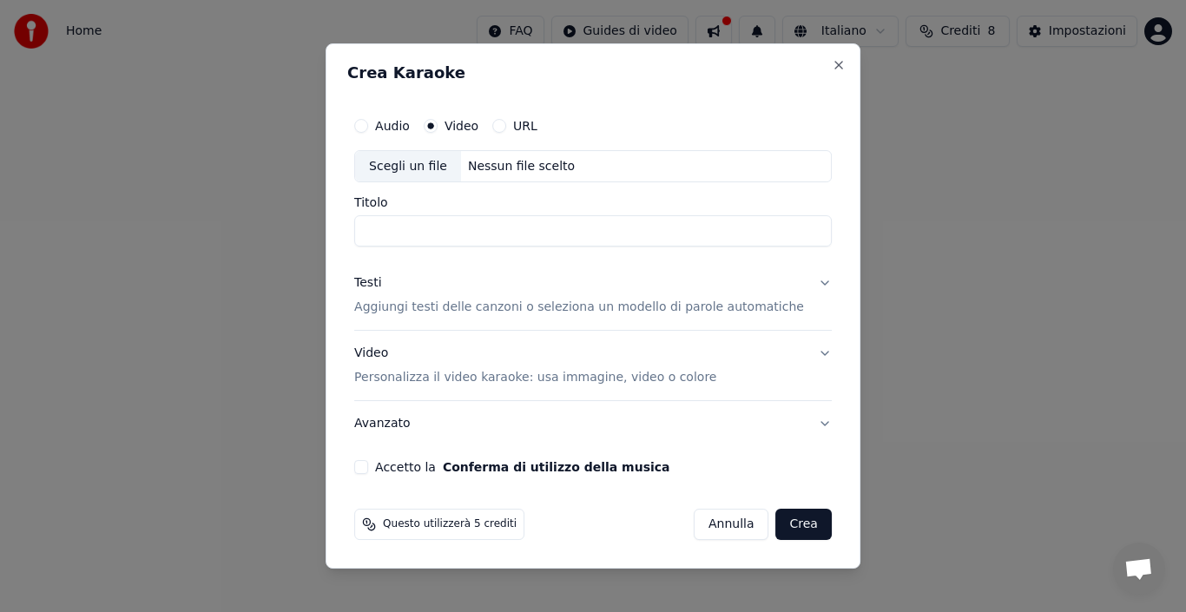
click at [799, 289] on button "Testi Aggiungi testi delle canzoni o seleziona un modello di parole automatiche" at bounding box center [592, 295] width 477 height 69
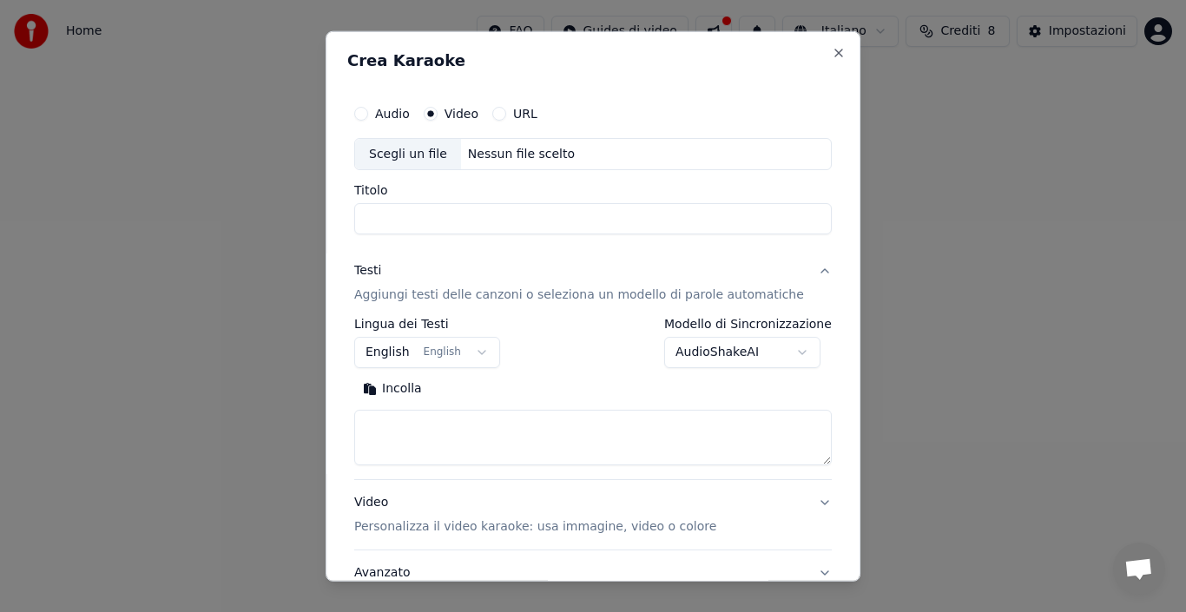
click at [799, 289] on button "Testi Aggiungi testi delle canzoni o seleziona un modello di parole automatiche" at bounding box center [592, 282] width 477 height 69
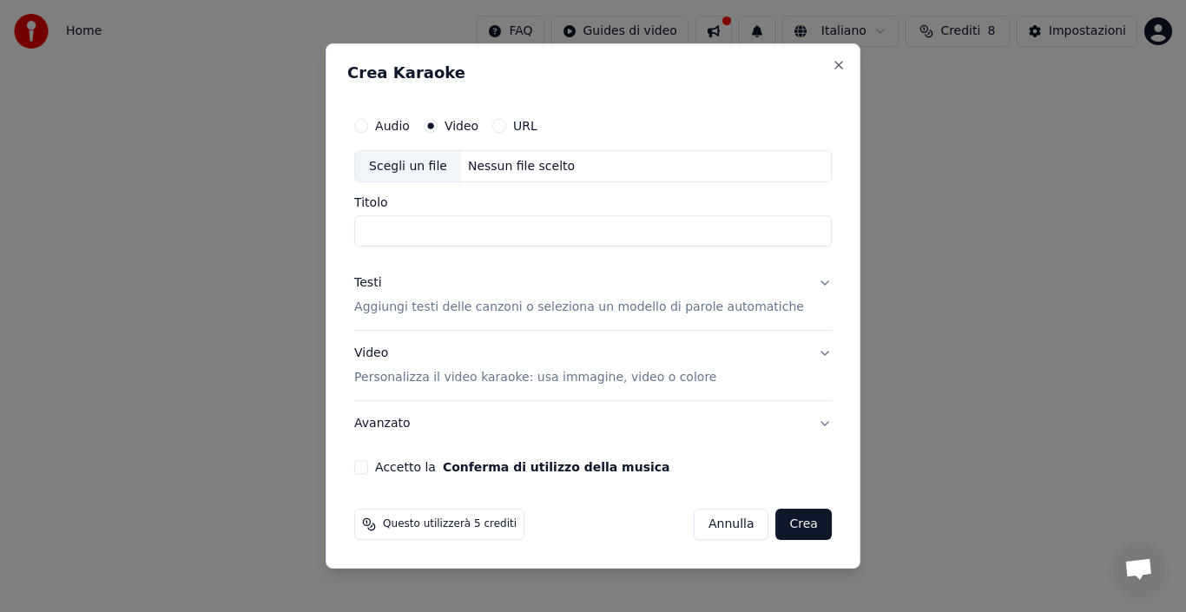
click at [799, 289] on button "Testi Aggiungi testi delle canzoni o seleziona un modello di parole automatiche" at bounding box center [592, 295] width 477 height 69
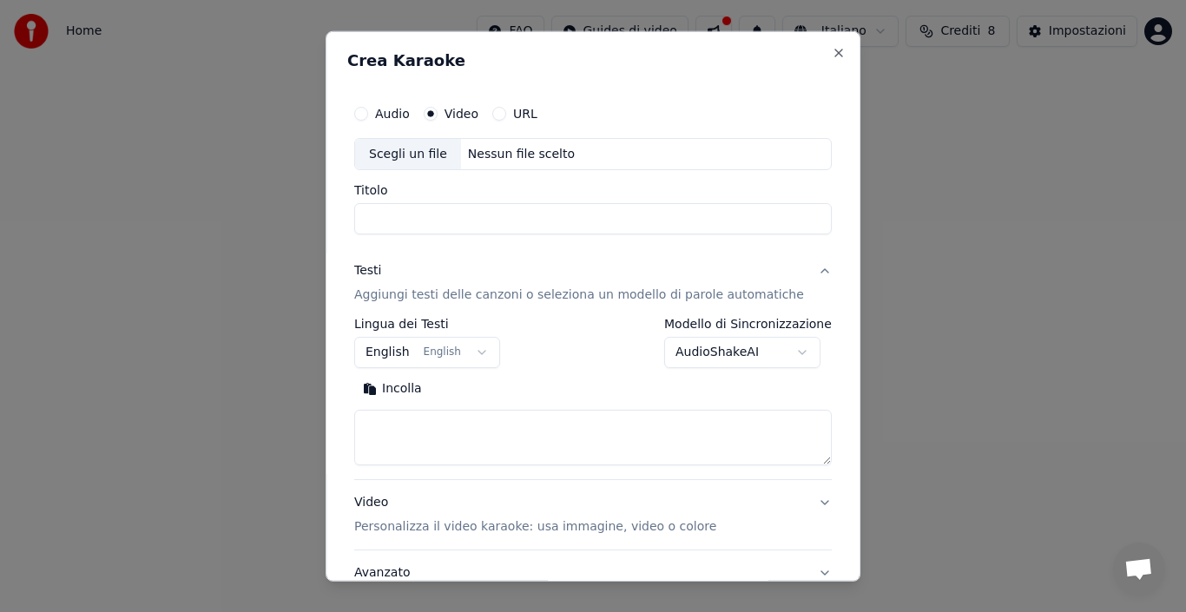
click at [799, 289] on button "Testi Aggiungi testi delle canzoni o seleziona un modello di parole automatiche" at bounding box center [592, 282] width 477 height 69
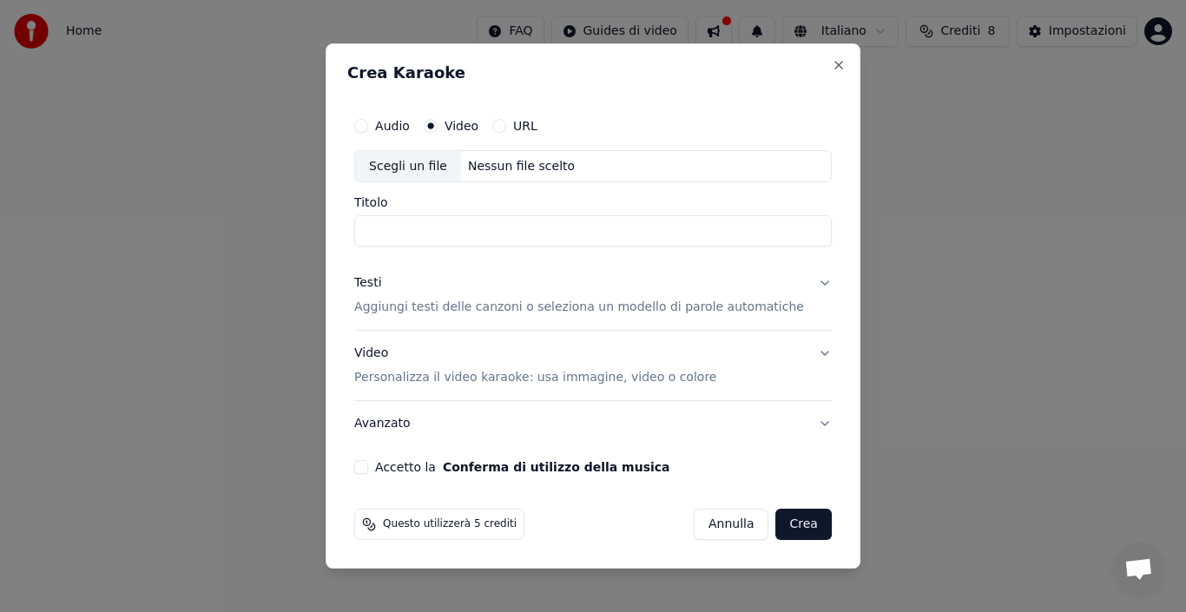
click at [444, 227] on input "Titolo" at bounding box center [592, 231] width 477 height 31
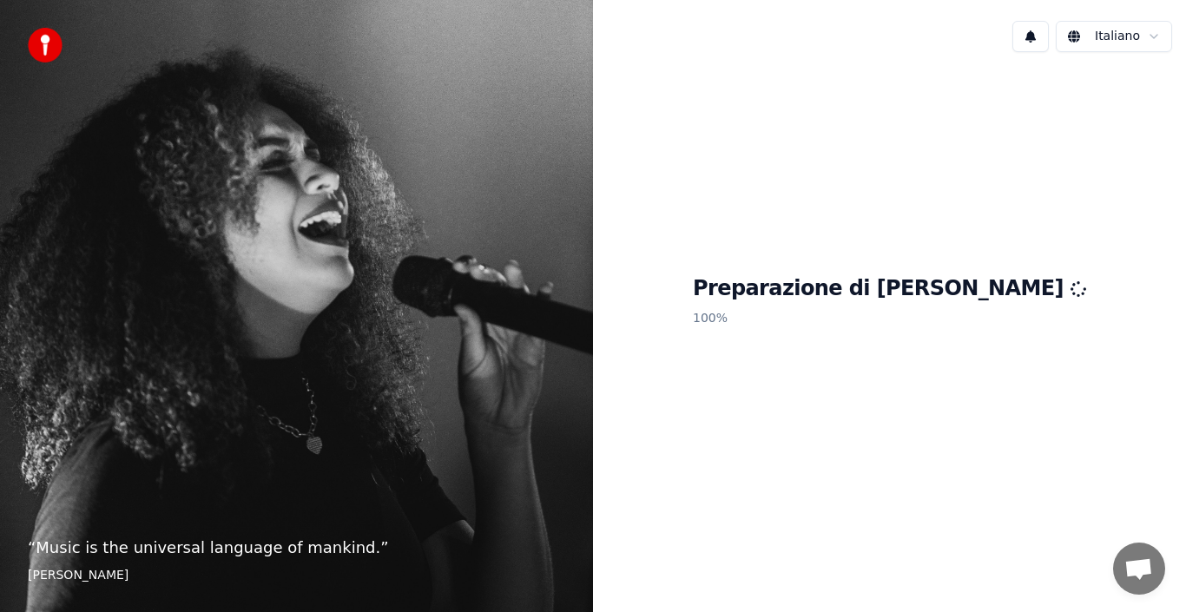
click at [762, 296] on div "Preparazione di Youka 100 %" at bounding box center [889, 304] width 593 height 477
click at [451, 356] on div "“ Music is the universal language of mankind. ” [PERSON_NAME]" at bounding box center [296, 306] width 593 height 612
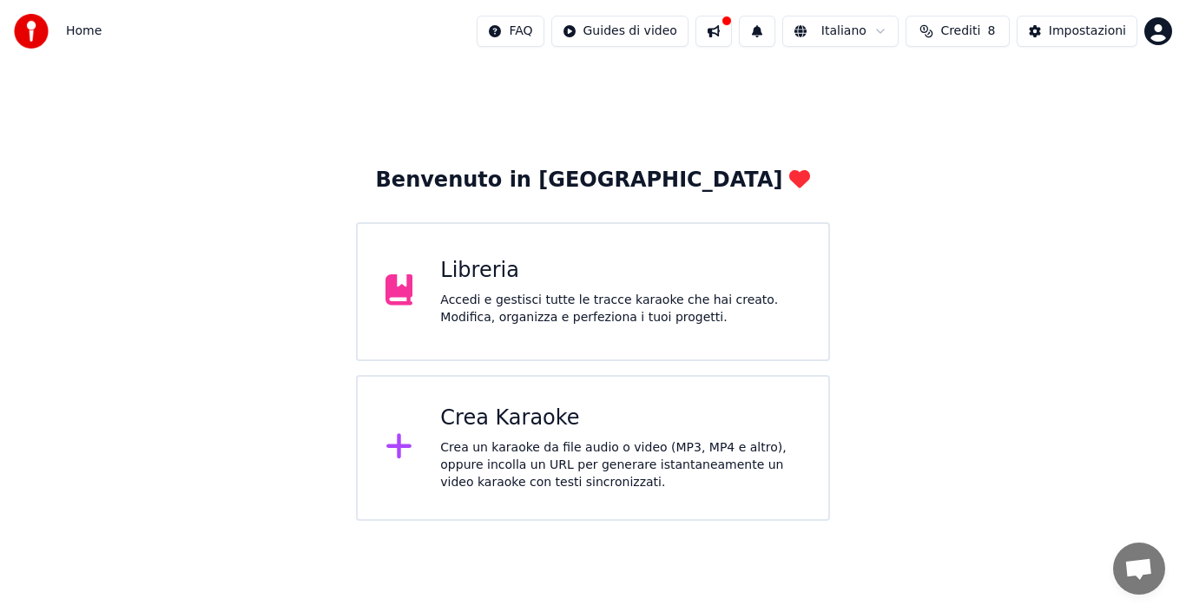
click at [528, 423] on div "Crea Karaoke" at bounding box center [620, 418] width 360 height 28
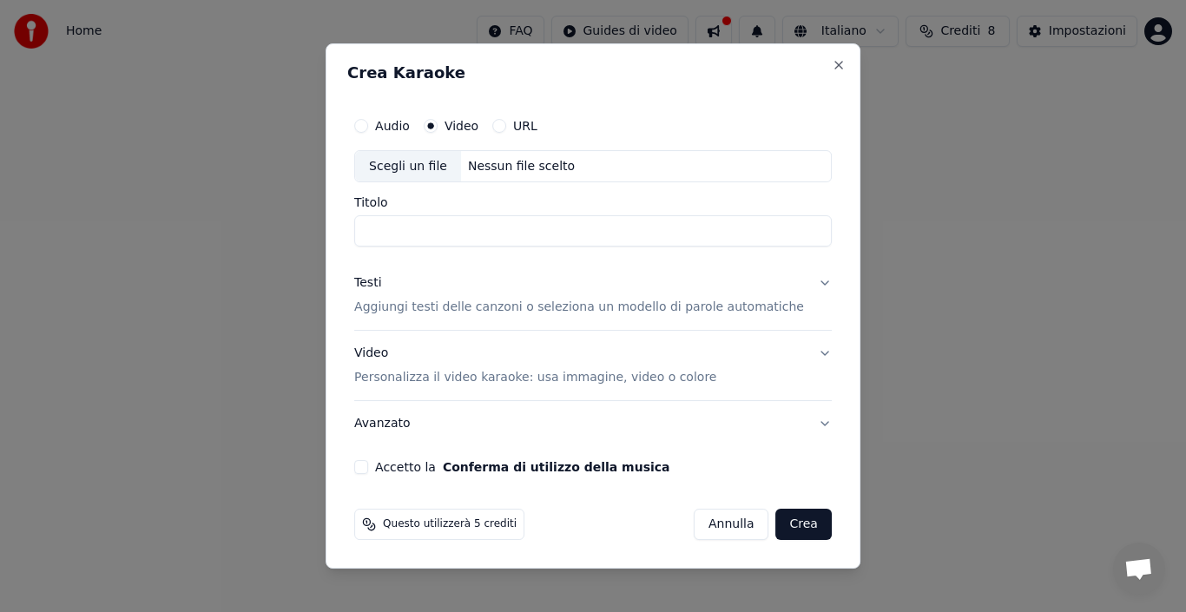
click at [441, 229] on input "Titolo" at bounding box center [592, 231] width 477 height 31
click at [433, 228] on input "Titolo" at bounding box center [592, 231] width 477 height 31
click at [496, 166] on div "Nessun file scelto" at bounding box center [521, 166] width 121 height 17
click at [831, 62] on button "Close" at bounding box center [838, 65] width 14 height 14
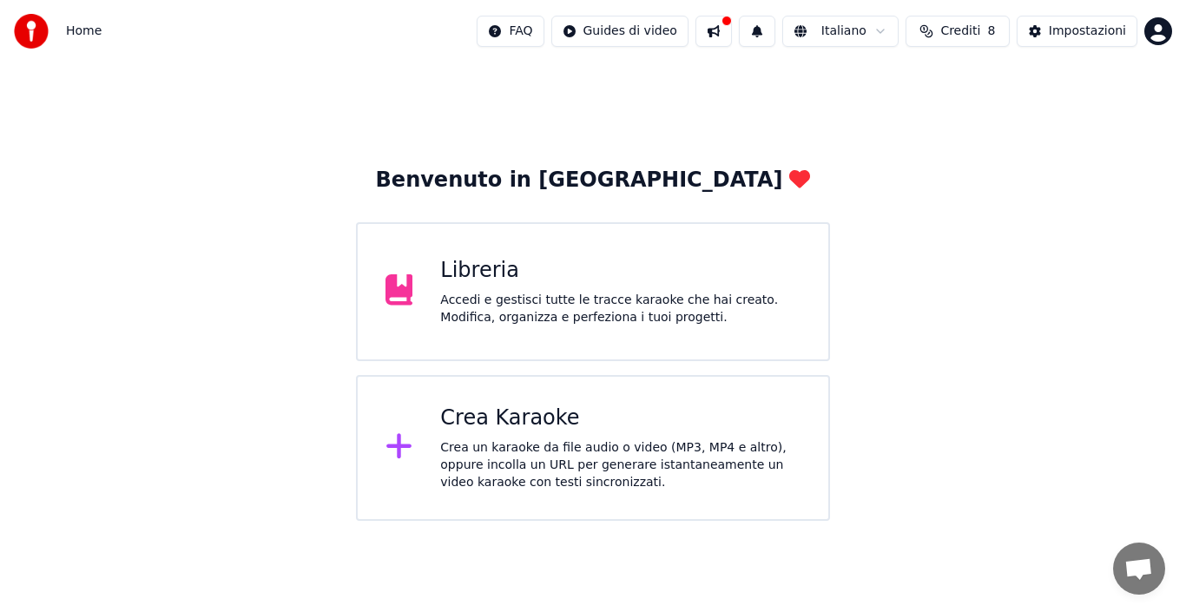
click at [491, 424] on div "Crea Karaoke" at bounding box center [620, 418] width 360 height 28
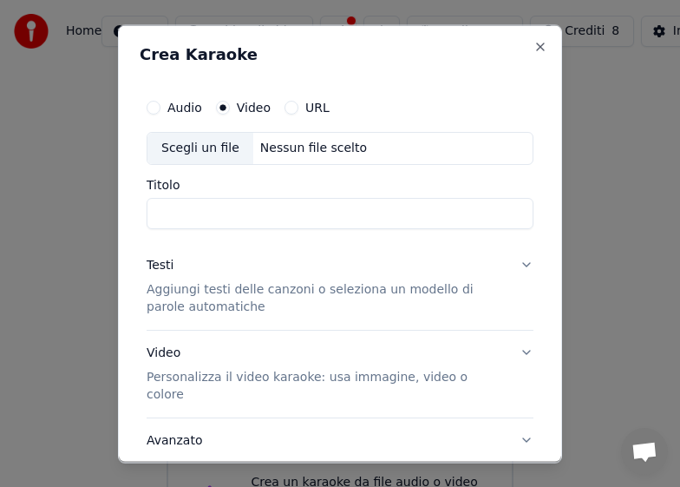
click at [168, 213] on input "Titolo" at bounding box center [340, 212] width 387 height 31
click at [179, 212] on input "Titolo" at bounding box center [340, 212] width 387 height 31
click at [176, 354] on div "Video Personalizza il video karaoke: usa immagine, video o colore" at bounding box center [326, 373] width 359 height 59
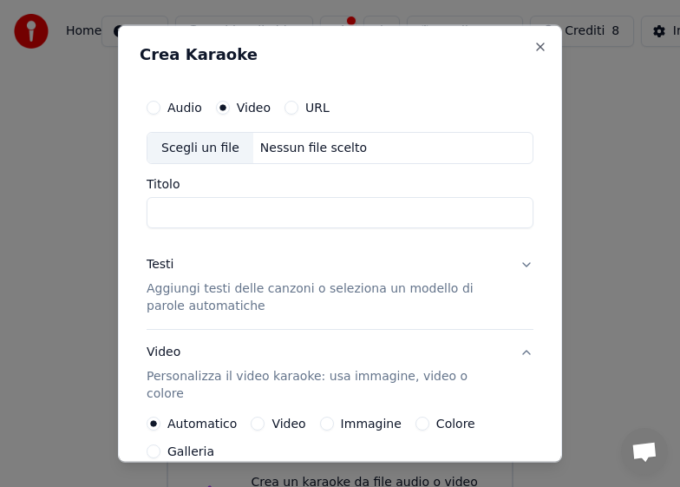
click at [189, 205] on input "Titolo" at bounding box center [340, 212] width 387 height 31
type input "**********"
drag, startPoint x: 546, startPoint y: 273, endPoint x: 547, endPoint y: 321, distance: 48.6
click at [547, 321] on div "**********" at bounding box center [340, 243] width 444 height 438
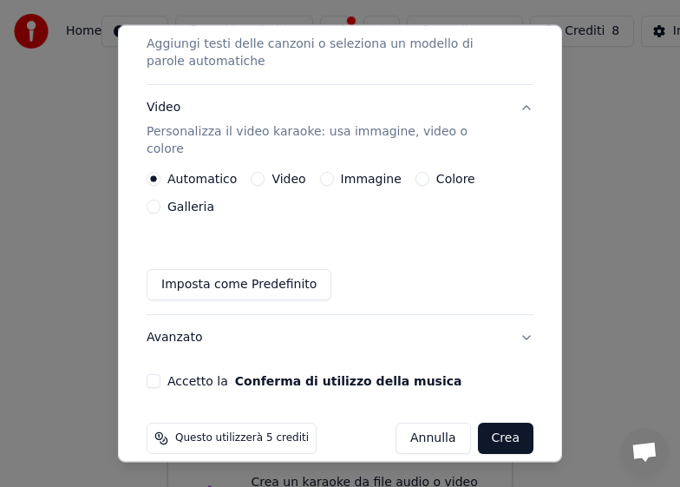
scroll to position [247, 0]
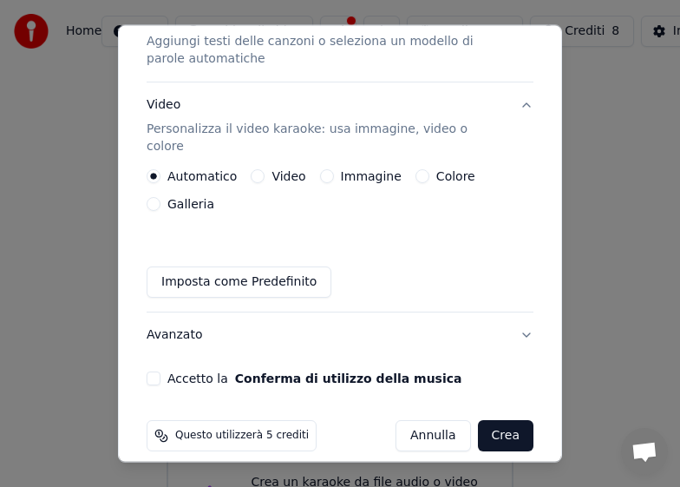
click at [496, 420] on button "Crea" at bounding box center [506, 435] width 56 height 31
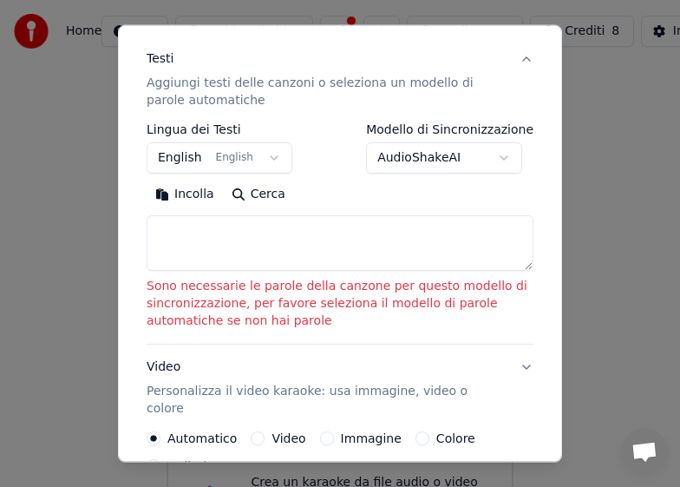
scroll to position [272, 0]
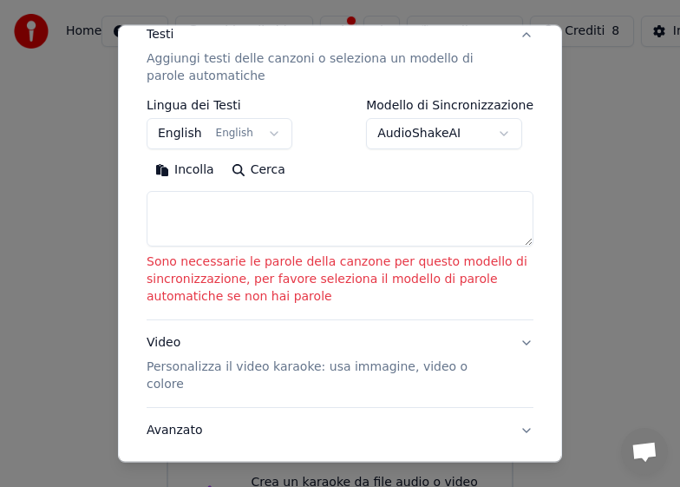
click at [252, 198] on textarea at bounding box center [340, 219] width 387 height 56
click at [212, 192] on textarea at bounding box center [340, 219] width 387 height 56
click at [215, 204] on textarea at bounding box center [340, 219] width 387 height 56
click at [496, 115] on body "**********" at bounding box center [340, 295] width 680 height 590
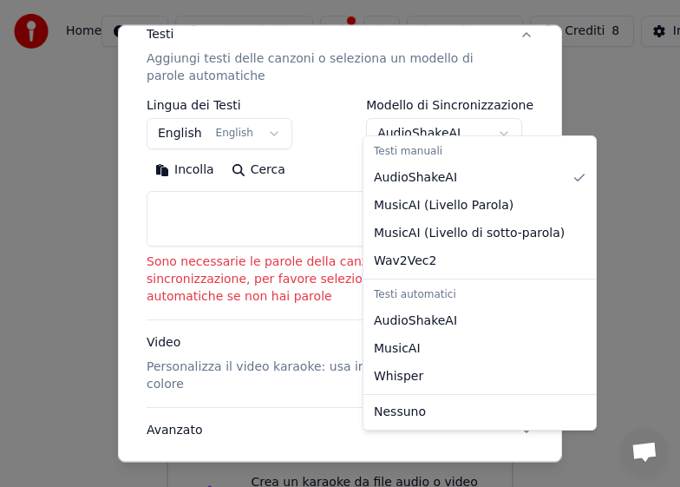
select select "**********"
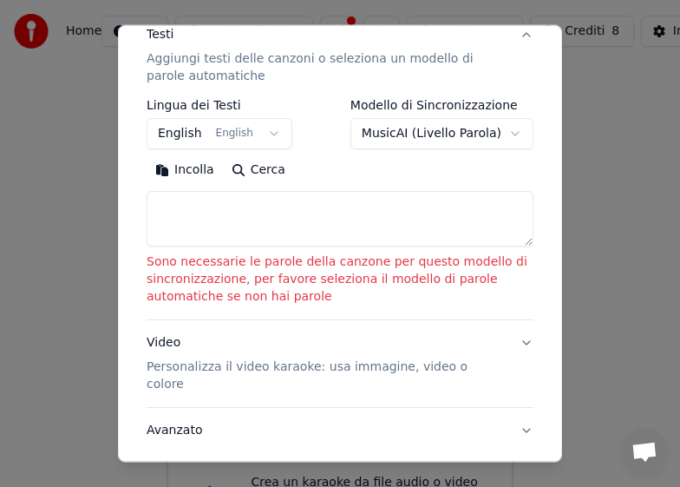
click at [301, 200] on textarea at bounding box center [340, 219] width 387 height 56
click at [151, 467] on button "Accetto la Conferma di utilizzo della musica" at bounding box center [154, 474] width 14 height 14
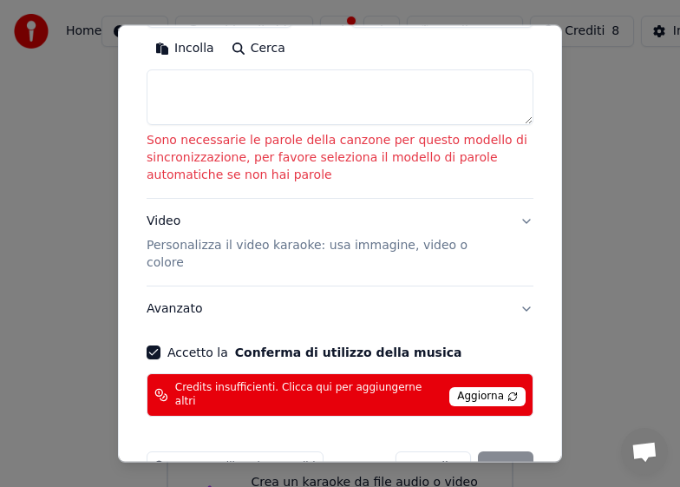
scroll to position [400, 0]
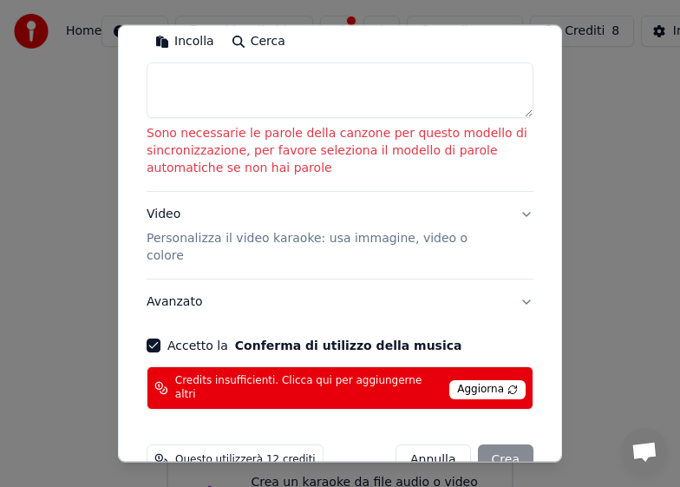
click at [461, 379] on span "Aggiorna" at bounding box center [488, 388] width 76 height 19
click at [490, 444] on div "Annulla Crea" at bounding box center [465, 459] width 138 height 31
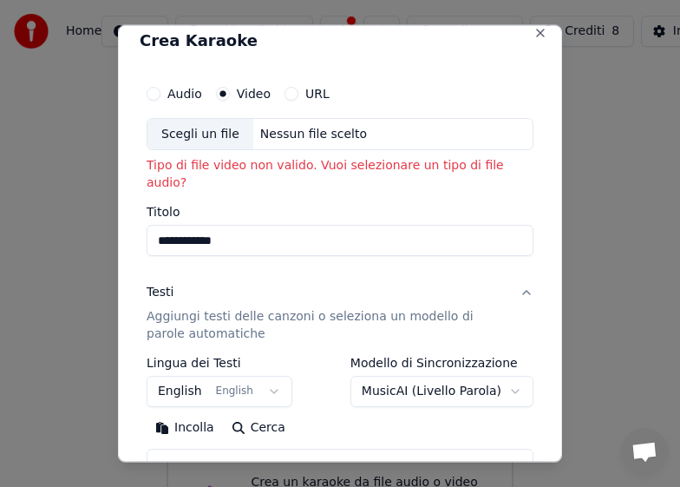
scroll to position [0, 0]
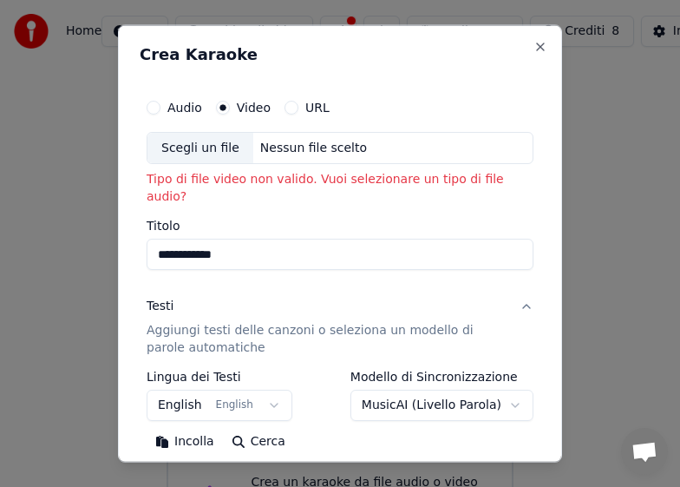
click at [156, 102] on button "Audio" at bounding box center [154, 107] width 14 height 14
click at [226, 103] on button "Video" at bounding box center [223, 107] width 14 height 14
click at [284, 102] on div "Audio Video URL" at bounding box center [340, 106] width 387 height 35
click at [285, 108] on button "URL" at bounding box center [292, 107] width 14 height 14
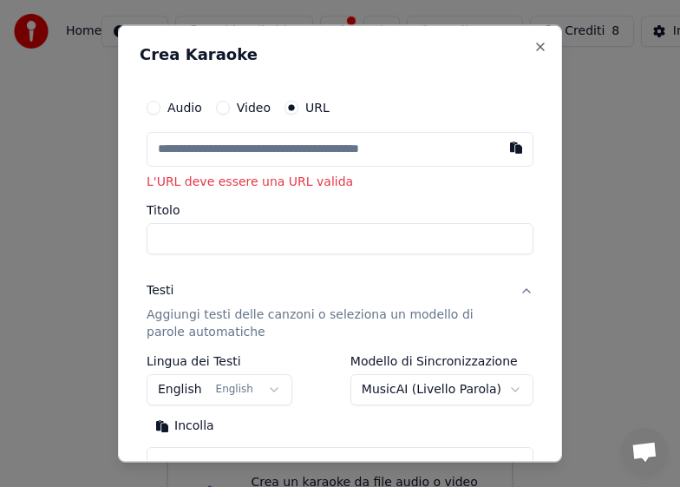
click at [289, 106] on circle "button" at bounding box center [292, 107] width 6 height 6
click at [286, 149] on input "text" at bounding box center [340, 148] width 387 height 35
click at [268, 246] on input "Titolo" at bounding box center [340, 238] width 387 height 31
click at [269, 244] on input "Titolo" at bounding box center [340, 238] width 387 height 31
click at [221, 104] on button "Video" at bounding box center [223, 107] width 14 height 14
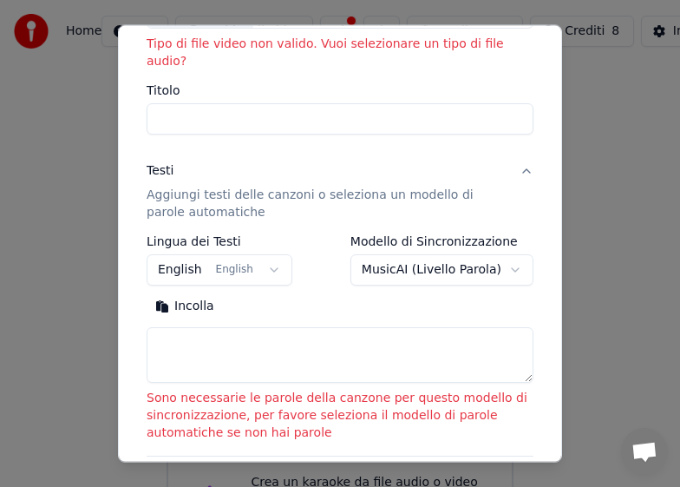
scroll to position [174, 0]
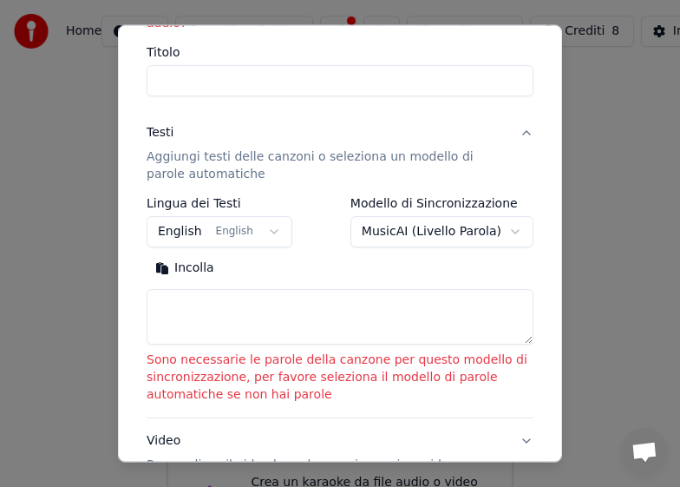
click at [233, 308] on textarea at bounding box center [340, 317] width 387 height 56
